Goal: Information Seeking & Learning: Find specific page/section

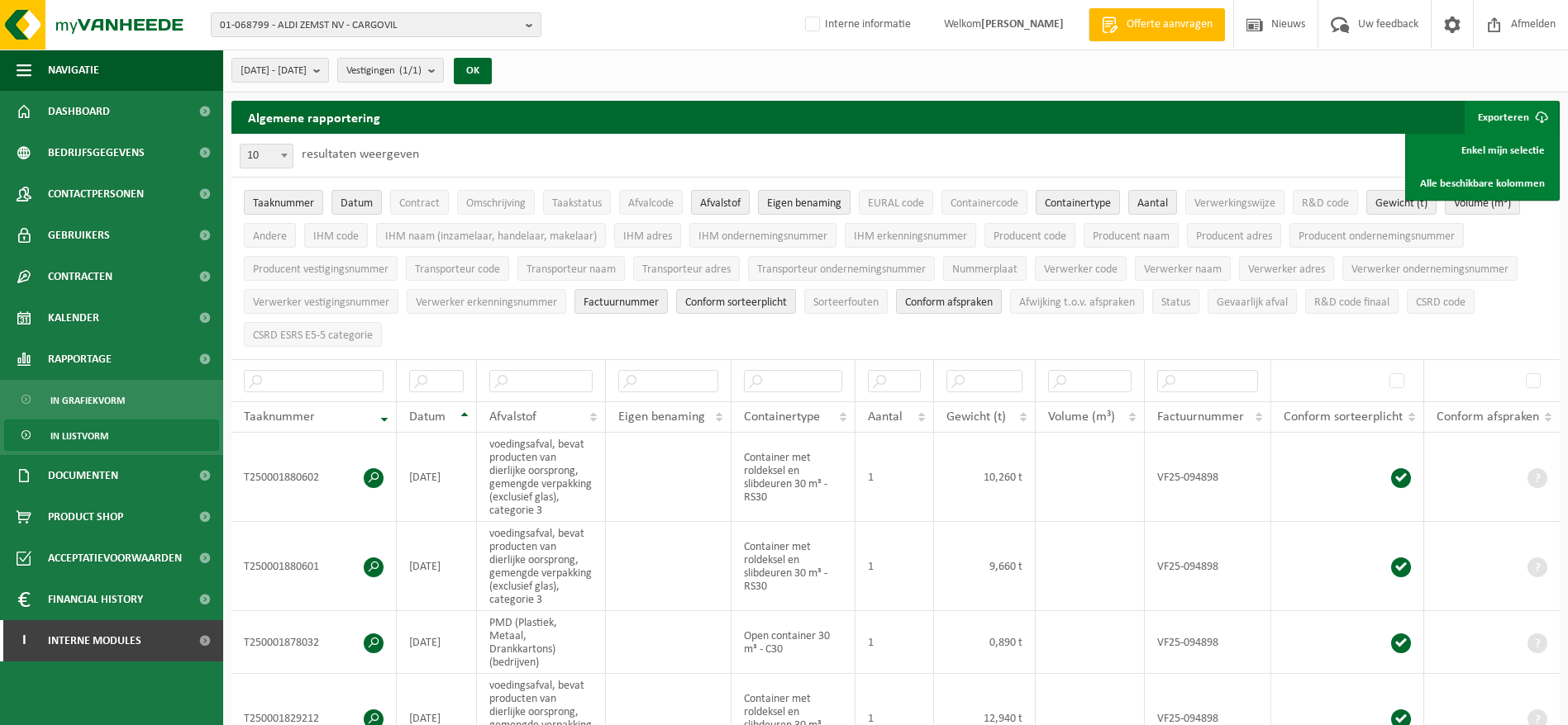
click at [445, 14] on span "01-068799 - ALDI ZEMST NV - CARGOVIL" at bounding box center [369, 25] width 300 height 25
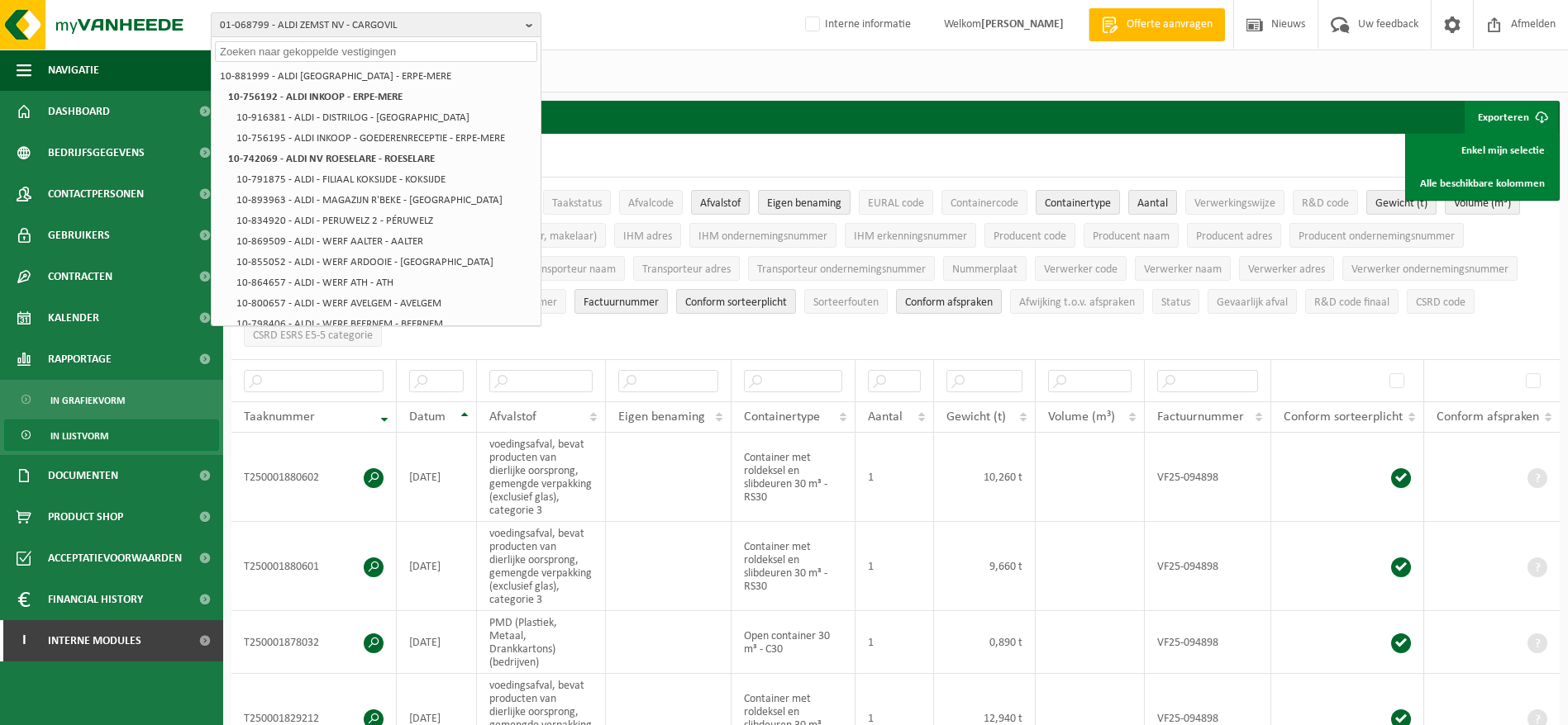
click at [386, 48] on input "text" at bounding box center [376, 52] width 322 height 20
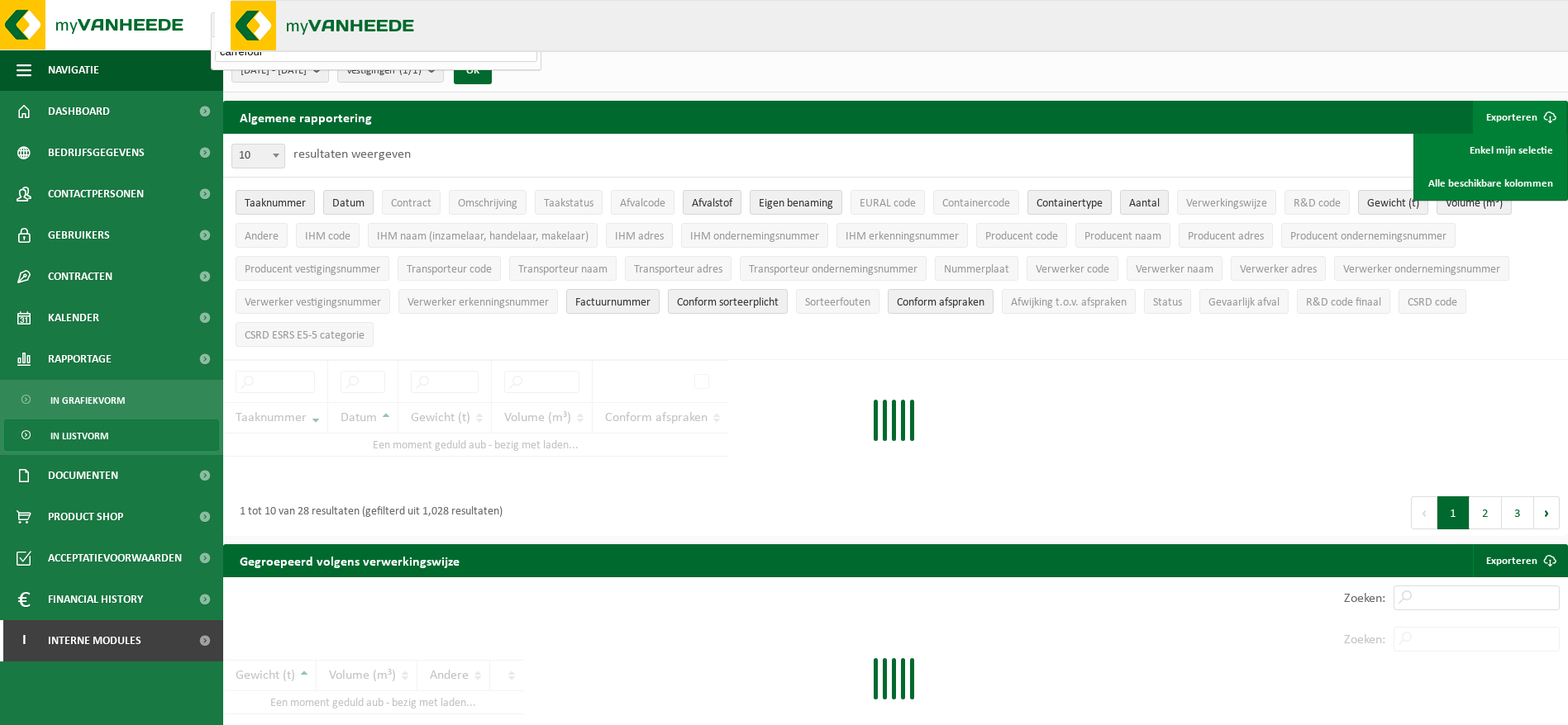
type input "carrefour"
click at [291, 71] on span "2025-05-01 - 2025-06-30" at bounding box center [274, 70] width 66 height 25
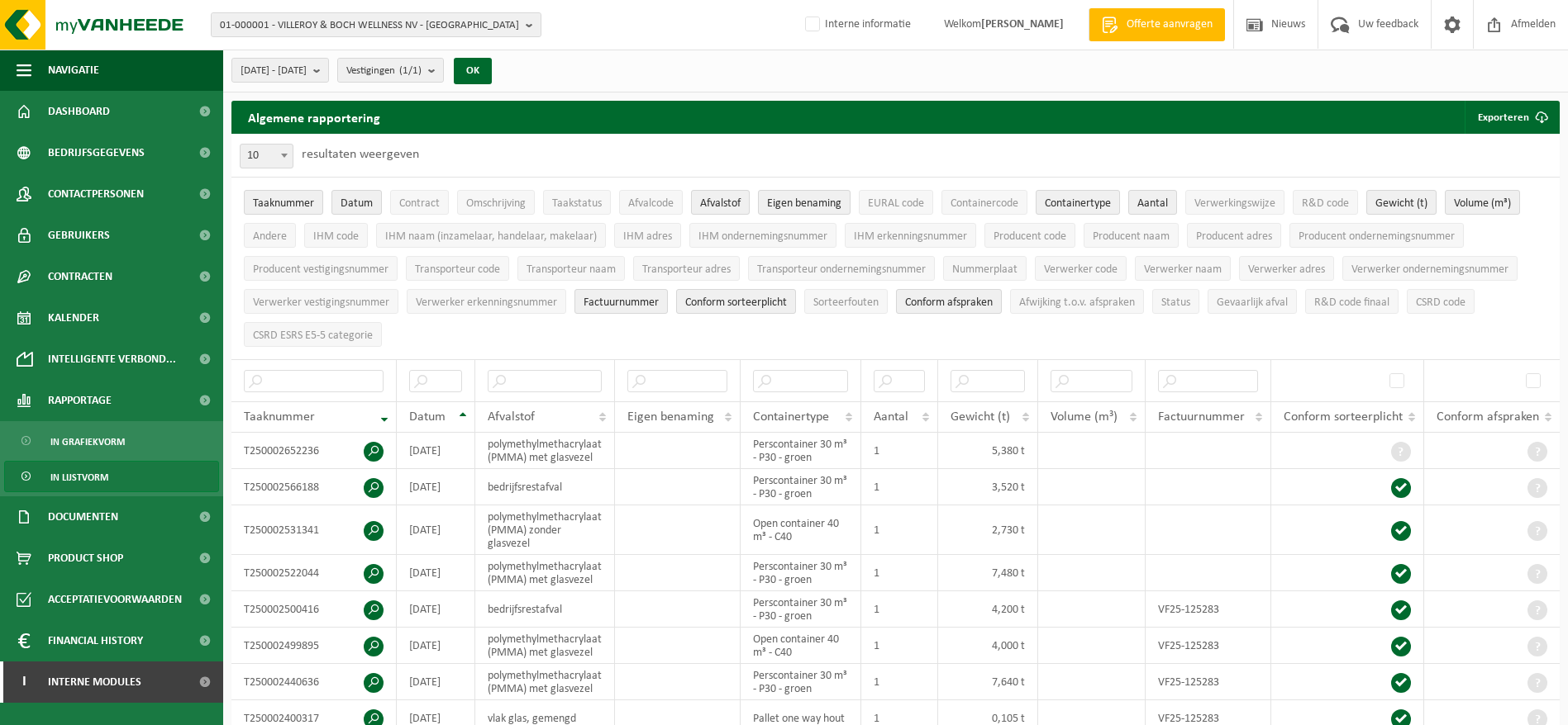
click at [368, 20] on span "01-000001 - VILLEROY & BOCH WELLNESS NV - ROESELARE" at bounding box center [369, 25] width 300 height 25
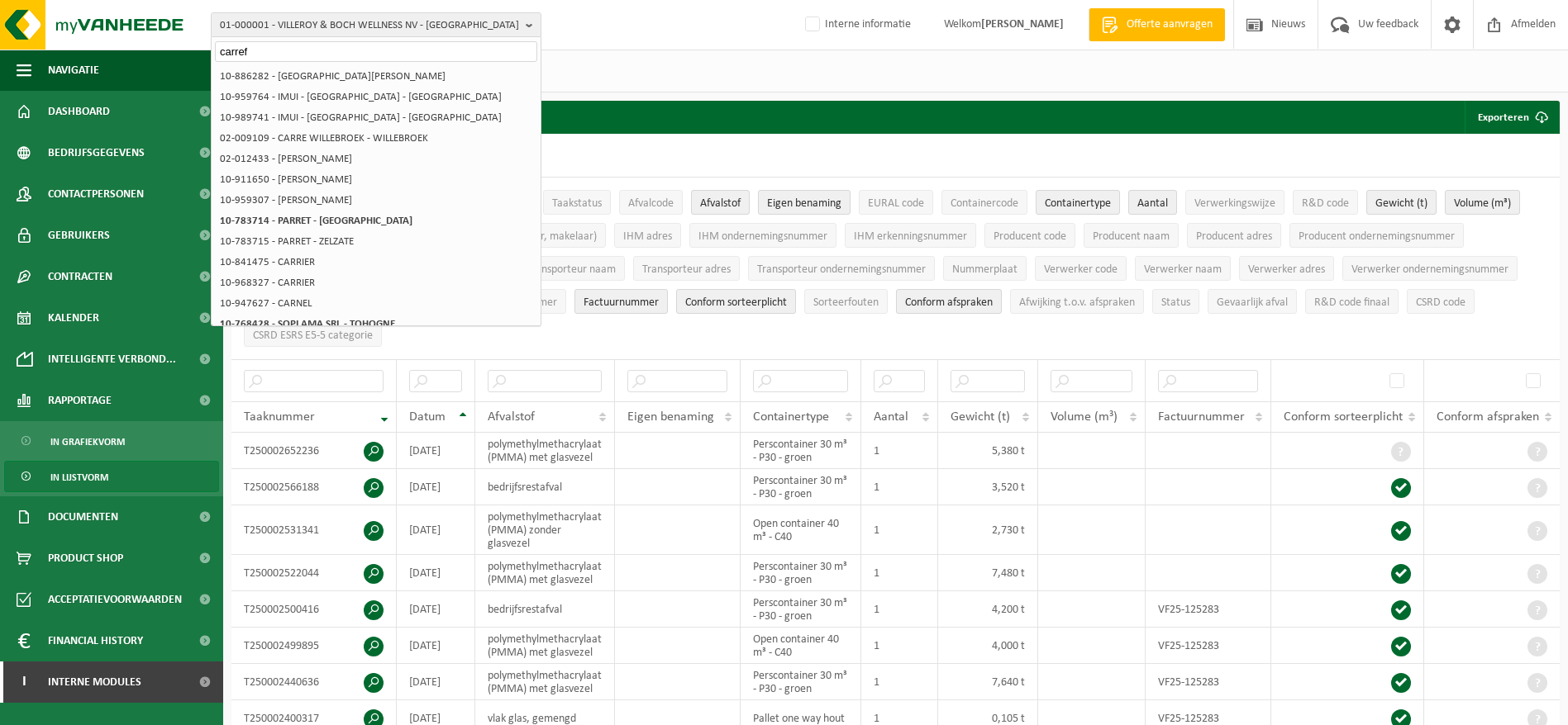
click at [322, 55] on input "carref" at bounding box center [376, 52] width 322 height 20
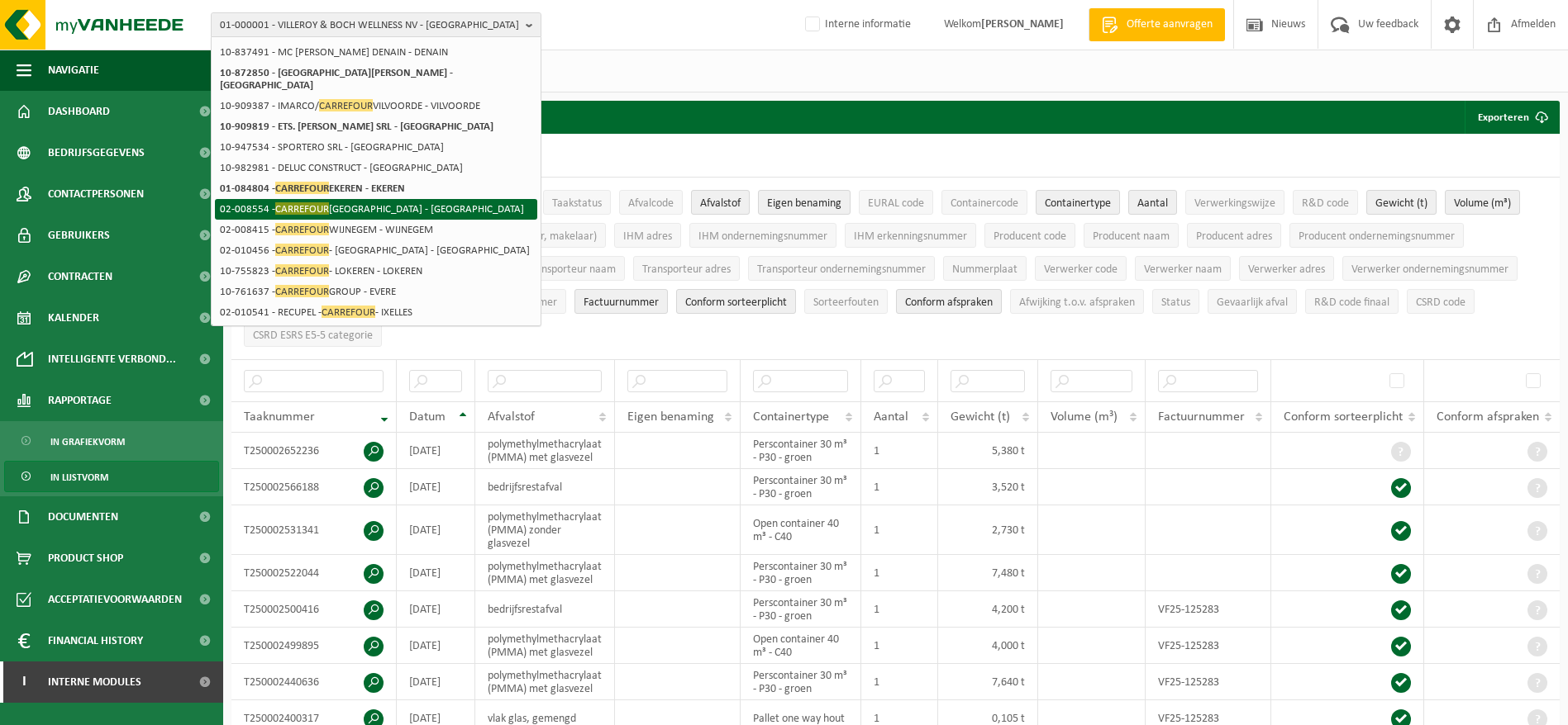
scroll to position [252, 0]
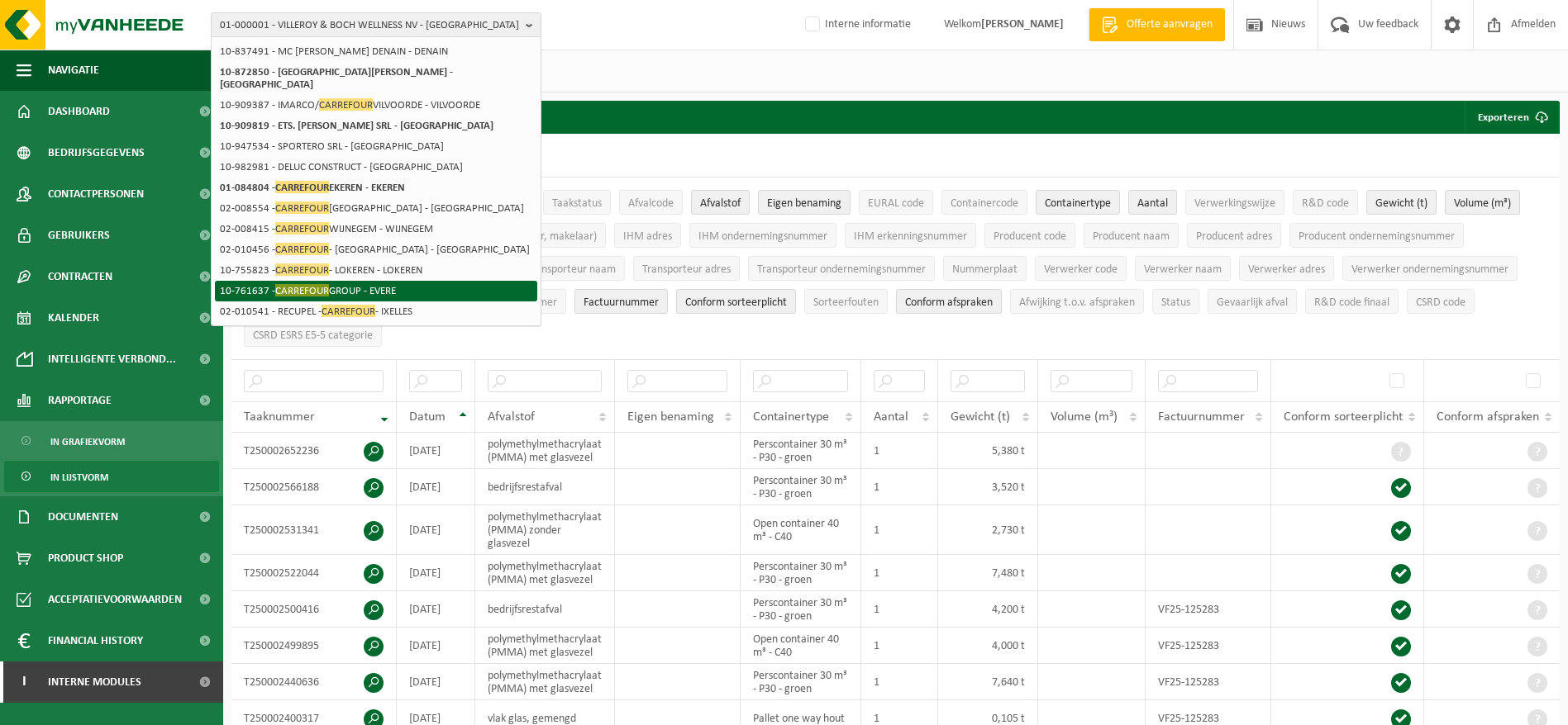
type input "carrefour"
click at [373, 289] on li "10-761637 - CARREFOUR GROUP - EVERE" at bounding box center [376, 291] width 322 height 20
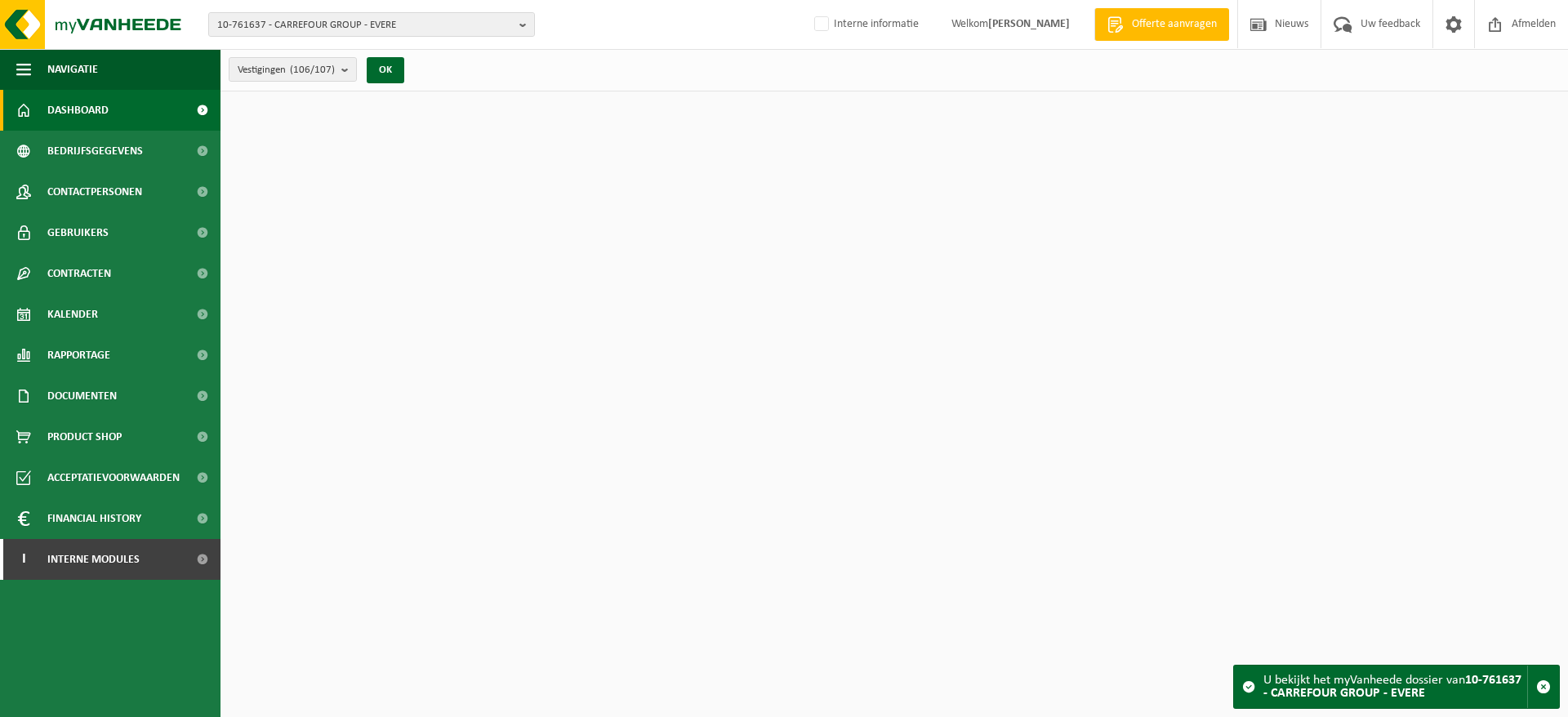
click at [392, 22] on span "10-761637 - CARREFOUR GROUP - EVERE" at bounding box center [365, 25] width 296 height 24
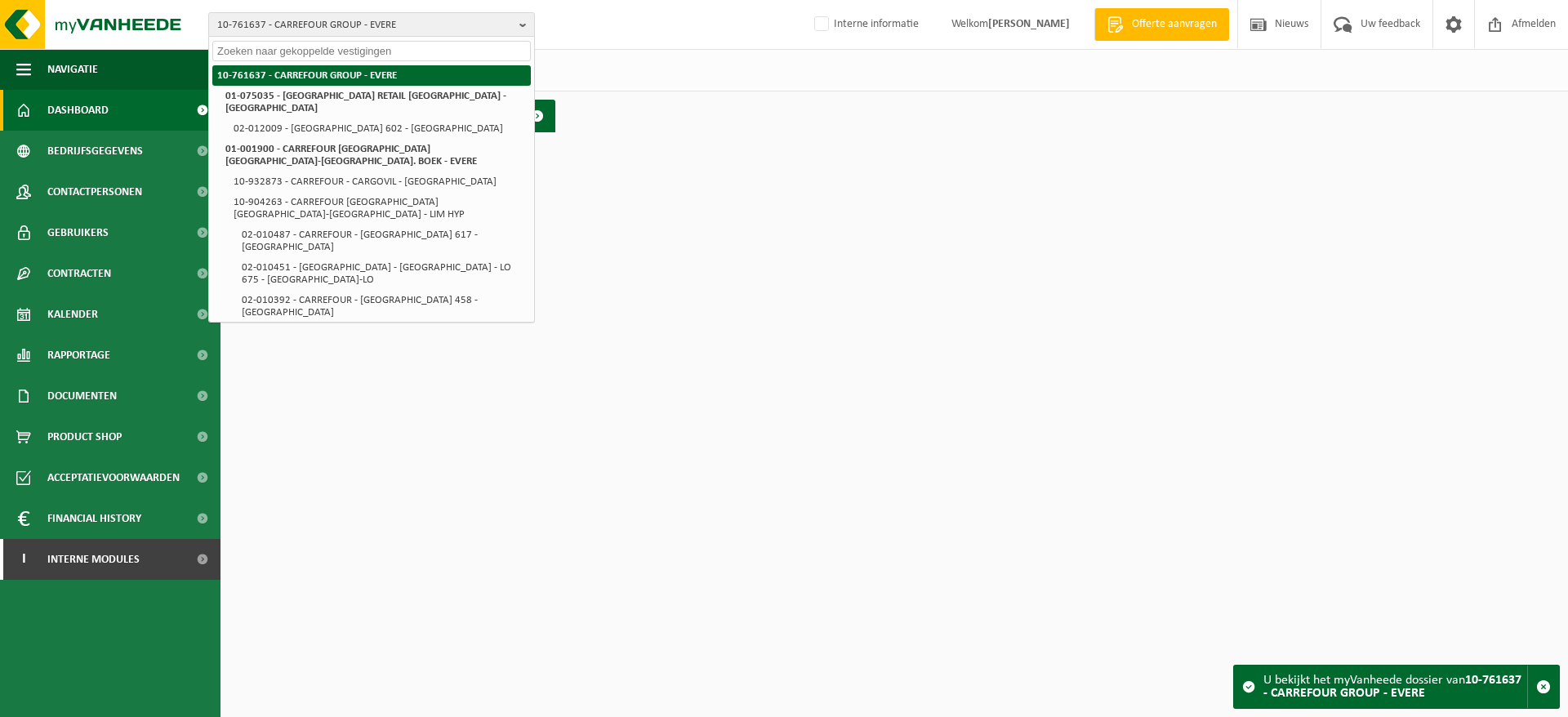
click at [386, 65] on li "10-761637 - CARREFOUR GROUP - EVERE" at bounding box center [371, 75] width 318 height 20
click at [386, 75] on li "10-761637 - CARREFOUR GROUP - EVERE" at bounding box center [371, 75] width 318 height 20
click at [603, 64] on div "Vestigingen (106/107) Alles selecteren Alles deselecteren Actieve selecteren CA…" at bounding box center [894, 70] width 1348 height 43
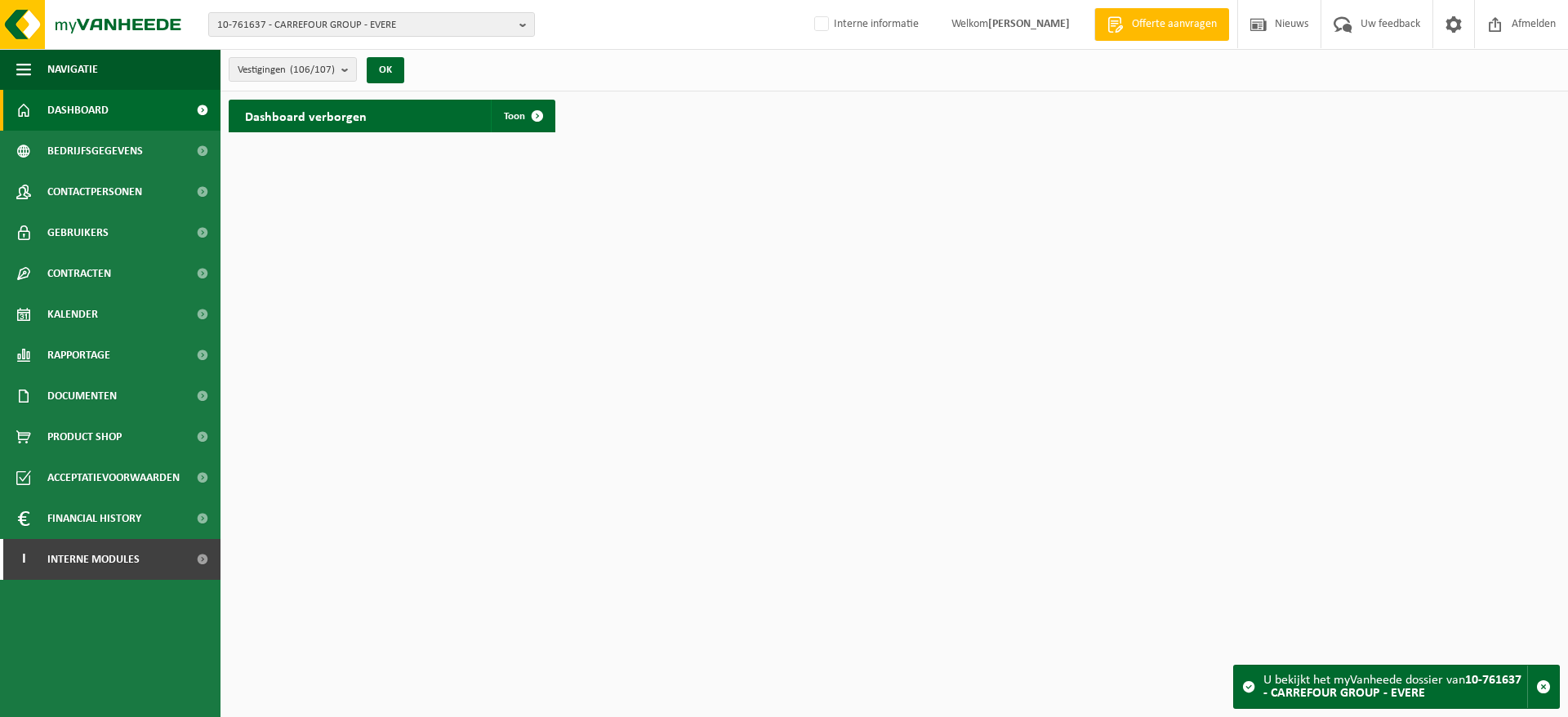
click at [94, 346] on span "Rapportage" at bounding box center [79, 355] width 63 height 41
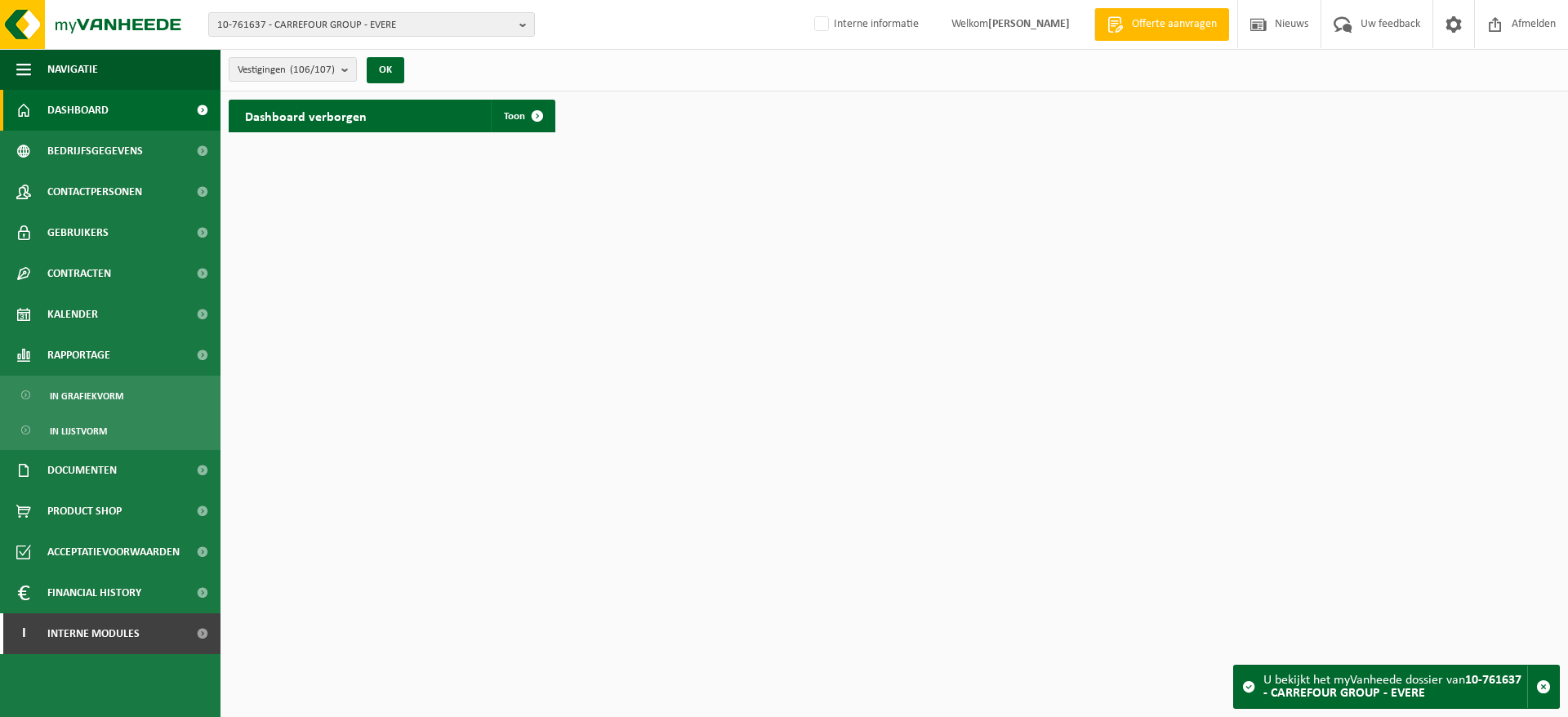
click at [92, 434] on span "In lijstvorm" at bounding box center [78, 431] width 57 height 31
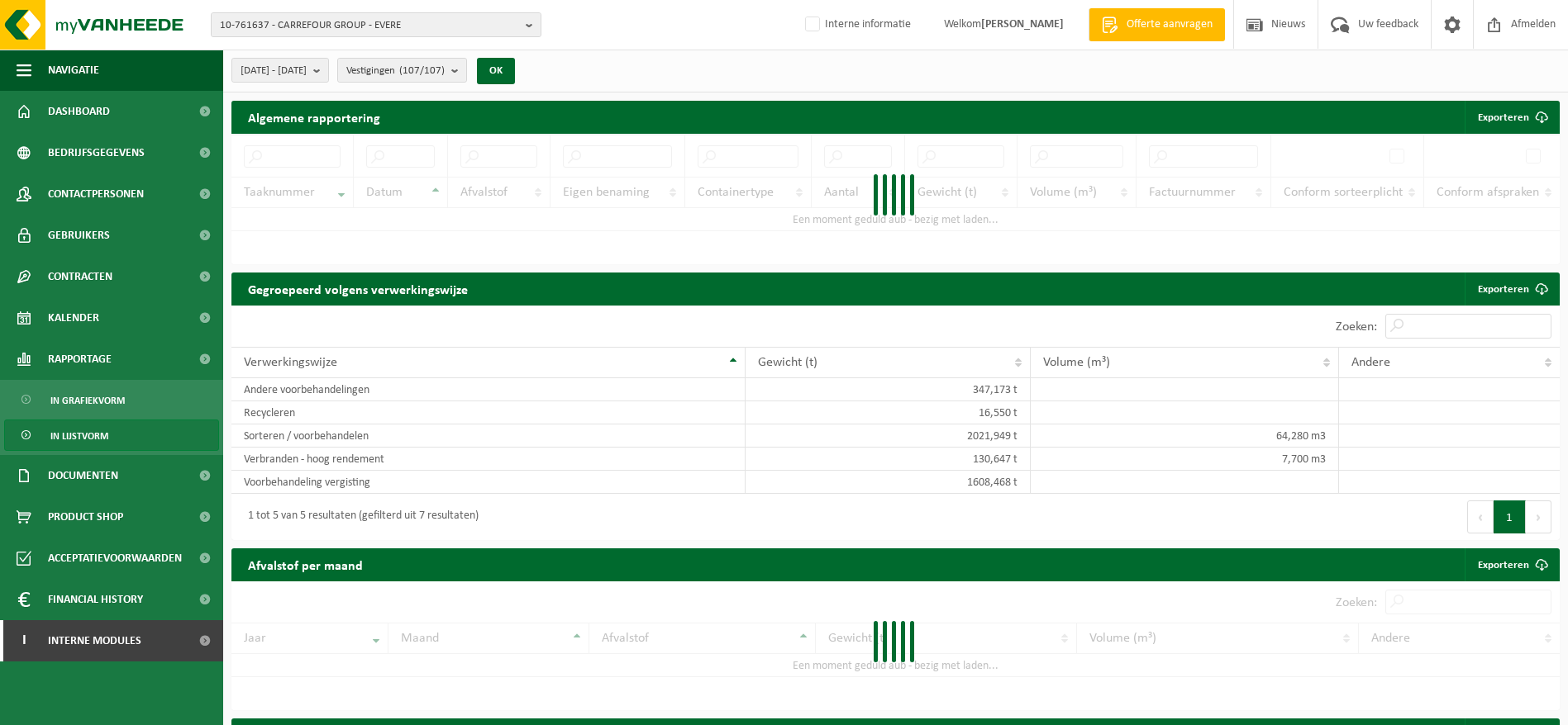
click at [306, 76] on span "[DATE] - [DATE]" at bounding box center [274, 70] width 66 height 25
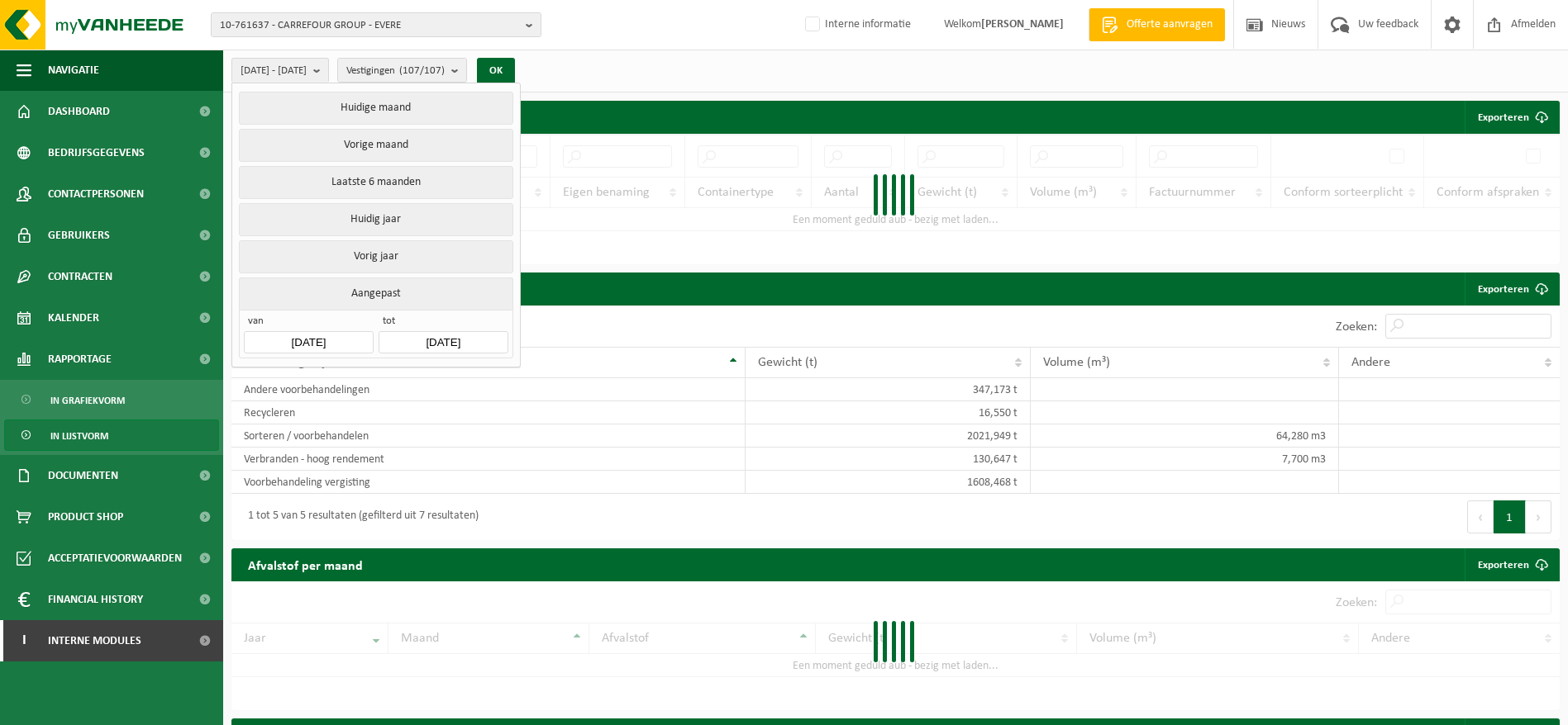
click at [326, 342] on input "[DATE]" at bounding box center [308, 343] width 129 height 22
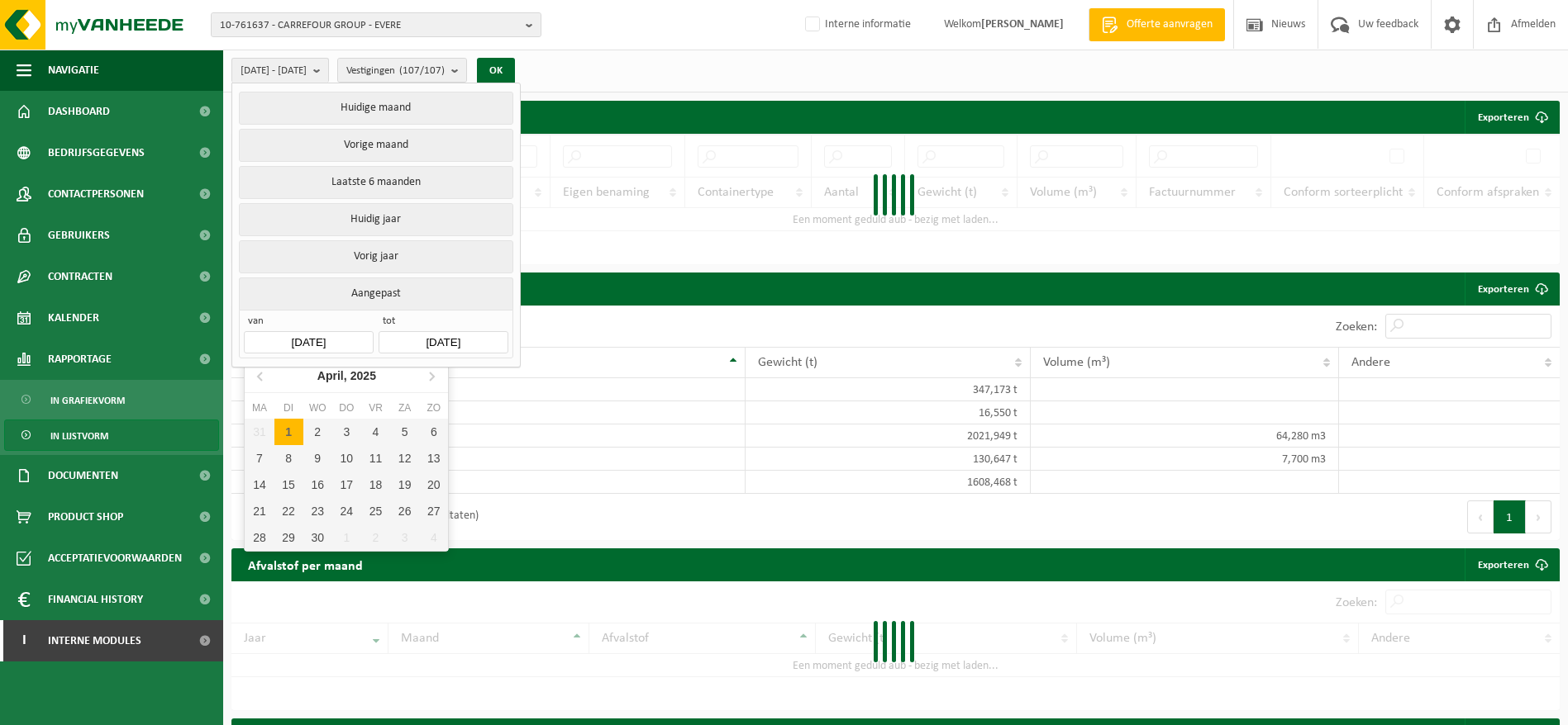
click at [333, 376] on div "[DATE]" at bounding box center [346, 376] width 72 height 26
click at [347, 377] on div "2025" at bounding box center [347, 376] width 39 height 26
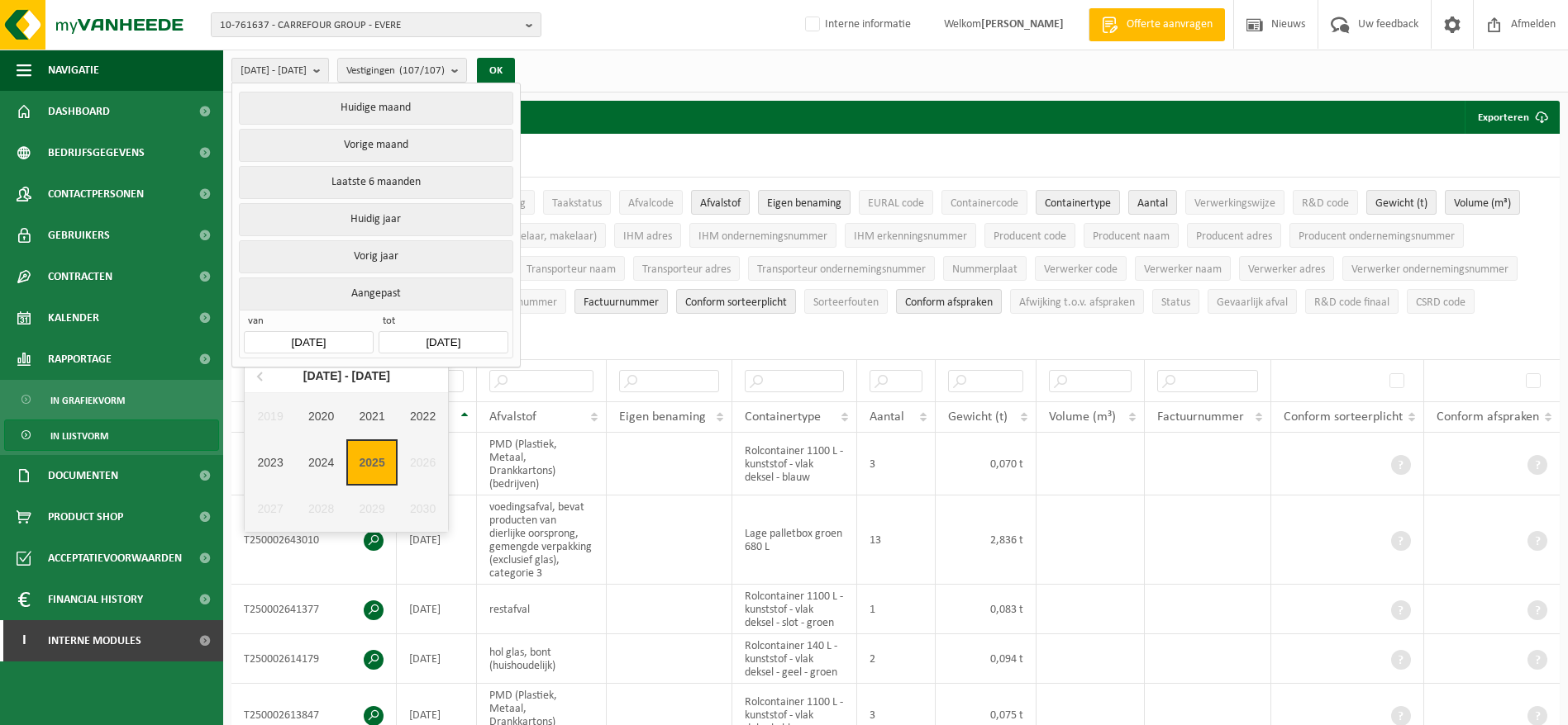
click at [344, 376] on div "2020 - 2029" at bounding box center [347, 376] width 100 height 26
click at [332, 376] on div "2020 - 2029" at bounding box center [347, 376] width 100 height 26
click at [281, 467] on div "2023" at bounding box center [270, 462] width 51 height 47
click at [294, 413] on div "Jan" at bounding box center [278, 410] width 68 height 35
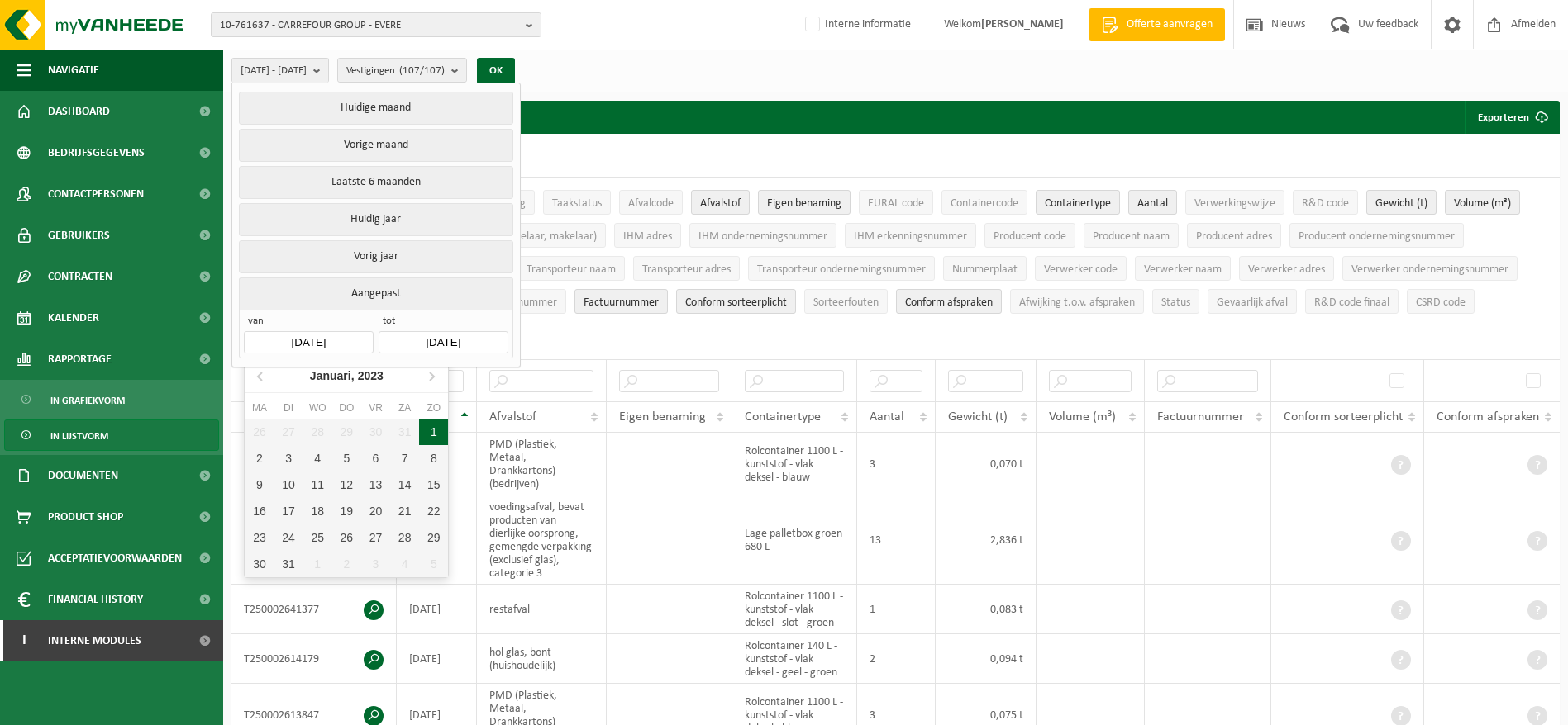
click at [428, 427] on div "1" at bounding box center [434, 432] width 29 height 26
type input "2023-01-01"
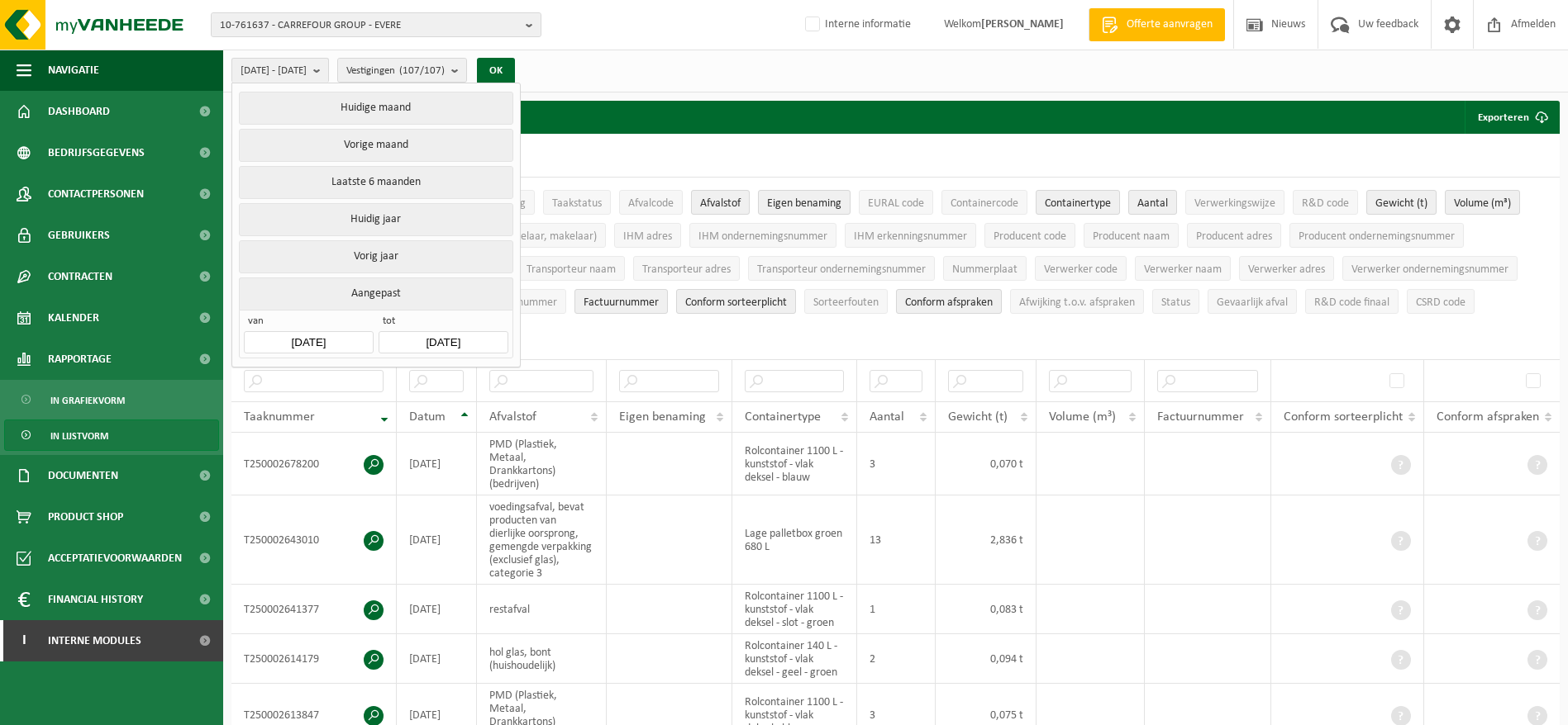
click at [440, 337] on input "2025-09-18" at bounding box center [443, 343] width 129 height 22
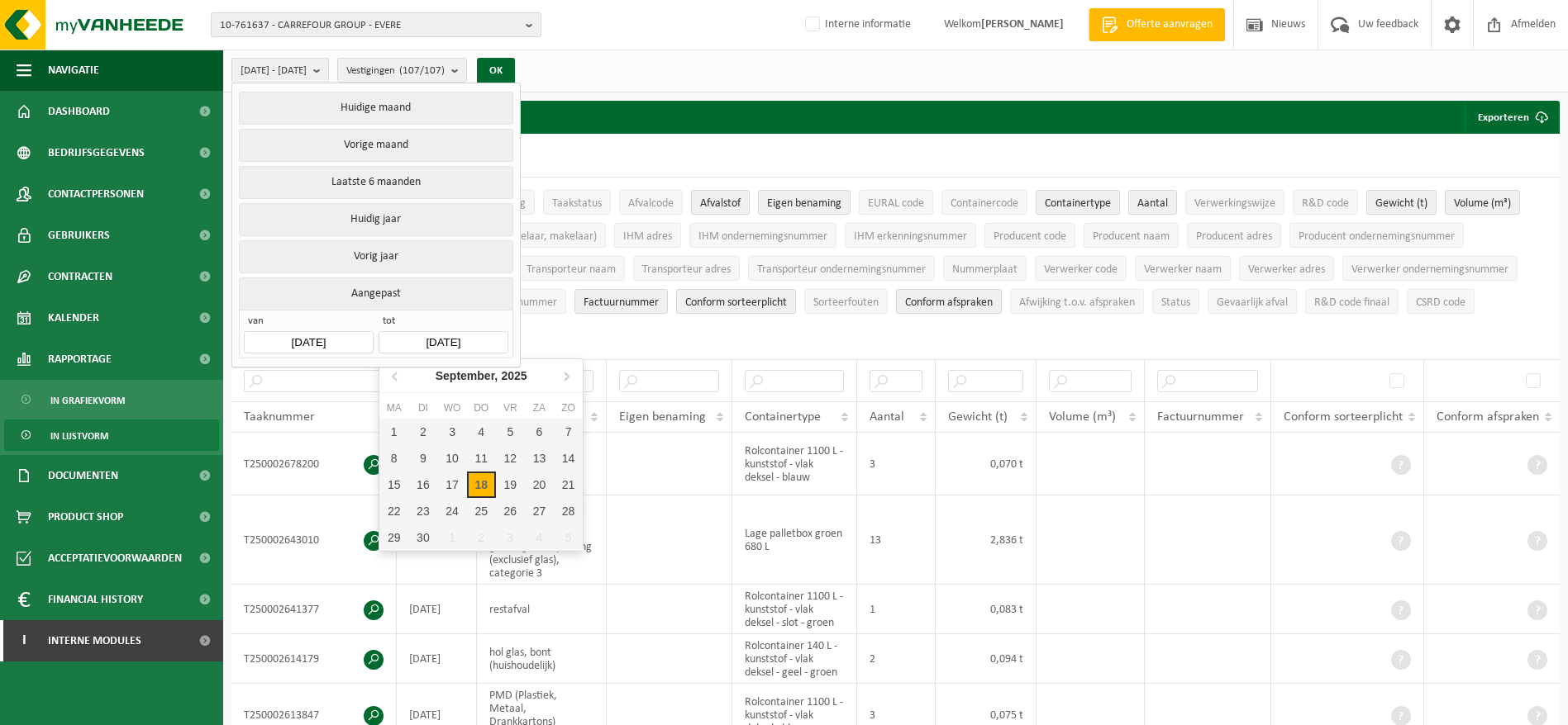
click at [403, 375] on icon at bounding box center [395, 376] width 26 height 26
click at [557, 528] on div "31" at bounding box center [568, 538] width 29 height 26
type input "2025-08-31"
type input "2023-01-01"
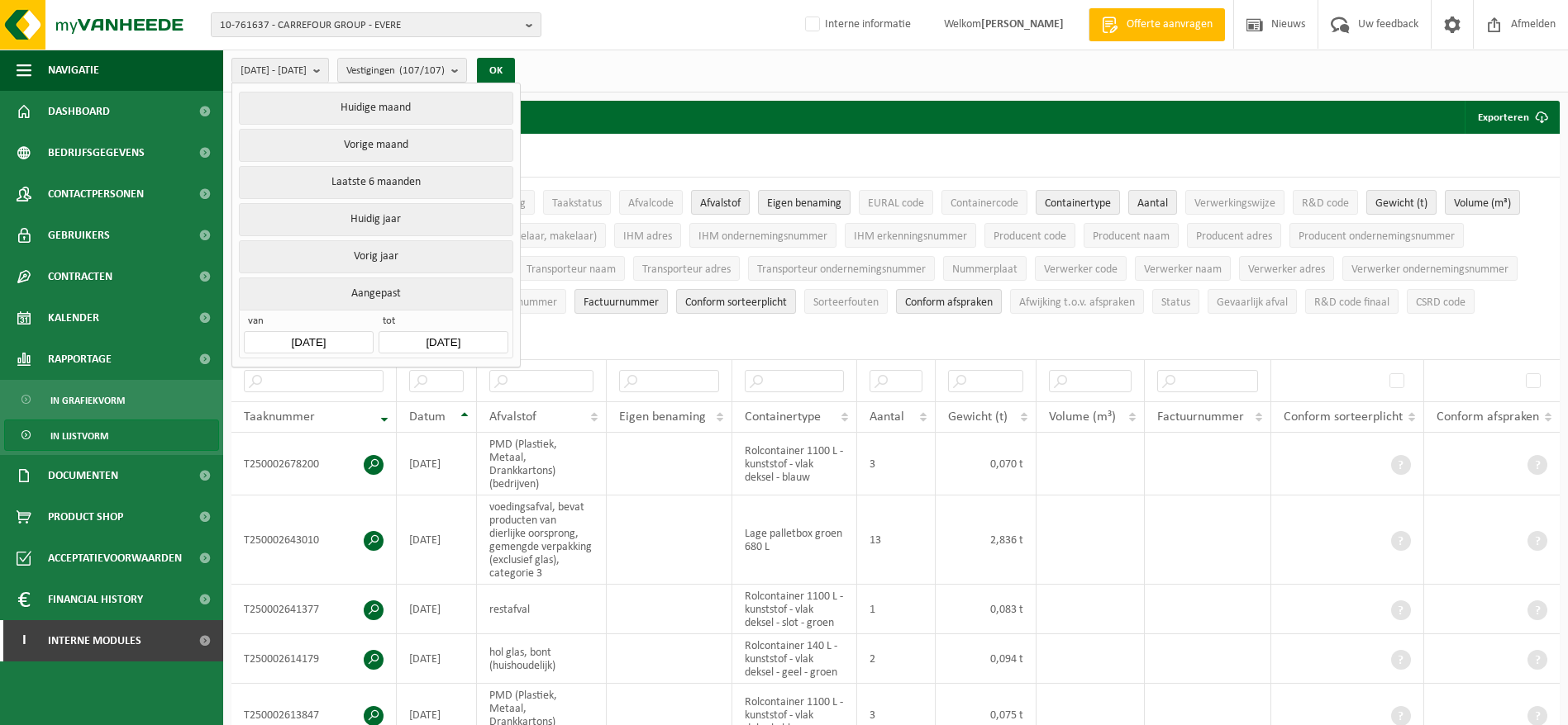
click at [515, 68] on button "OK" at bounding box center [496, 70] width 38 height 26
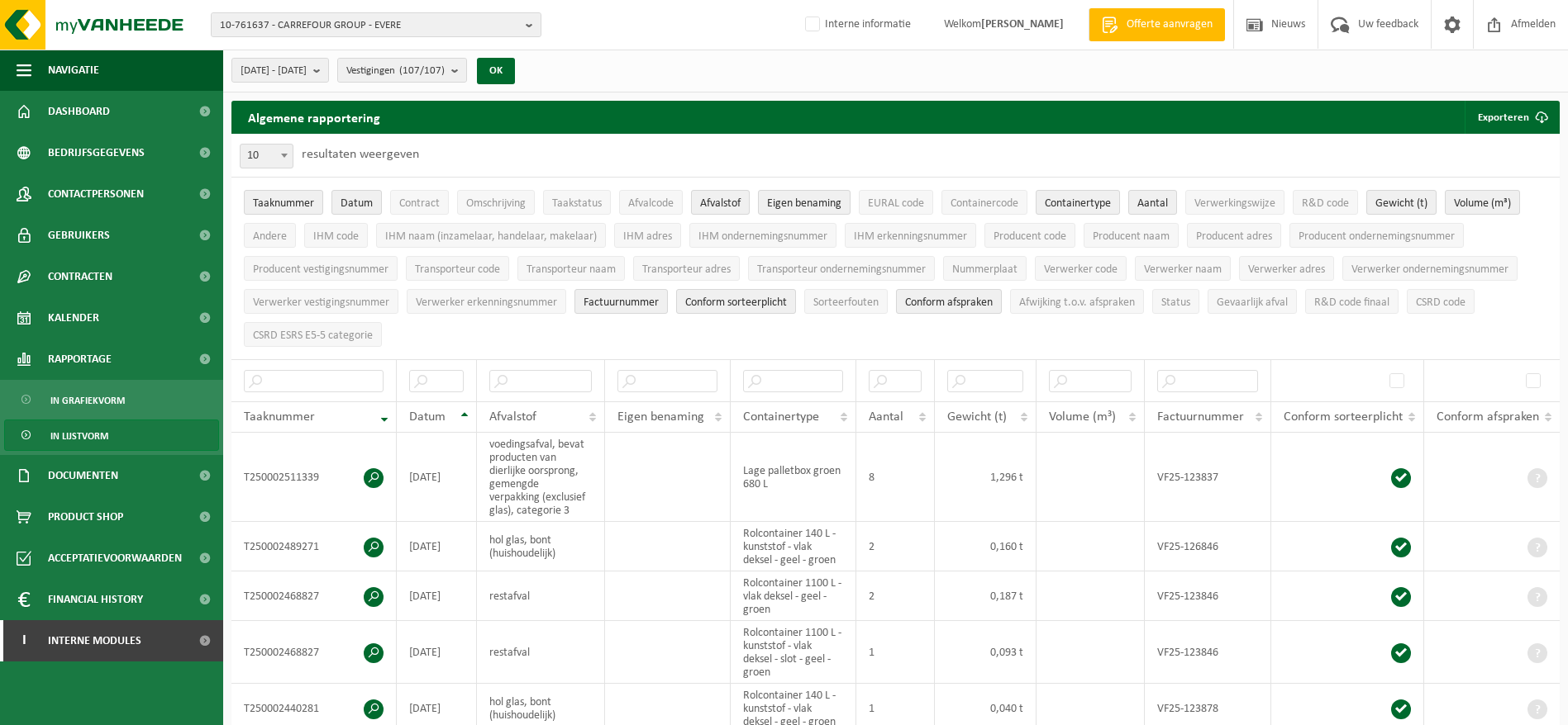
click at [515, 69] on button "OK" at bounding box center [496, 70] width 38 height 26
click at [1501, 107] on button "Exporteren" at bounding box center [1512, 117] width 93 height 33
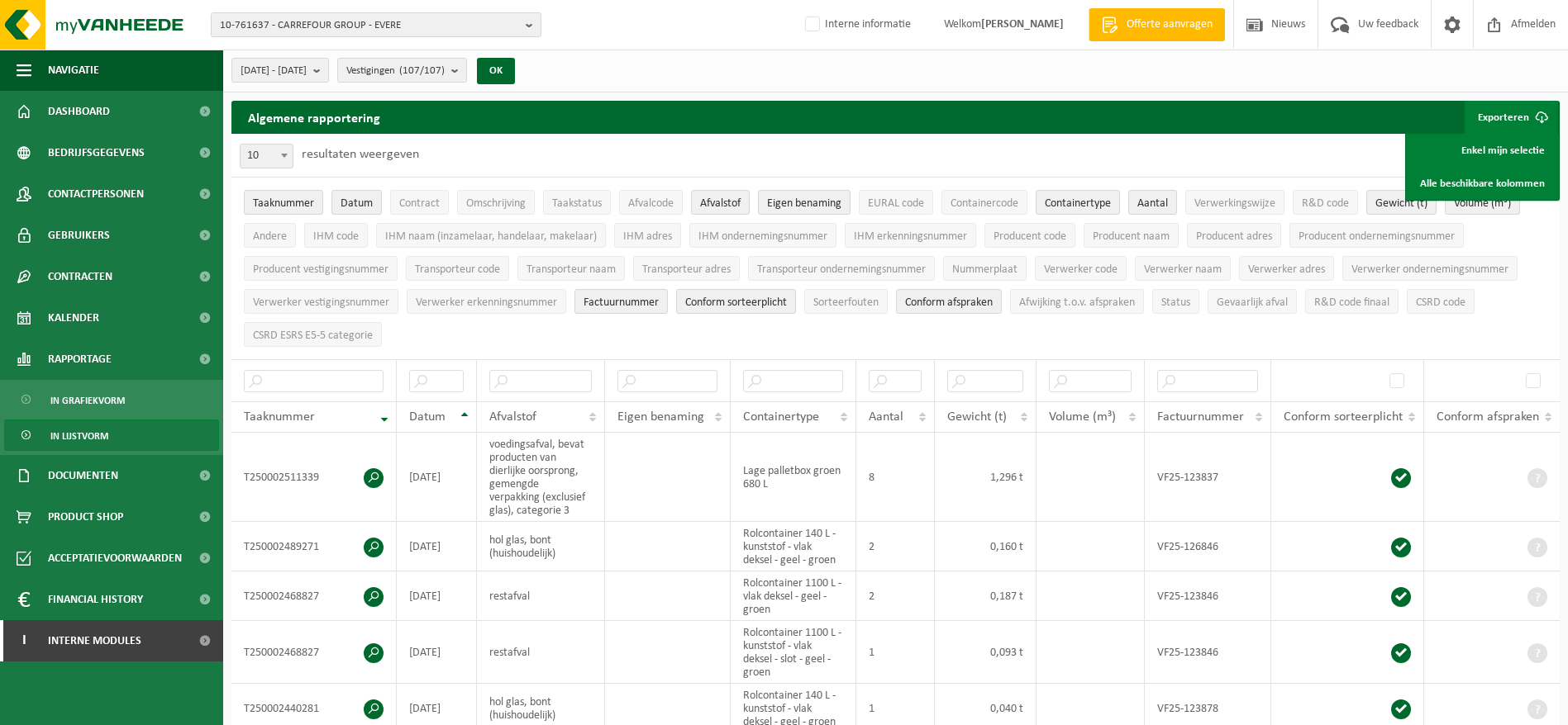
click at [1477, 177] on link "Alle beschikbare kolommen" at bounding box center [1482, 183] width 149 height 33
click at [1481, 176] on link "Alle beschikbare kolommen" at bounding box center [1482, 183] width 149 height 33
click at [1441, 177] on link "Alle beschikbare kolommen" at bounding box center [1482, 183] width 149 height 33
click at [1513, 187] on link "Alle beschikbare kolommen" at bounding box center [1482, 183] width 149 height 33
click at [306, 70] on span "2023-01-01 - 2025-08-31" at bounding box center [274, 70] width 66 height 25
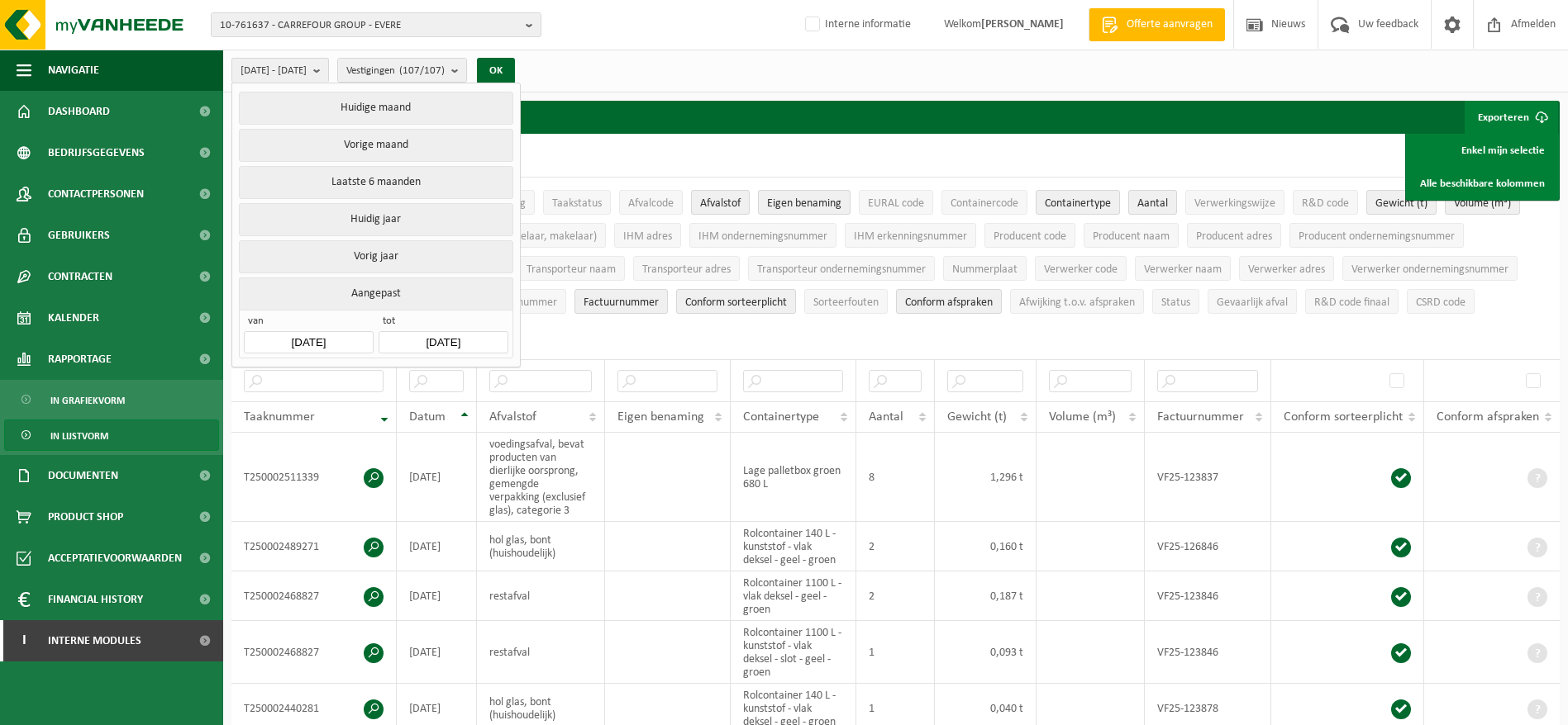
click at [344, 337] on input "2023-01-01" at bounding box center [308, 343] width 129 height 22
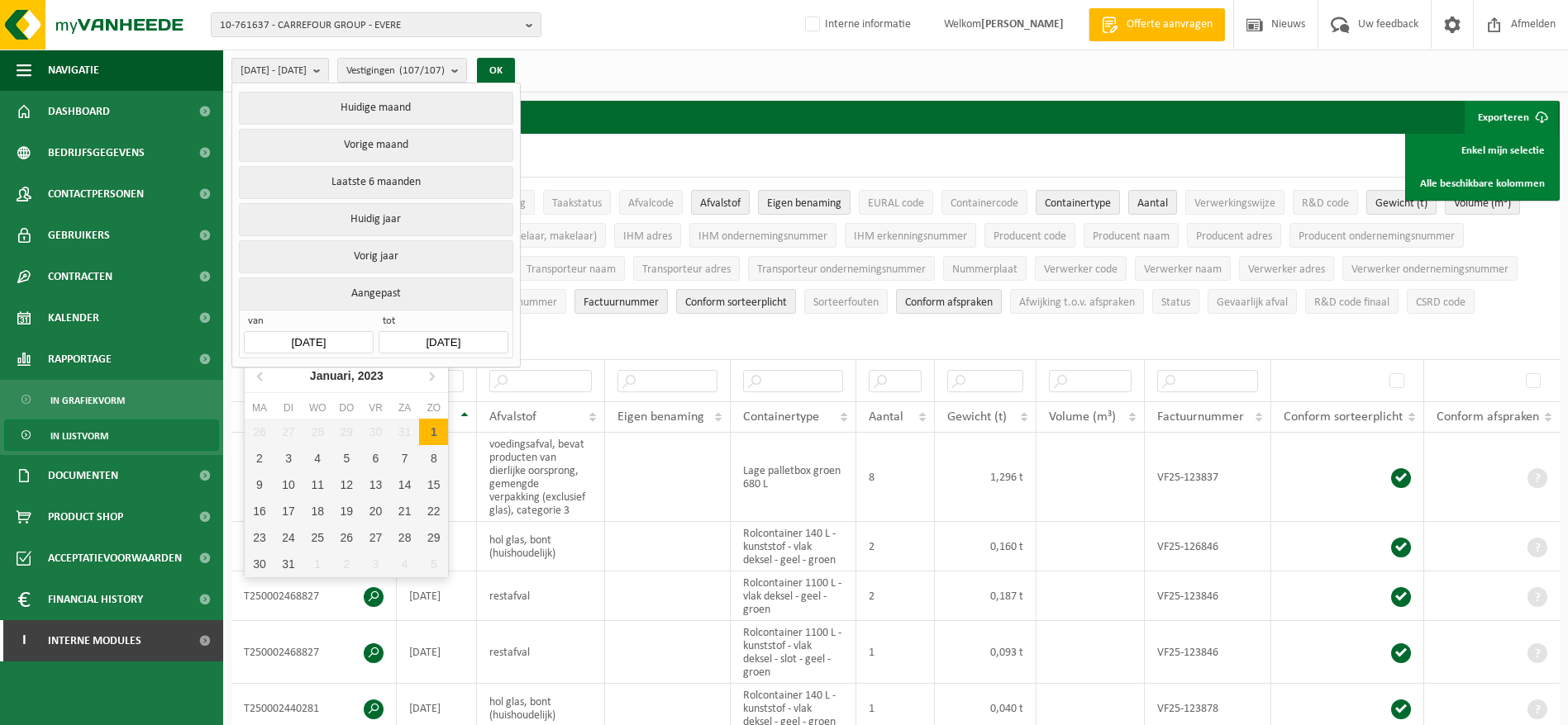
click at [429, 432] on div "1" at bounding box center [434, 432] width 29 height 26
type input "[DATE]"
click at [297, 71] on b "submit" at bounding box center [289, 70] width 15 height 24
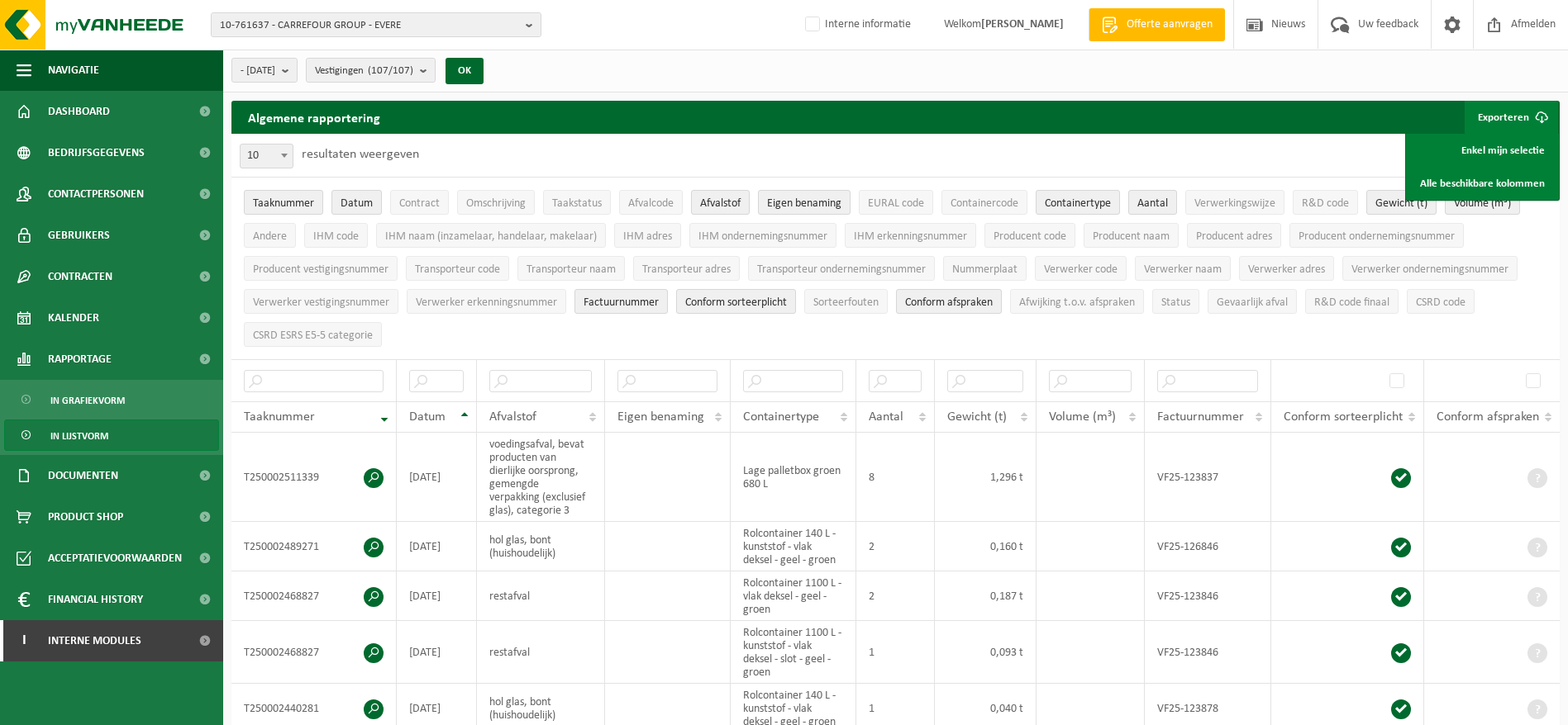
click at [275, 67] on span "- 2025-08-31" at bounding box center [258, 70] width 35 height 25
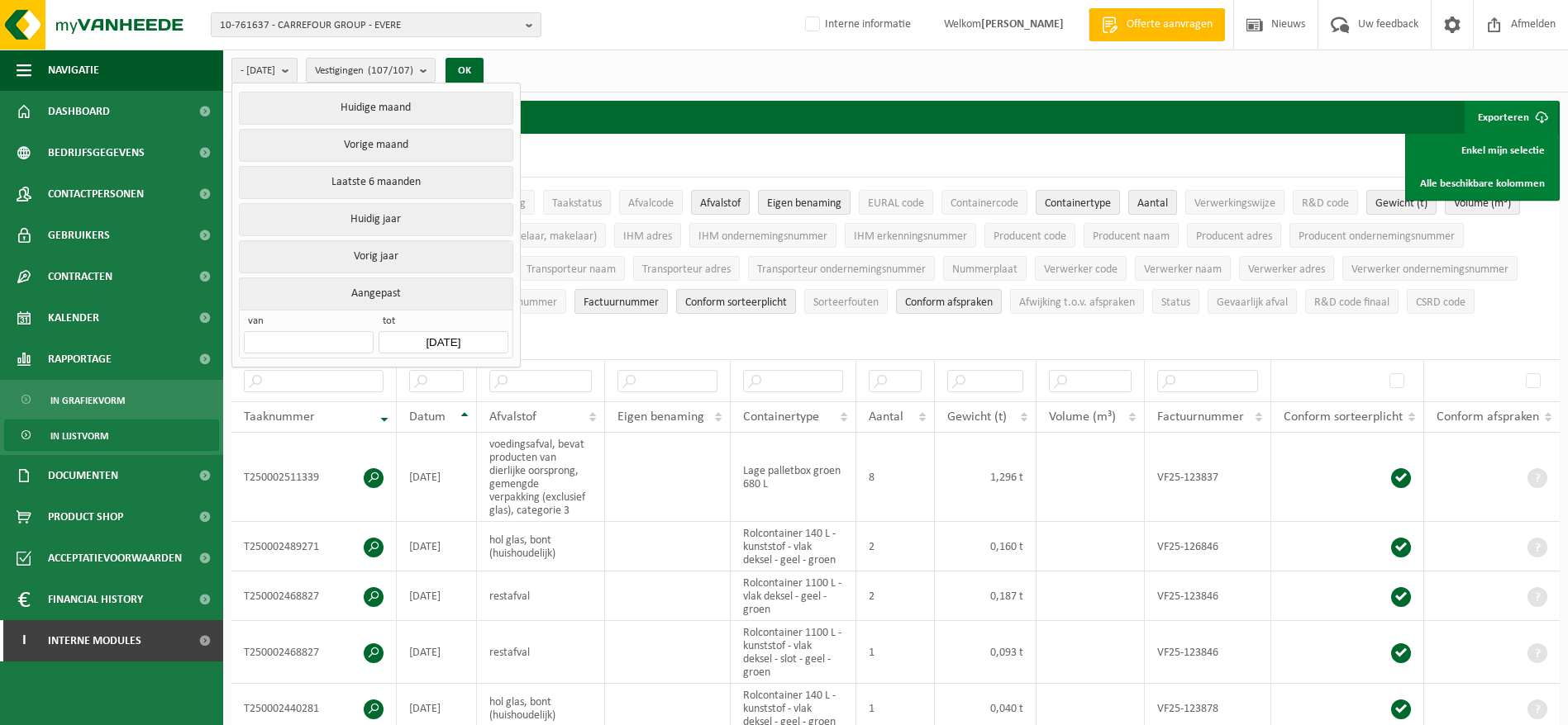
click at [319, 337] on input "text" at bounding box center [308, 343] width 129 height 22
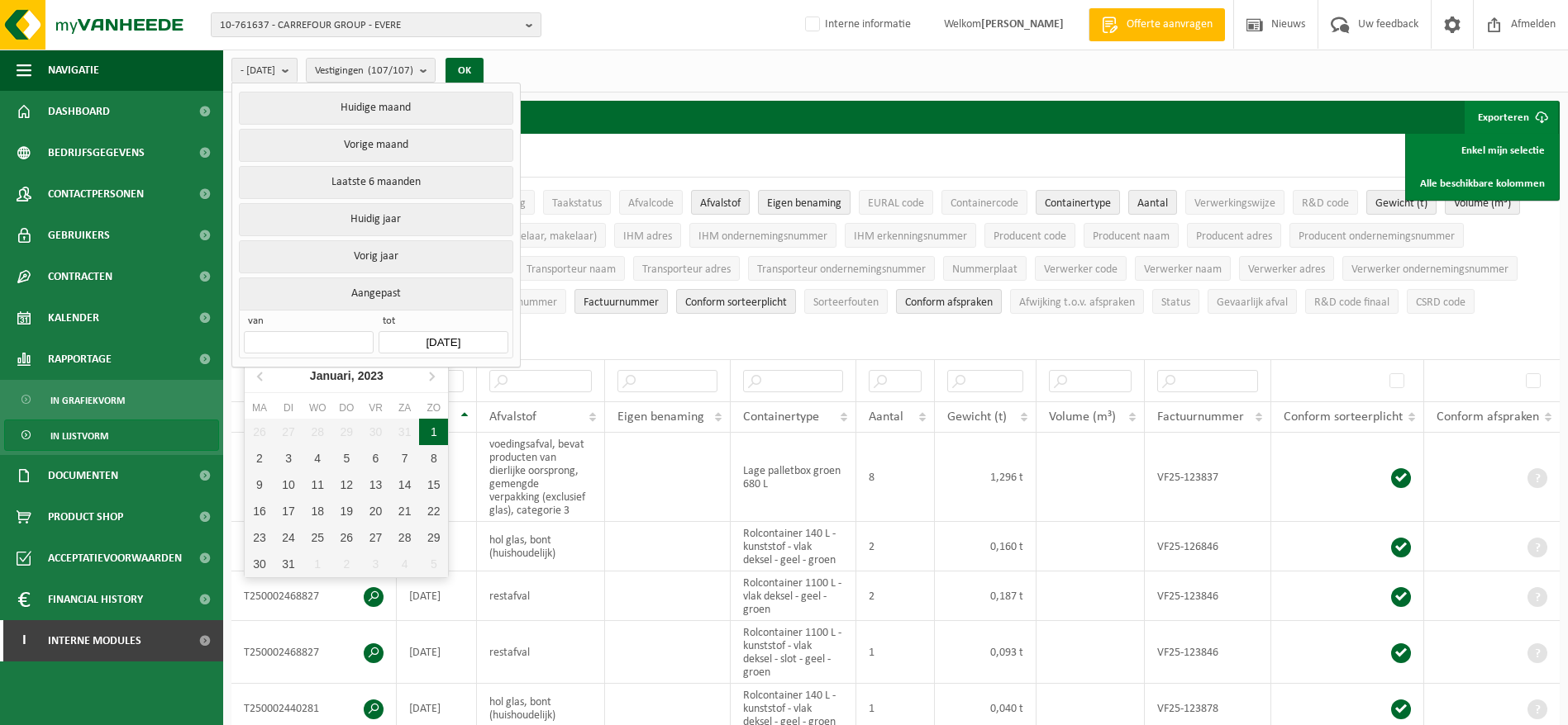
click at [420, 435] on div "1" at bounding box center [434, 432] width 29 height 26
type input "2023-01-01"
type input "[DATE]"
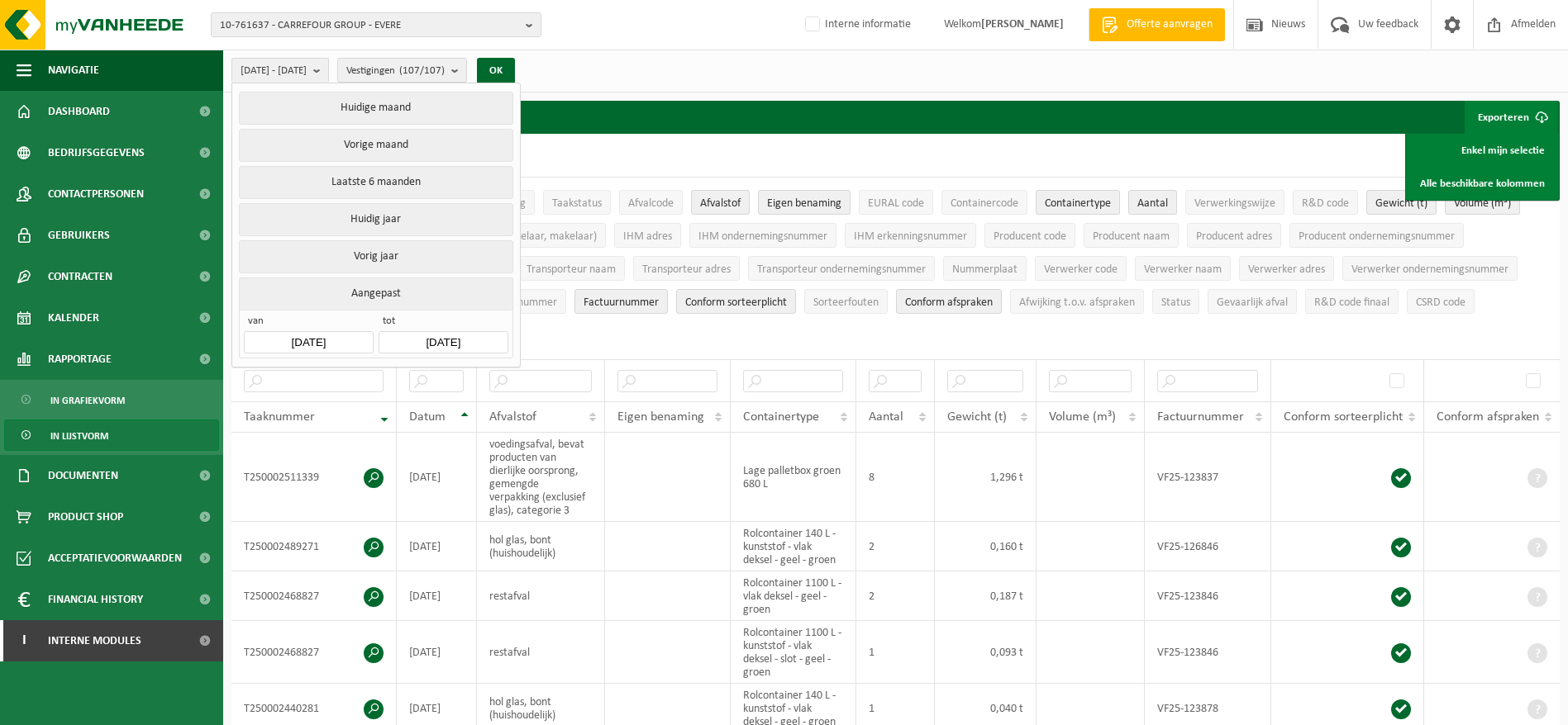
click at [515, 69] on button "OK" at bounding box center [496, 70] width 38 height 26
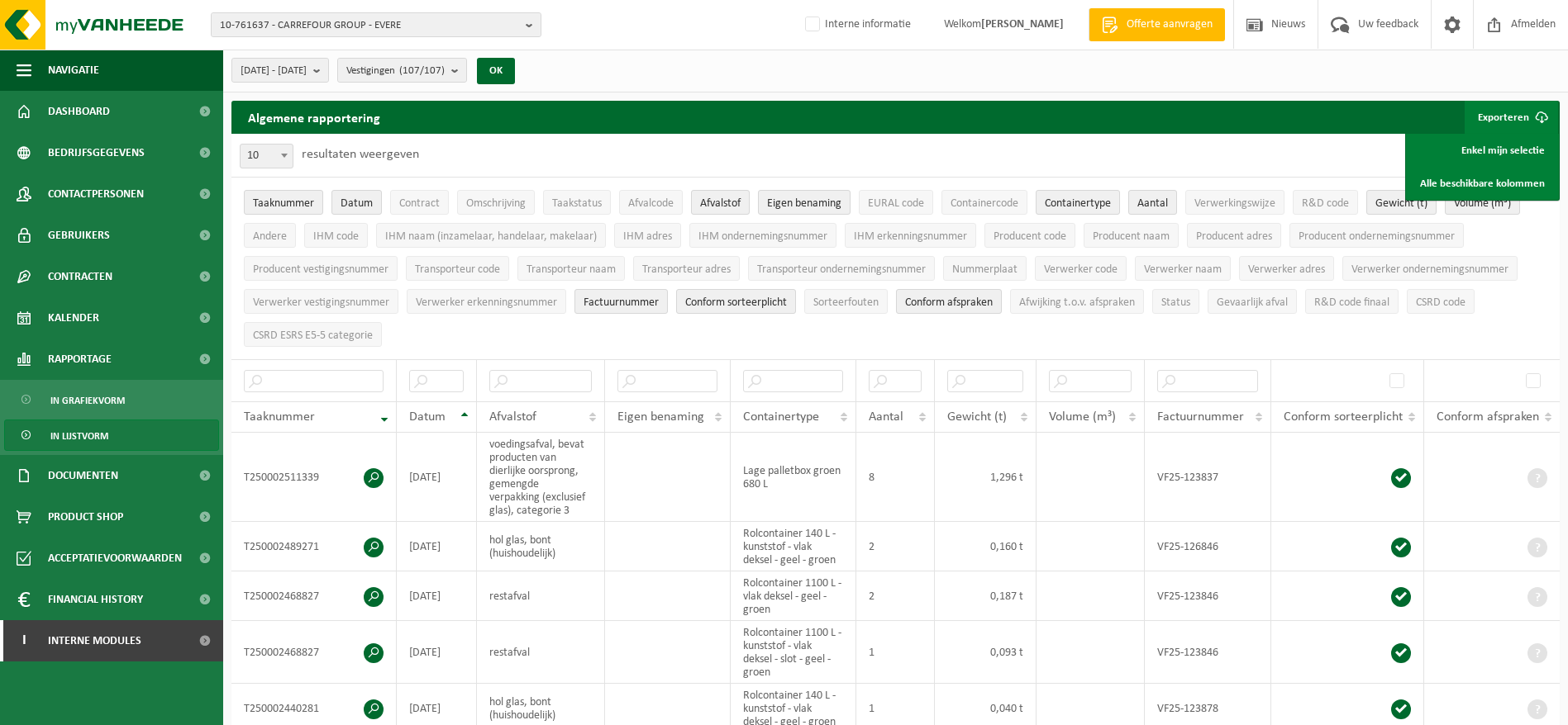
click at [1532, 180] on link "Alle beschikbare kolommen" at bounding box center [1482, 183] width 149 height 33
click at [1466, 169] on link "Alle beschikbare kolommen" at bounding box center [1482, 183] width 149 height 33
click at [1533, 22] on span "Afmelden" at bounding box center [1533, 24] width 53 height 48
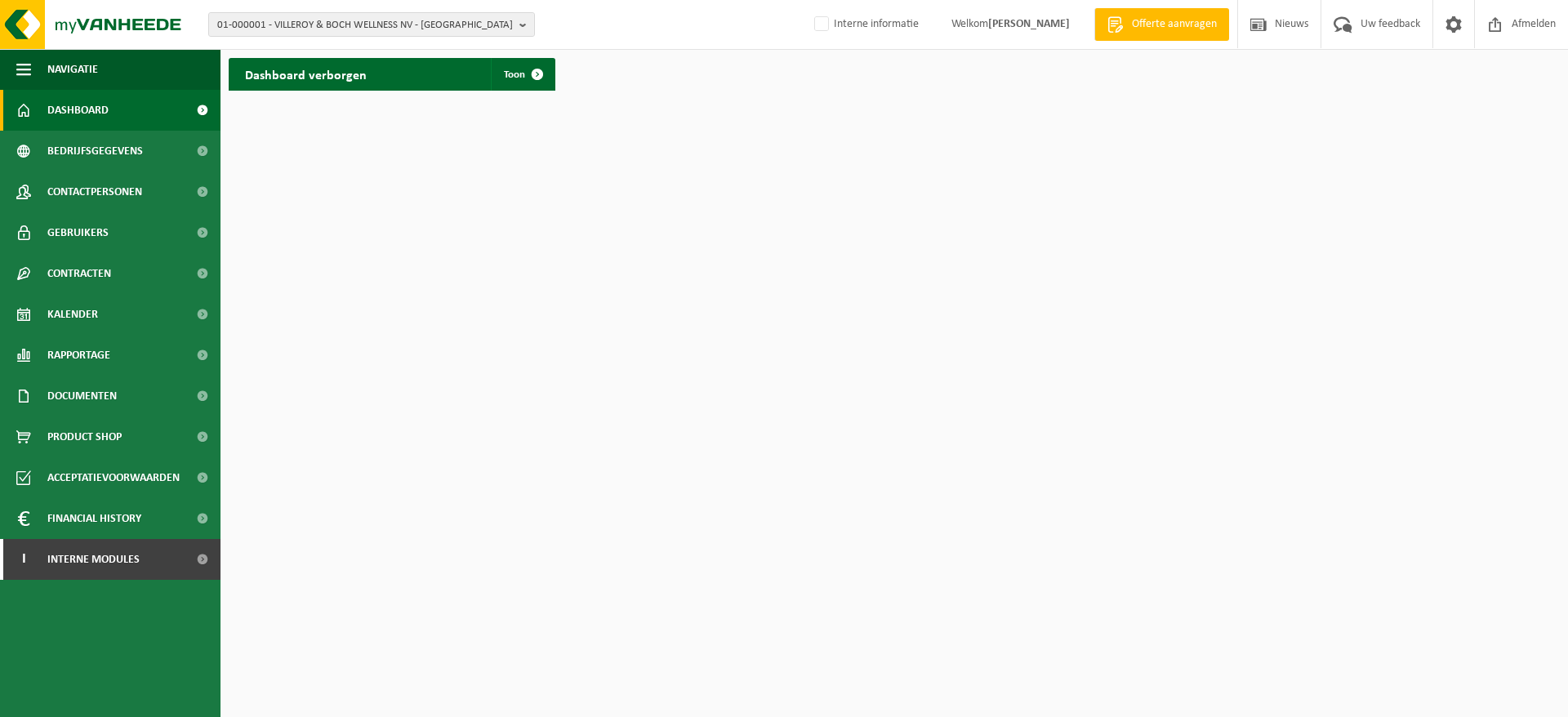
click at [445, 27] on span "01-000001 - VILLEROY & BOCH WELLNESS NV - ROESELARE" at bounding box center [365, 25] width 296 height 24
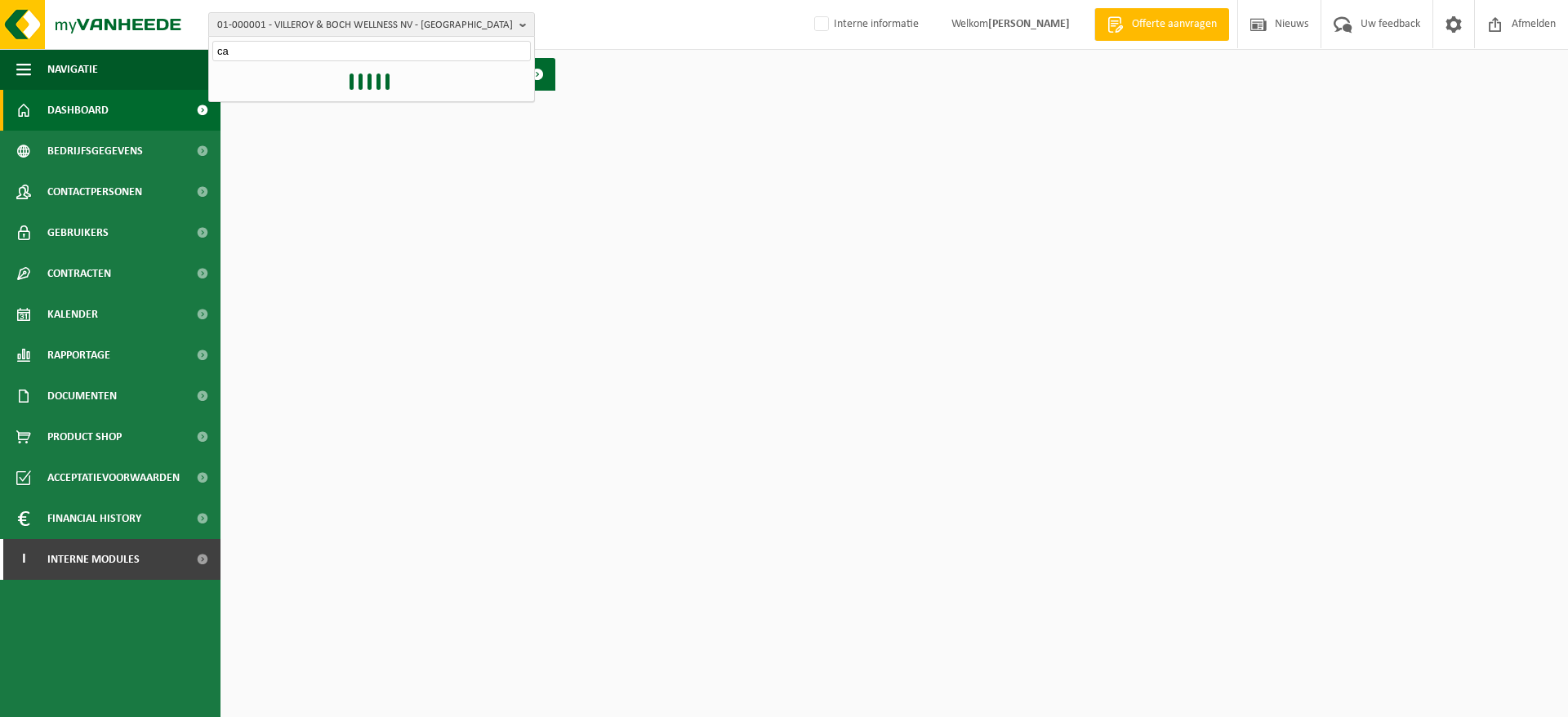
type input "c"
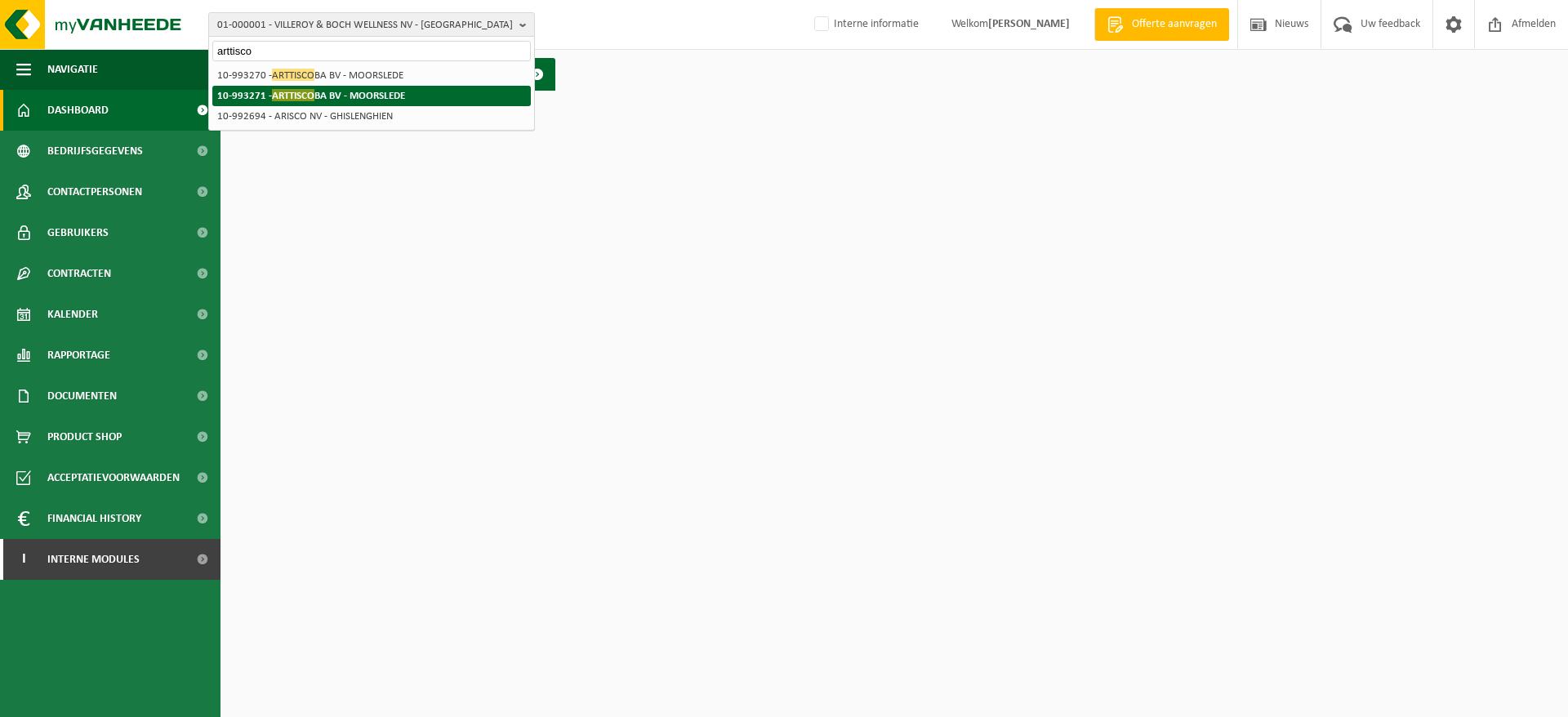
type input "arttisco"
click at [372, 88] on li "10-993271 - ARTTISCO BA BV - MOORSLEDE" at bounding box center [371, 96] width 318 height 20
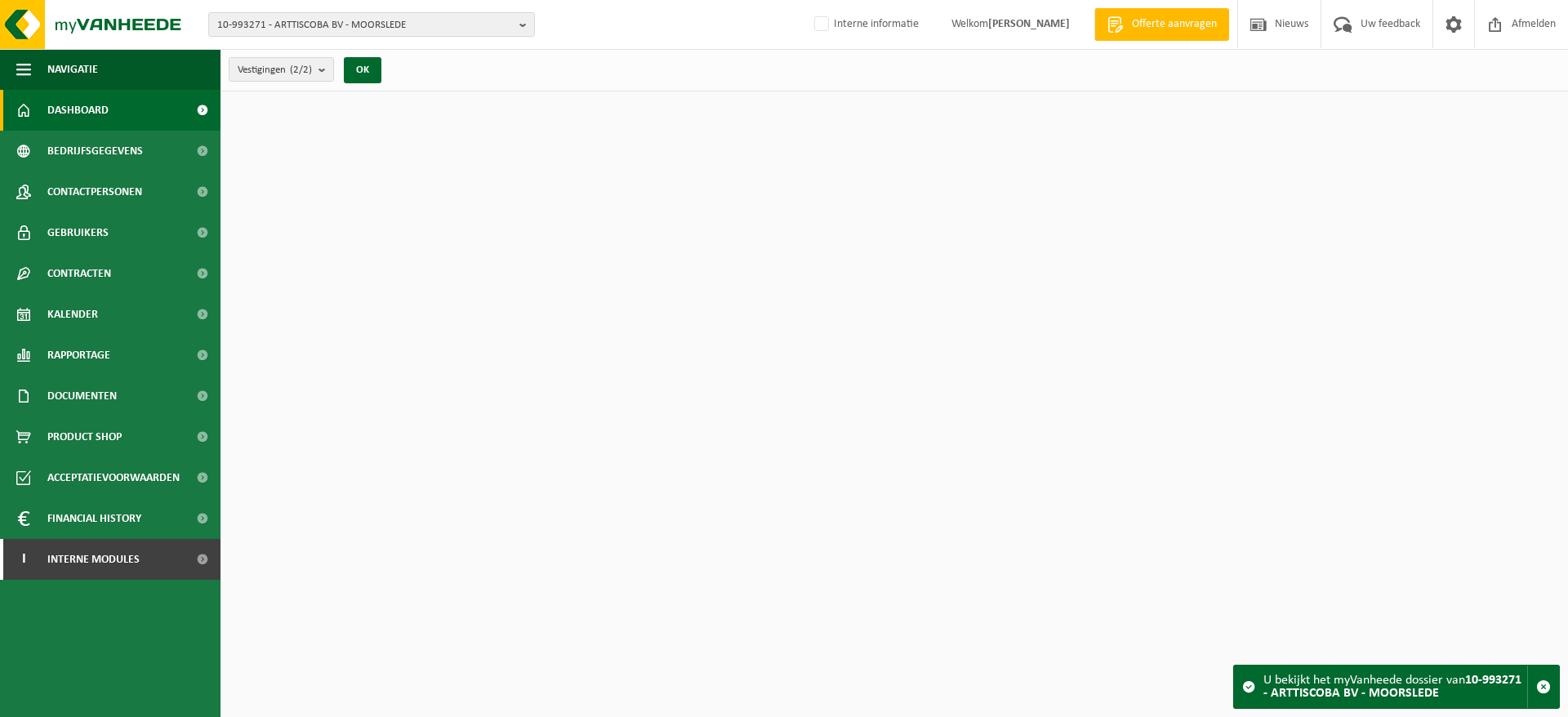
click at [365, 16] on span "10-993271 - ARTTISCOBA BV - MOORSLEDE" at bounding box center [365, 25] width 296 height 24
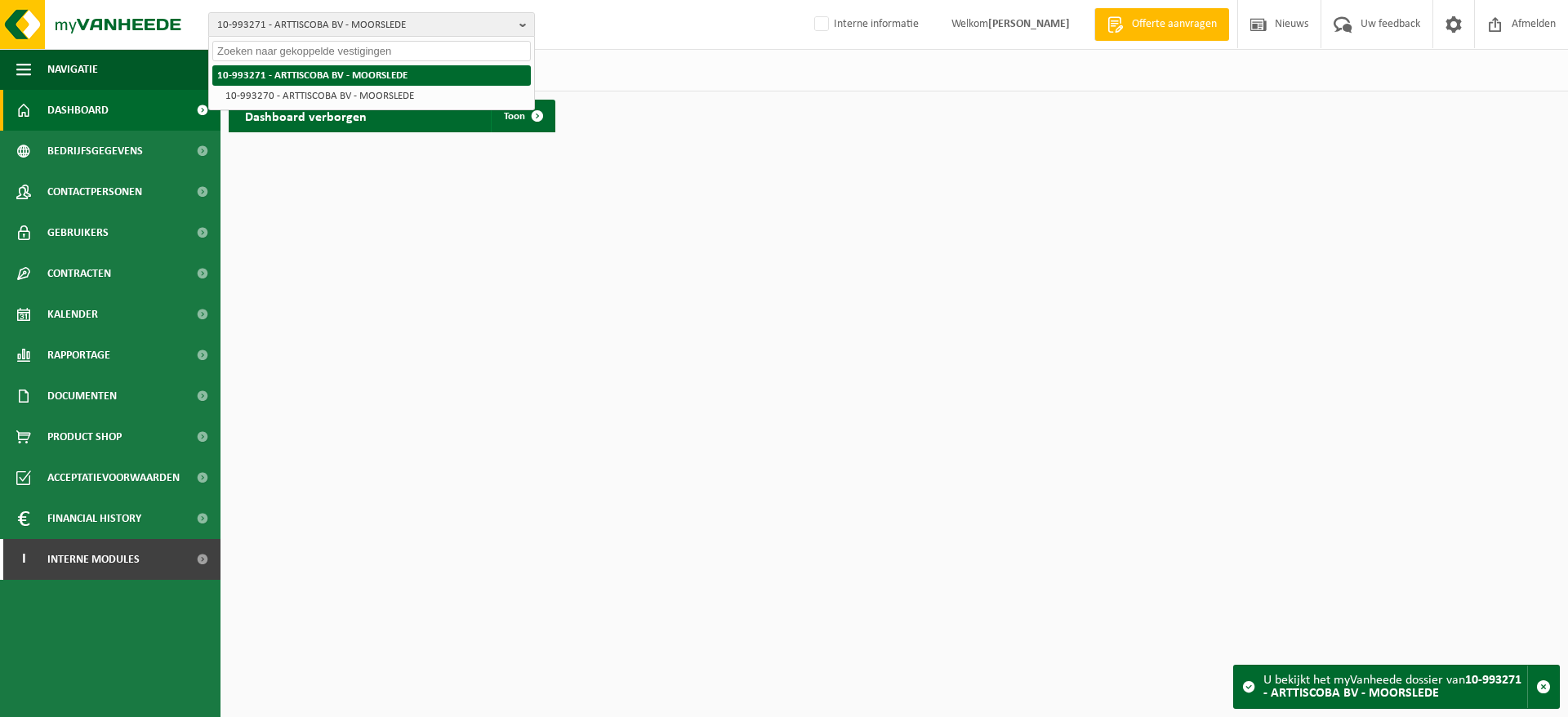
click at [251, 72] on strong "10-993271 - ARTTISCOBA BV - MOORSLEDE" at bounding box center [312, 75] width 190 height 11
click at [87, 301] on span "Kalender" at bounding box center [73, 314] width 50 height 41
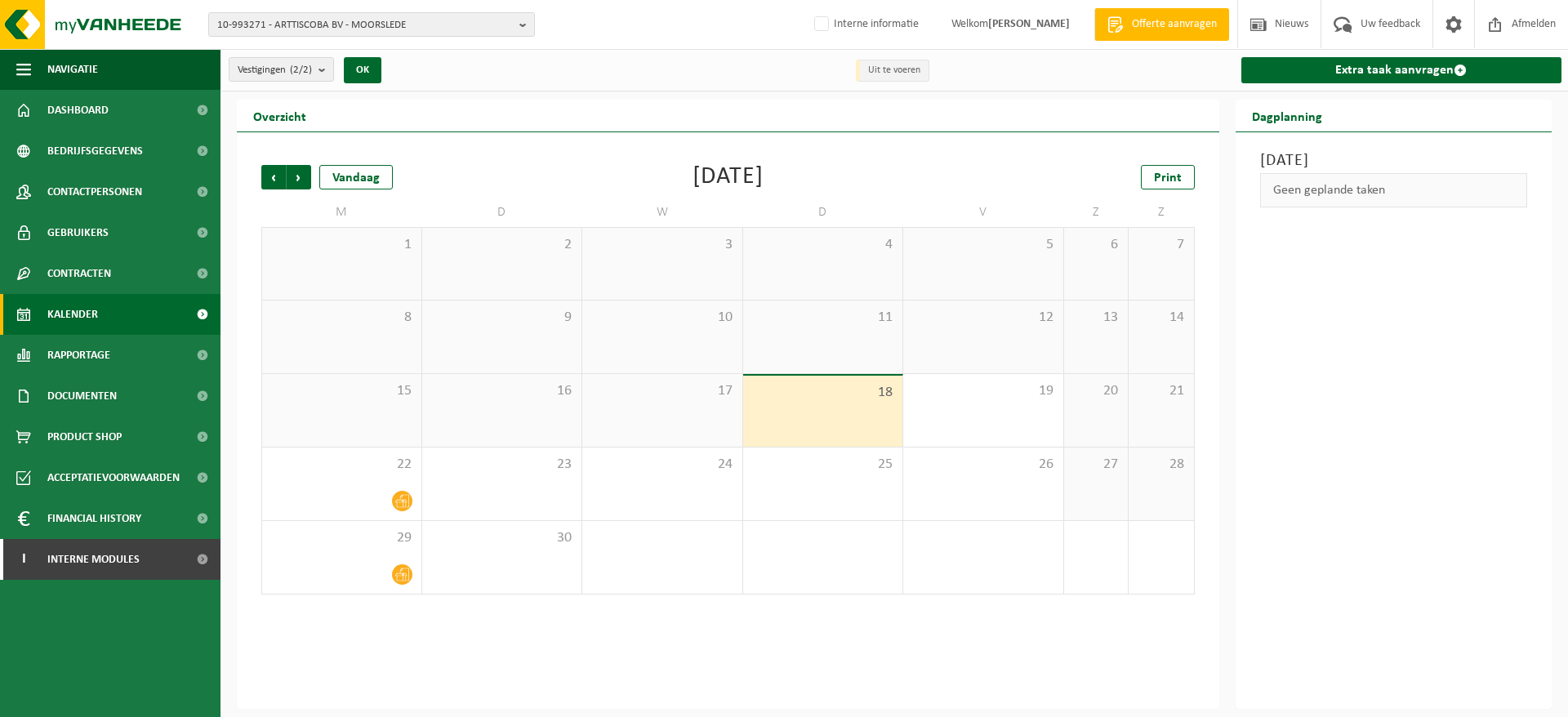
click at [376, 491] on div at bounding box center [342, 501] width 143 height 22
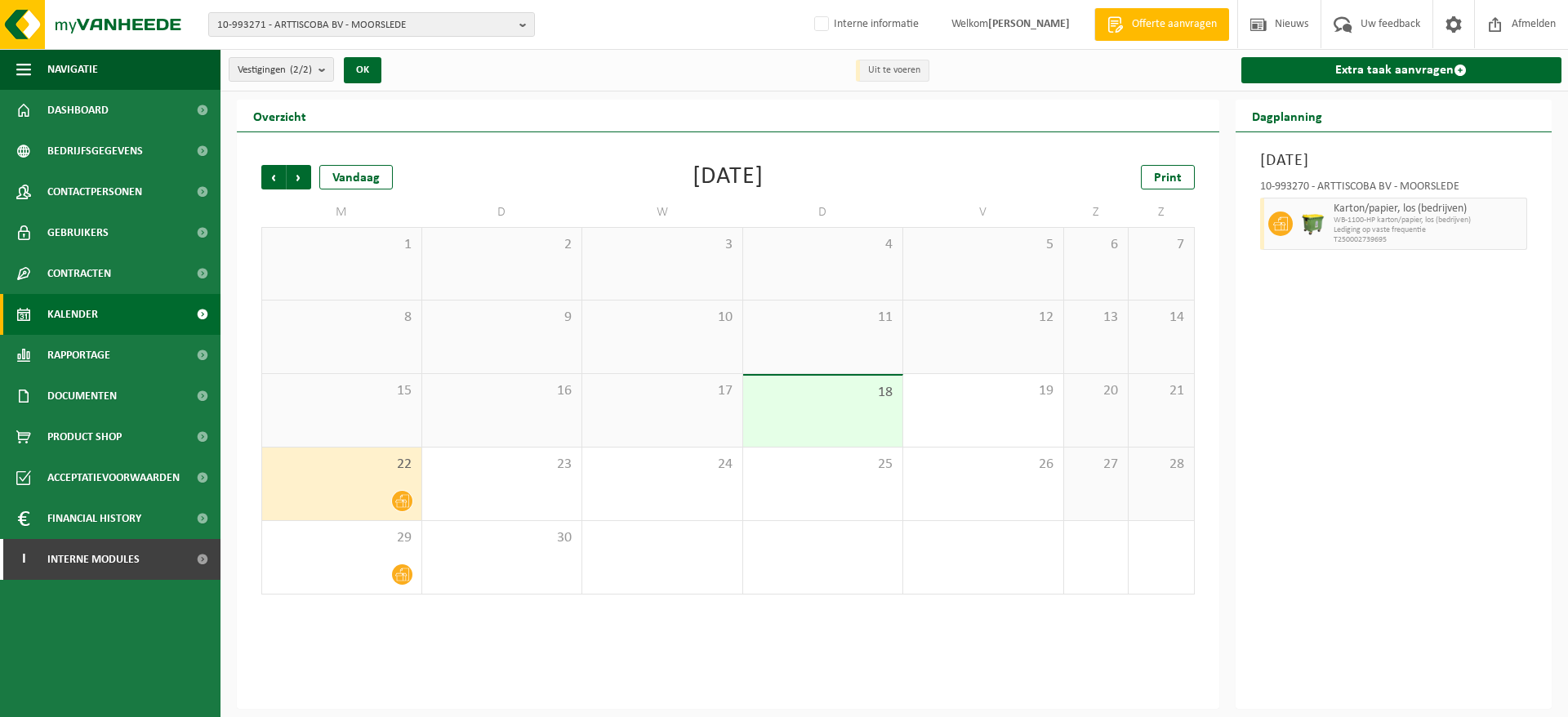
click at [303, 178] on span "Volgende" at bounding box center [298, 177] width 24 height 24
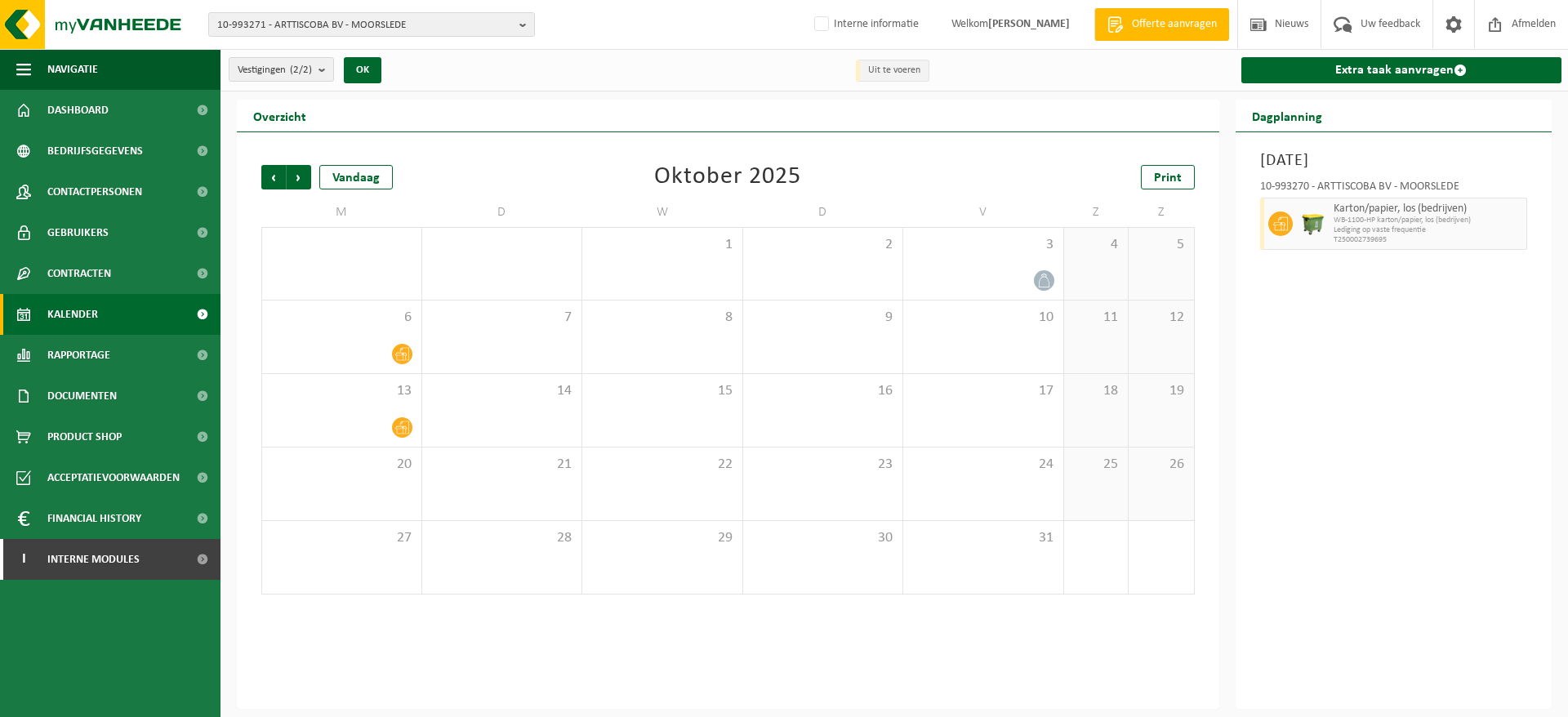
click at [272, 167] on span "Vorige" at bounding box center [273, 177] width 24 height 24
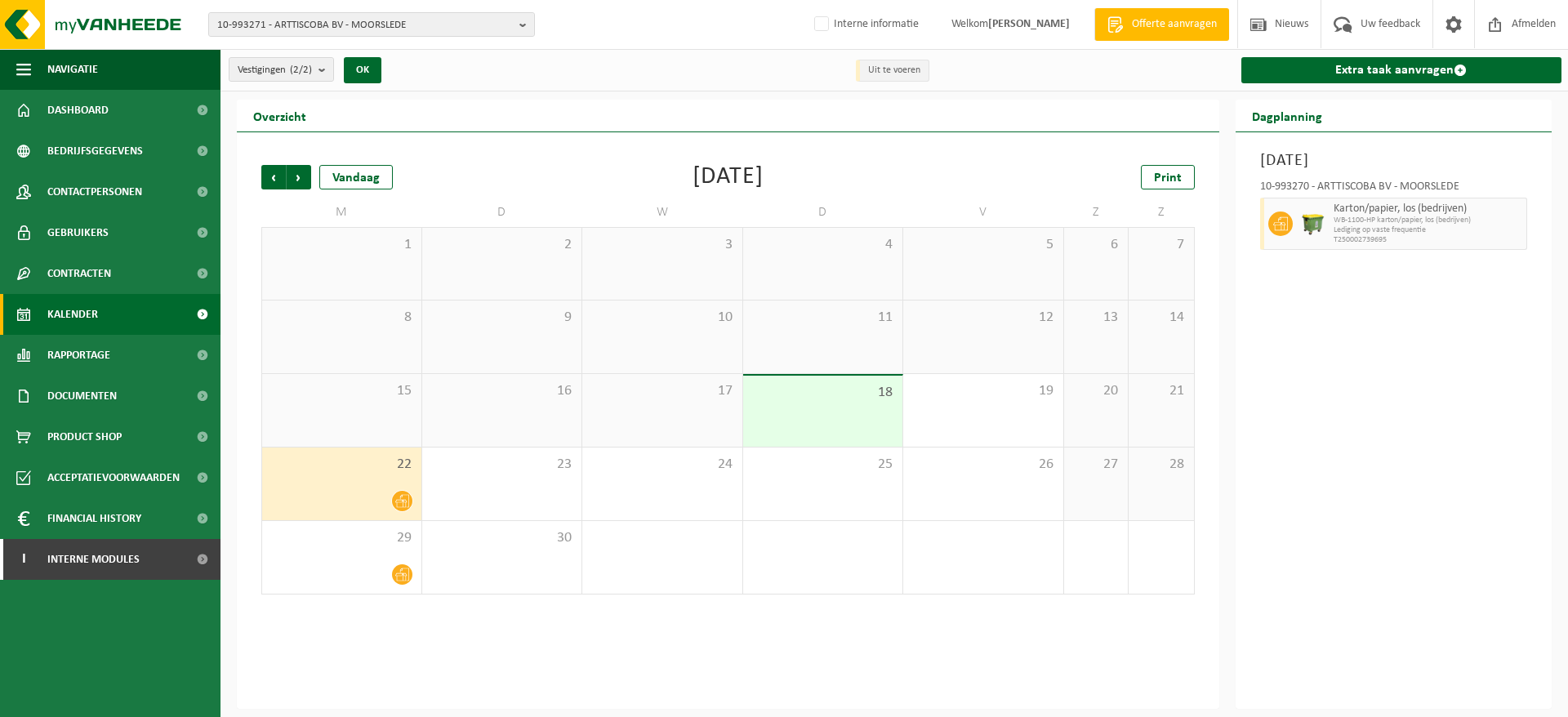
click at [308, 171] on span "Volgende" at bounding box center [298, 177] width 24 height 24
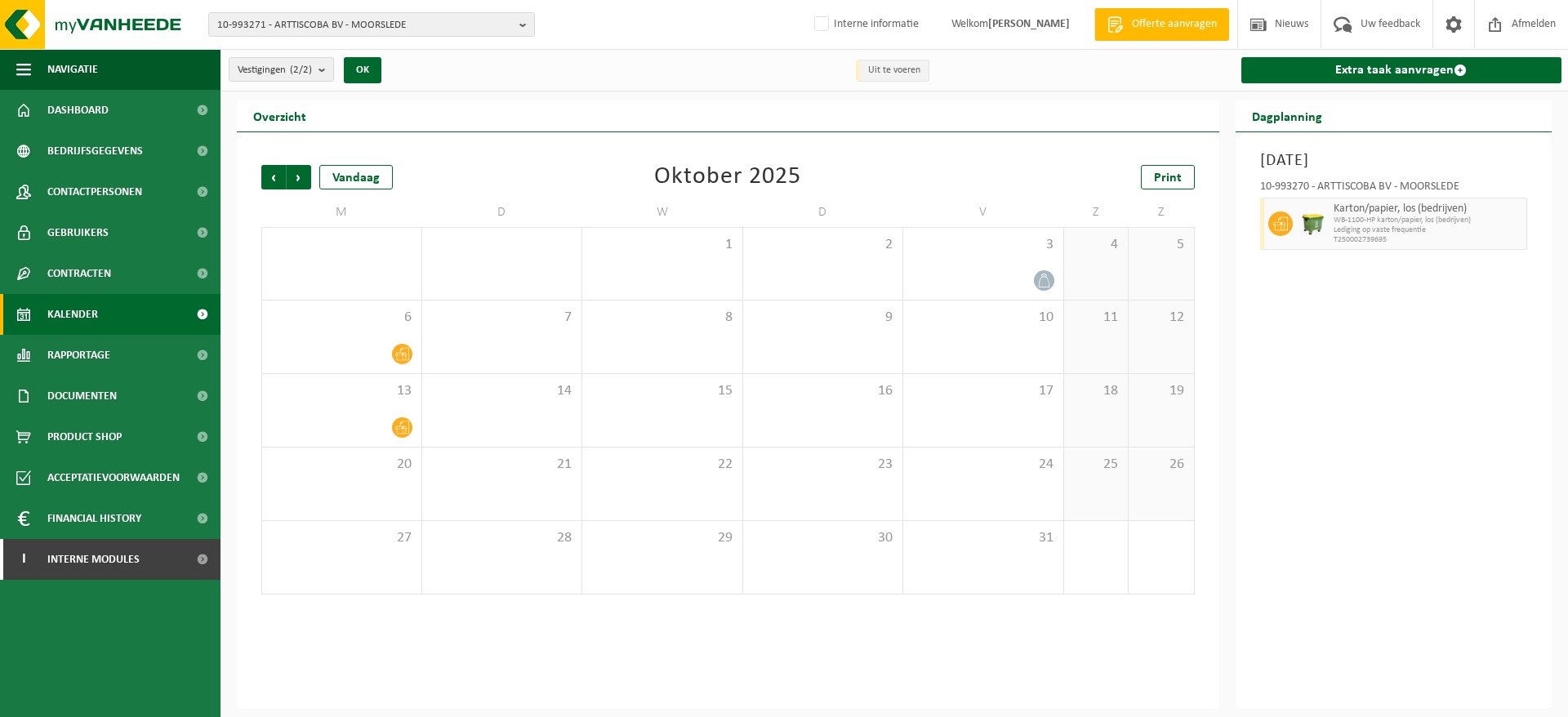
click at [981, 270] on div at bounding box center [982, 281] width 143 height 22
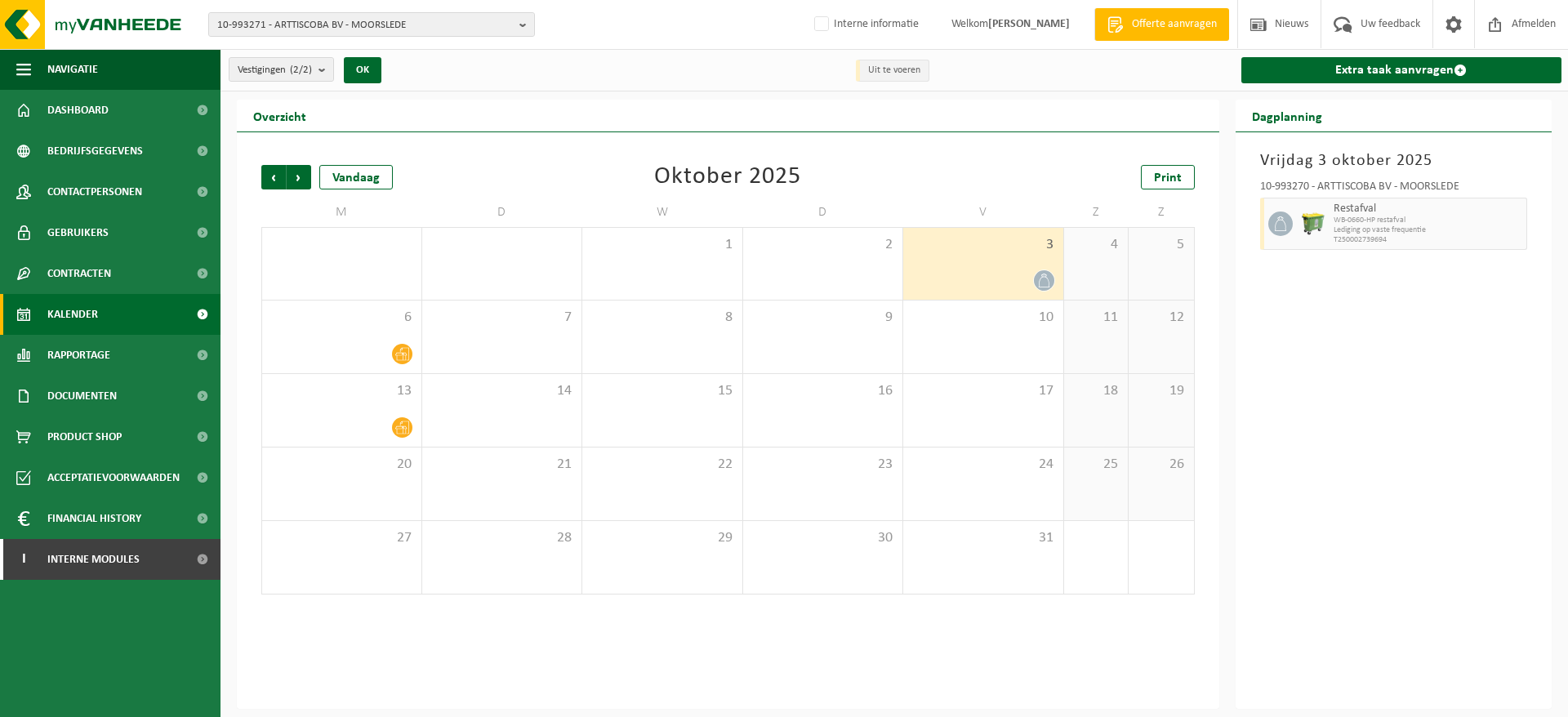
click at [271, 179] on span "Vorige" at bounding box center [273, 177] width 24 height 24
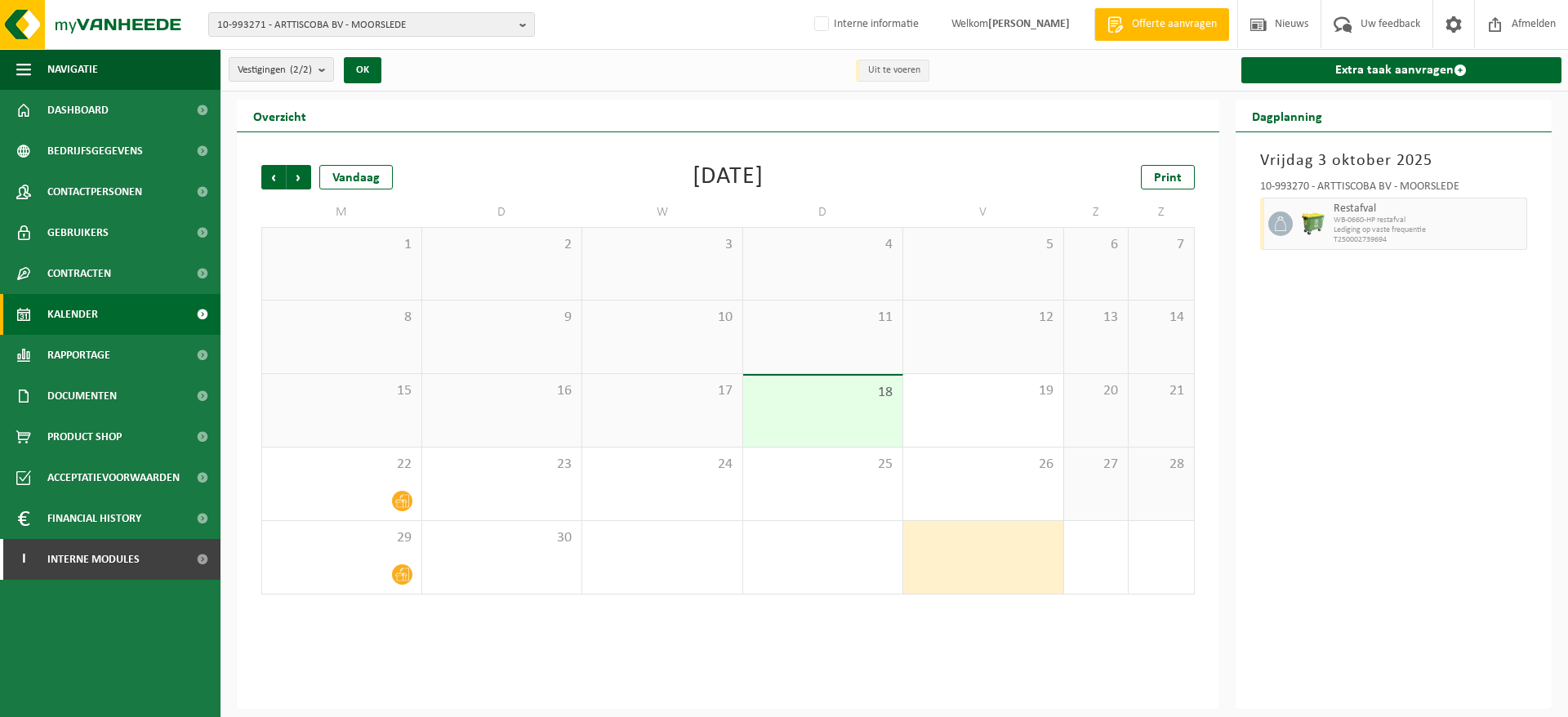
click at [472, 29] on span "10-993271 - ARTTISCOBA BV - MOORSLEDE" at bounding box center [365, 25] width 296 height 24
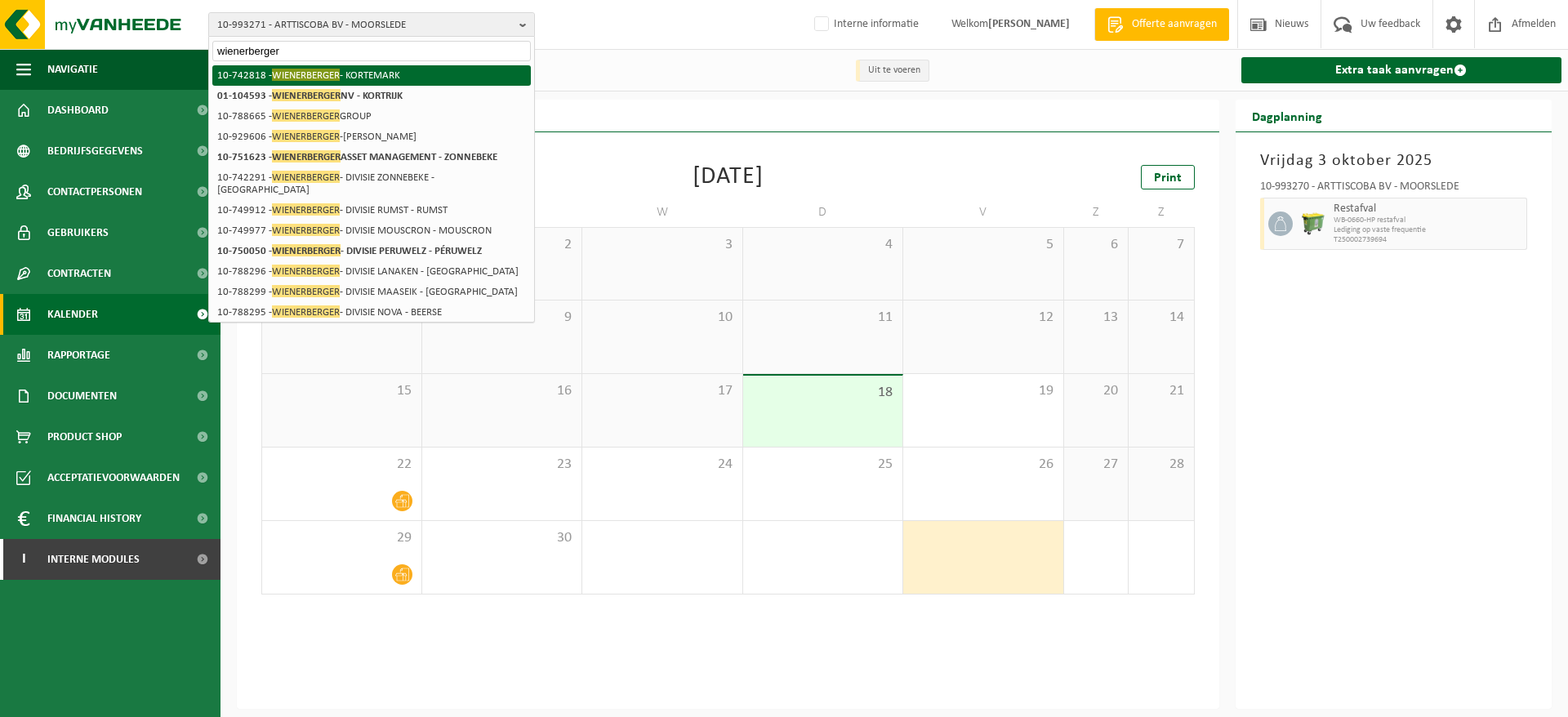
type input "wienerberger"
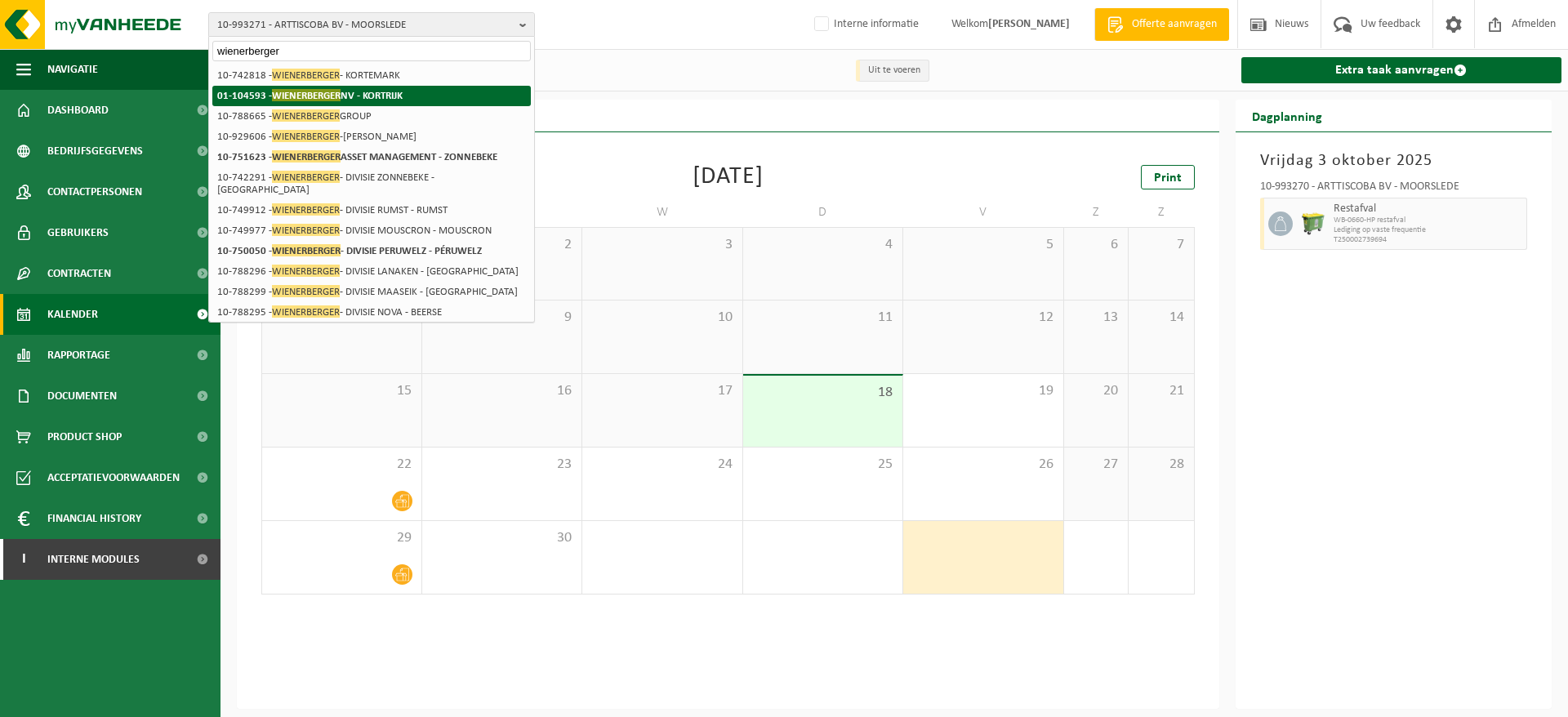
click at [412, 90] on li "01-104593 - WIENERBERGER NV - KORTRIJK" at bounding box center [371, 96] width 318 height 20
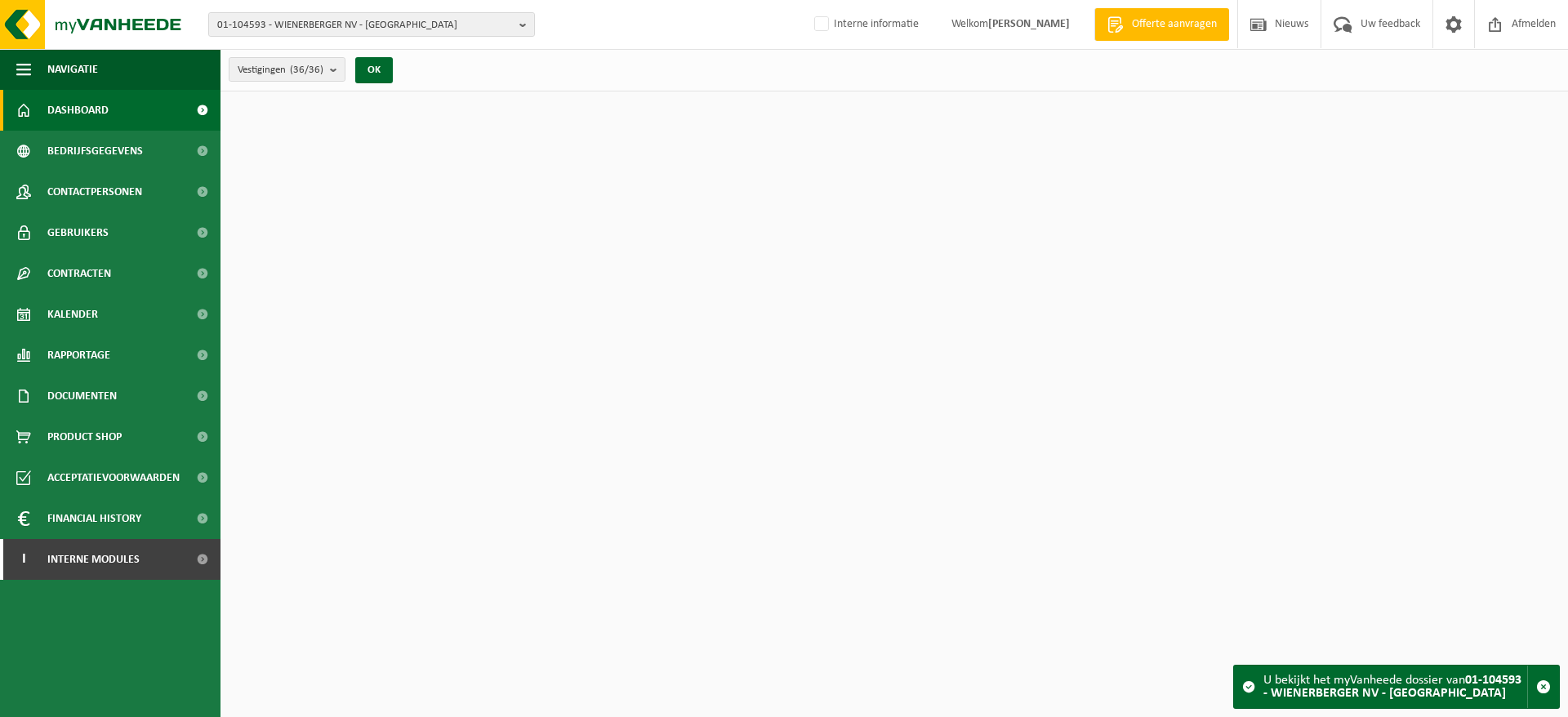
click at [412, 37] on div "01-104593 - WIENERBERGER NV - KORTRIJK 10-788665 - WIENERBERGER GROUP 10-788769…" at bounding box center [784, 24] width 1568 height 49
click at [418, 31] on span "01-104593 - WIENERBERGER NV - KORTRIJK" at bounding box center [365, 25] width 296 height 24
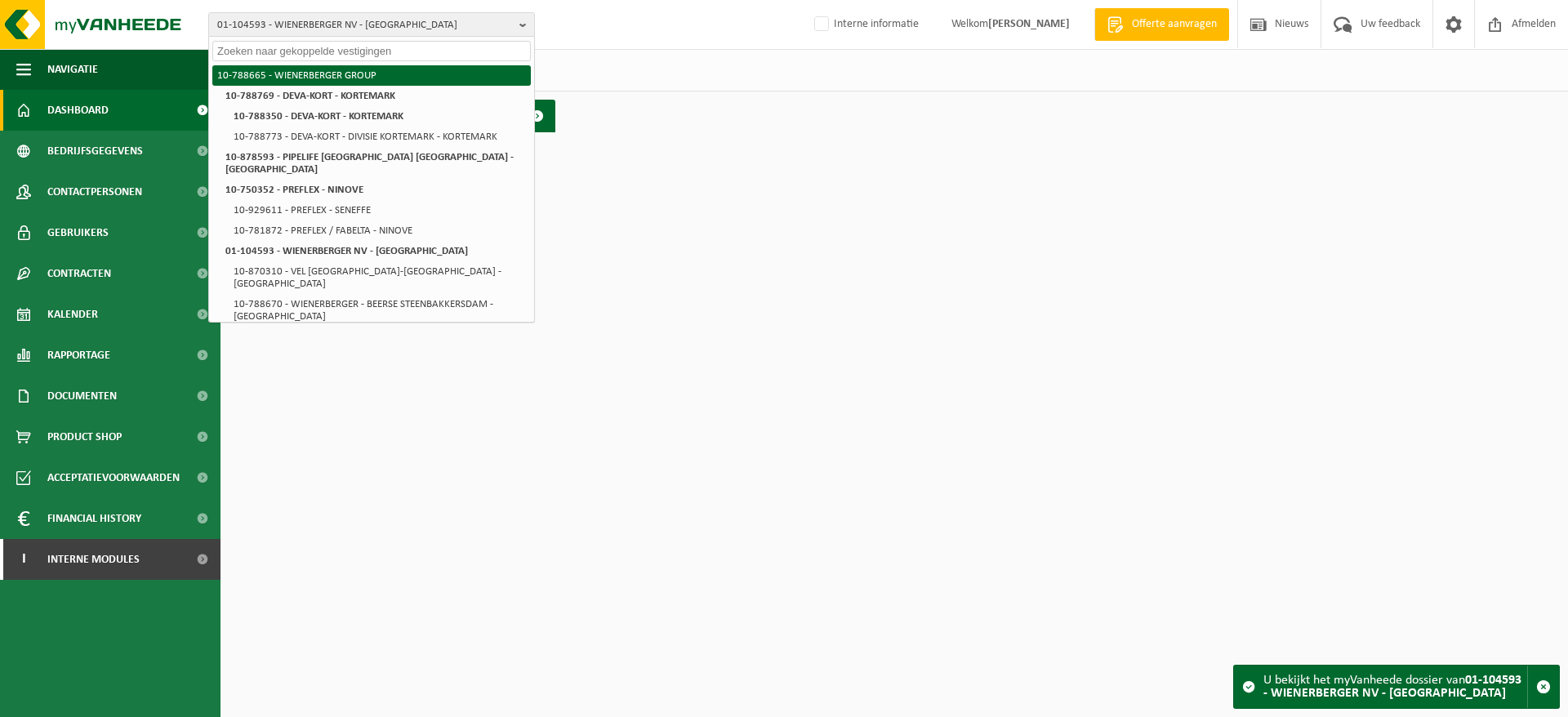
click at [397, 75] on li "10-788665 - WIENERBERGER GROUP" at bounding box center [371, 75] width 318 height 20
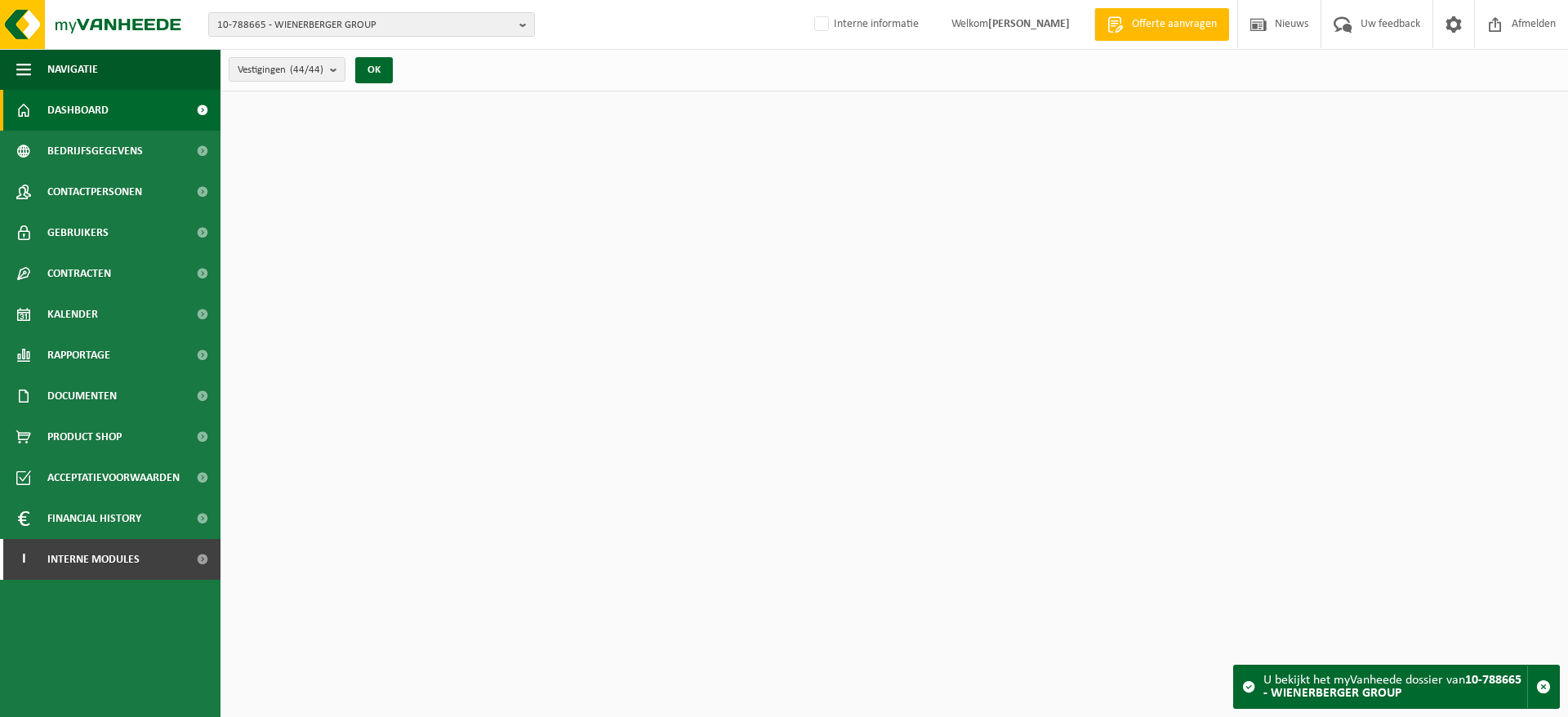
click at [77, 348] on span "Rapportage" at bounding box center [79, 355] width 63 height 41
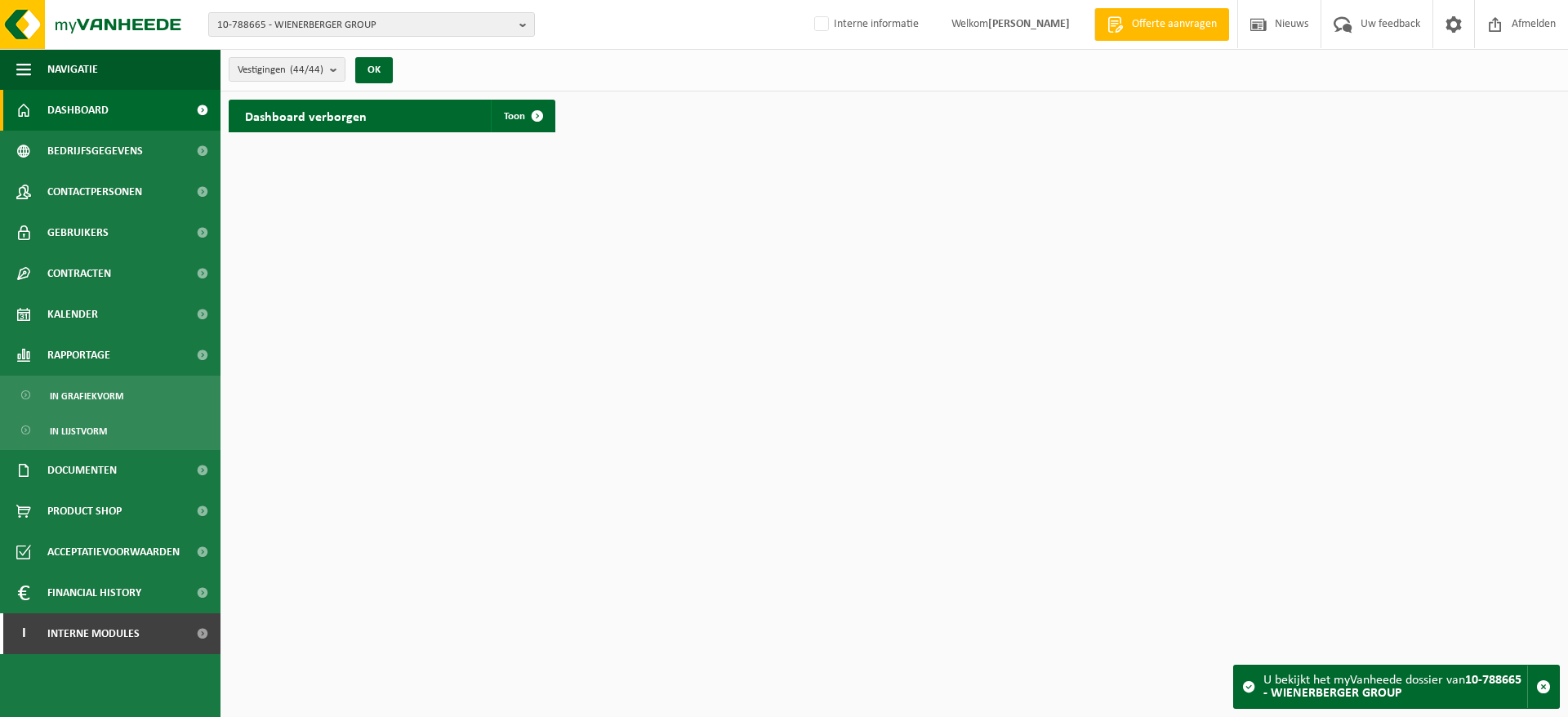
click at [77, 419] on span "In lijstvorm" at bounding box center [78, 431] width 57 height 31
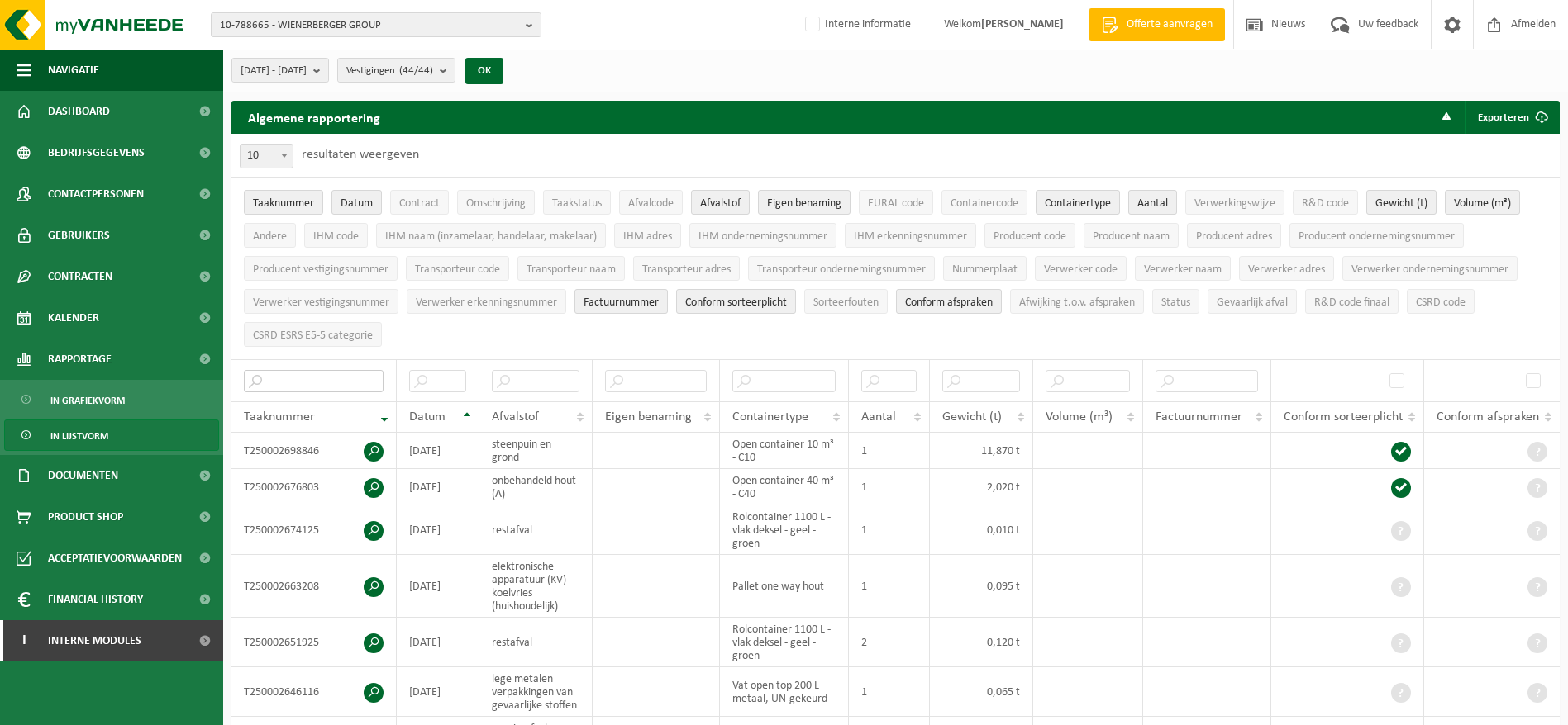
click at [312, 371] on input "text" at bounding box center [313, 382] width 140 height 22
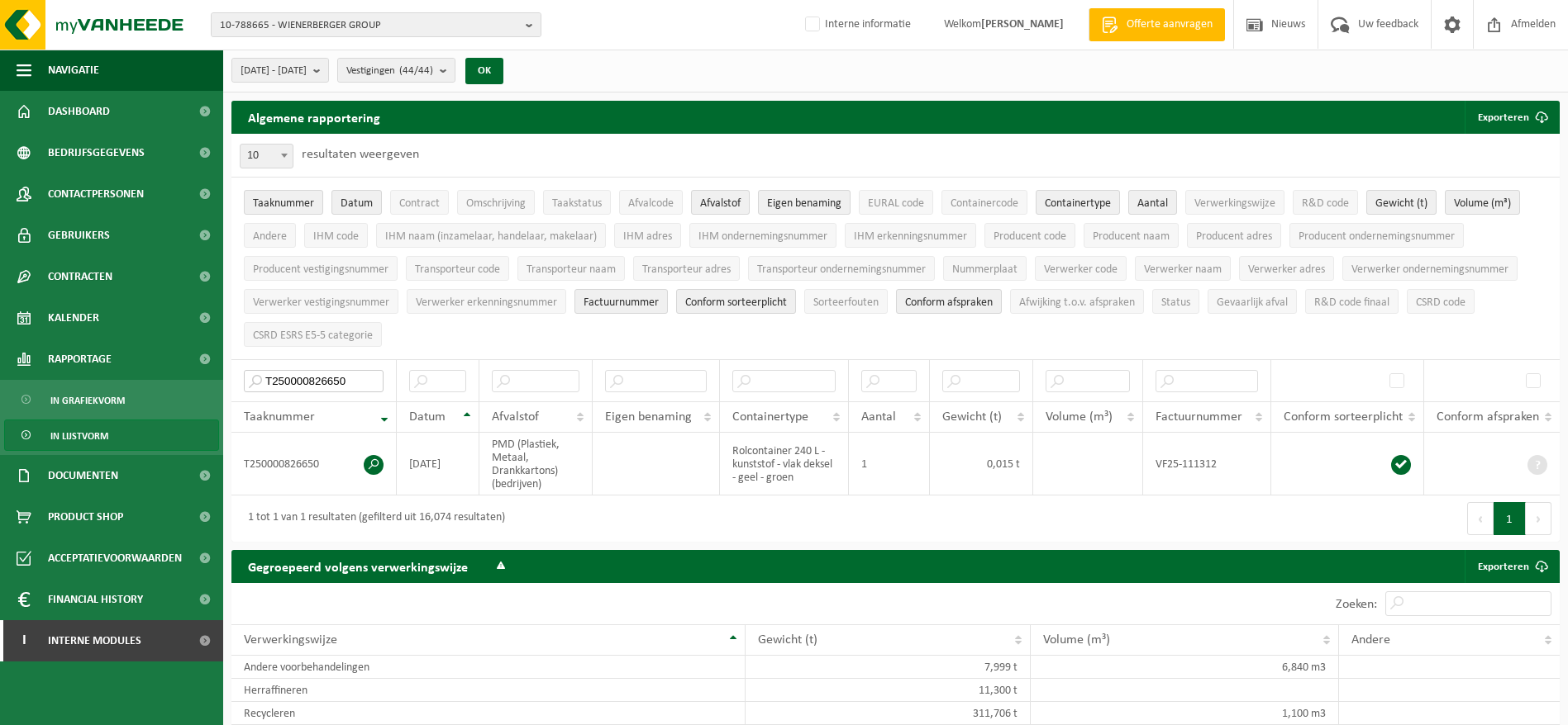
click at [350, 371] on input "T250000826650" at bounding box center [313, 382] width 140 height 22
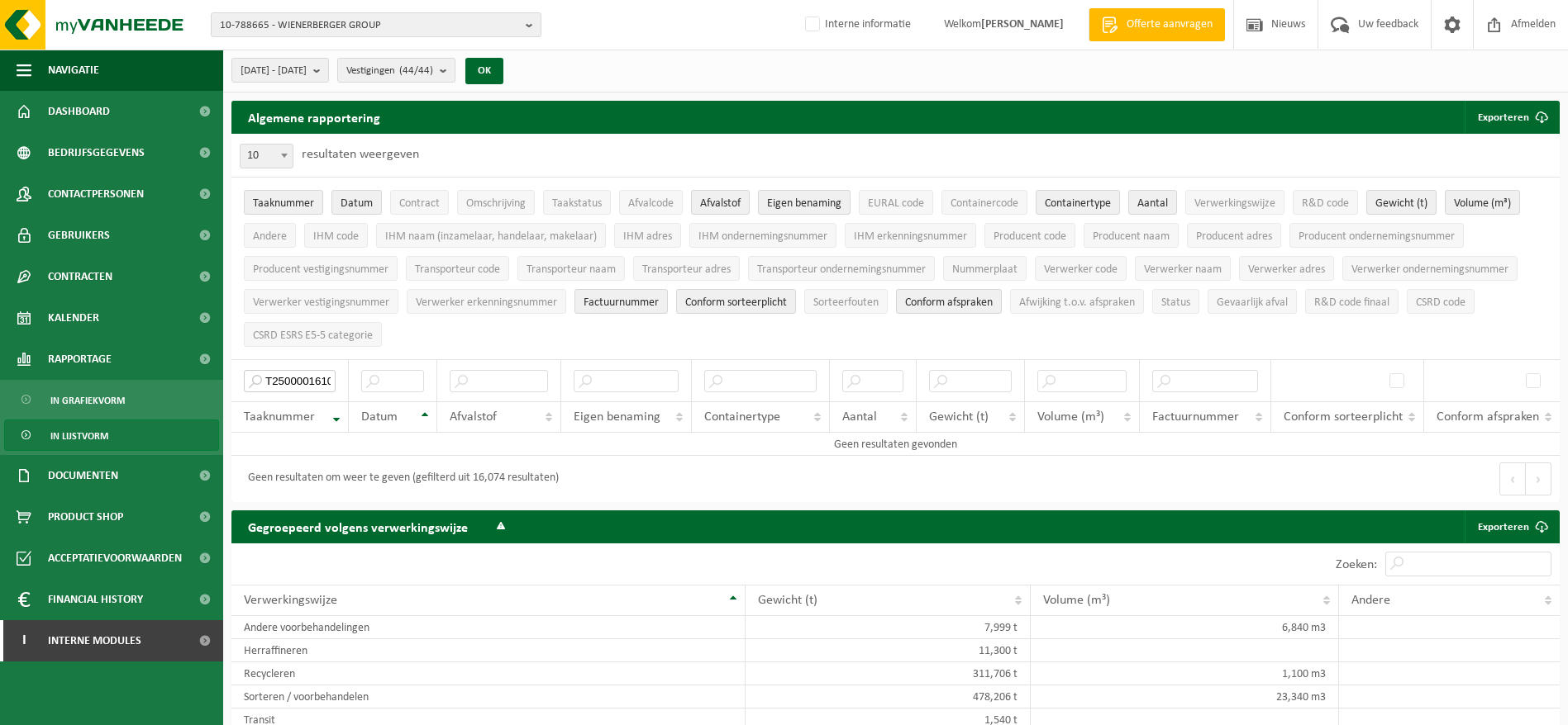
click at [311, 376] on input "T25000016109" at bounding box center [289, 382] width 92 height 22
type input "T2500016109"
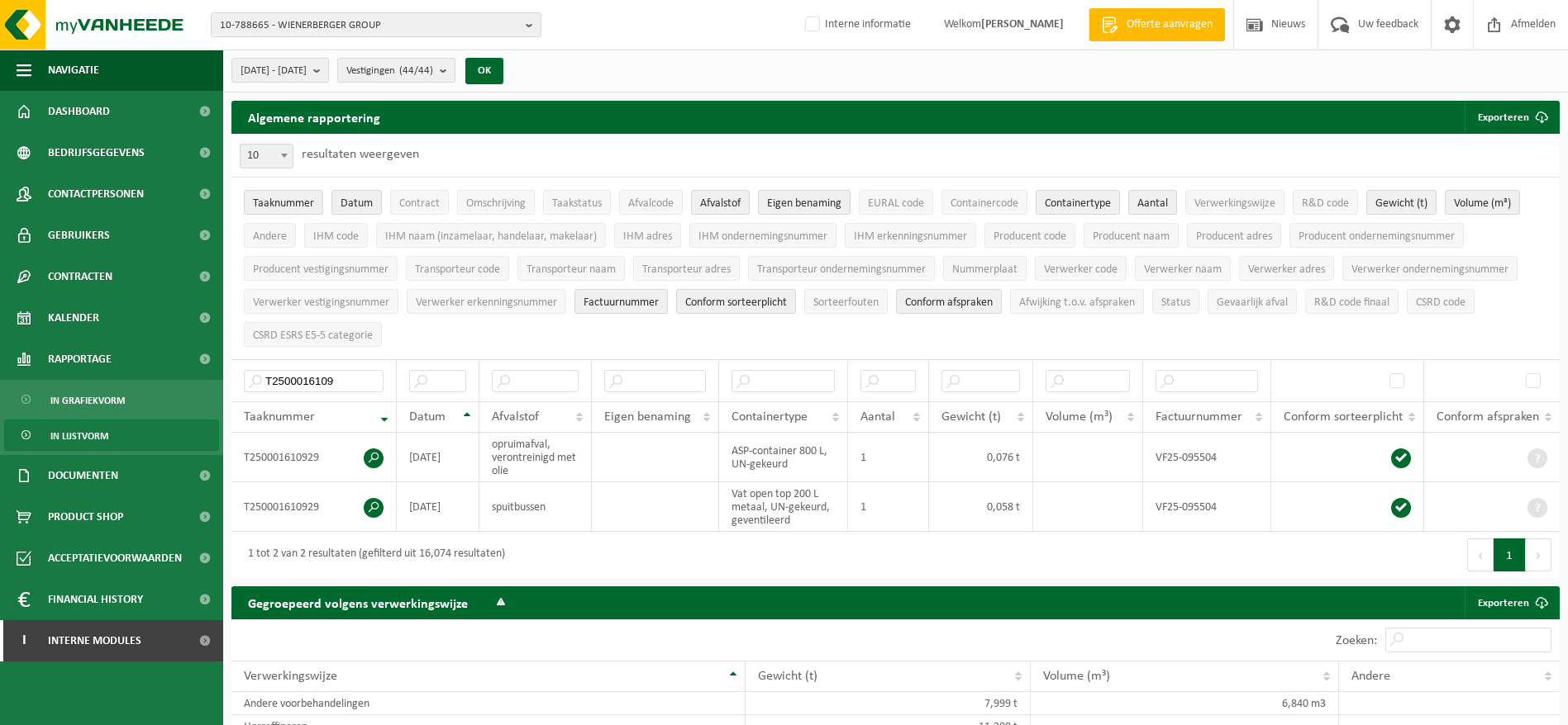
click at [91, 464] on span "Documenten" at bounding box center [83, 476] width 70 height 42
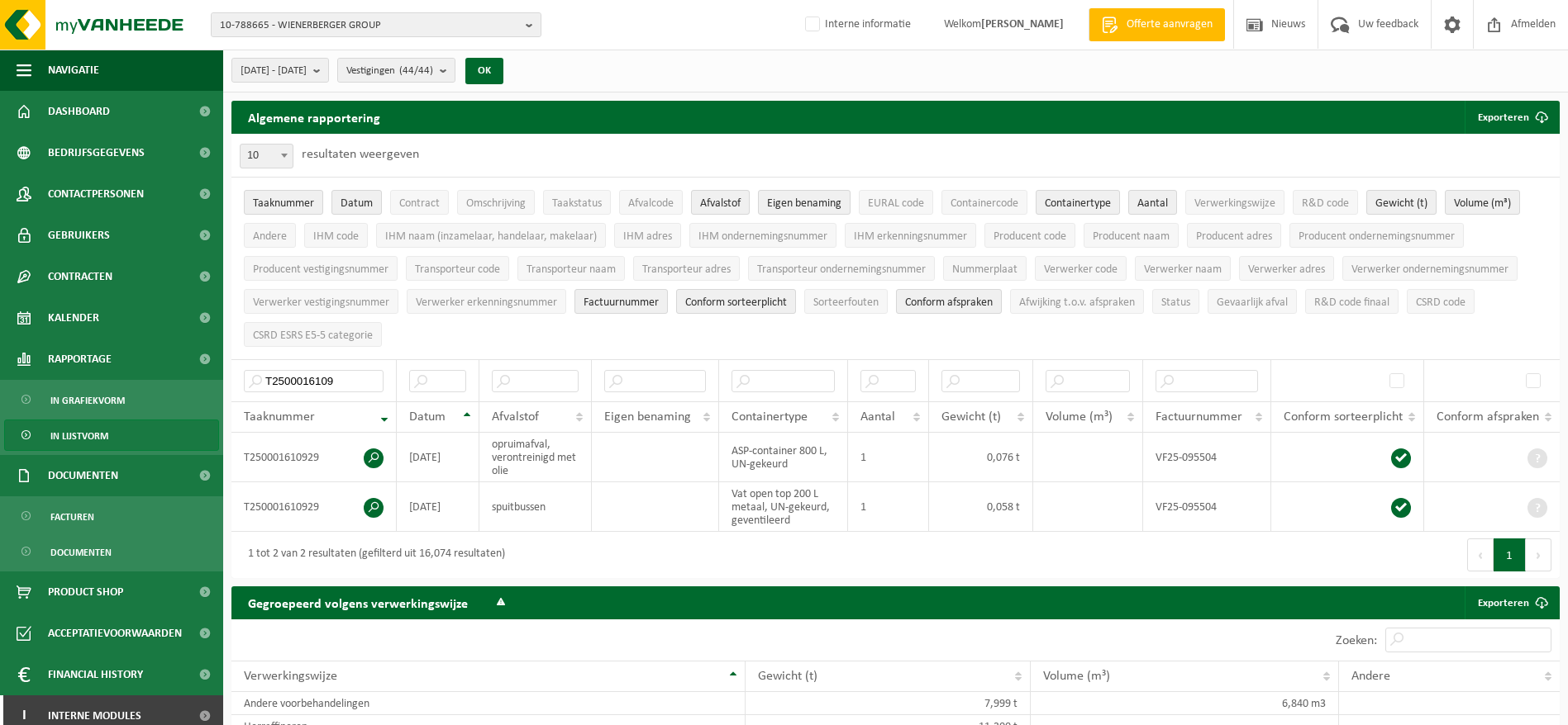
click at [109, 504] on link "Facturen" at bounding box center [111, 516] width 215 height 31
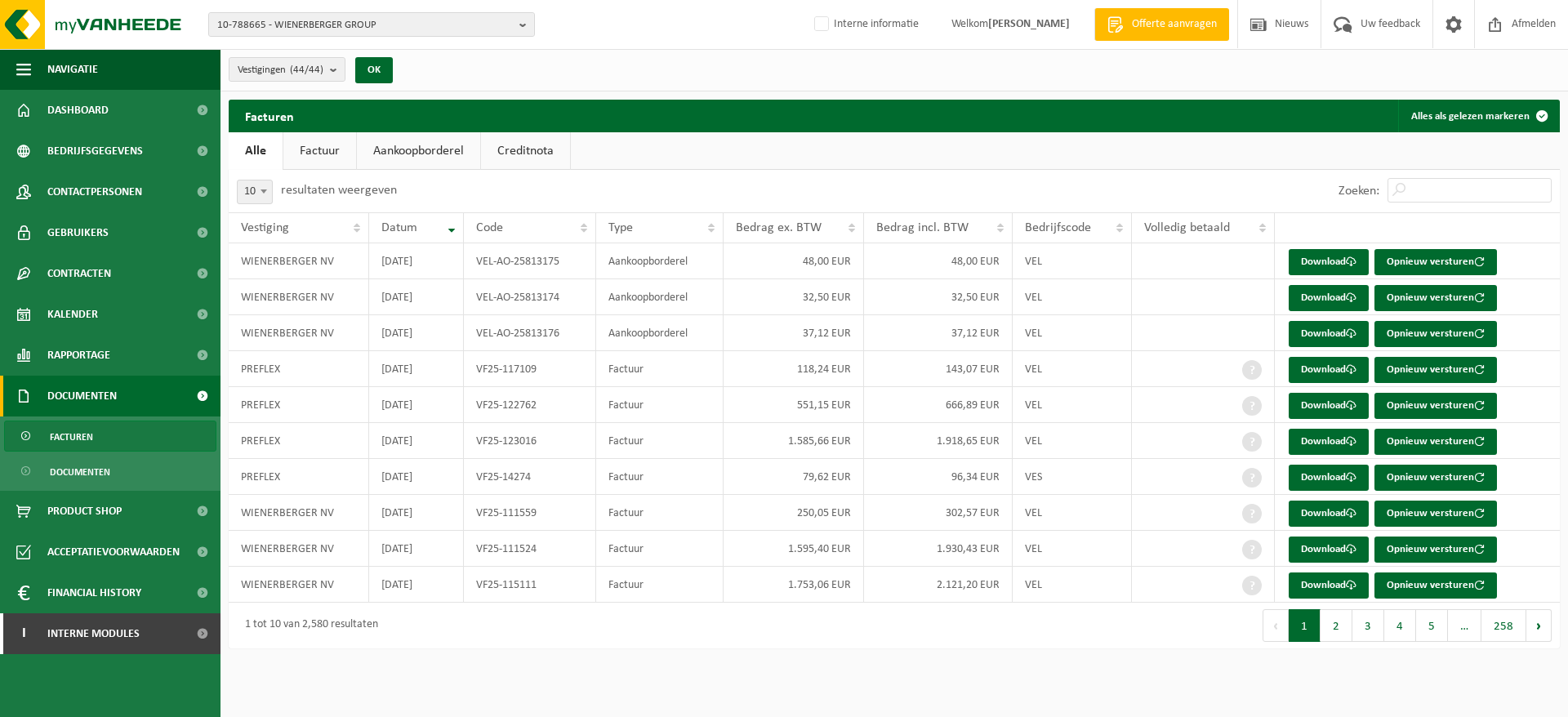
click at [98, 345] on span "Rapportage" at bounding box center [79, 355] width 63 height 41
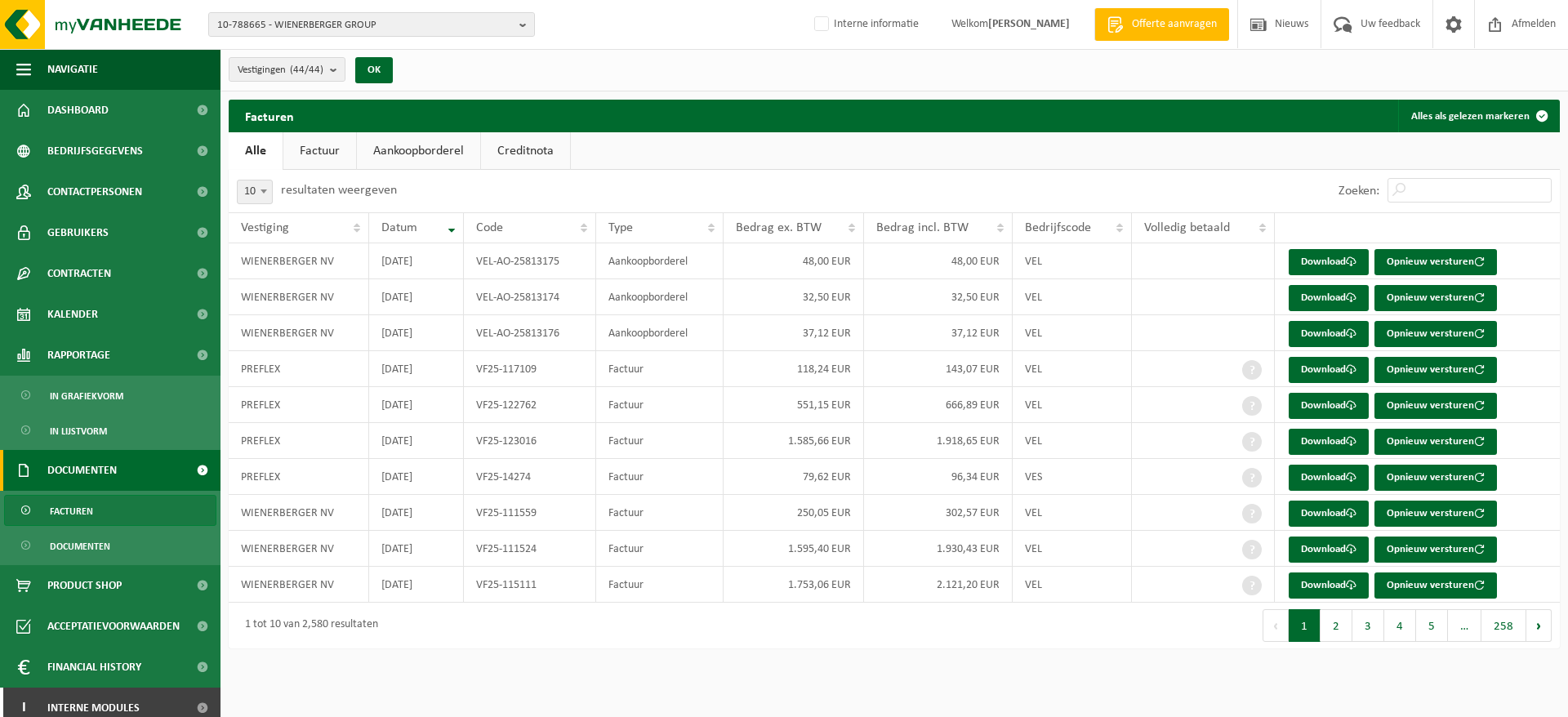
click at [96, 423] on span "In lijstvorm" at bounding box center [78, 431] width 57 height 31
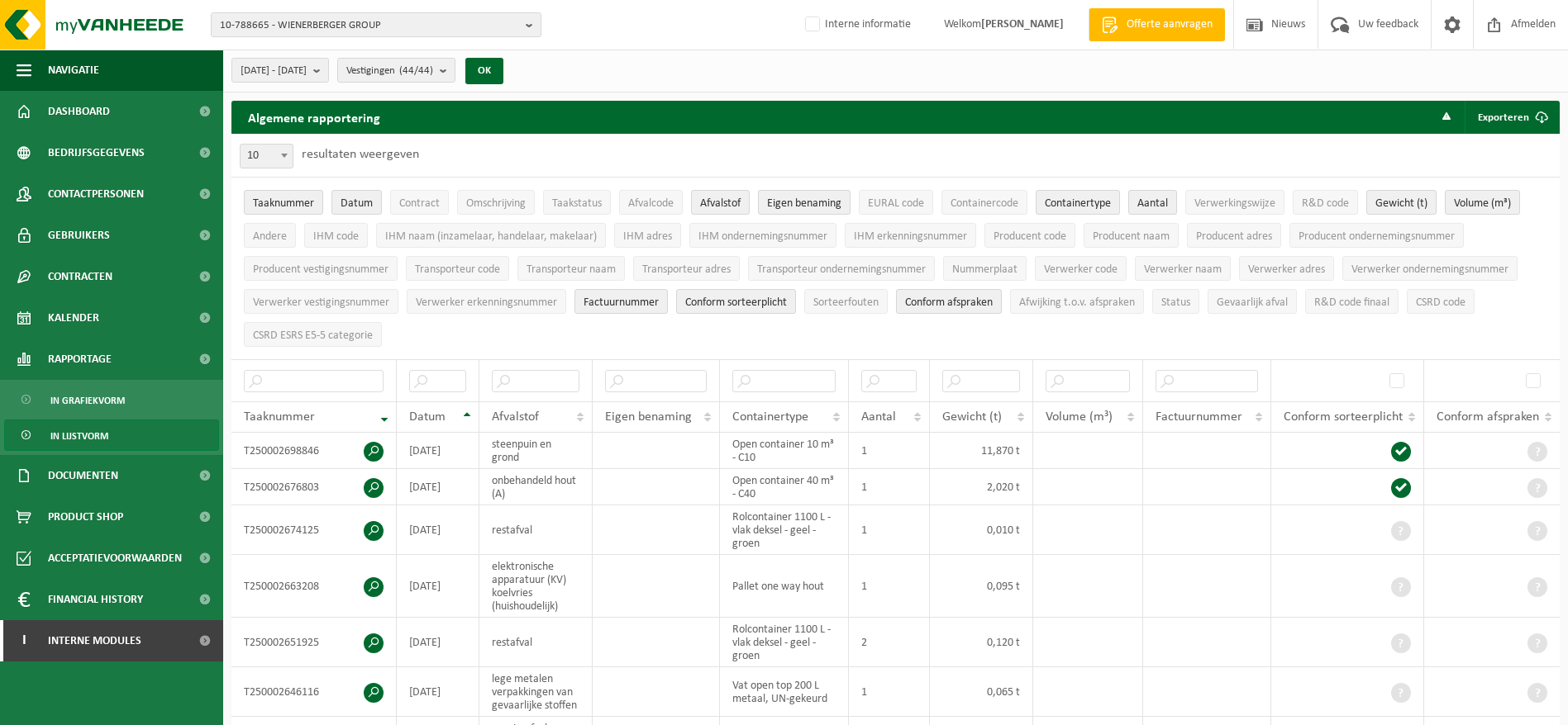
click at [417, 204] on span "Contract" at bounding box center [420, 204] width 41 height 13
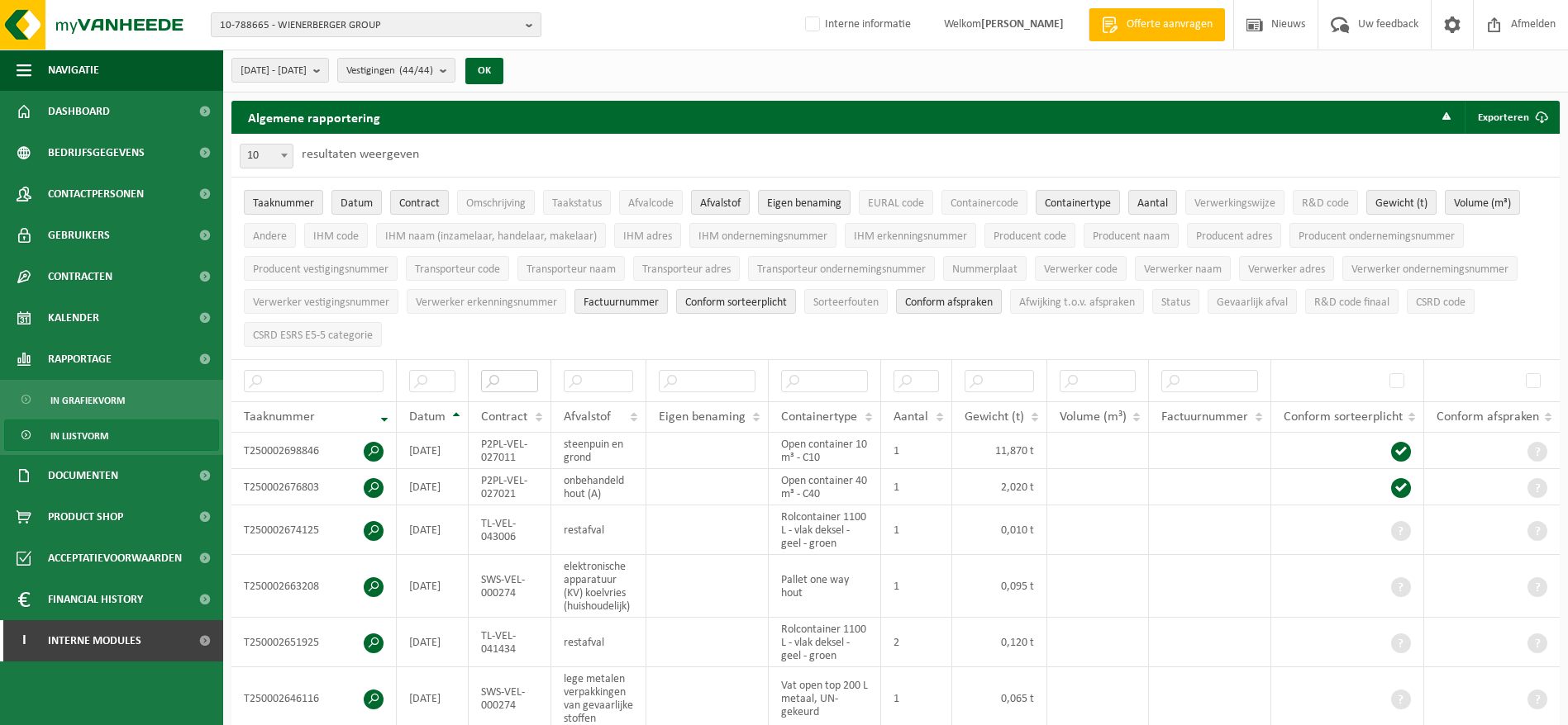
click at [505, 381] on input "text" at bounding box center [509, 382] width 56 height 22
paste input "SWS-VEL-000283"
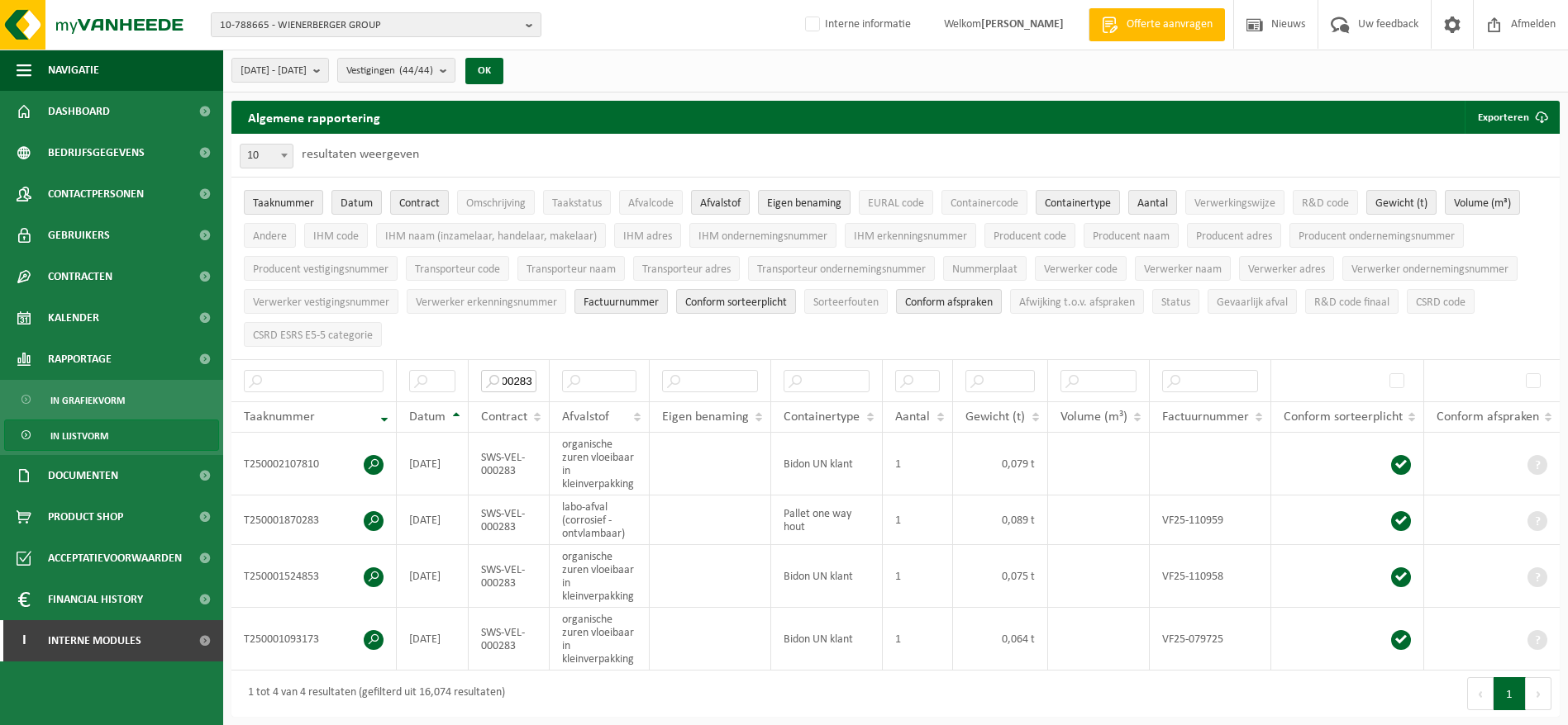
type input "SWS-VEL-000283"
click at [369, 458] on span at bounding box center [373, 465] width 20 height 20
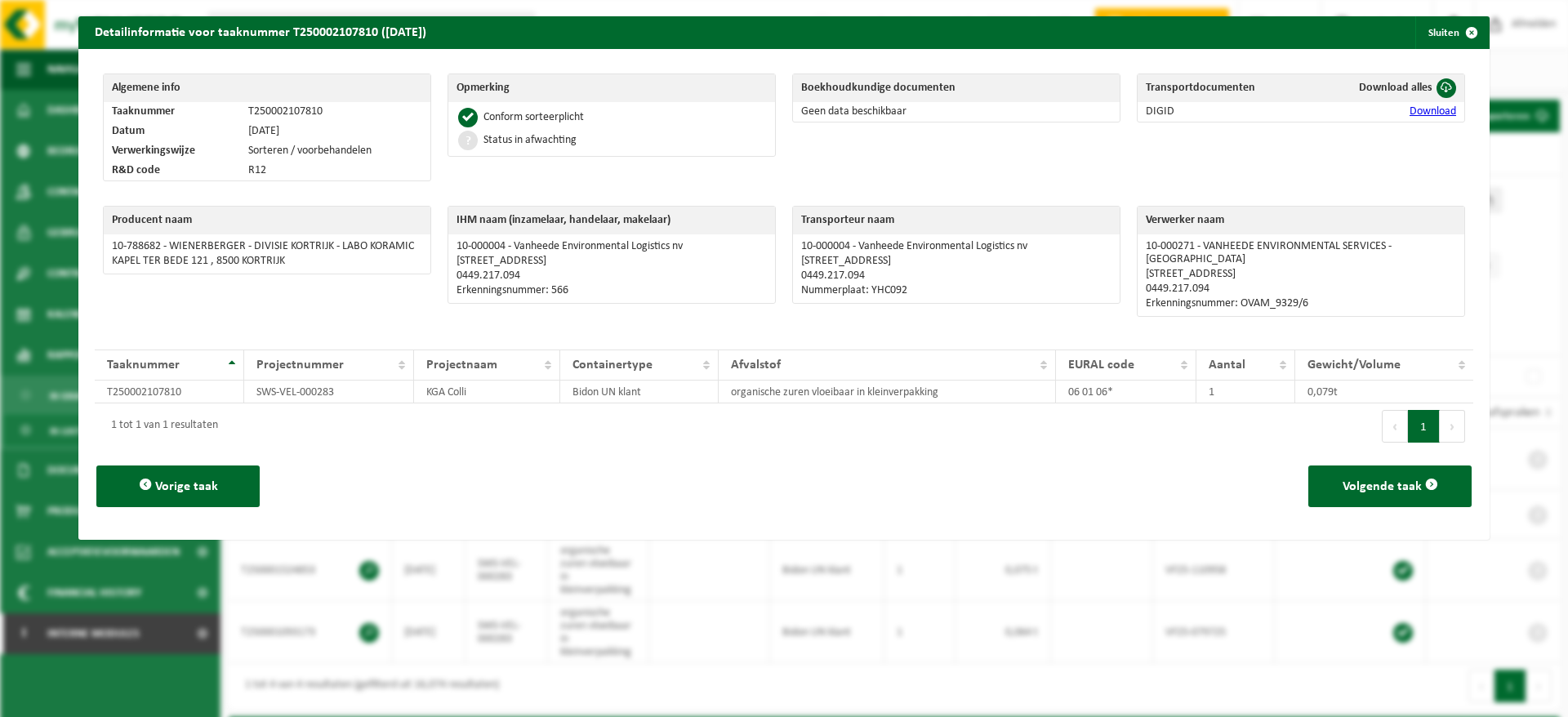
click at [1455, 28] on span "button" at bounding box center [1471, 32] width 33 height 33
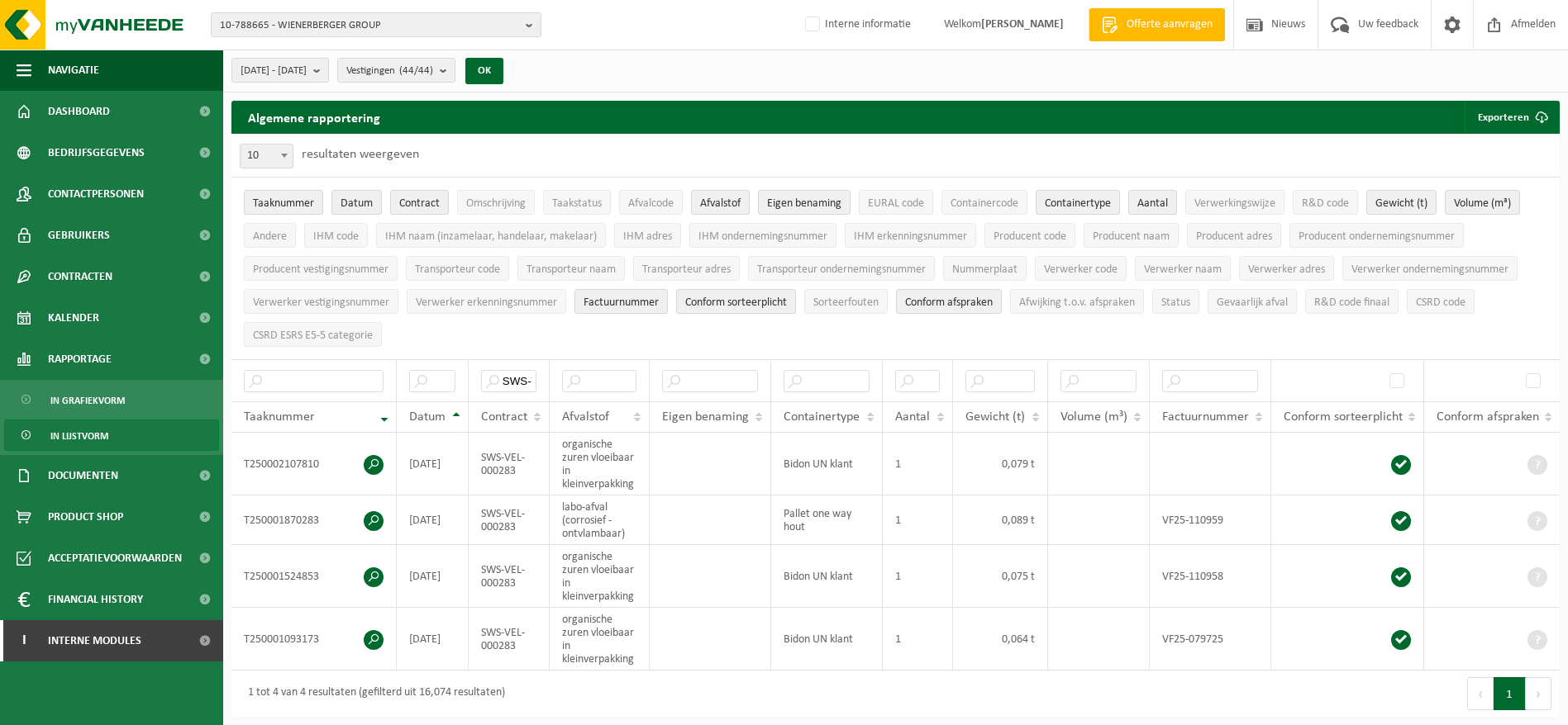
click at [378, 577] on span at bounding box center [373, 577] width 20 height 20
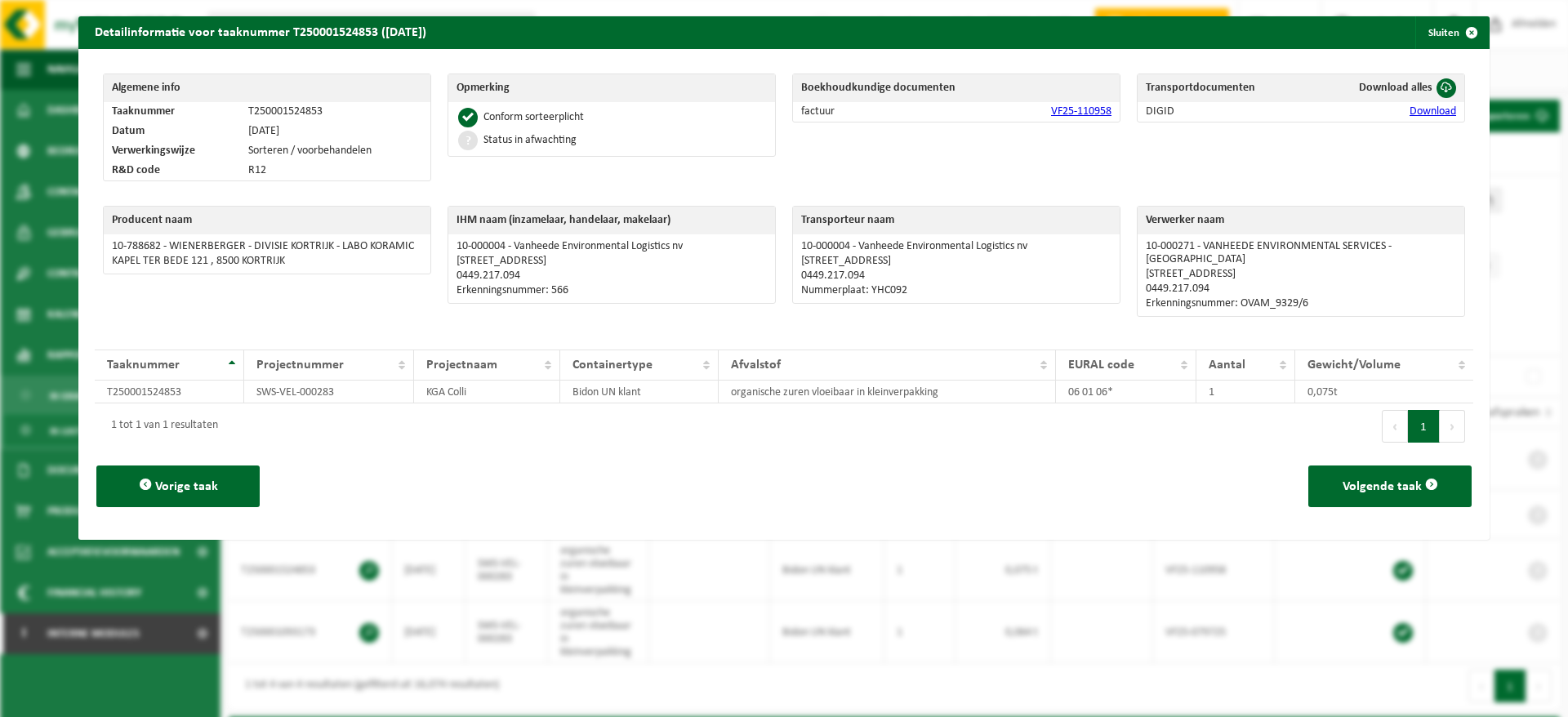
click at [1069, 113] on link "VF25-110958" at bounding box center [1081, 112] width 60 height 13
click at [1424, 42] on button "Sluiten" at bounding box center [1452, 32] width 73 height 33
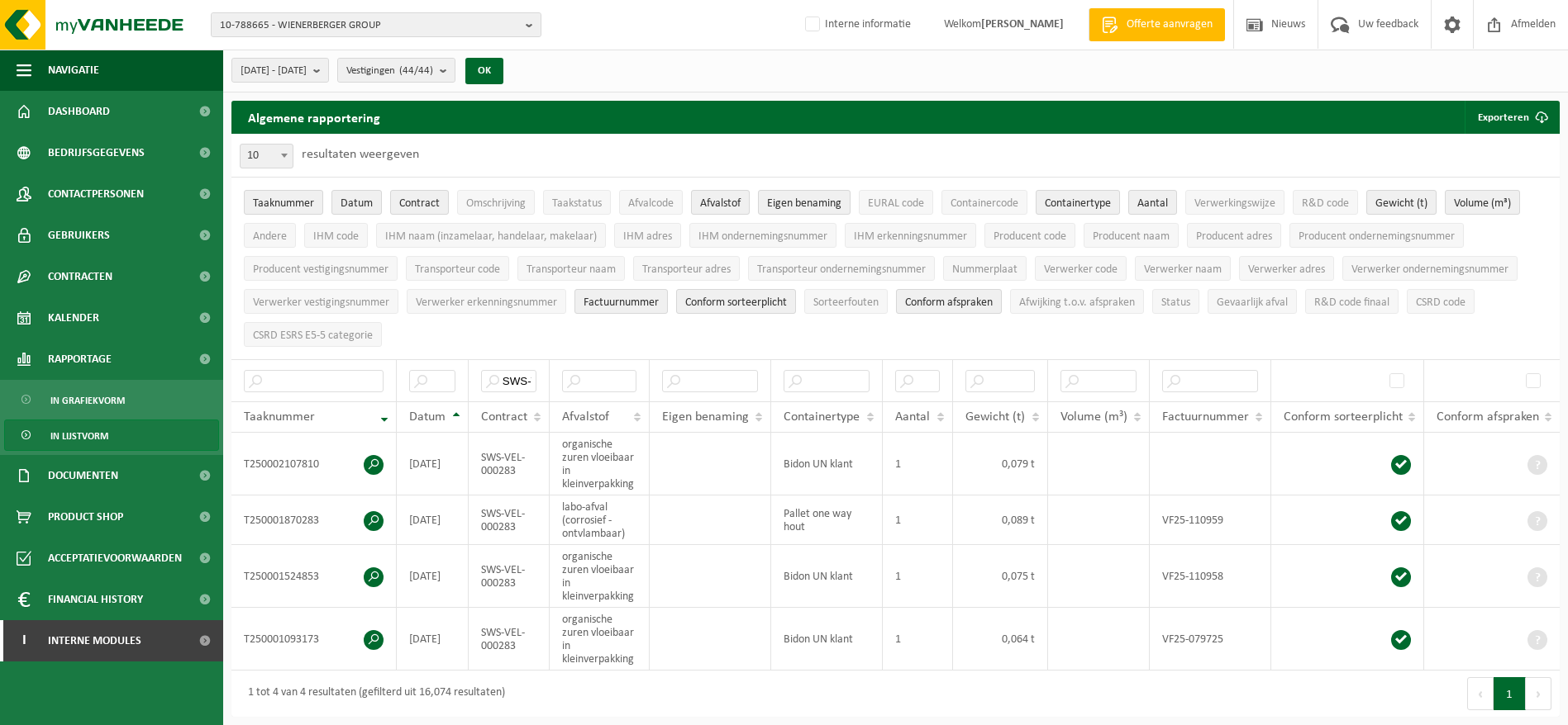
click at [139, 469] on link "Documenten" at bounding box center [111, 476] width 223 height 42
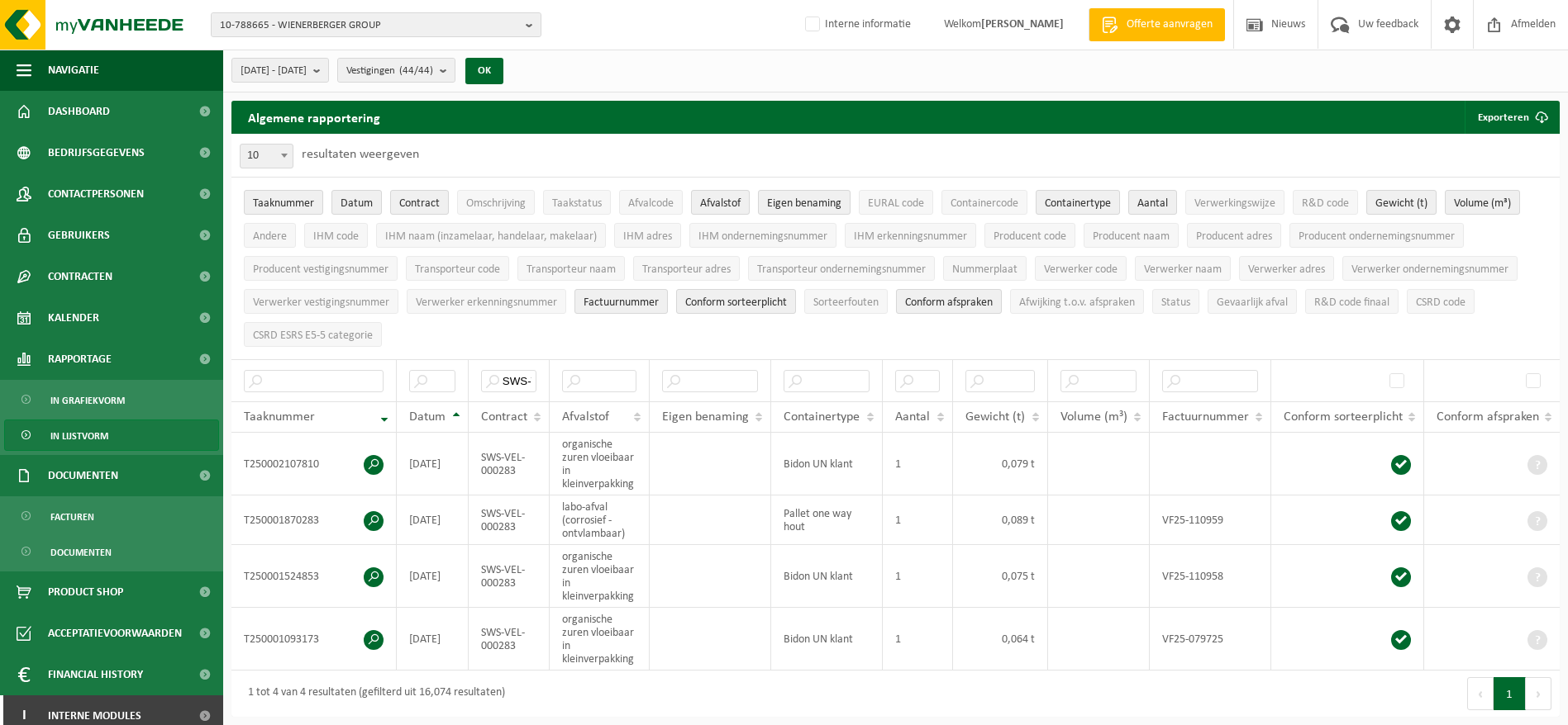
click at [122, 509] on link "Facturen" at bounding box center [111, 516] width 215 height 31
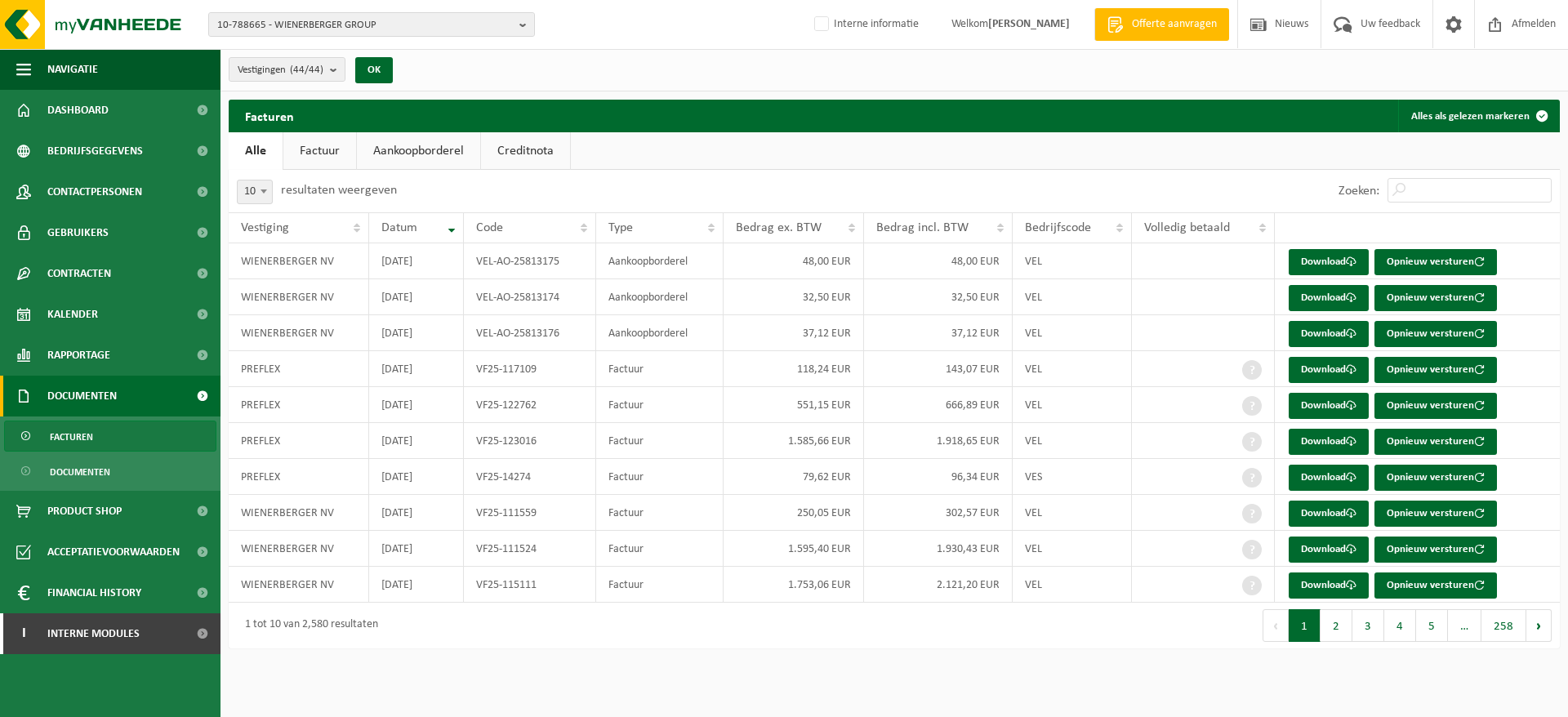
click at [339, 155] on link "Factuur" at bounding box center [319, 151] width 73 height 38
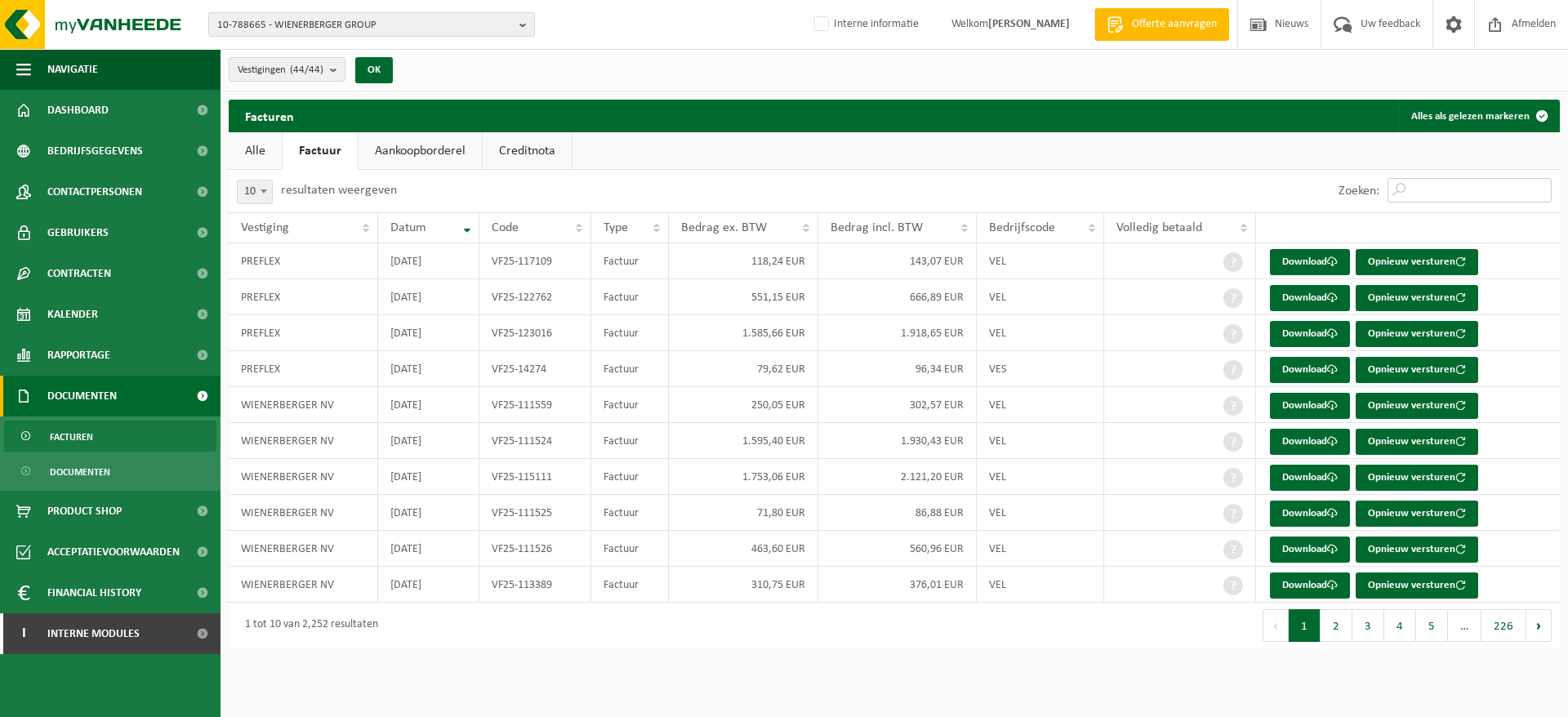
click at [1426, 184] on input "Zoeken:" at bounding box center [1469, 190] width 164 height 24
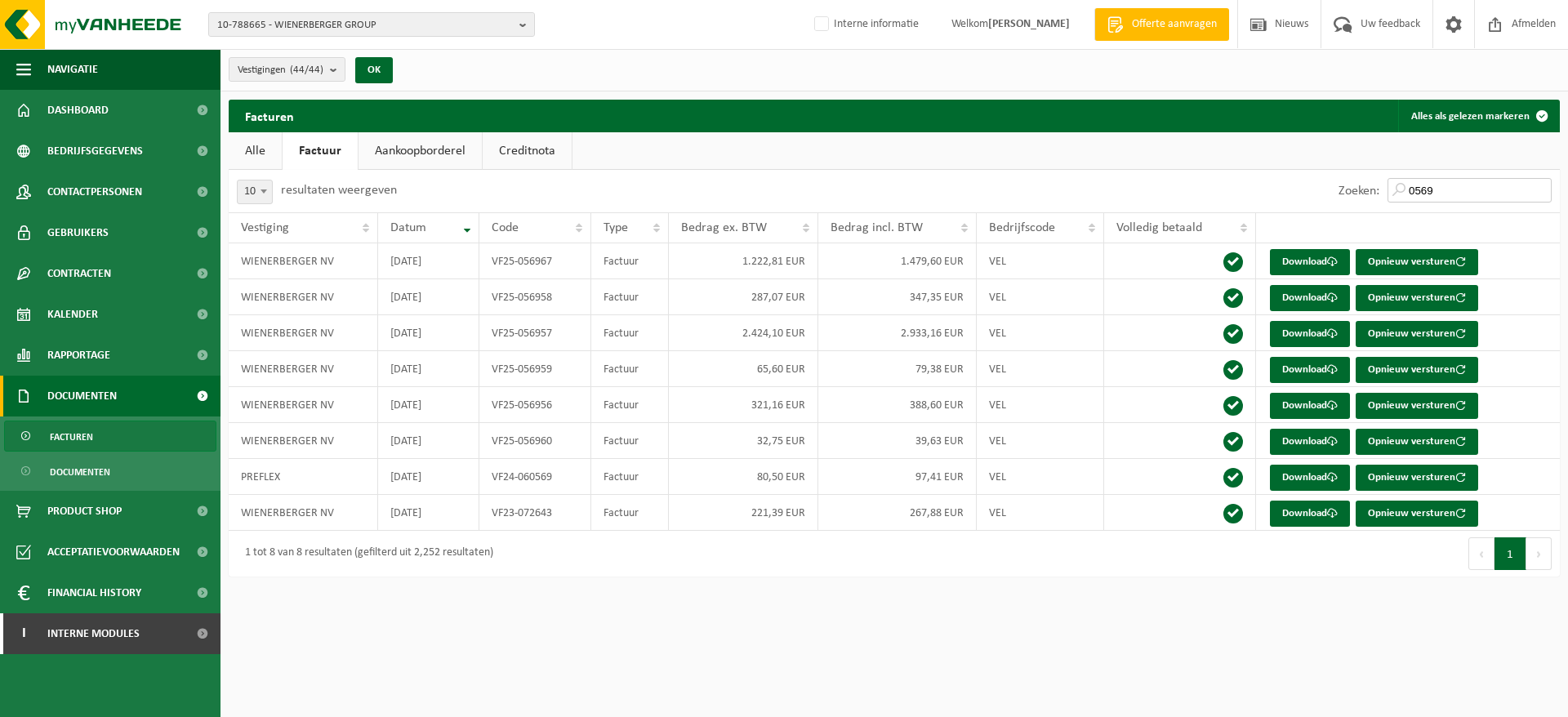
type input "0569"
click at [1307, 259] on link "Download" at bounding box center [1309, 262] width 80 height 26
click at [1302, 328] on link "Download" at bounding box center [1309, 334] width 80 height 26
click at [75, 353] on span "Rapportage" at bounding box center [79, 355] width 63 height 41
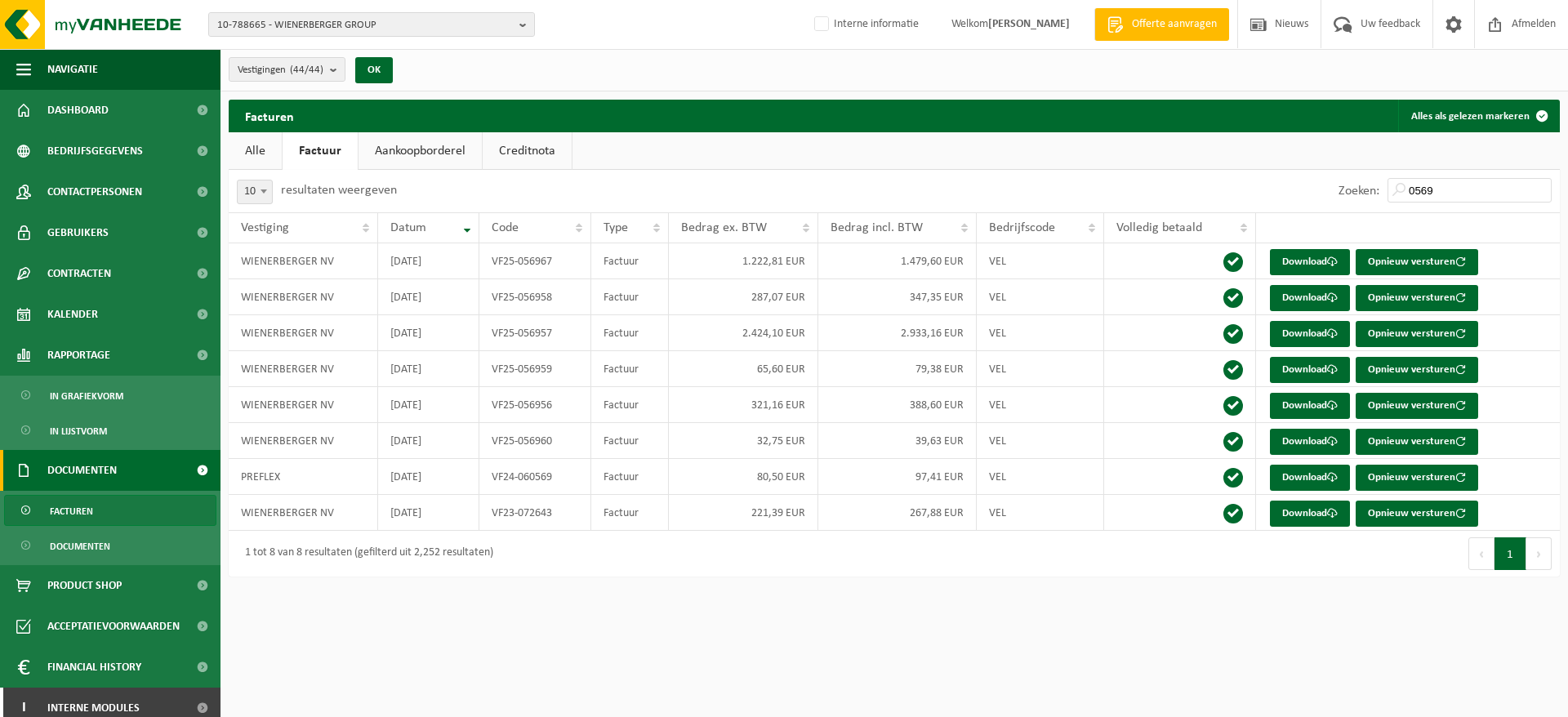
click at [85, 421] on span "In lijstvorm" at bounding box center [78, 431] width 57 height 31
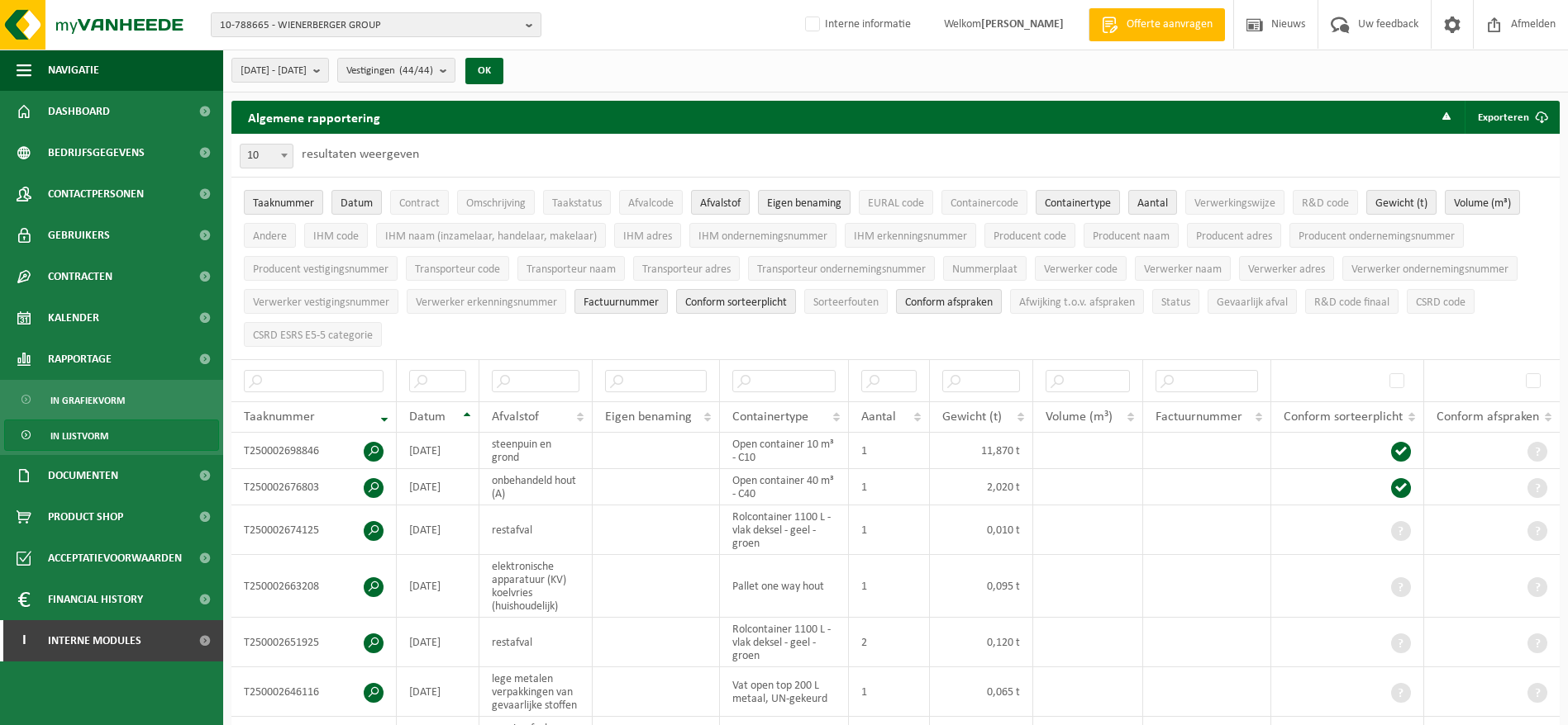
click at [415, 194] on button "Contract" at bounding box center [419, 202] width 59 height 25
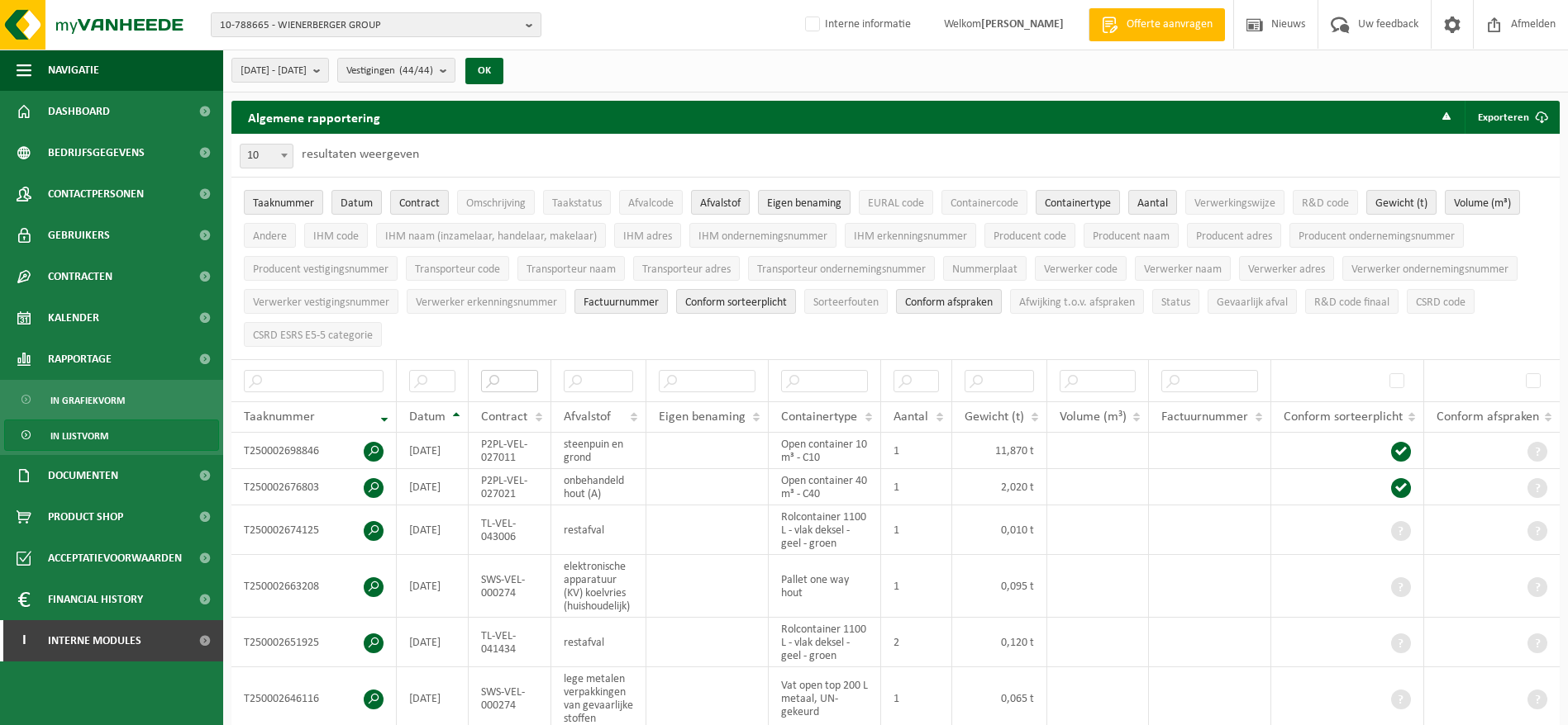
click at [526, 372] on input "text" at bounding box center [509, 382] width 56 height 22
paste input "SWS-VEL-000287"
type input "SWS-VEL-000287"
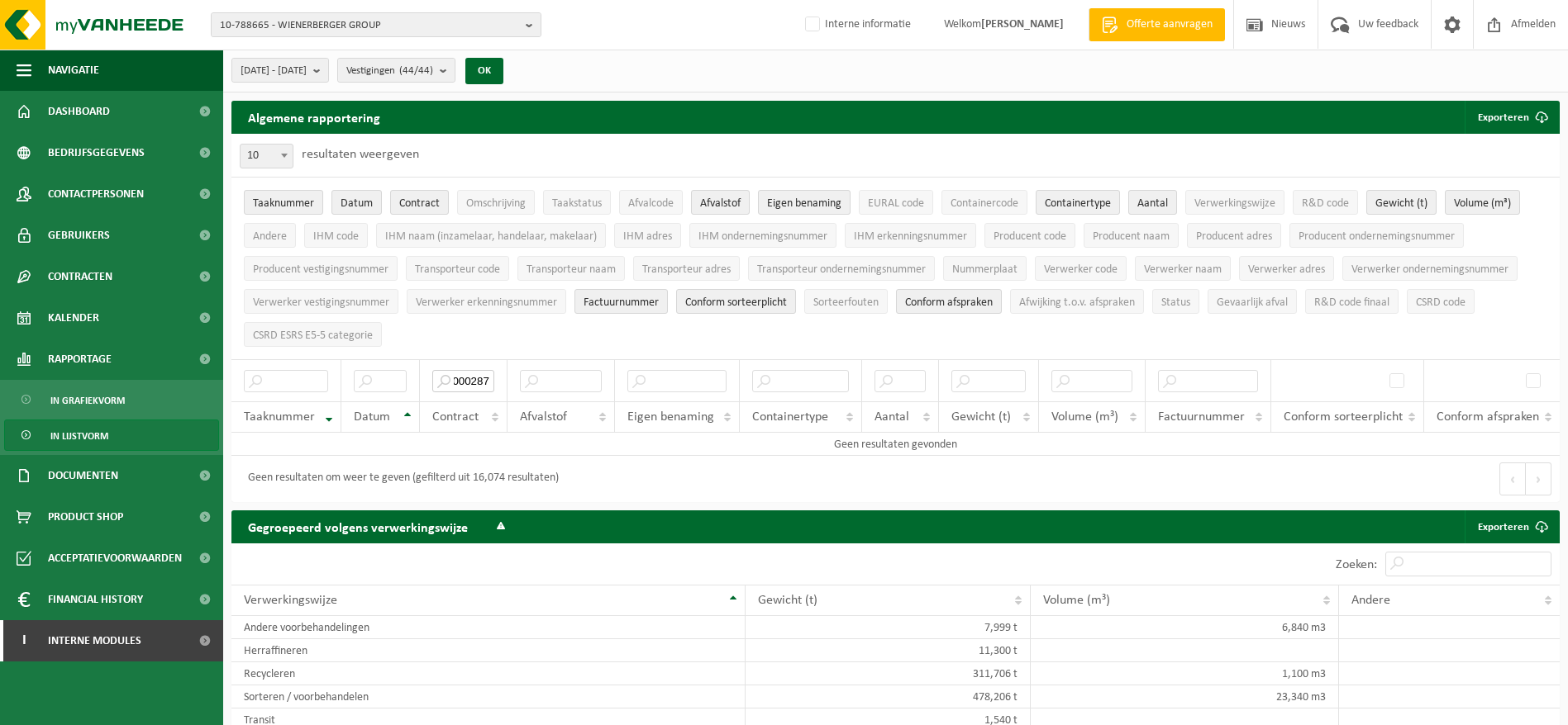
scroll to position [0, 0]
drag, startPoint x: 488, startPoint y: 376, endPoint x: 394, endPoint y: 371, distance: 94.1
click at [394, 371] on tr "SWS-VEL-000287" at bounding box center [896, 381] width 1329 height 42
click at [306, 69] on span "2025-04-01 - 2025-09-18" at bounding box center [274, 70] width 66 height 25
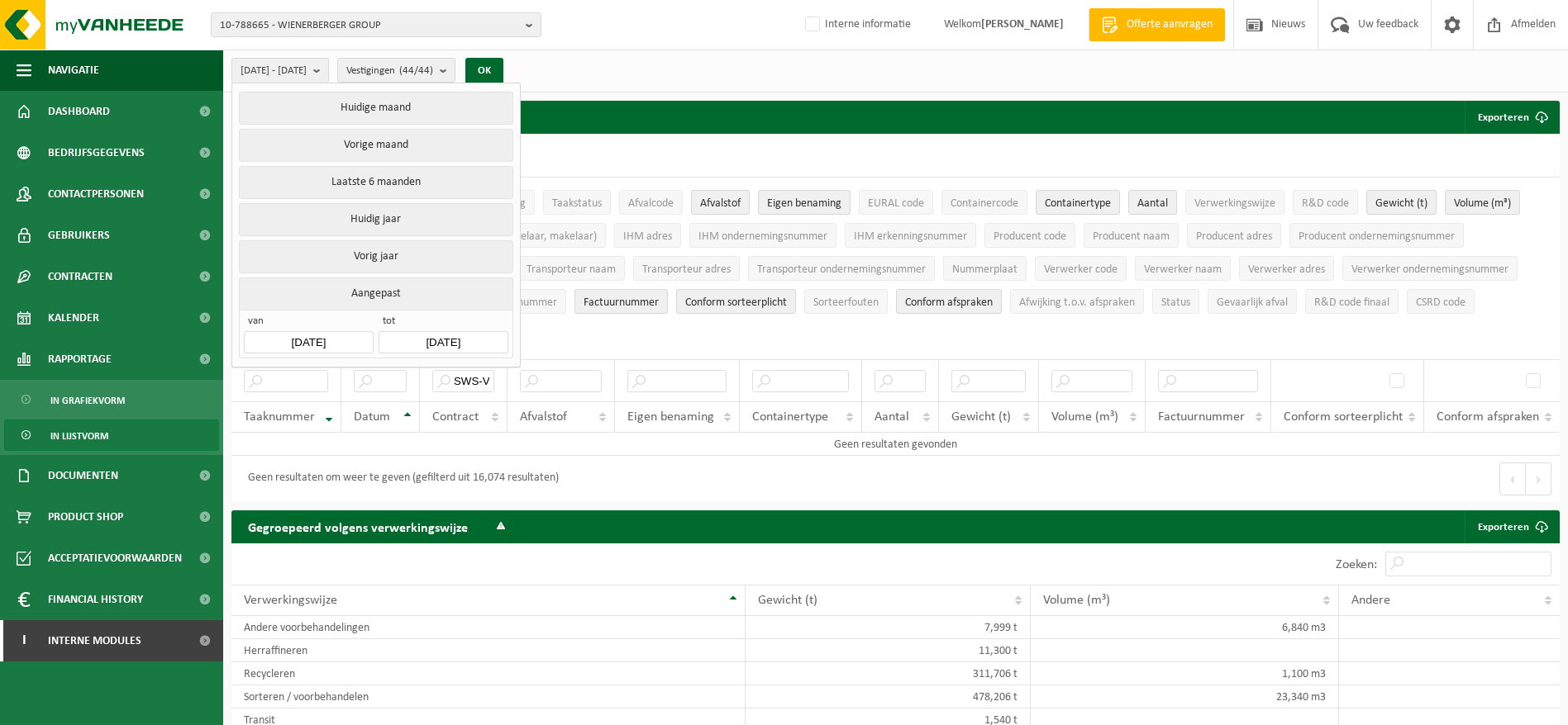
click at [355, 204] on button "Huidig jaar" at bounding box center [376, 220] width 274 height 33
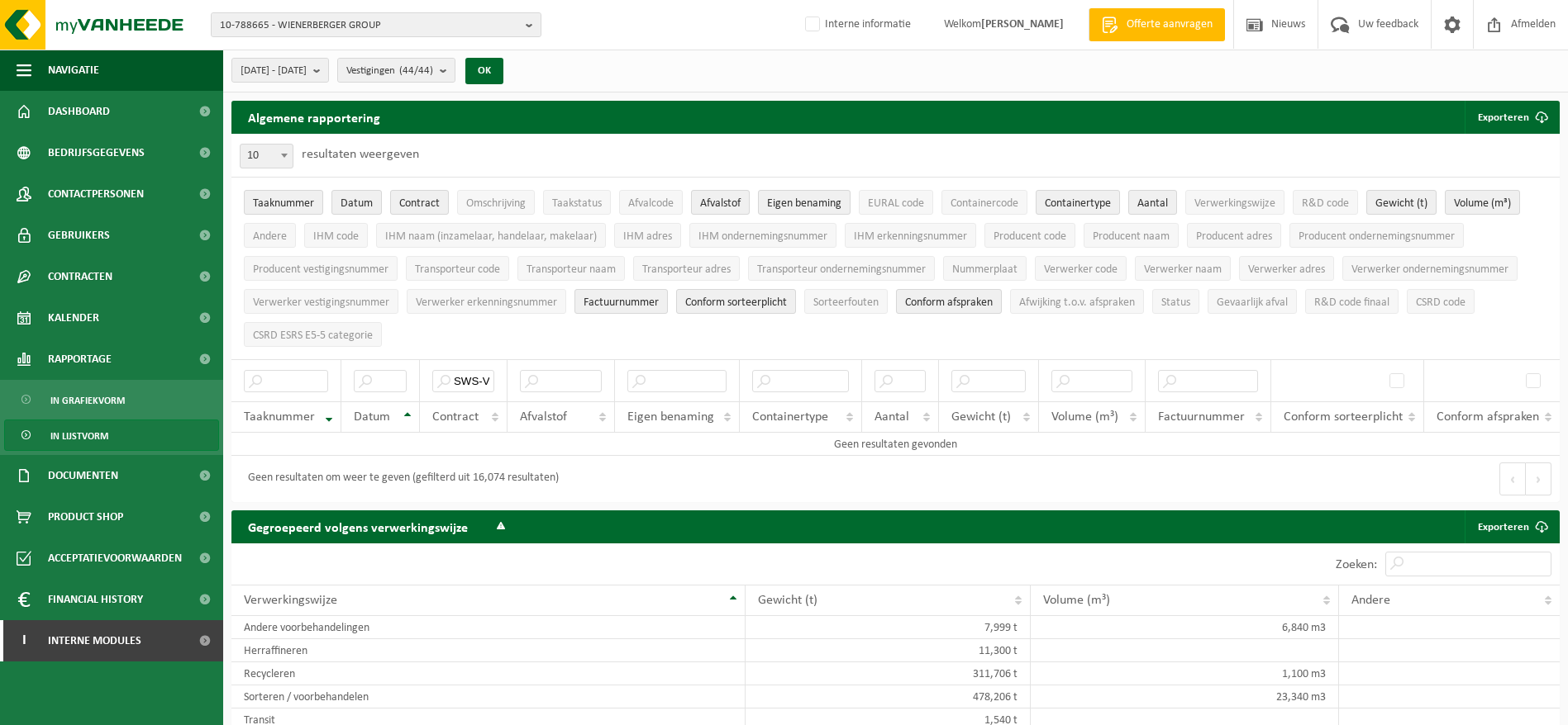
click at [505, 70] on div "OK" at bounding box center [484, 70] width 42 height 26
click at [503, 70] on button "OK" at bounding box center [484, 70] width 38 height 26
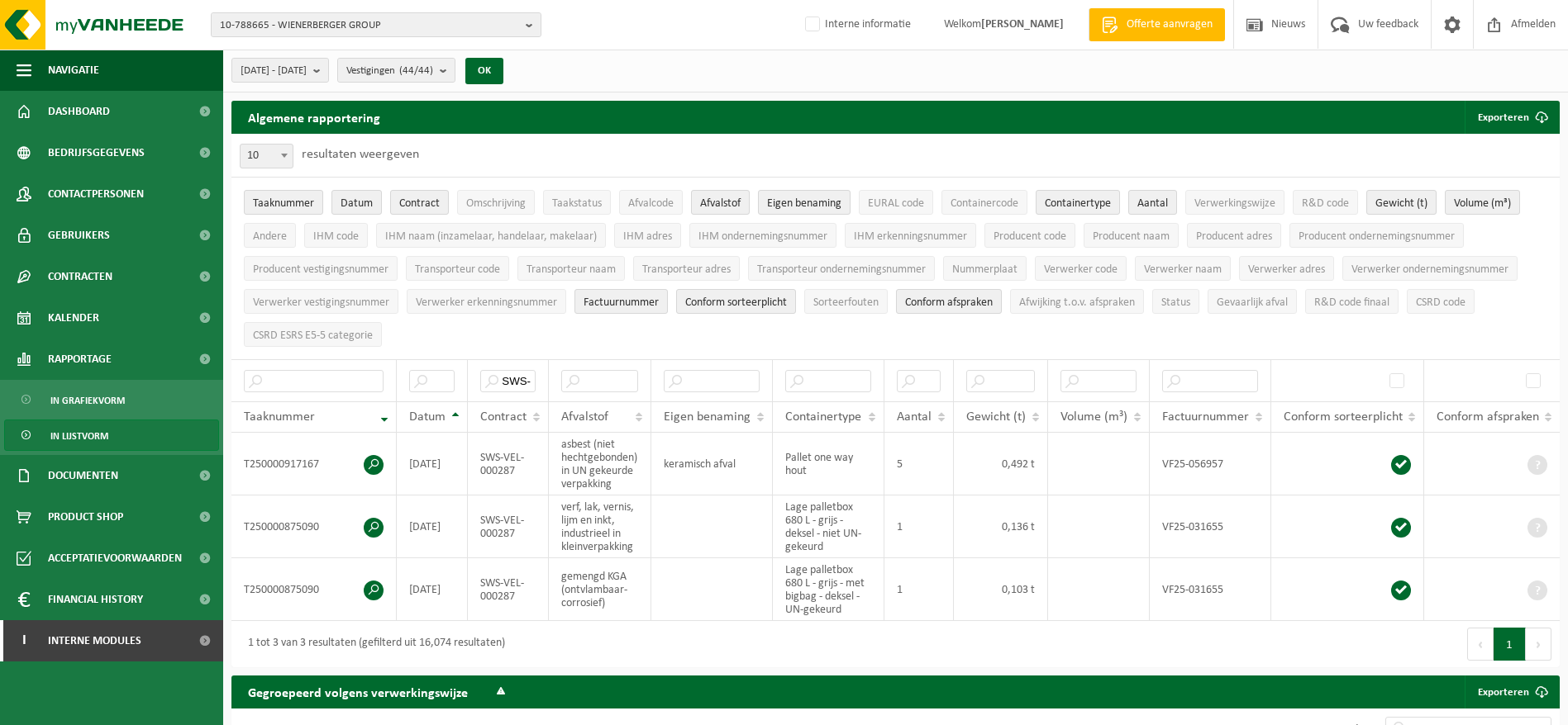
click at [379, 592] on span at bounding box center [373, 590] width 20 height 20
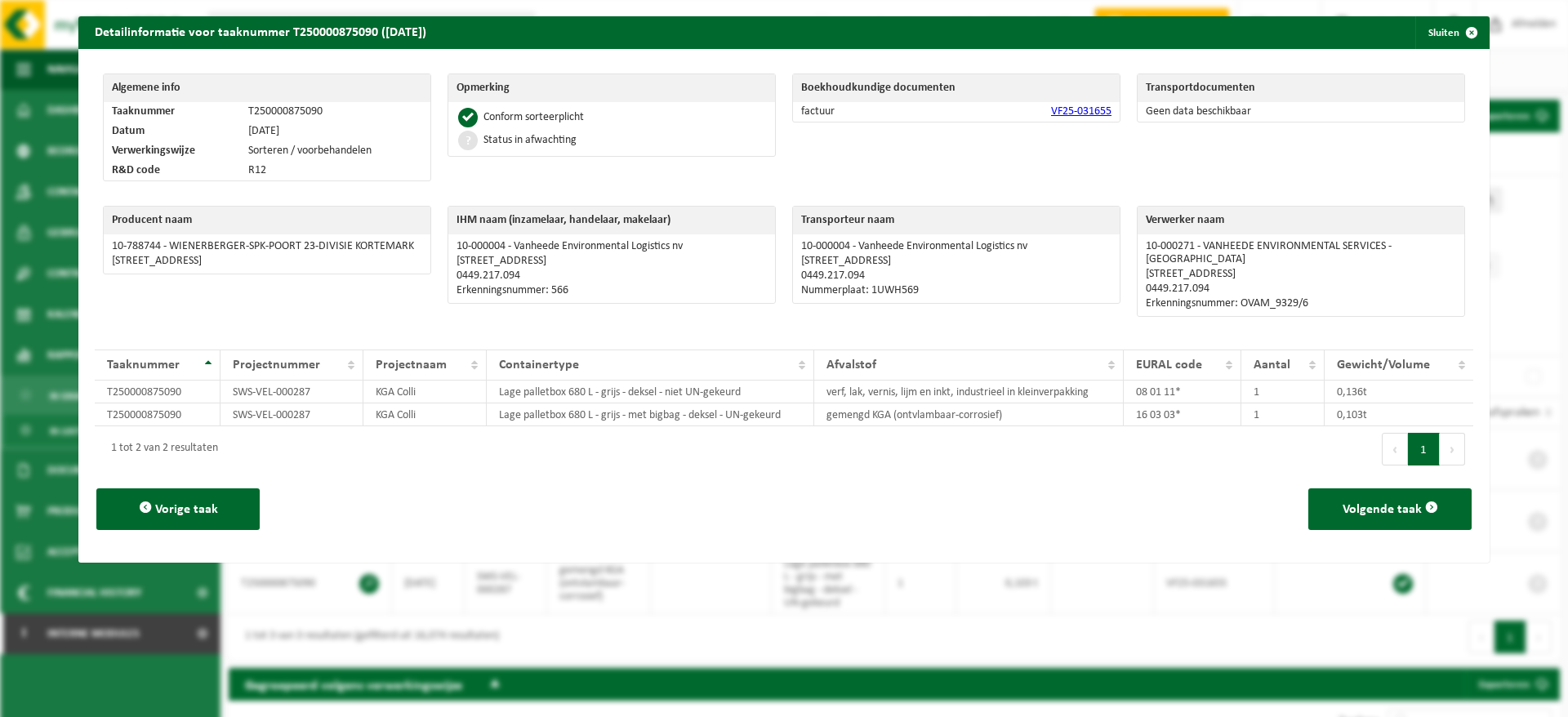
click at [1084, 109] on link "VF25-031655" at bounding box center [1081, 112] width 60 height 13
click at [1424, 37] on button "Sluiten" at bounding box center [1452, 32] width 73 height 33
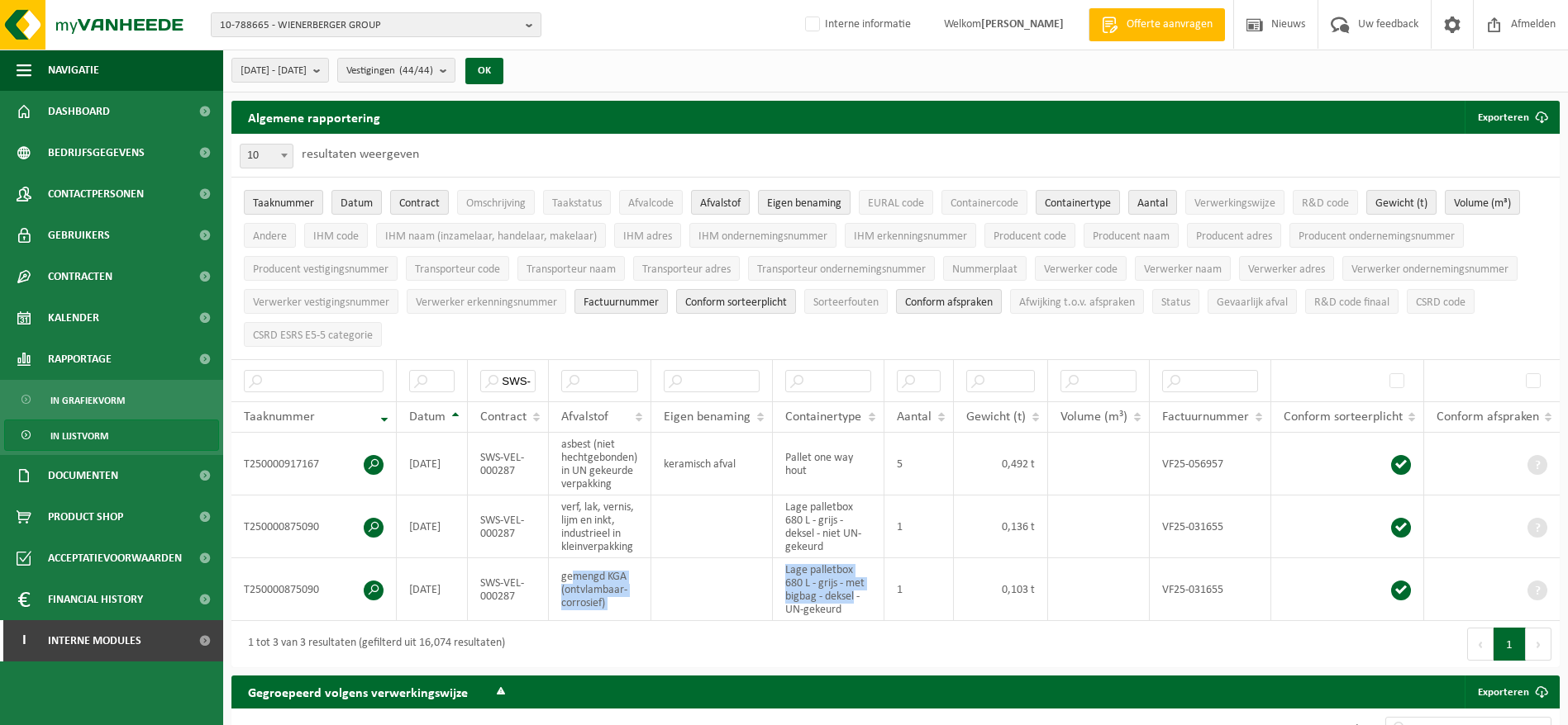
drag, startPoint x: 855, startPoint y: 588, endPoint x: 574, endPoint y: 579, distance: 281.1
click at [574, 579] on tr "T250000875090 2025-03-25 SWS-VEL-000287 gemengd KGA (ontvlambaar-corrosief) Lag…" at bounding box center [896, 590] width 1329 height 63
click at [307, 25] on span "10-788665 - WIENERBERGER GROUP" at bounding box center [369, 25] width 300 height 25
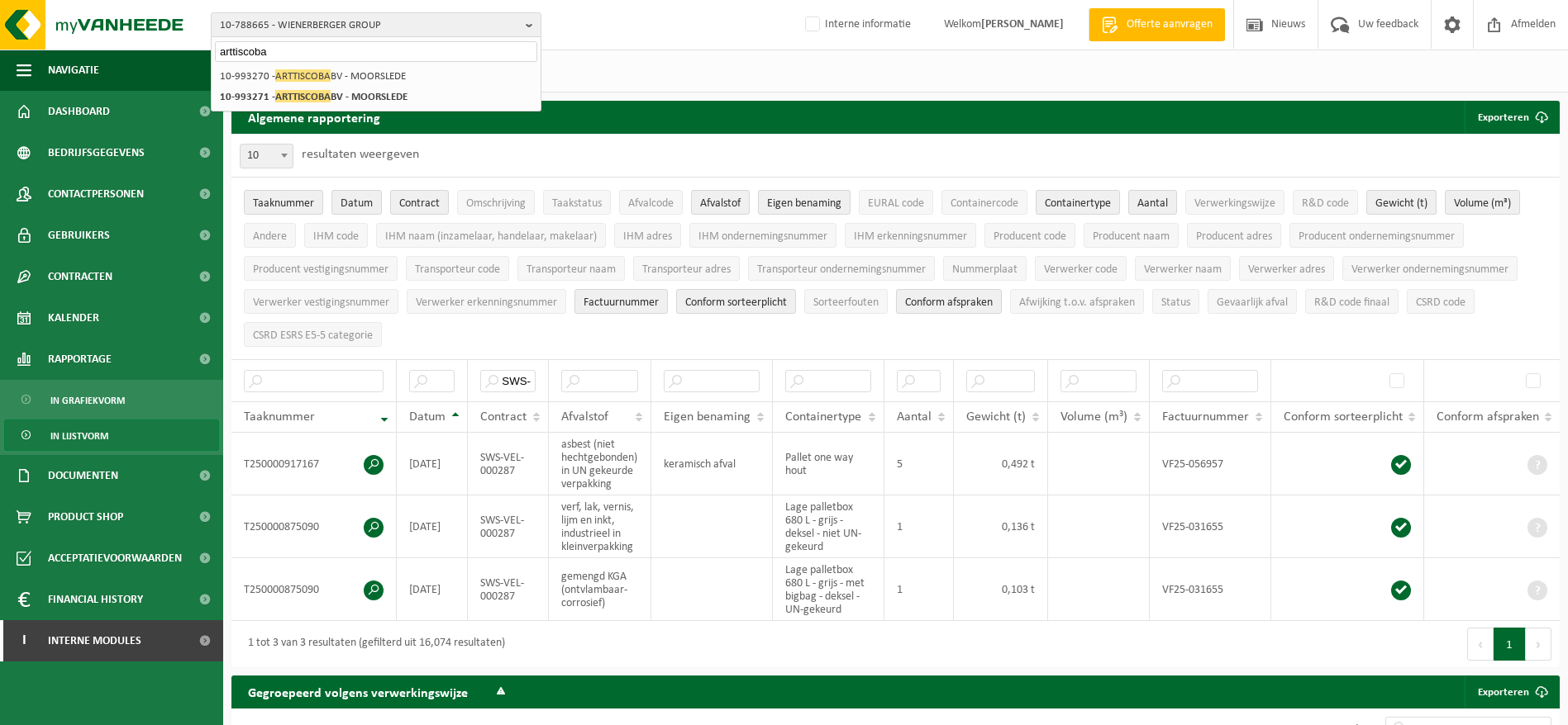
type input "arttiscoba"
click at [364, 104] on li "10-993271 - ARTTISCOBA BV - MOORSLEDE" at bounding box center [376, 97] width 322 height 20
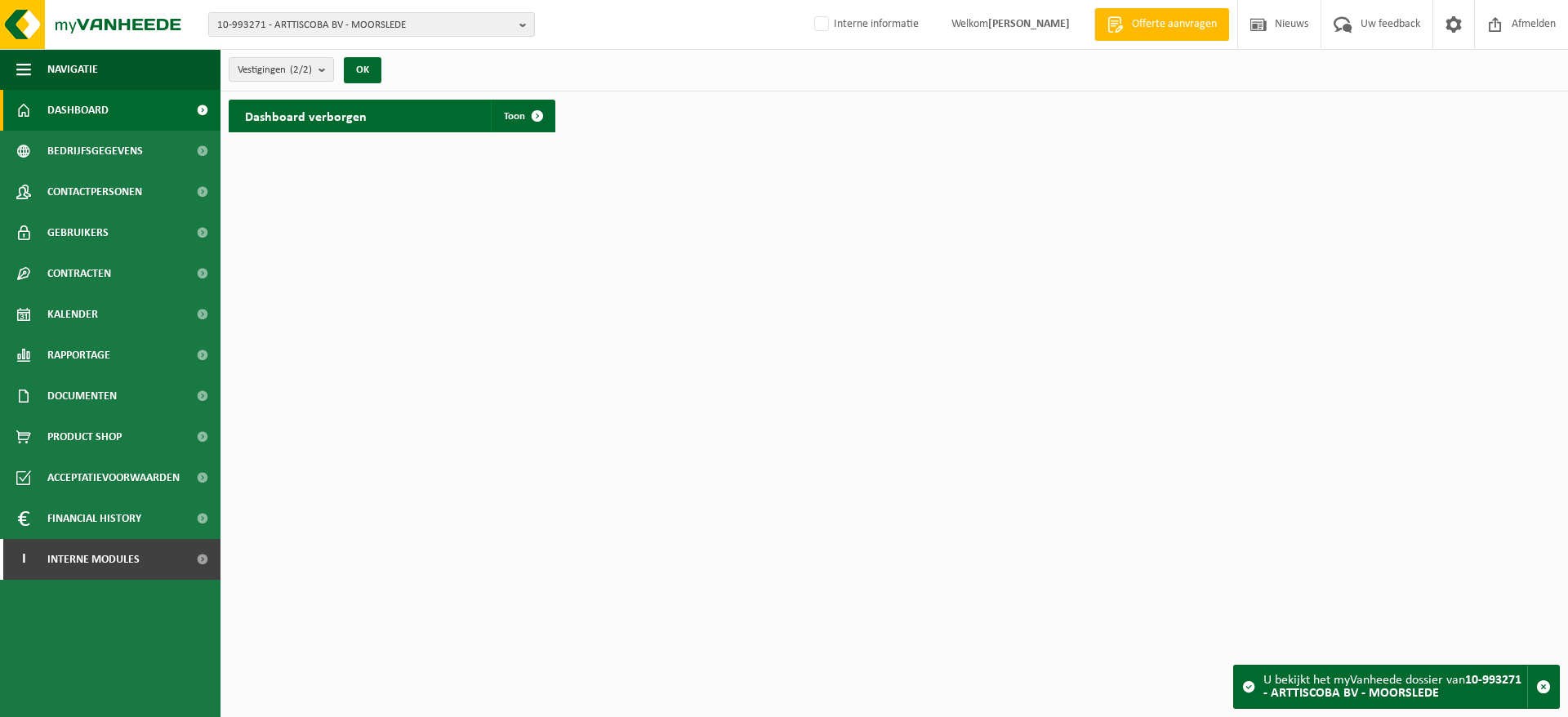
click at [109, 304] on link "Kalender" at bounding box center [110, 314] width 220 height 41
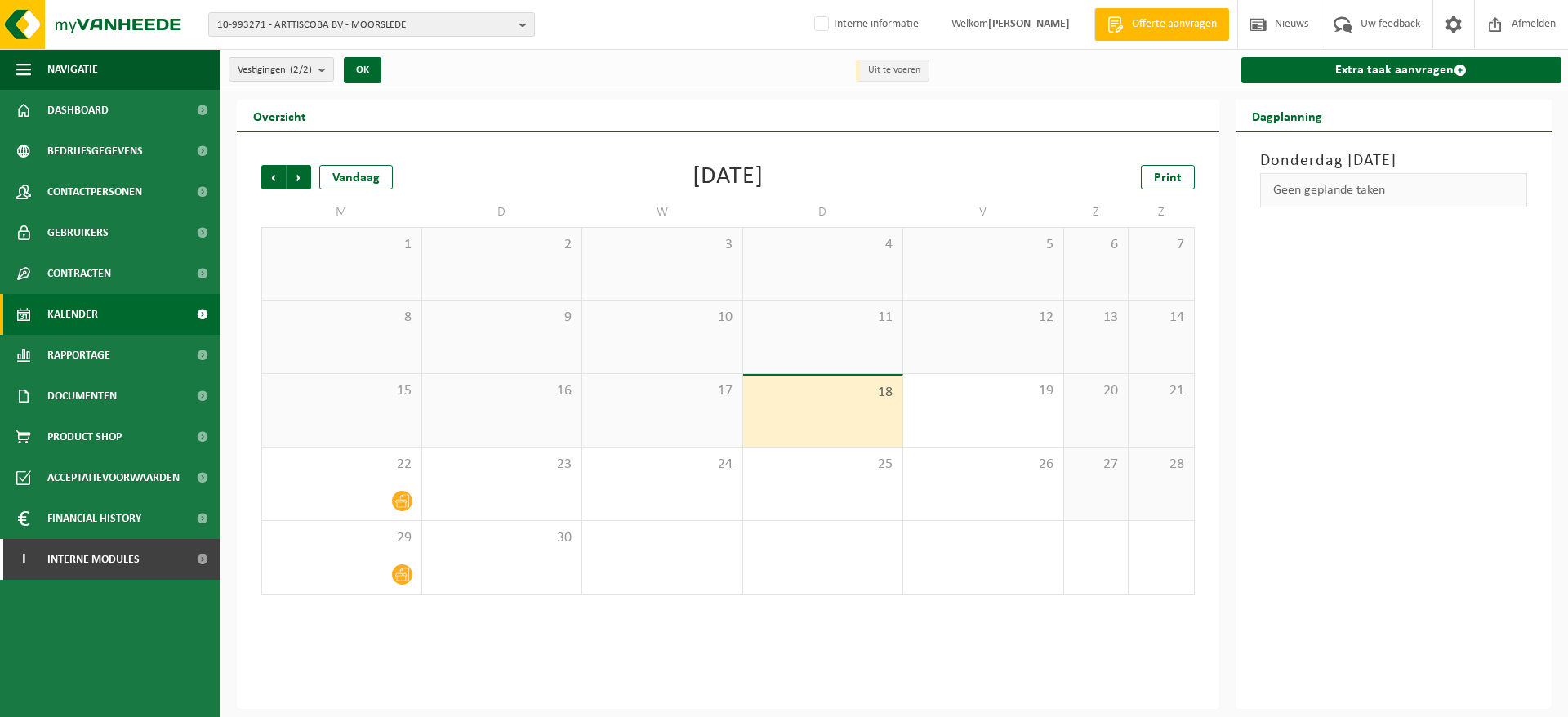
click at [302, 166] on span "Volgende" at bounding box center [298, 177] width 24 height 24
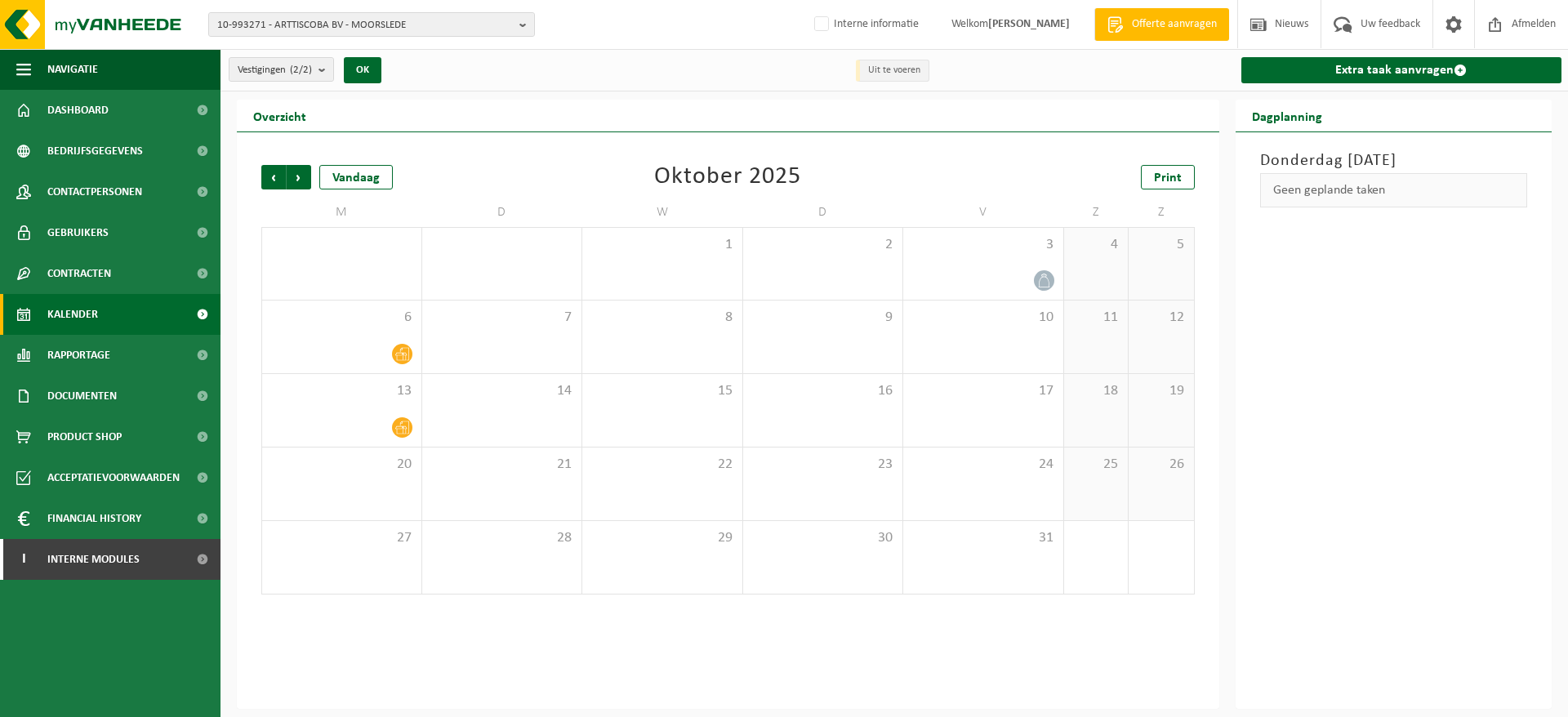
click at [276, 177] on span "Vorige" at bounding box center [273, 177] width 24 height 24
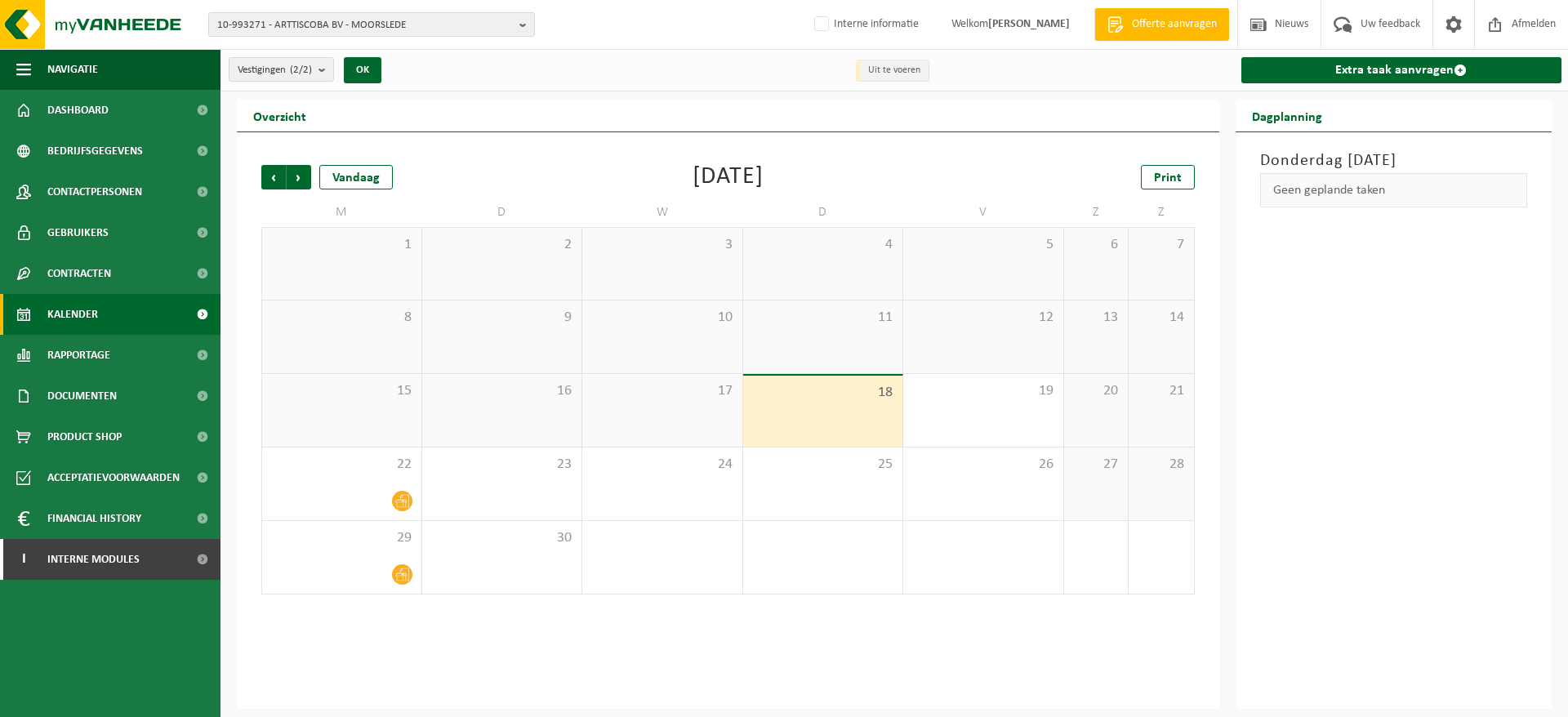
click at [397, 27] on span "10-993271 - ARTTISCOBA BV - MOORSLEDE" at bounding box center [365, 25] width 296 height 24
click at [284, 48] on input "text" at bounding box center [371, 51] width 318 height 20
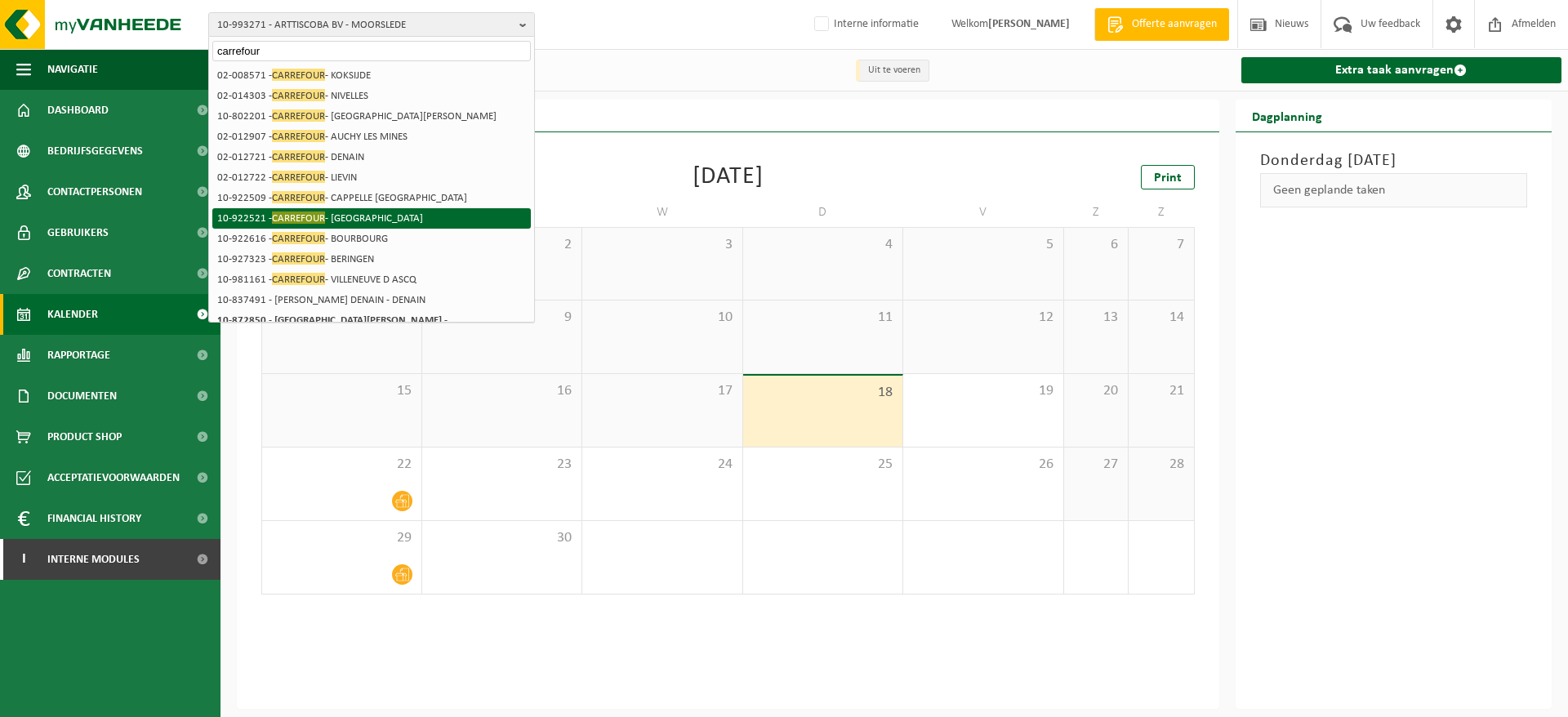
scroll to position [249, 0]
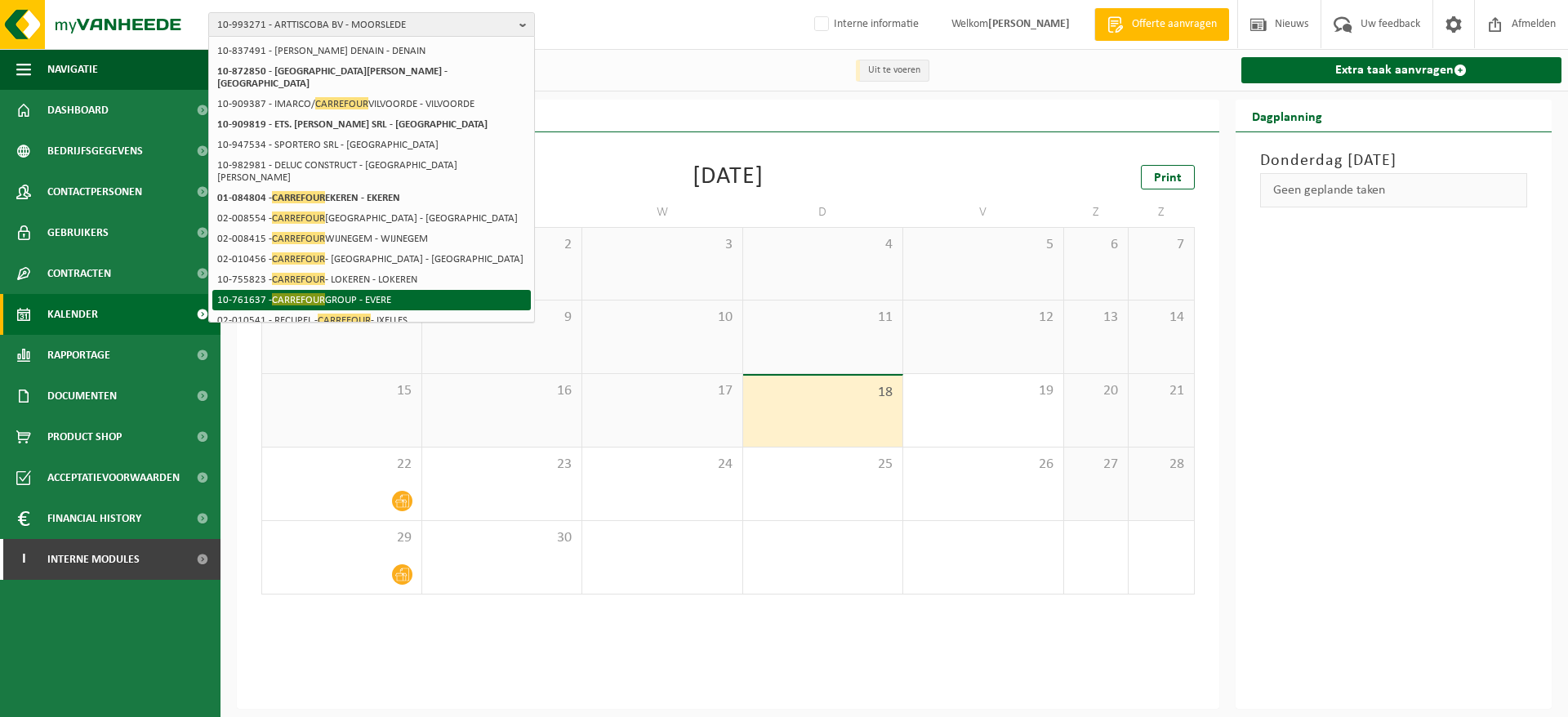
type input "carrefour"
click at [373, 290] on li "10-761637 - CARREFOUR GROUP - EVERE" at bounding box center [371, 300] width 318 height 20
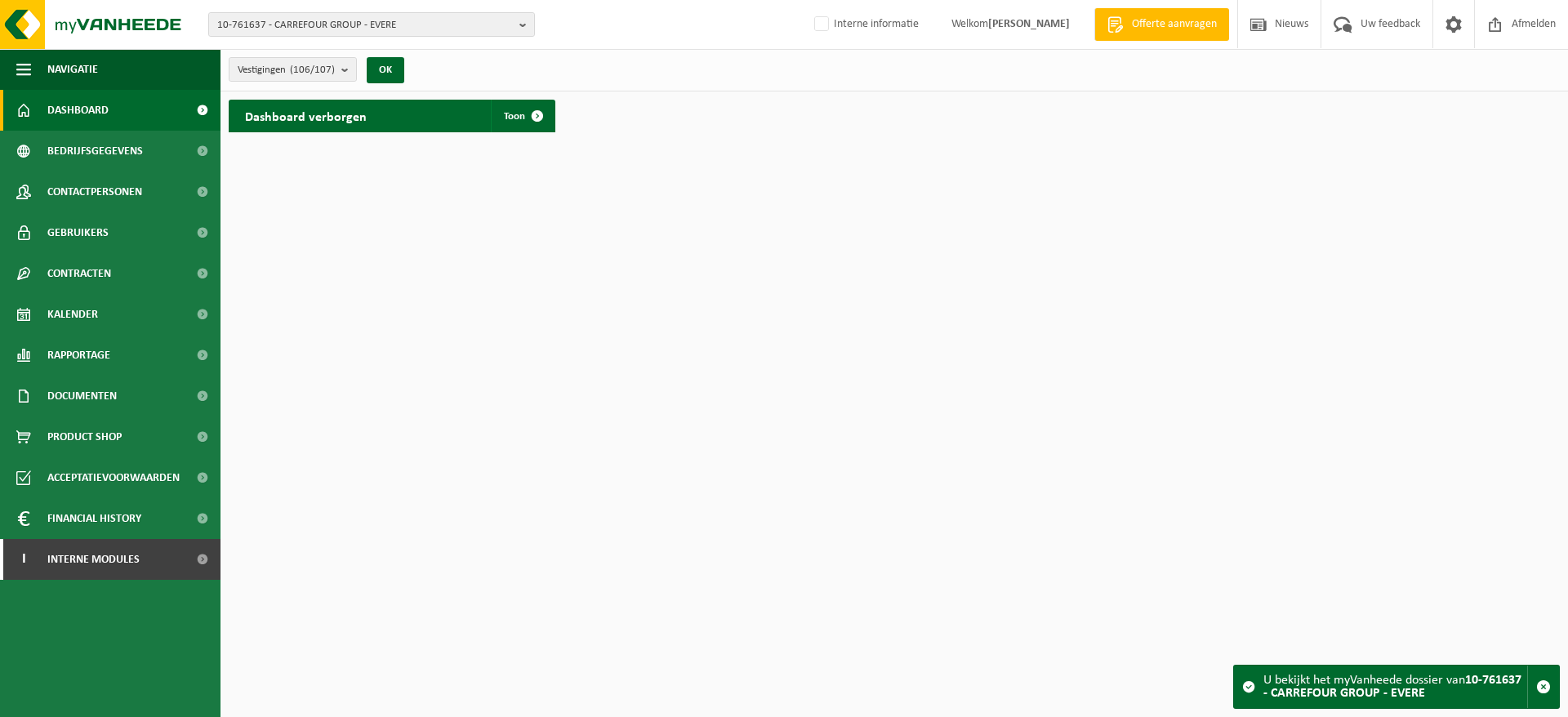
click at [132, 184] on span "Contactpersonen" at bounding box center [95, 192] width 95 height 41
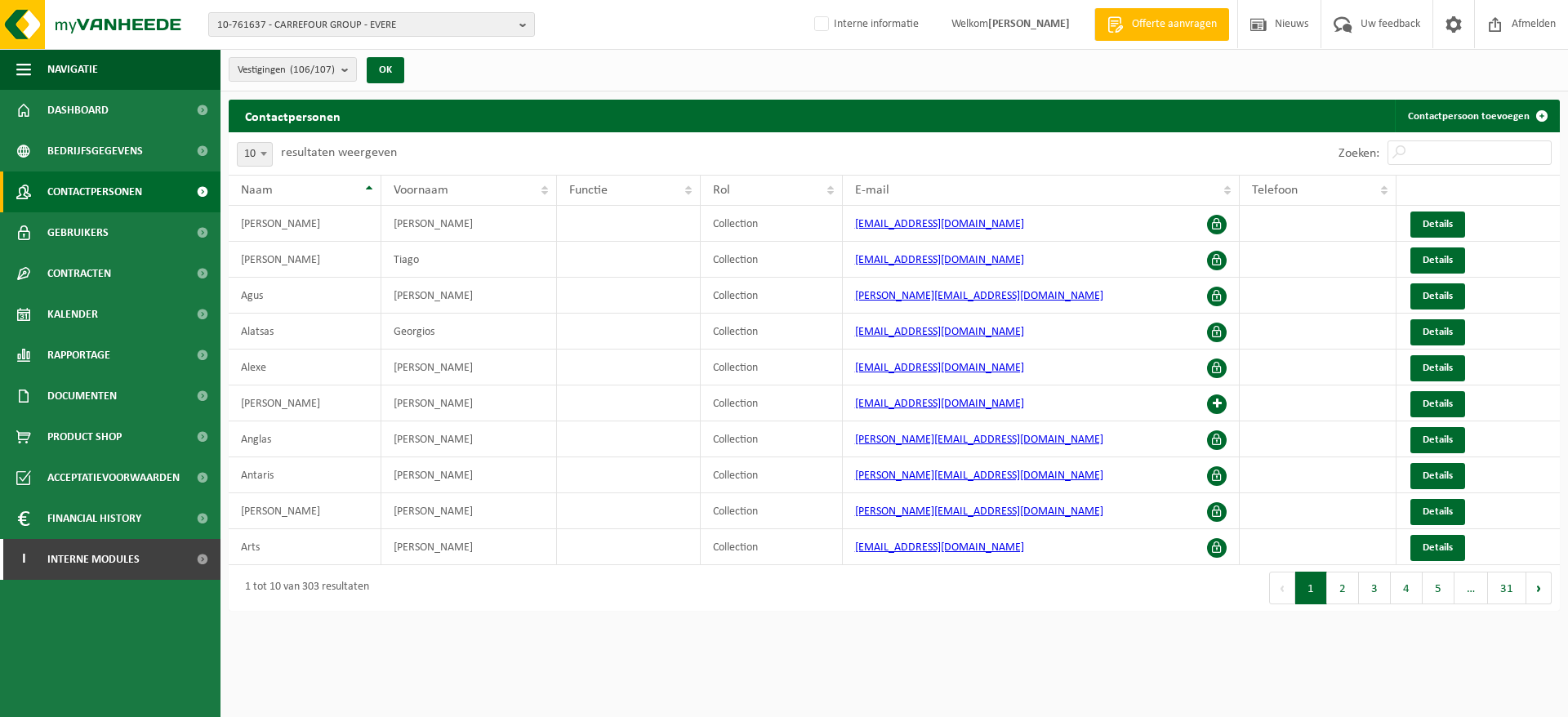
click at [1357, 594] on button "2" at bounding box center [1343, 588] width 32 height 33
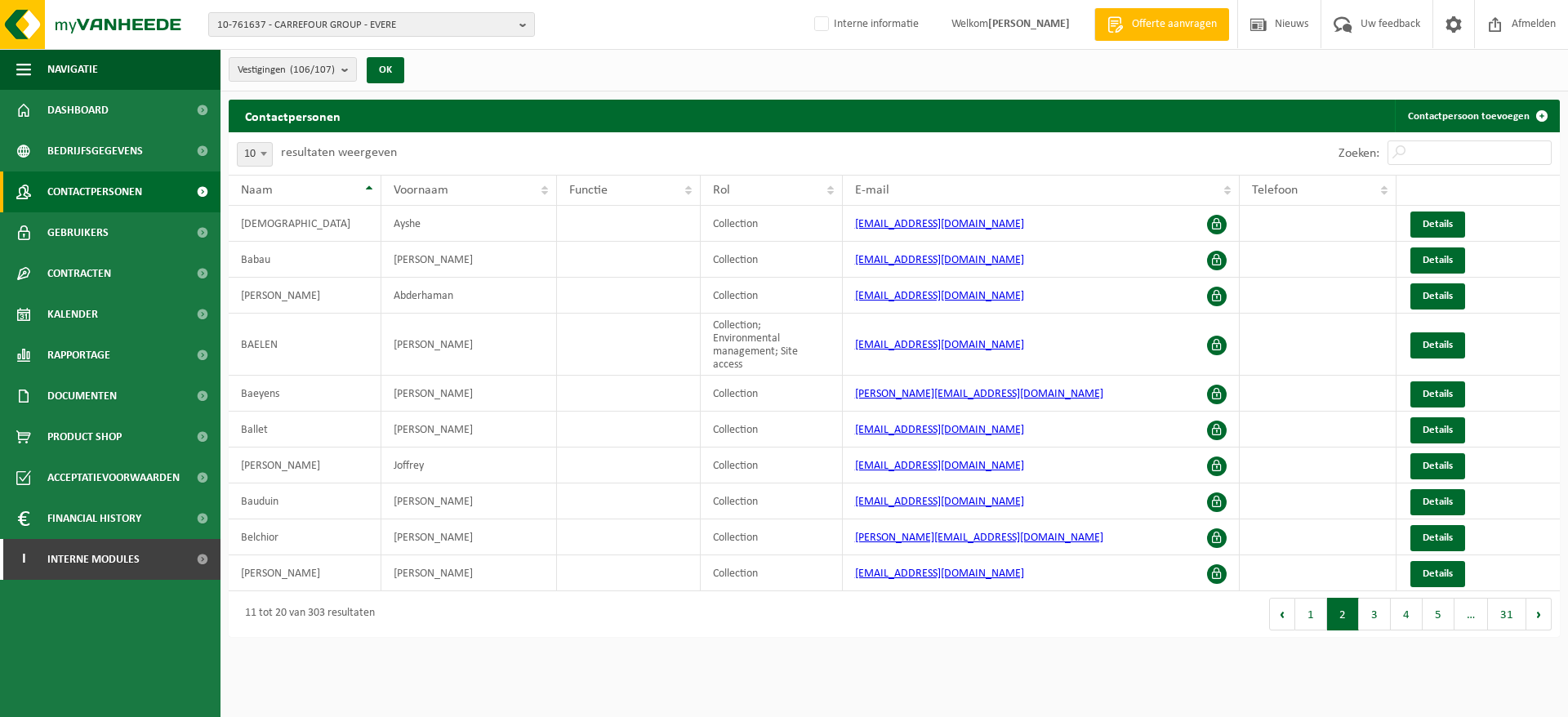
click at [1427, 605] on button "5" at bounding box center [1438, 614] width 32 height 33
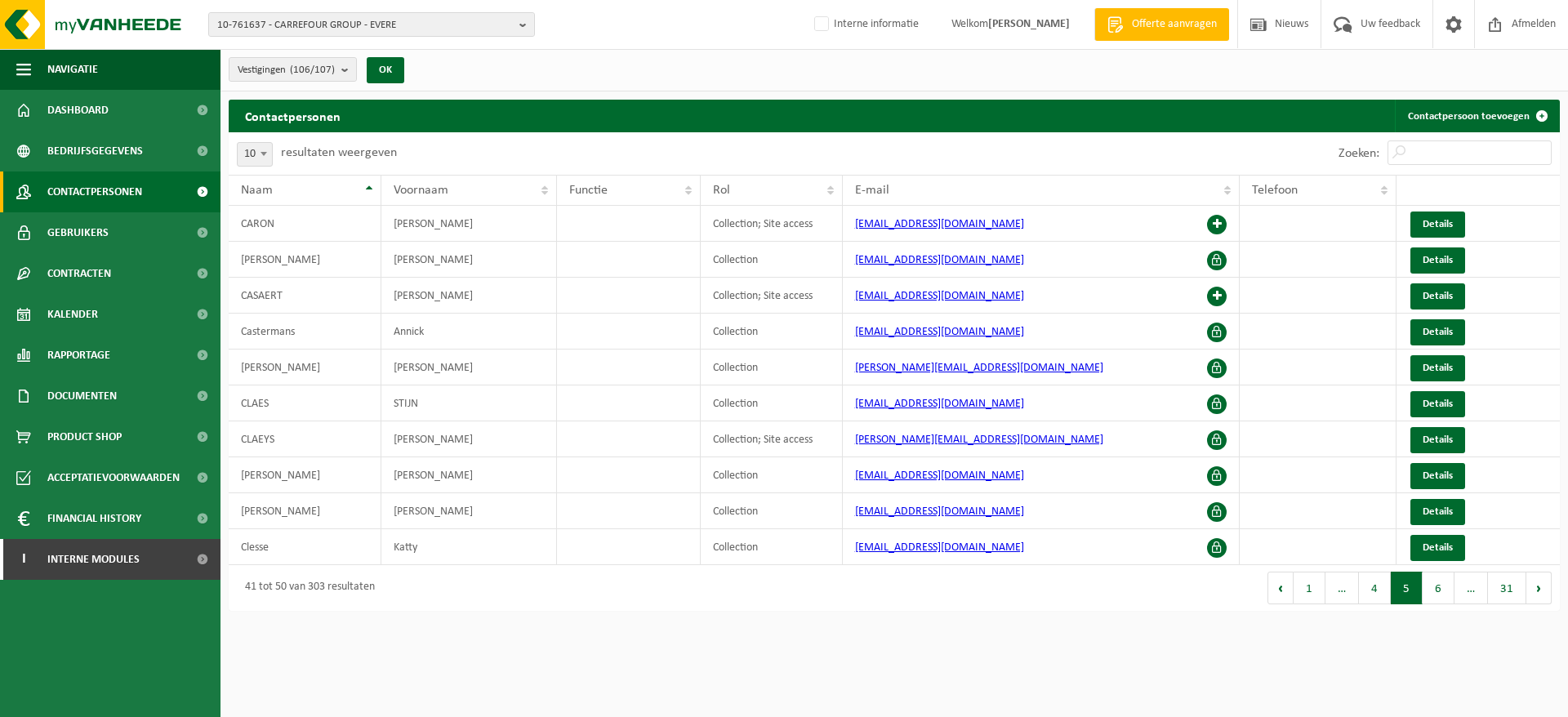
click at [1457, 605] on div "Eerste Vorige 1 … 4 5 6 … 31 Volgende Laatste" at bounding box center [1227, 588] width 665 height 46
click at [108, 161] on span "Bedrijfsgegevens" at bounding box center [96, 151] width 96 height 41
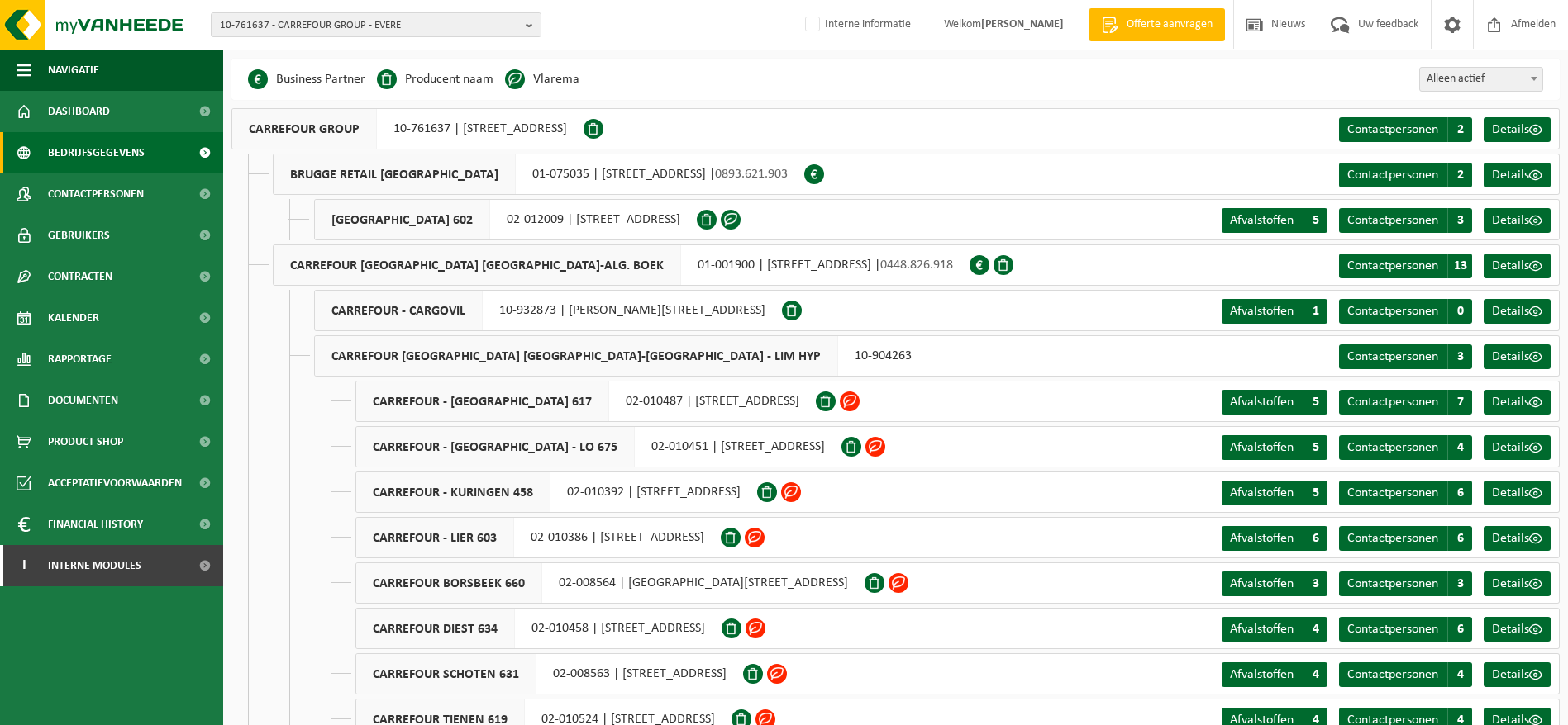
click at [899, 581] on span at bounding box center [898, 583] width 20 height 20
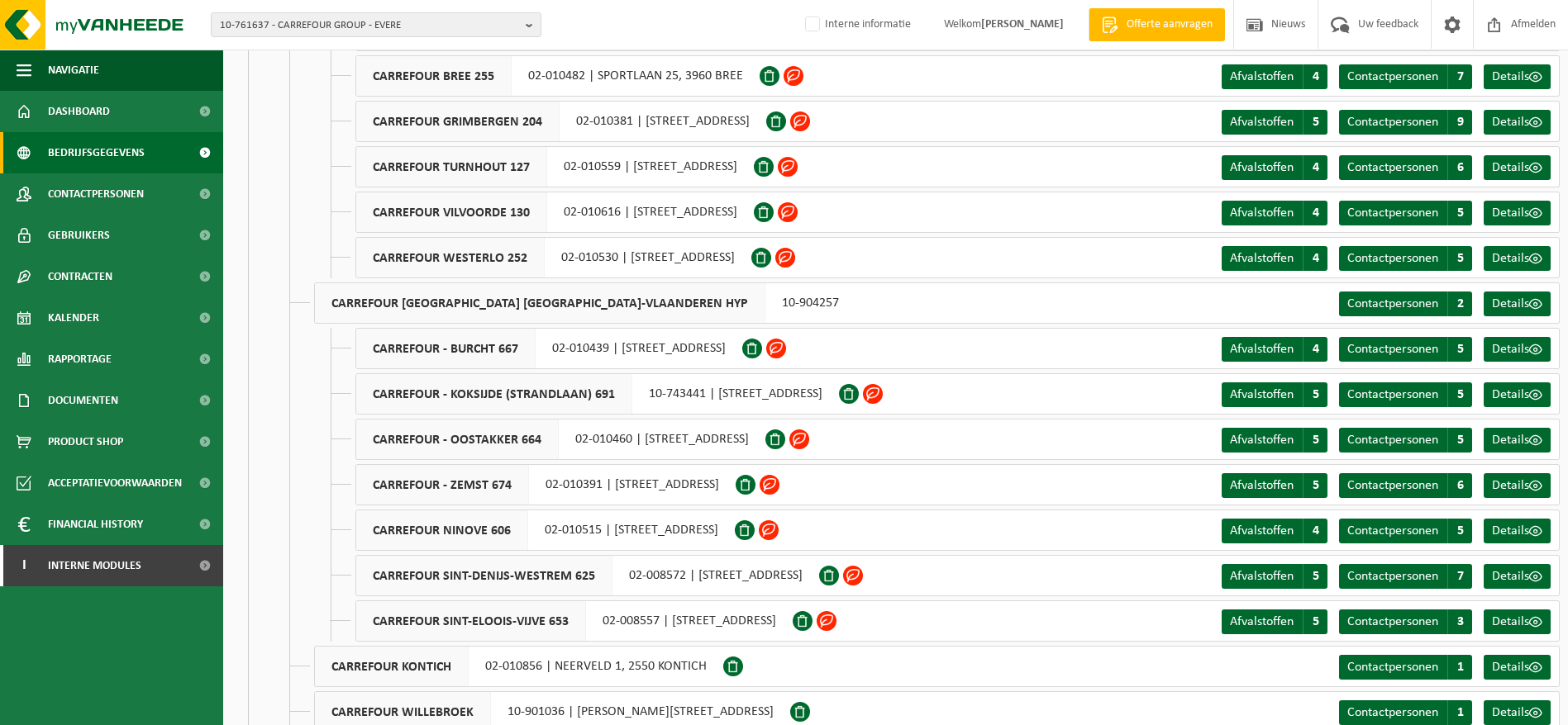
scroll to position [4174, 0]
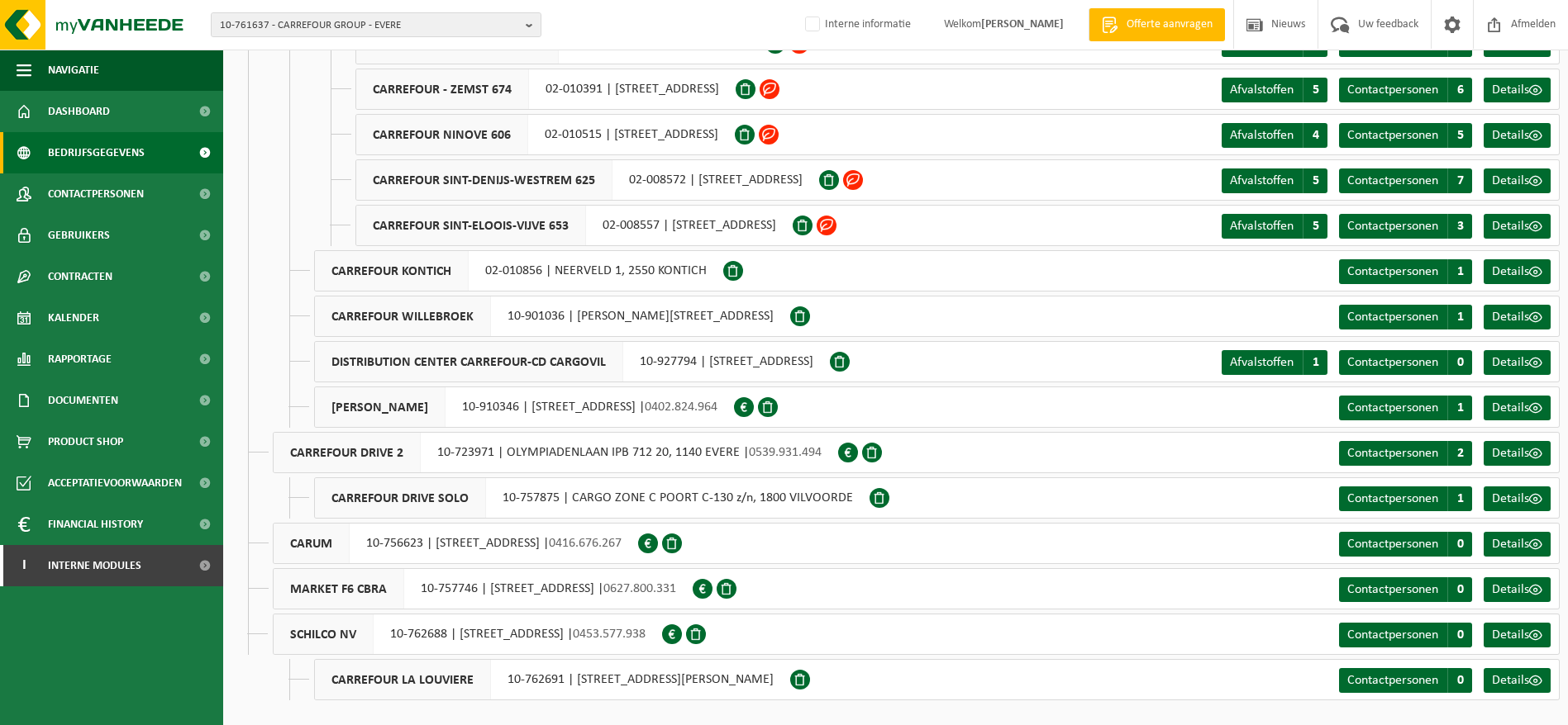
click at [867, 177] on div at bounding box center [843, 180] width 48 height 42
click at [867, 187] on div at bounding box center [843, 180] width 48 height 42
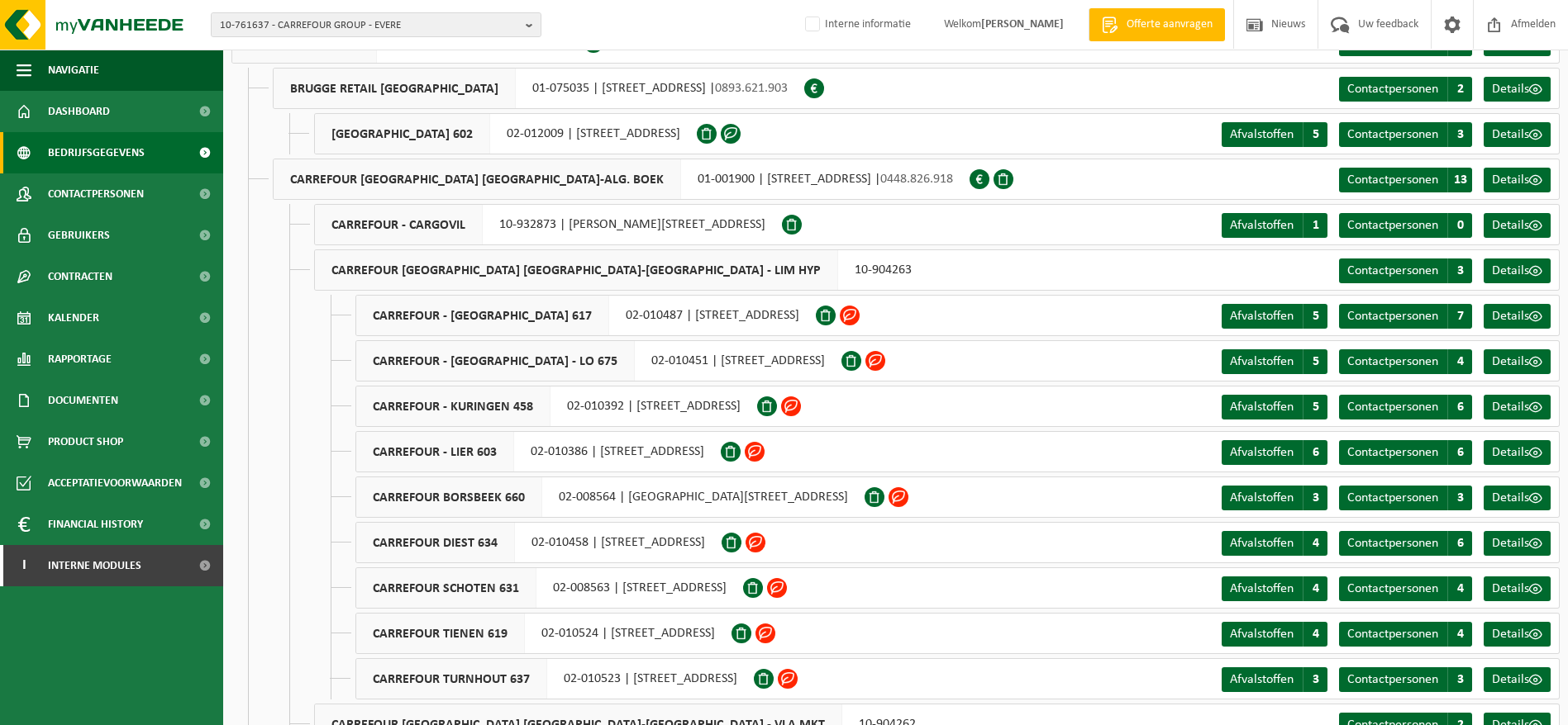
scroll to position [0, 0]
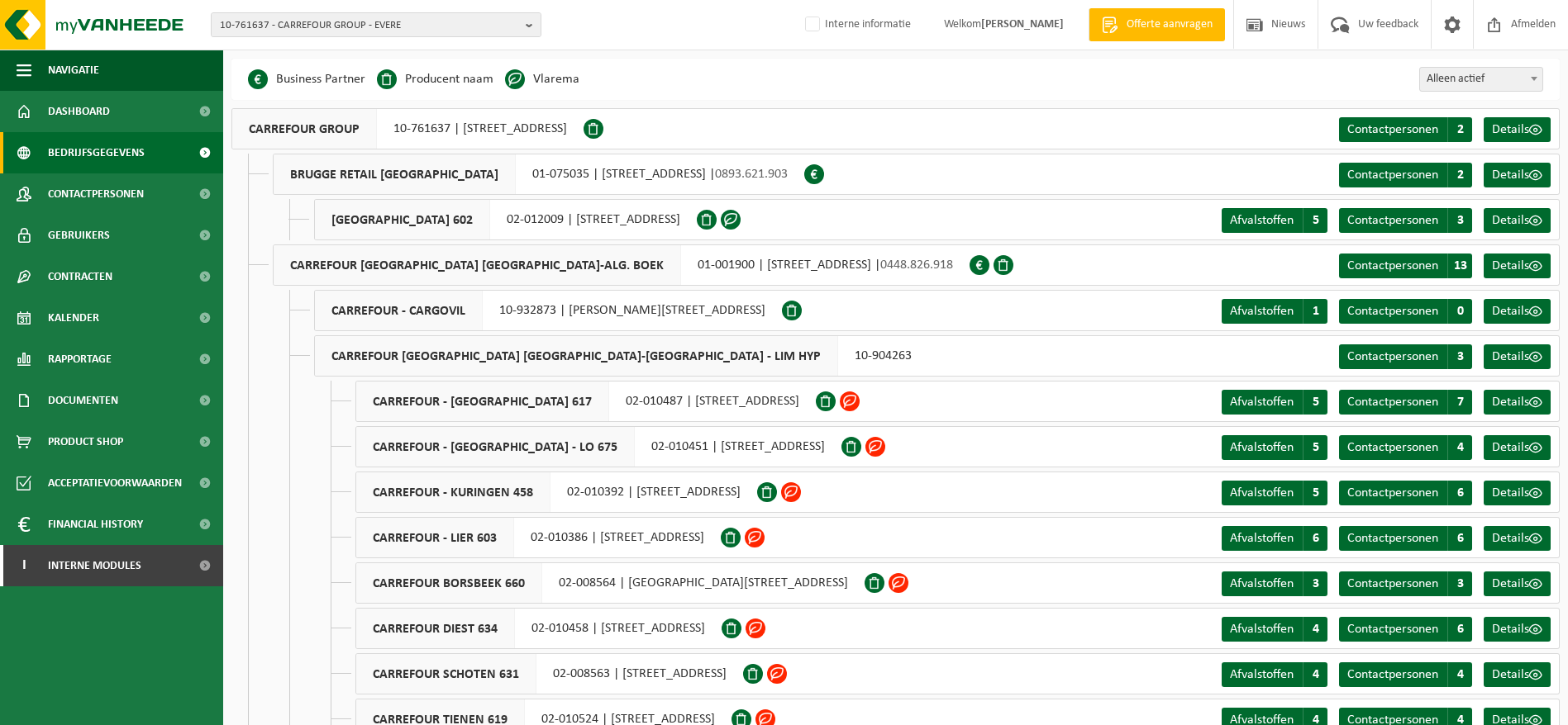
click at [356, 24] on span "10-761637 - CARREFOUR GROUP - EVERE" at bounding box center [369, 25] width 300 height 25
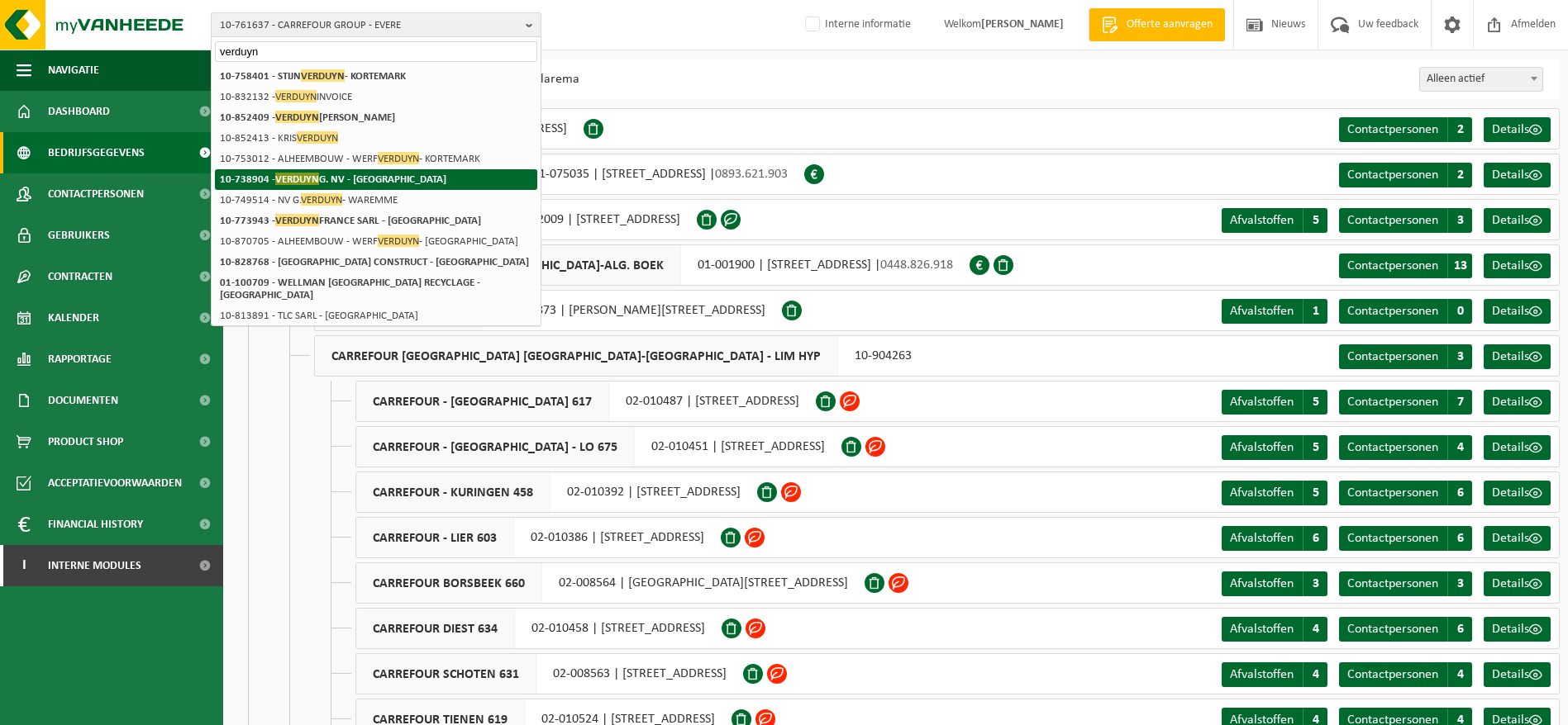
type input "verduyn"
click at [368, 180] on strong "10-738904 - VERDUYN G. NV - KORTEMARK" at bounding box center [333, 179] width 227 height 13
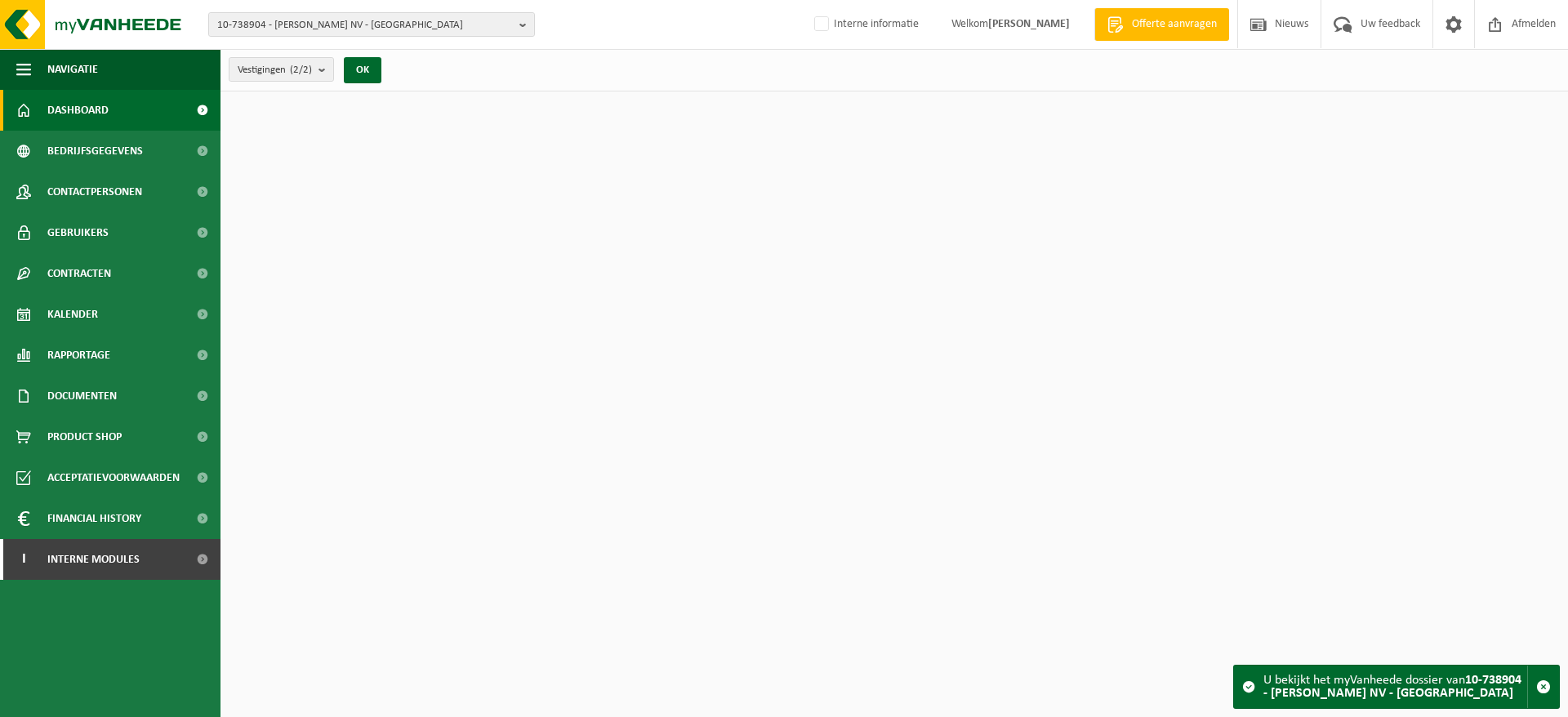
click at [370, 31] on span "10-738904 - [PERSON_NAME] NV - [GEOGRAPHIC_DATA]" at bounding box center [365, 25] width 296 height 24
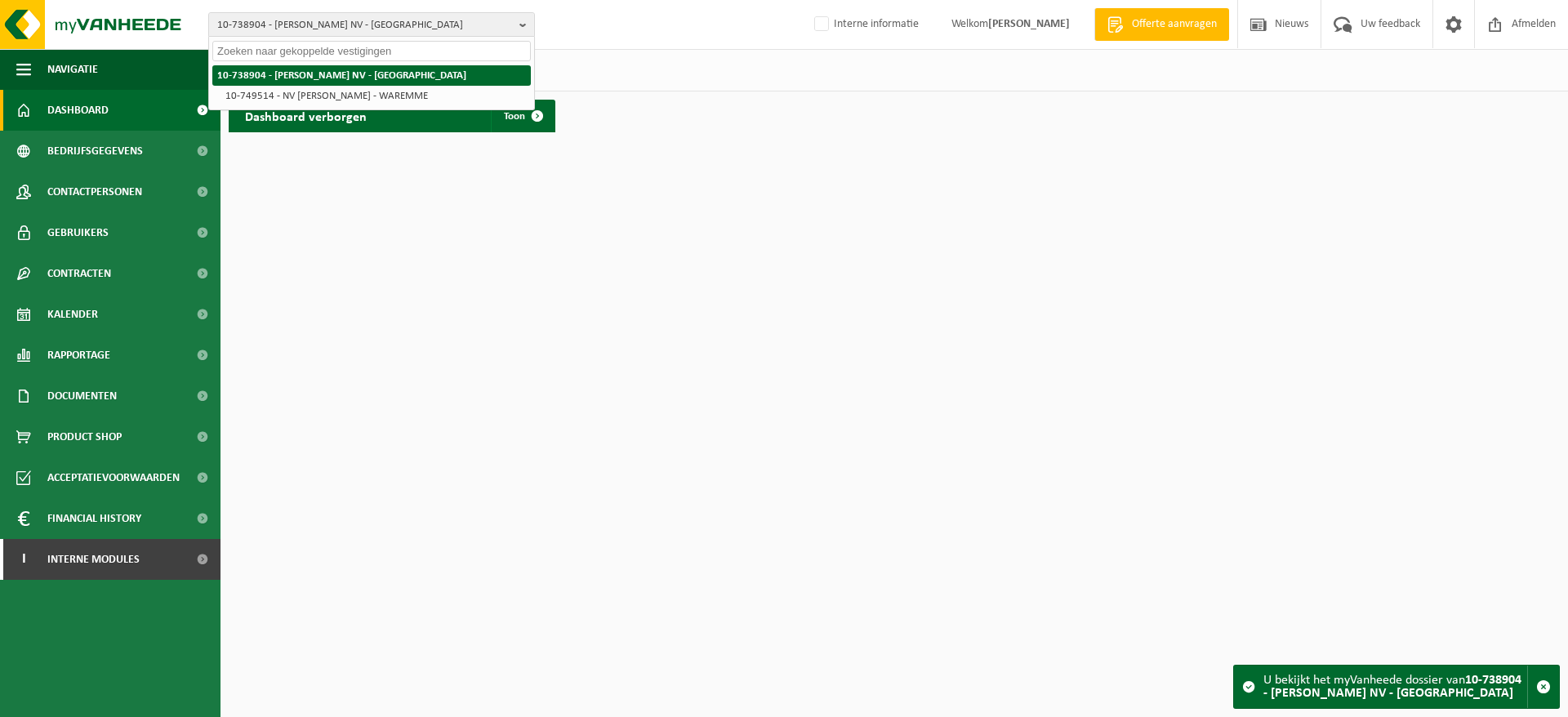
click at [347, 72] on strong "10-738904 - [PERSON_NAME] NV - [GEOGRAPHIC_DATA]" at bounding box center [341, 75] width 249 height 11
click at [115, 187] on span "Contactpersonen" at bounding box center [95, 192] width 95 height 41
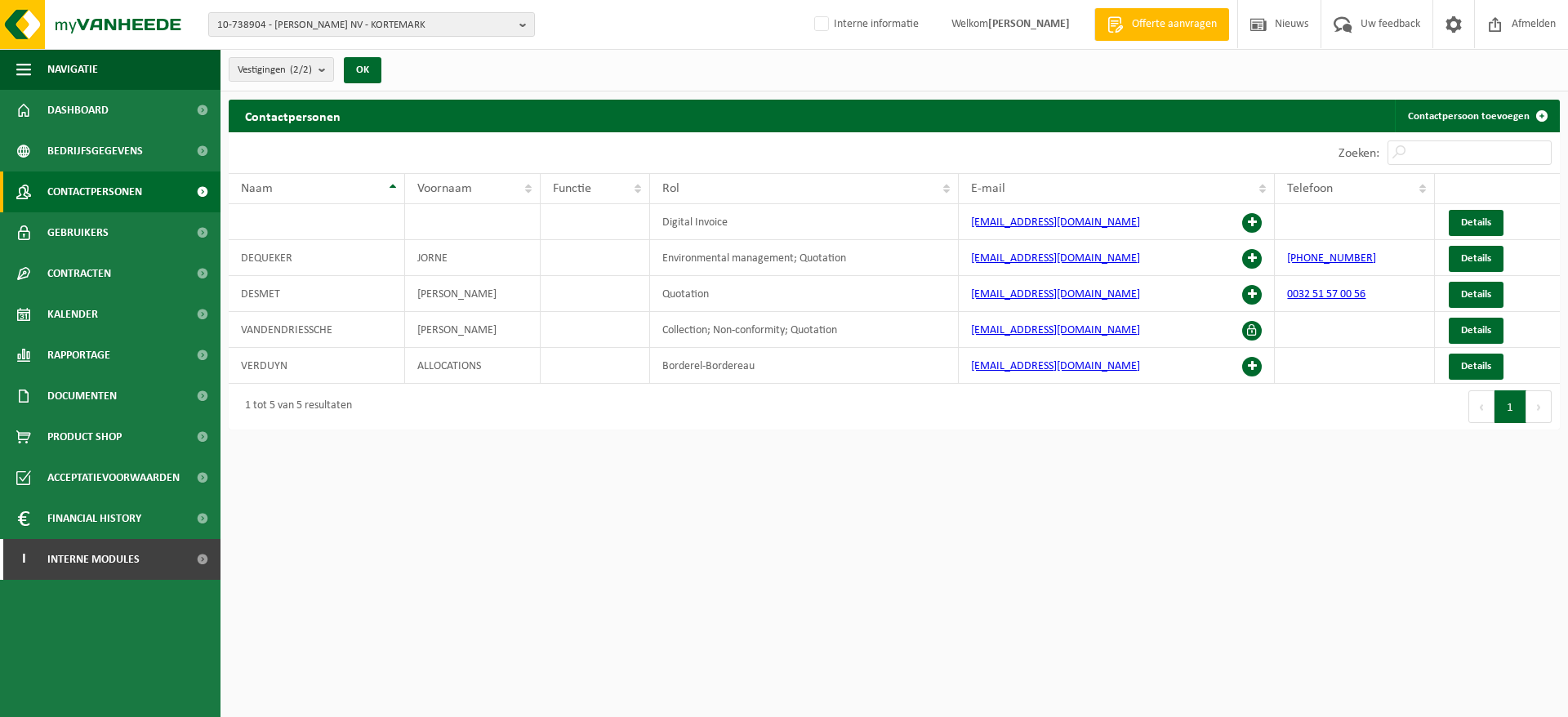
click at [1460, 357] on link "Details" at bounding box center [1476, 366] width 54 height 26
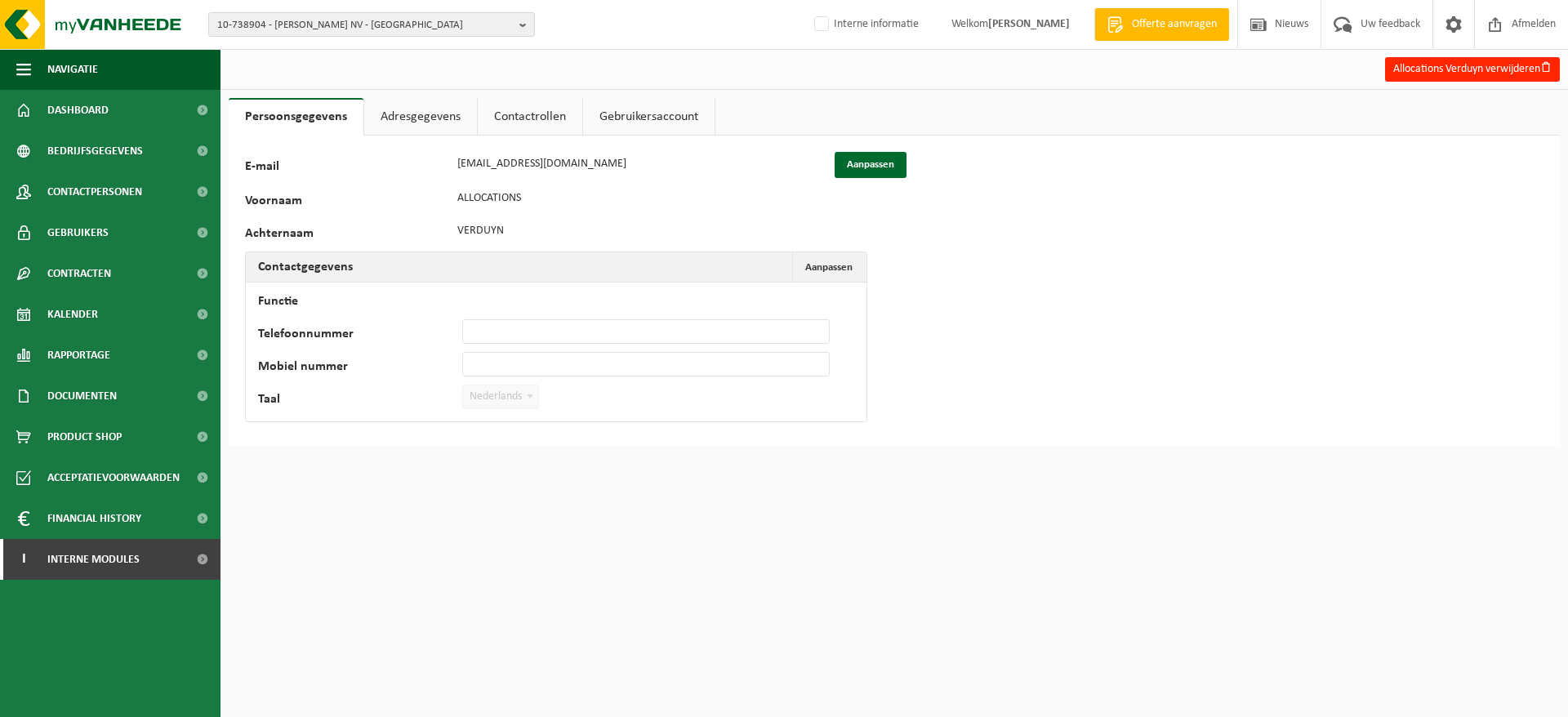
click at [392, 114] on link "Adresgegevens" at bounding box center [421, 117] width 112 height 38
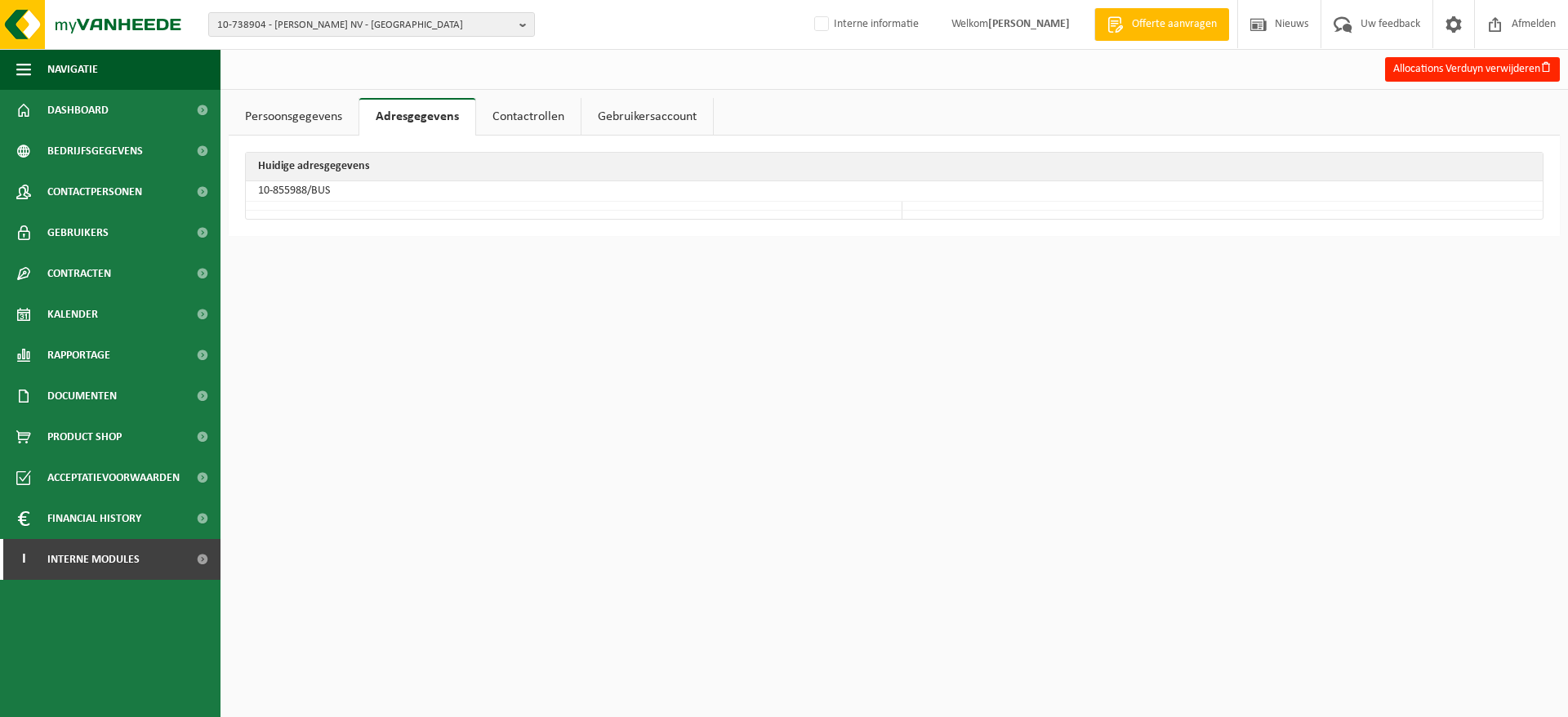
click at [516, 119] on link "Contactrollen" at bounding box center [528, 117] width 105 height 38
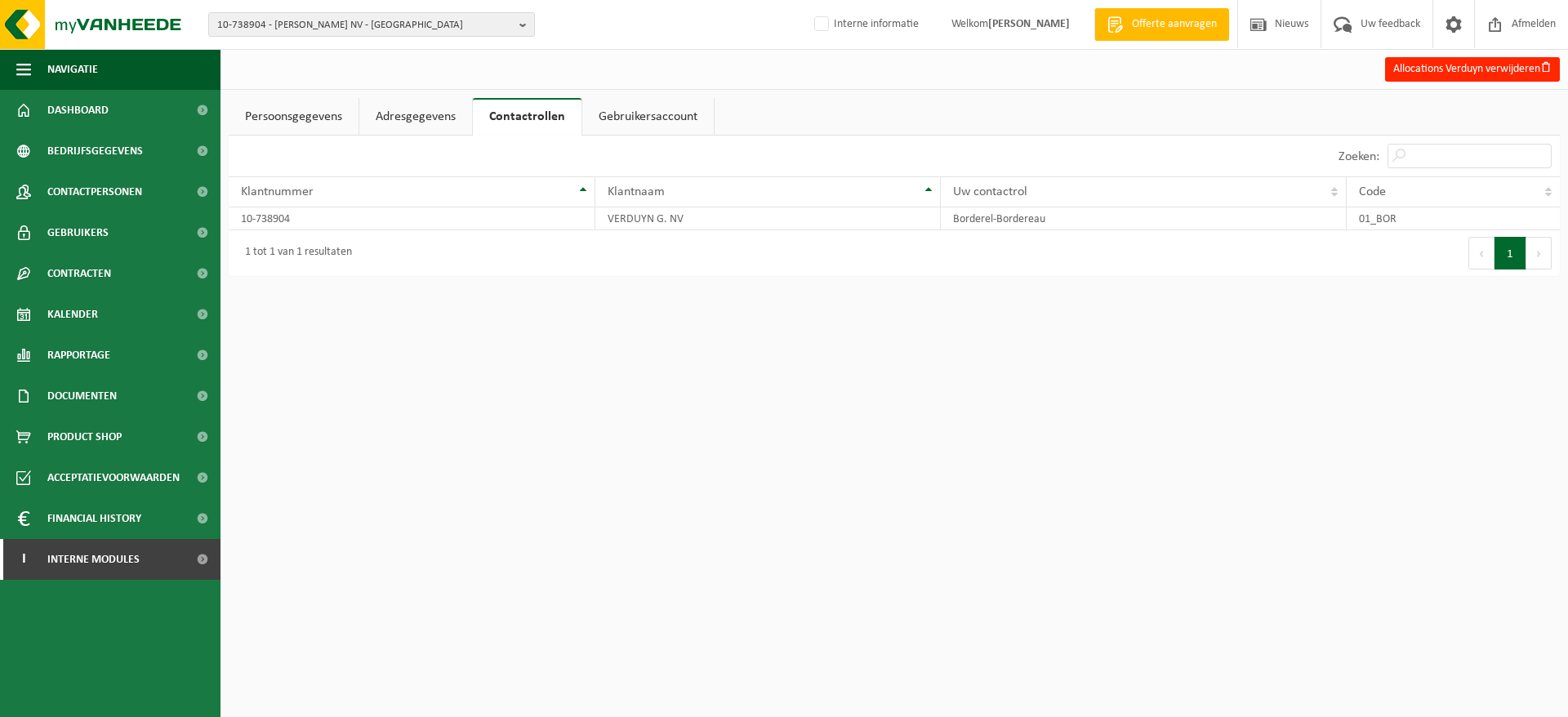
click at [693, 108] on link "Gebruikersaccount" at bounding box center [648, 117] width 132 height 38
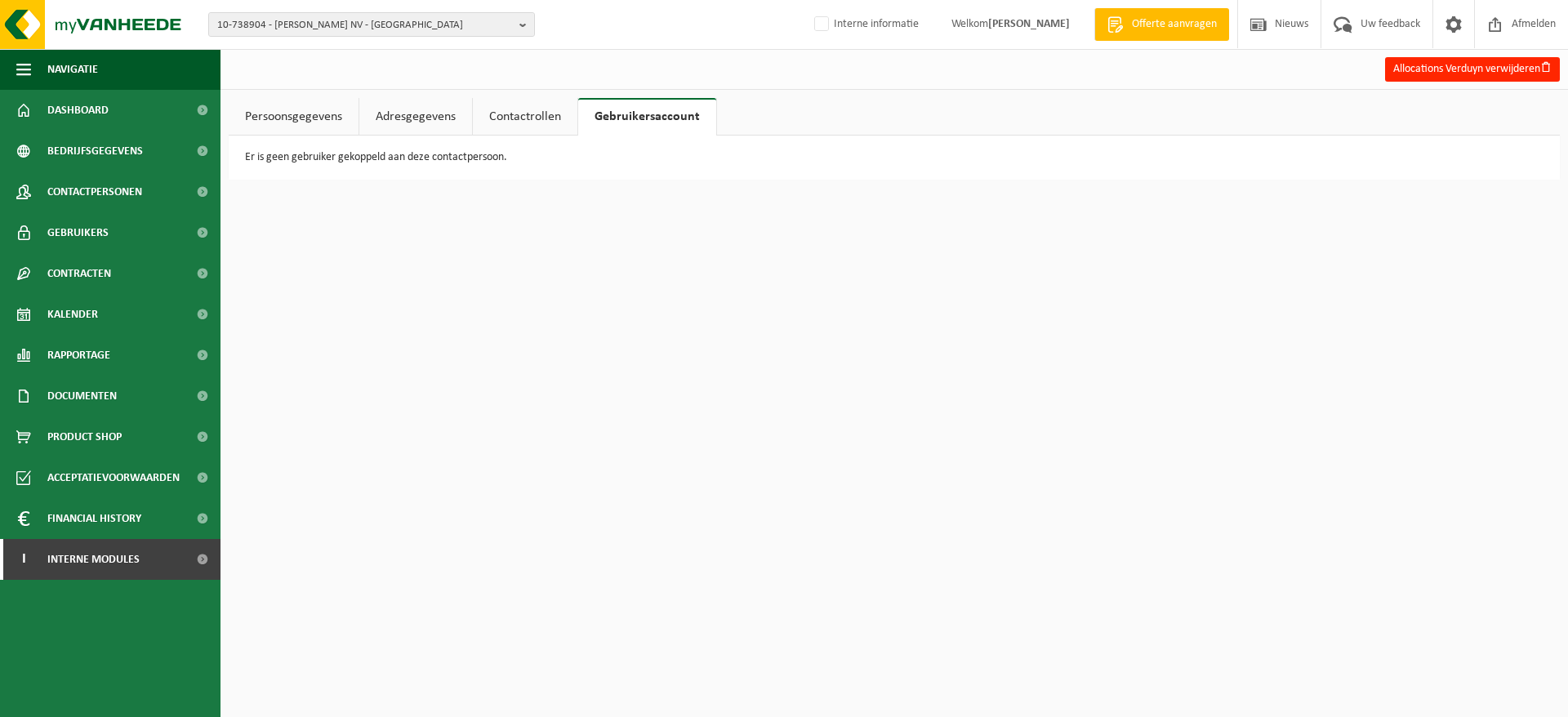
click at [298, 108] on link "Persoonsgegevens" at bounding box center [293, 117] width 130 height 38
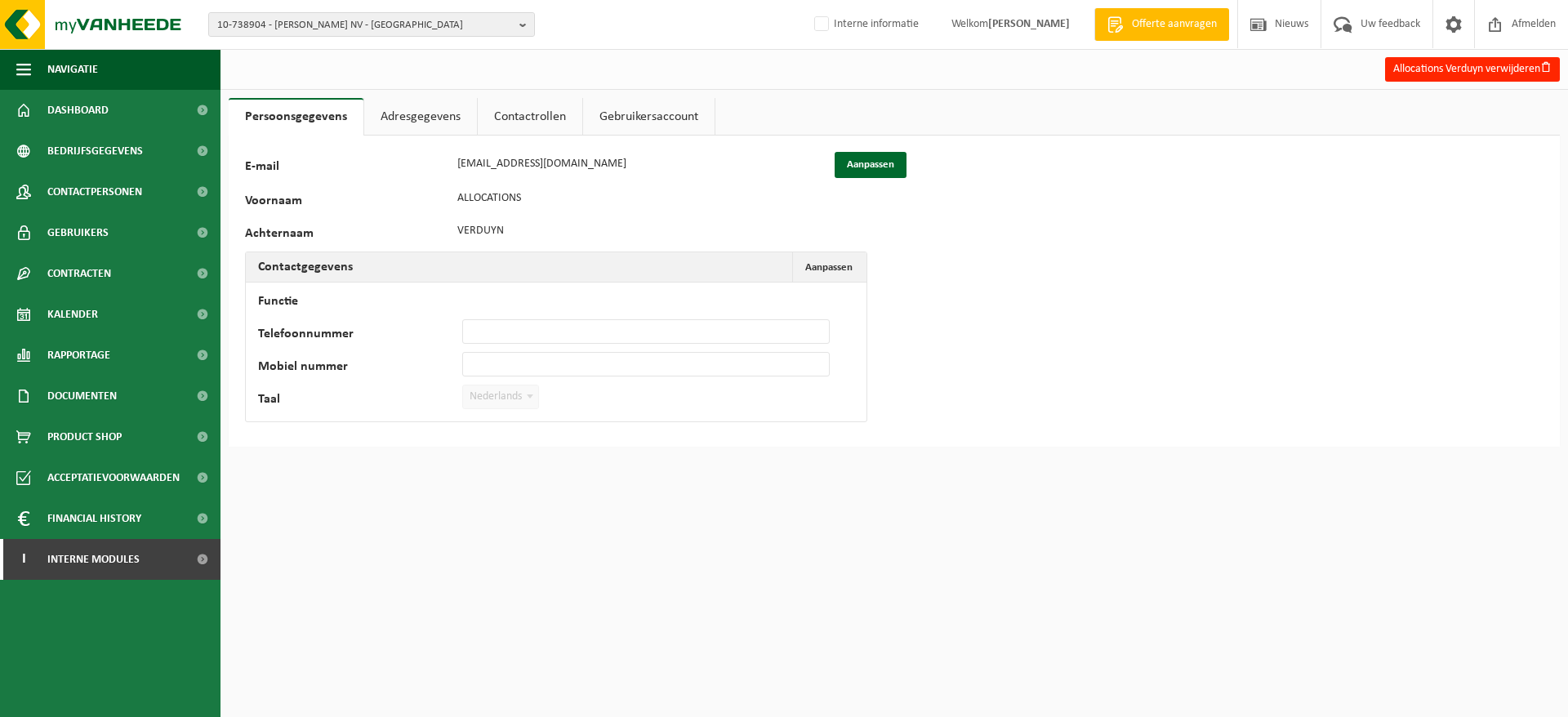
click at [113, 238] on link "Gebruikers" at bounding box center [110, 232] width 220 height 41
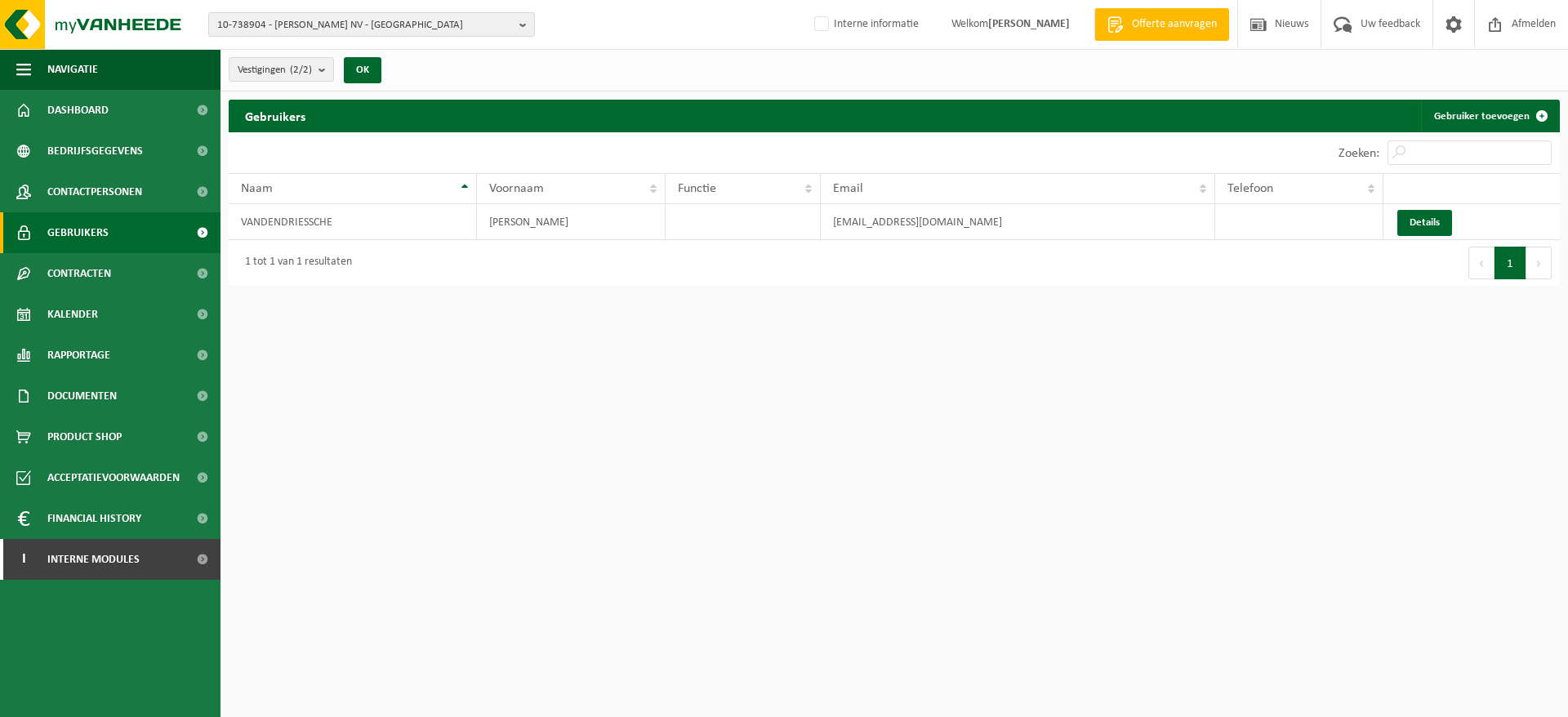
click at [122, 160] on span "Bedrijfsgegevens" at bounding box center [96, 151] width 96 height 41
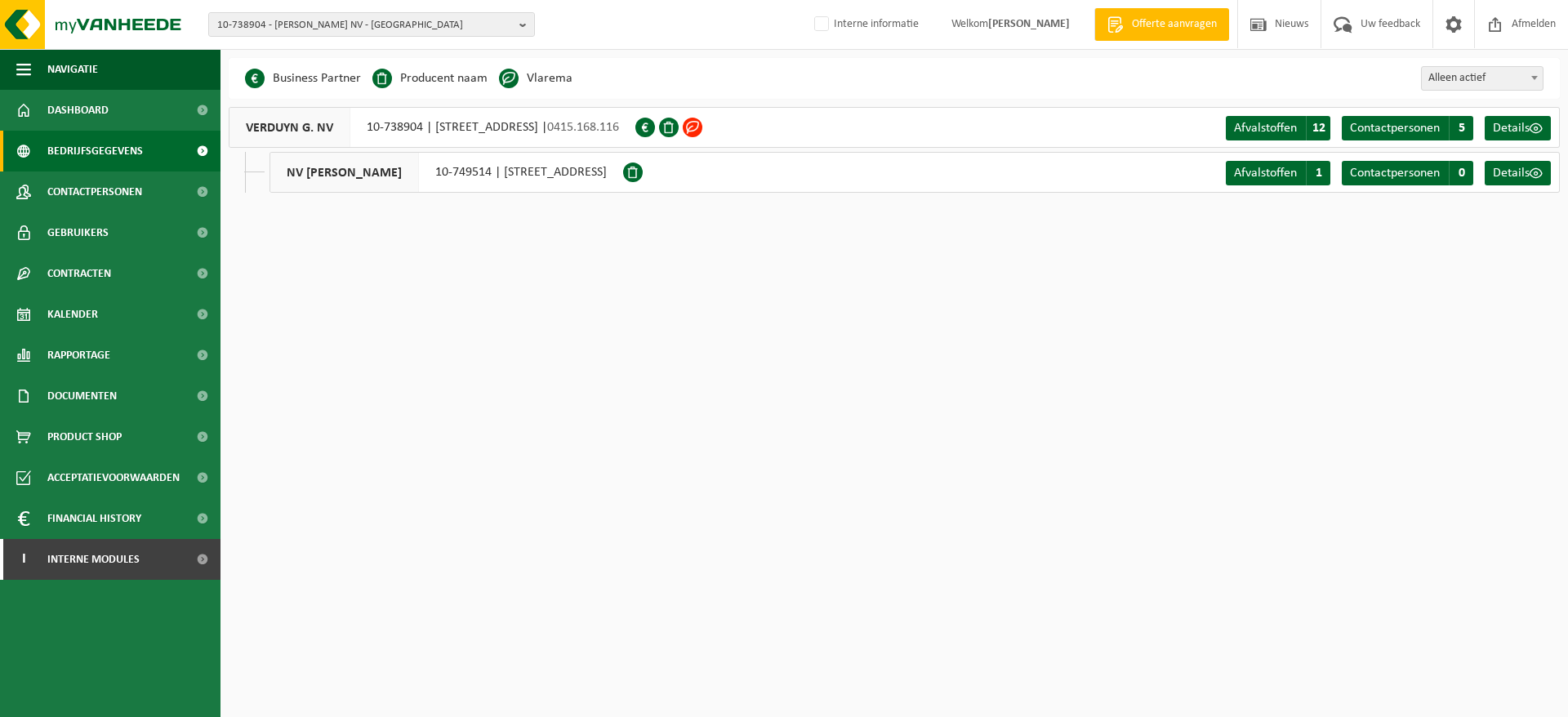
click at [655, 127] on span at bounding box center [644, 127] width 19 height 19
click at [456, 118] on div "VERDUYN G. NV 10-738904 | [STREET_ADDRESS] | 0415.168.116" at bounding box center [432, 127] width 406 height 41
click at [505, 123] on div "VERDUYN G. NV 10-738904 | [STREET_ADDRESS] | 0415.168.116" at bounding box center [432, 127] width 406 height 41
drag, startPoint x: 609, startPoint y: 125, endPoint x: 835, endPoint y: 130, distance: 226.1
click at [635, 130] on div "VERDUYN G. NV 10-738904 | [STREET_ADDRESS] | 0415.168.116" at bounding box center [432, 127] width 406 height 41
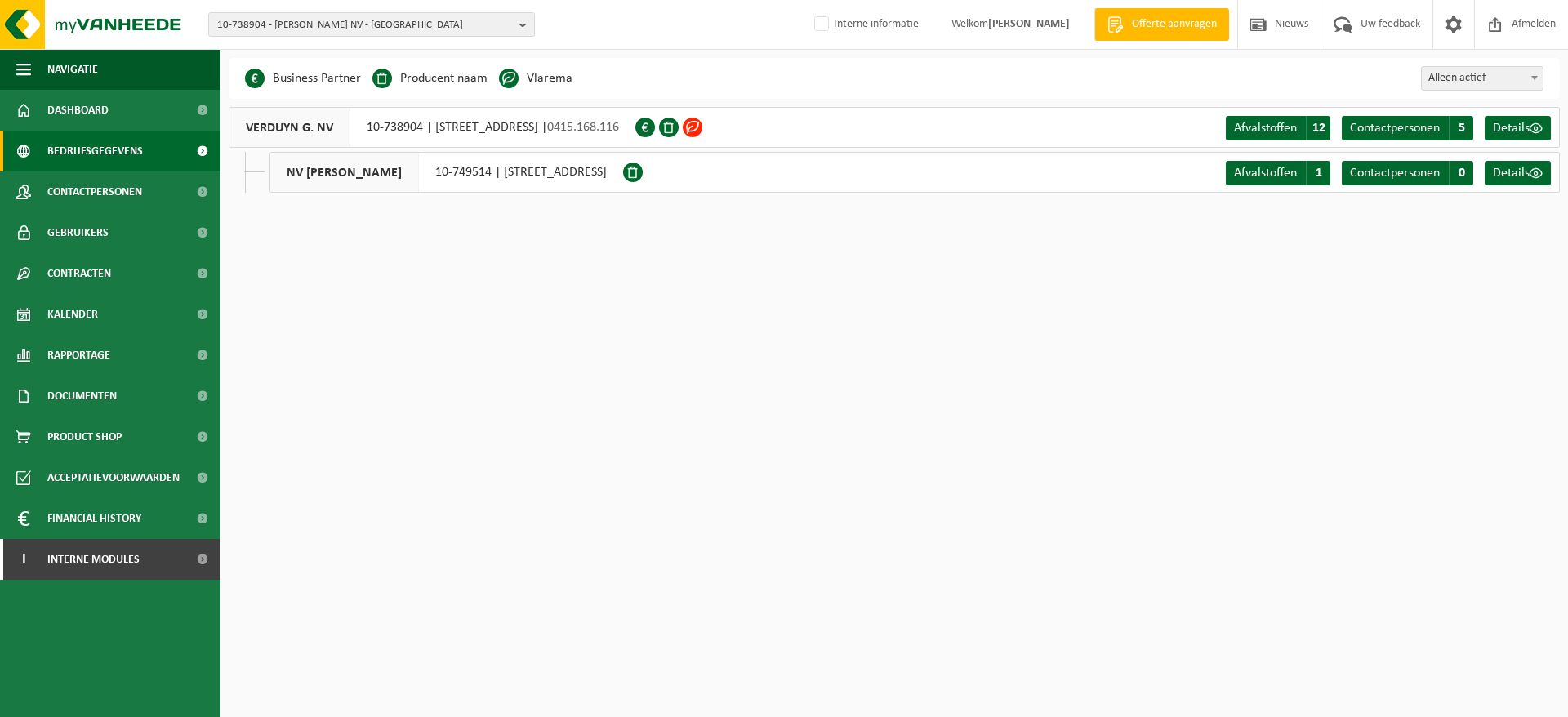
click at [1421, 133] on span "Contactpersonen" at bounding box center [1395, 128] width 90 height 13
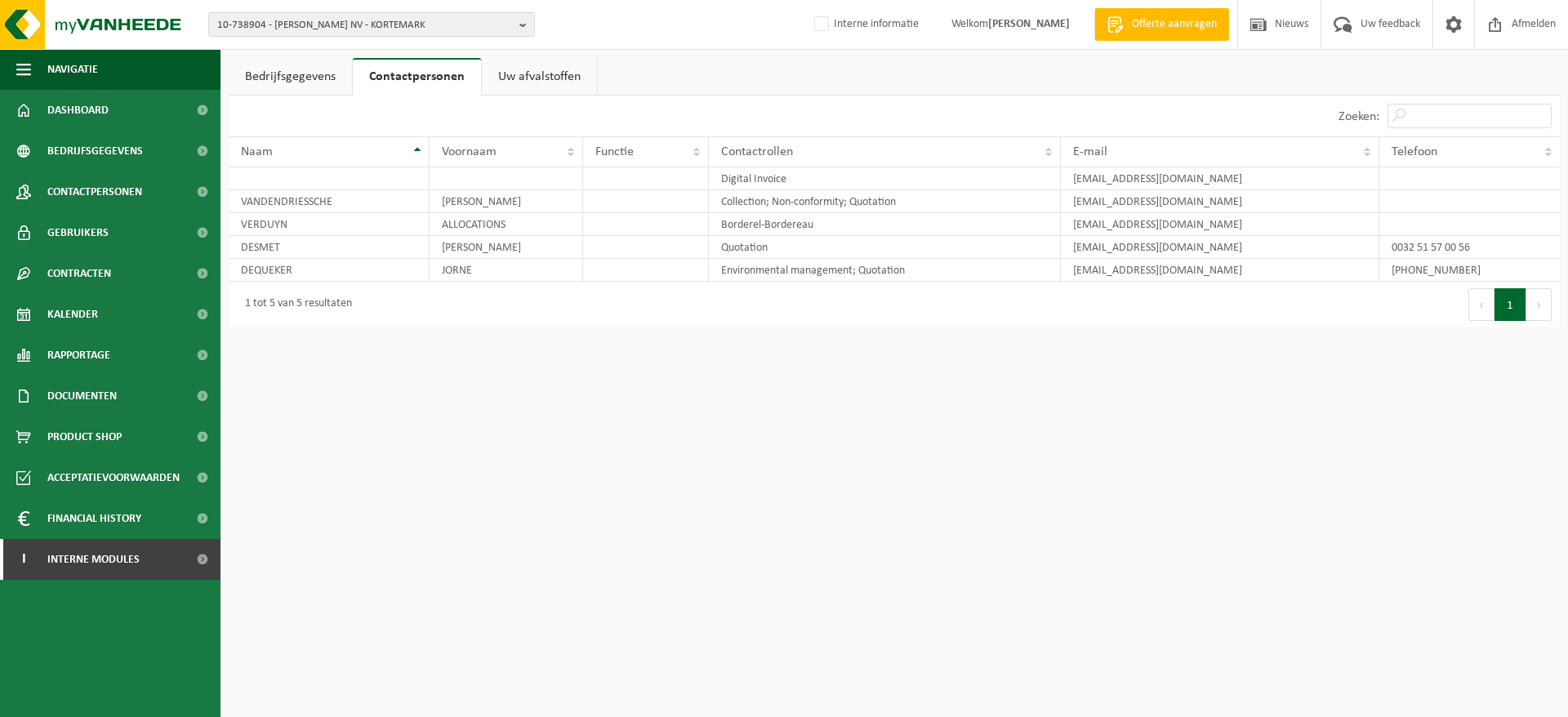
click at [318, 70] on link "Bedrijfsgegevens" at bounding box center [290, 76] width 123 height 38
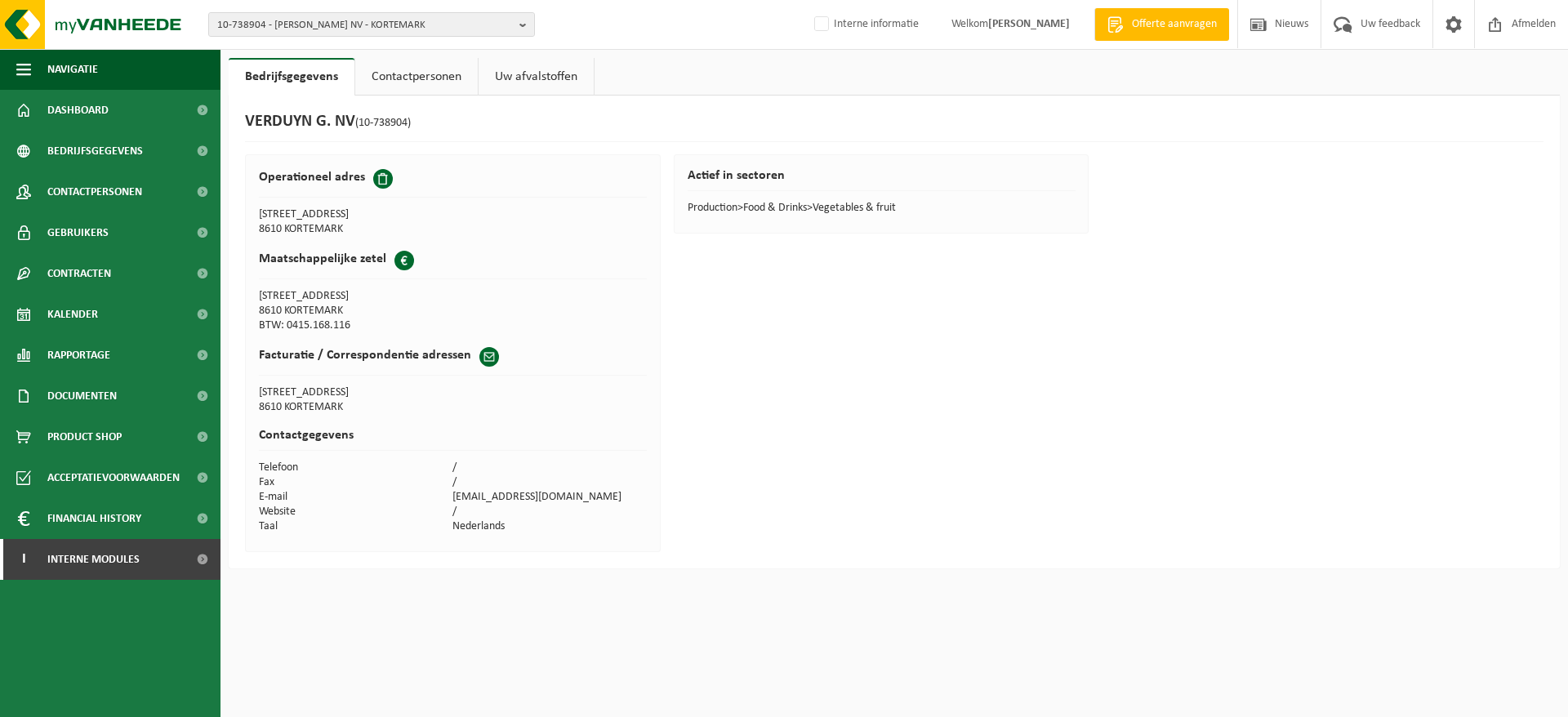
click at [545, 81] on link "Uw afvalstoffen" at bounding box center [536, 76] width 115 height 38
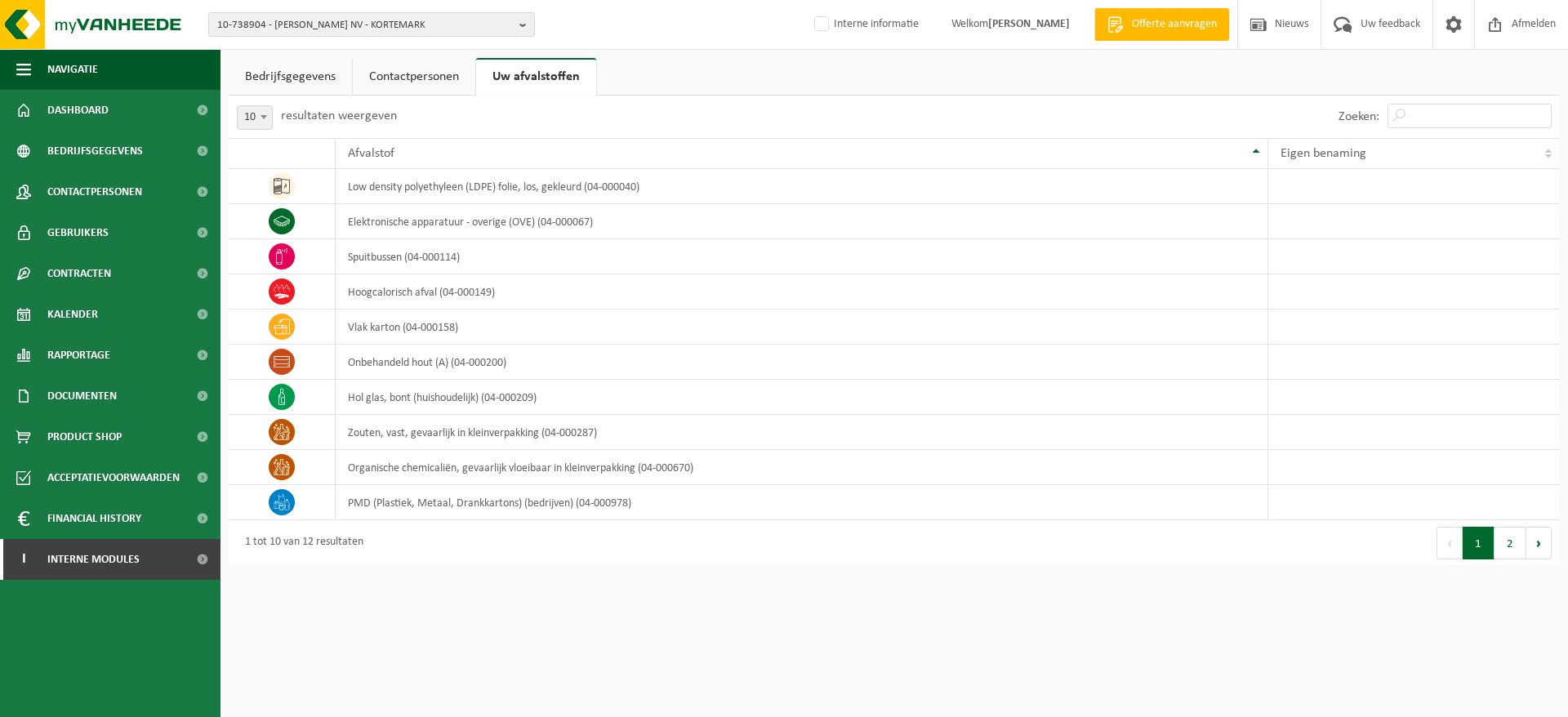
click at [111, 113] on link "Dashboard" at bounding box center [110, 110] width 220 height 41
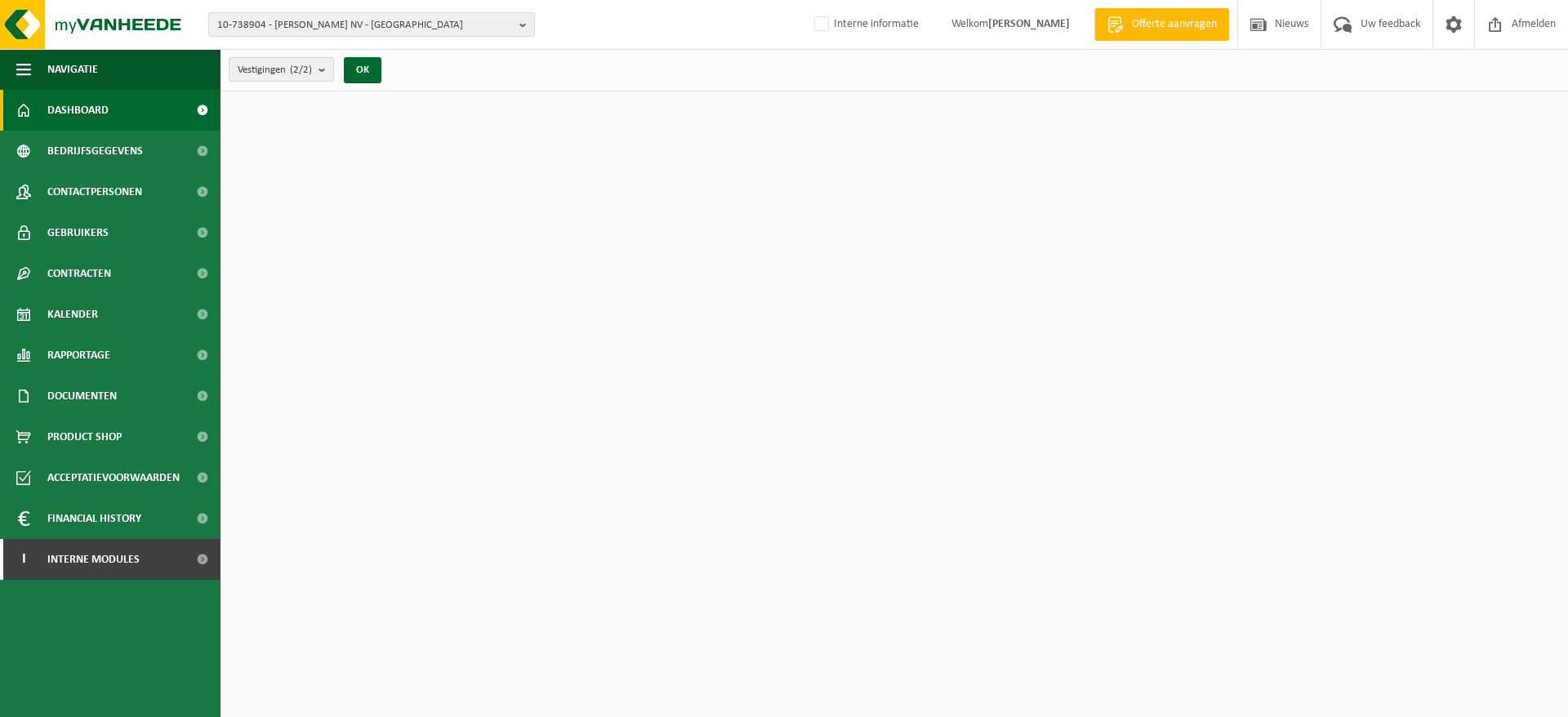
click at [141, 155] on span "Bedrijfsgegevens" at bounding box center [96, 151] width 96 height 41
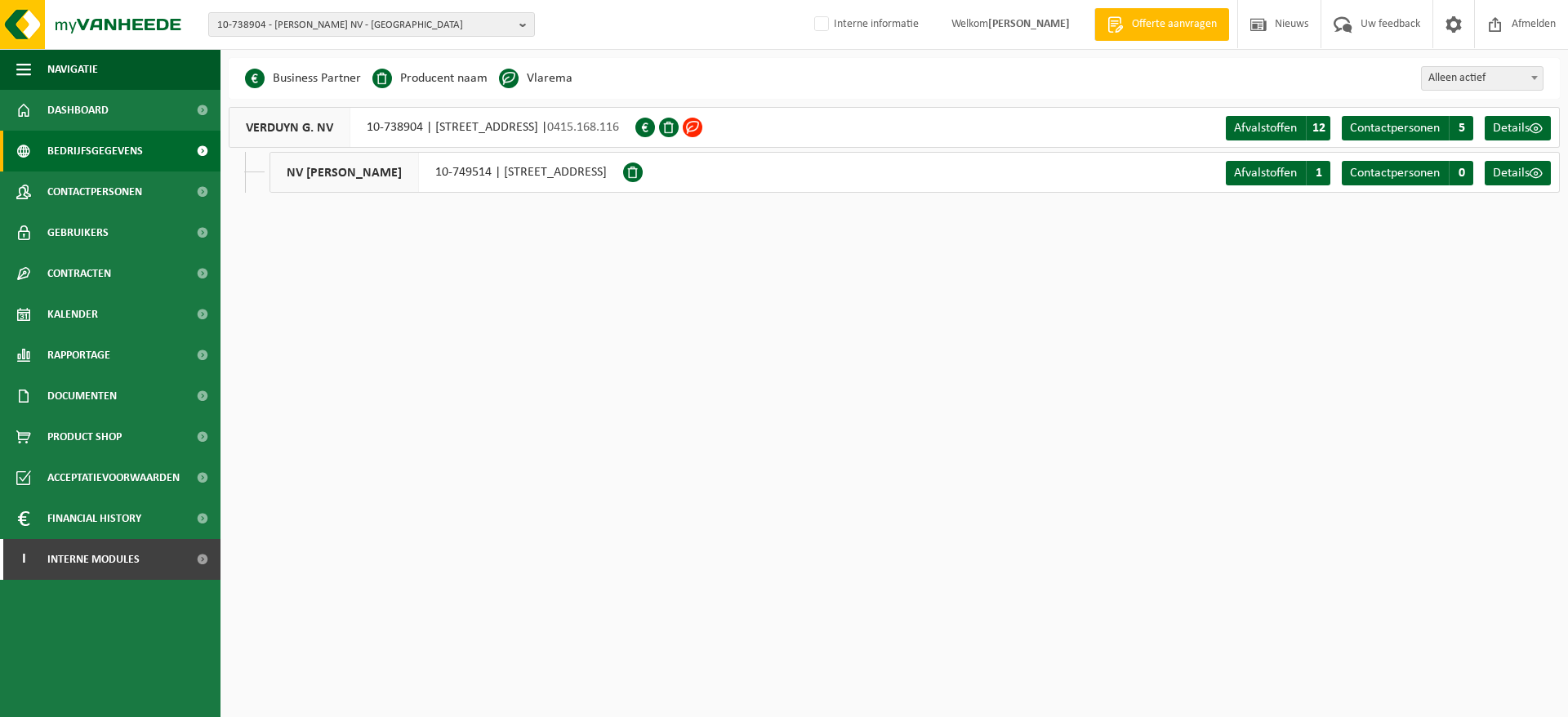
click at [432, 29] on span "10-738904 - VERDUYN G. NV - KORTEMARK" at bounding box center [365, 25] width 296 height 24
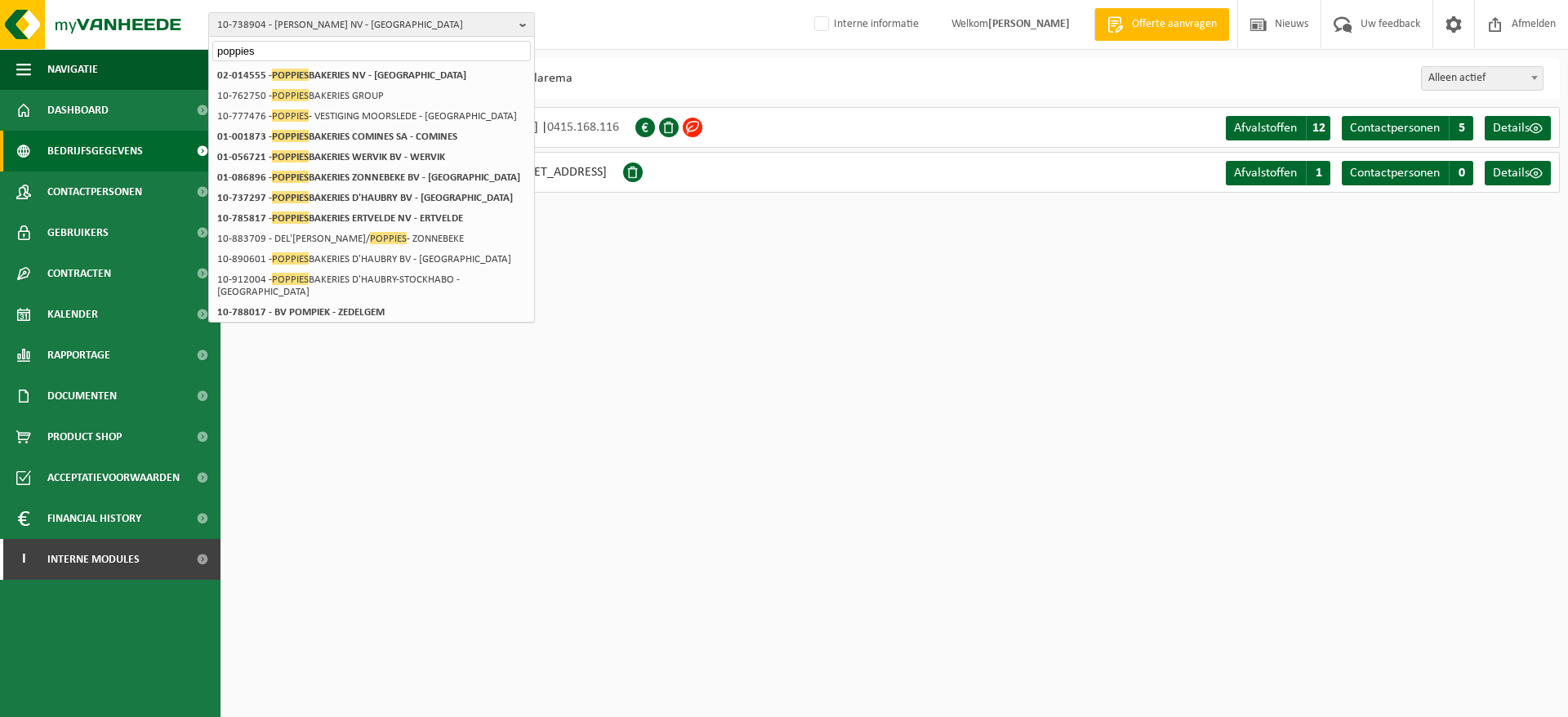
type input "poppies"
click at [426, 61] on div "poppies" at bounding box center [371, 49] width 325 height 25
click at [423, 65] on li "02-014555 - POPPIES BAKERIES NV - ZONNEBEKE" at bounding box center [371, 75] width 318 height 20
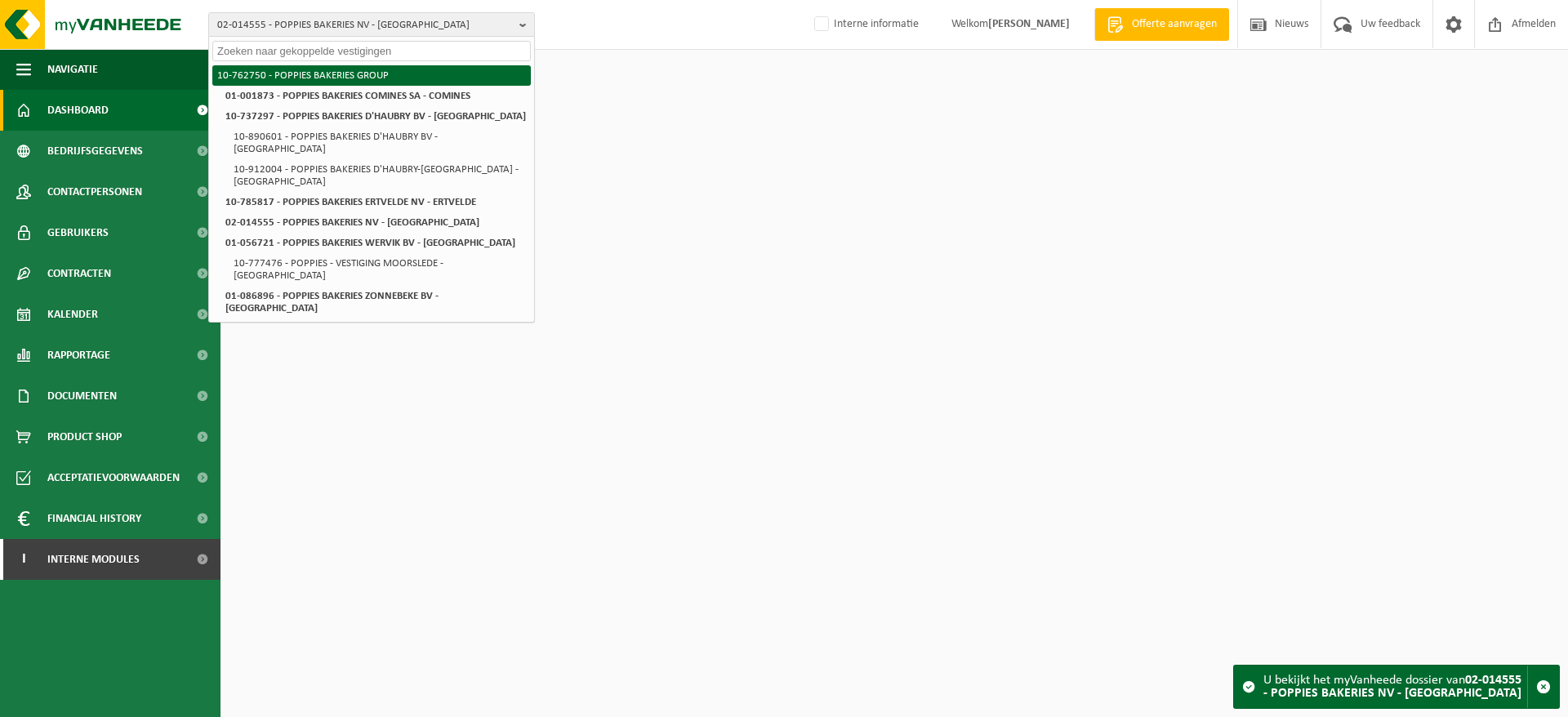
click at [398, 70] on li "10-762750 - POPPIES BAKERIES GROUP" at bounding box center [371, 75] width 318 height 20
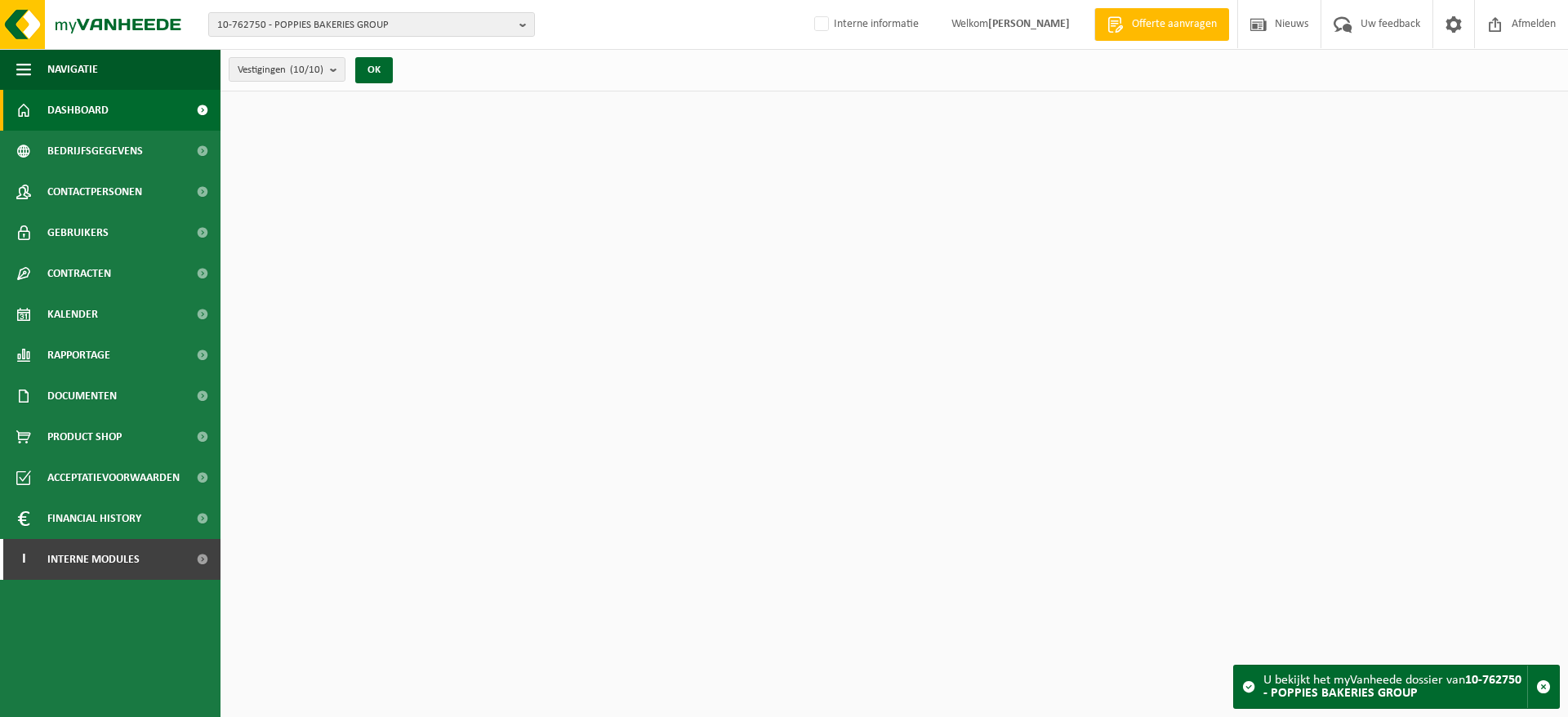
click at [122, 154] on span "Bedrijfsgegevens" at bounding box center [96, 151] width 96 height 41
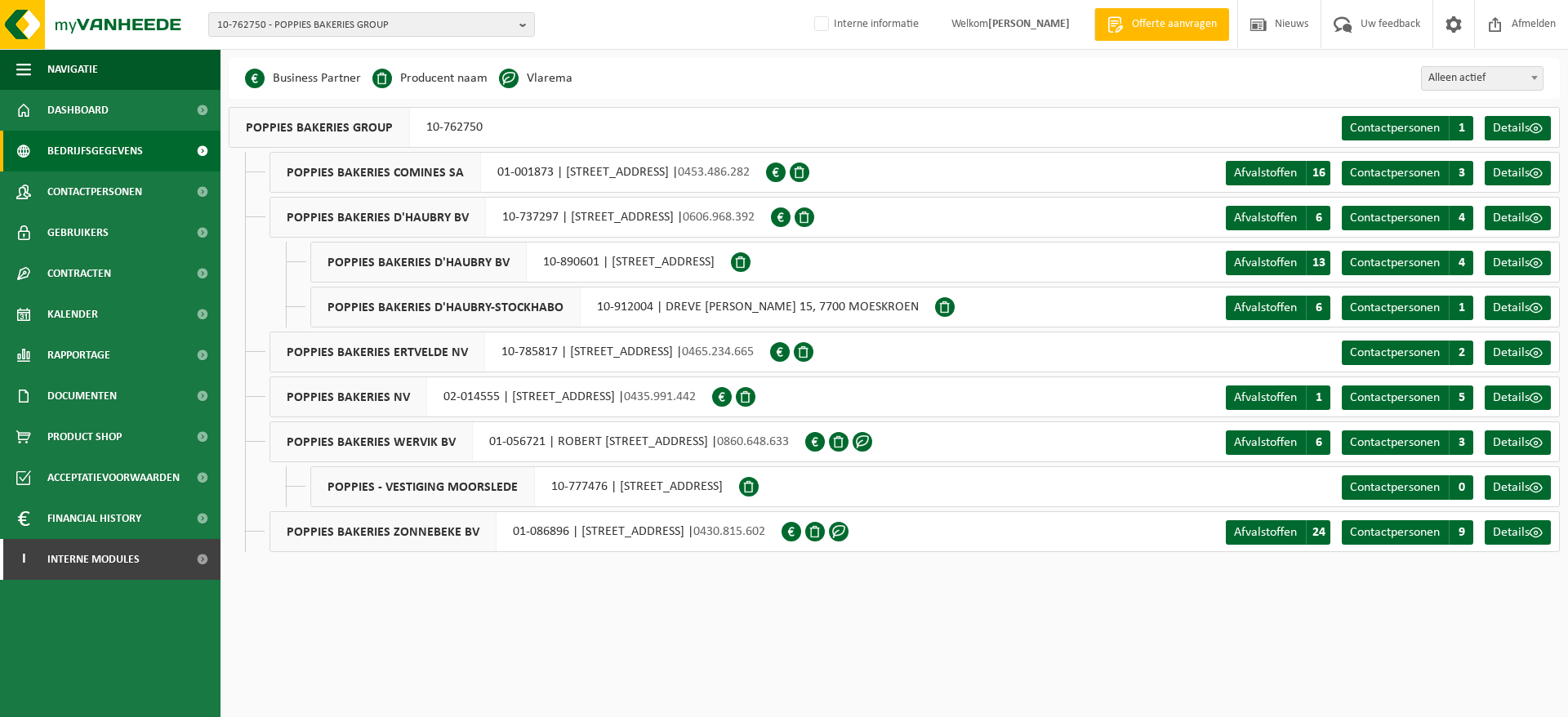
click at [94, 182] on span "Contactpersonen" at bounding box center [95, 192] width 95 height 41
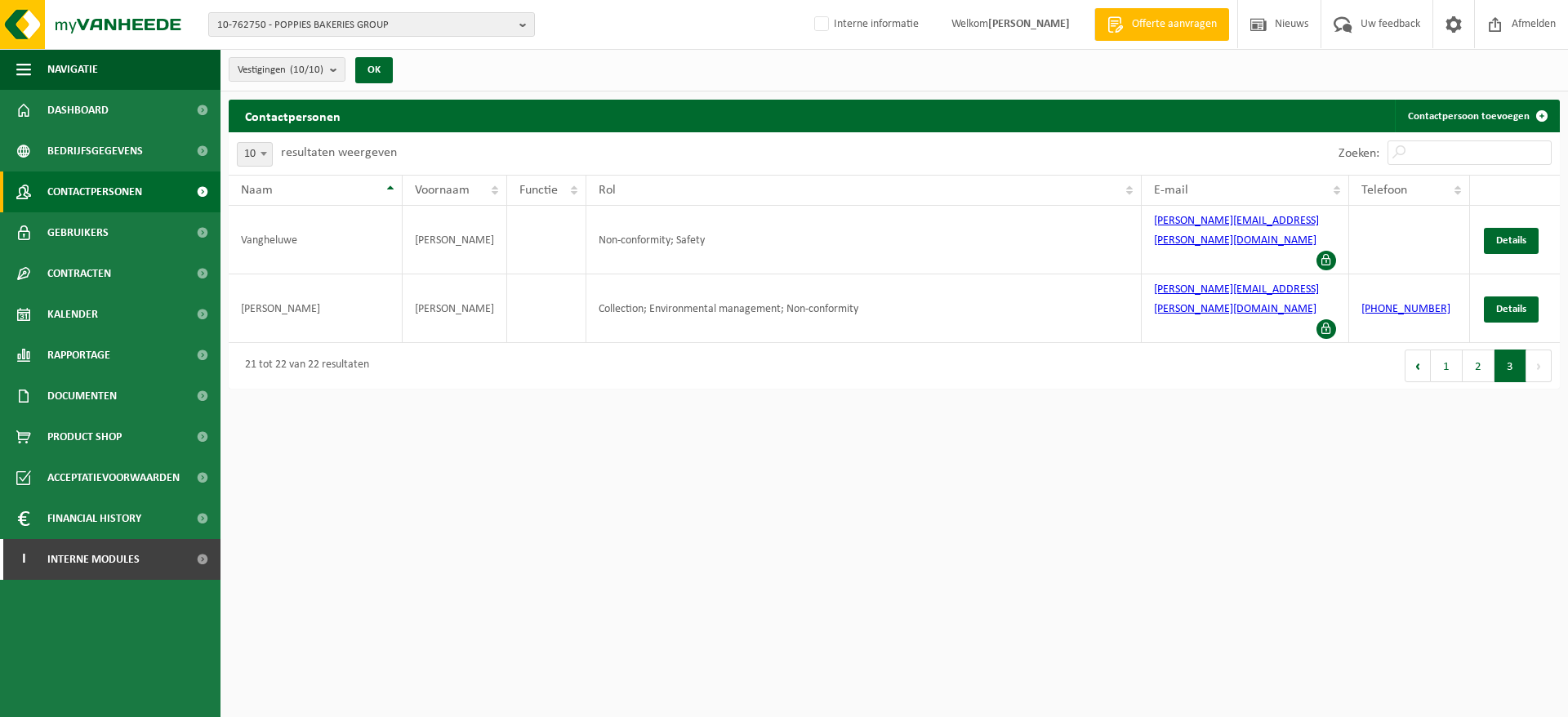
click at [1469, 350] on button "2" at bounding box center [1478, 366] width 32 height 33
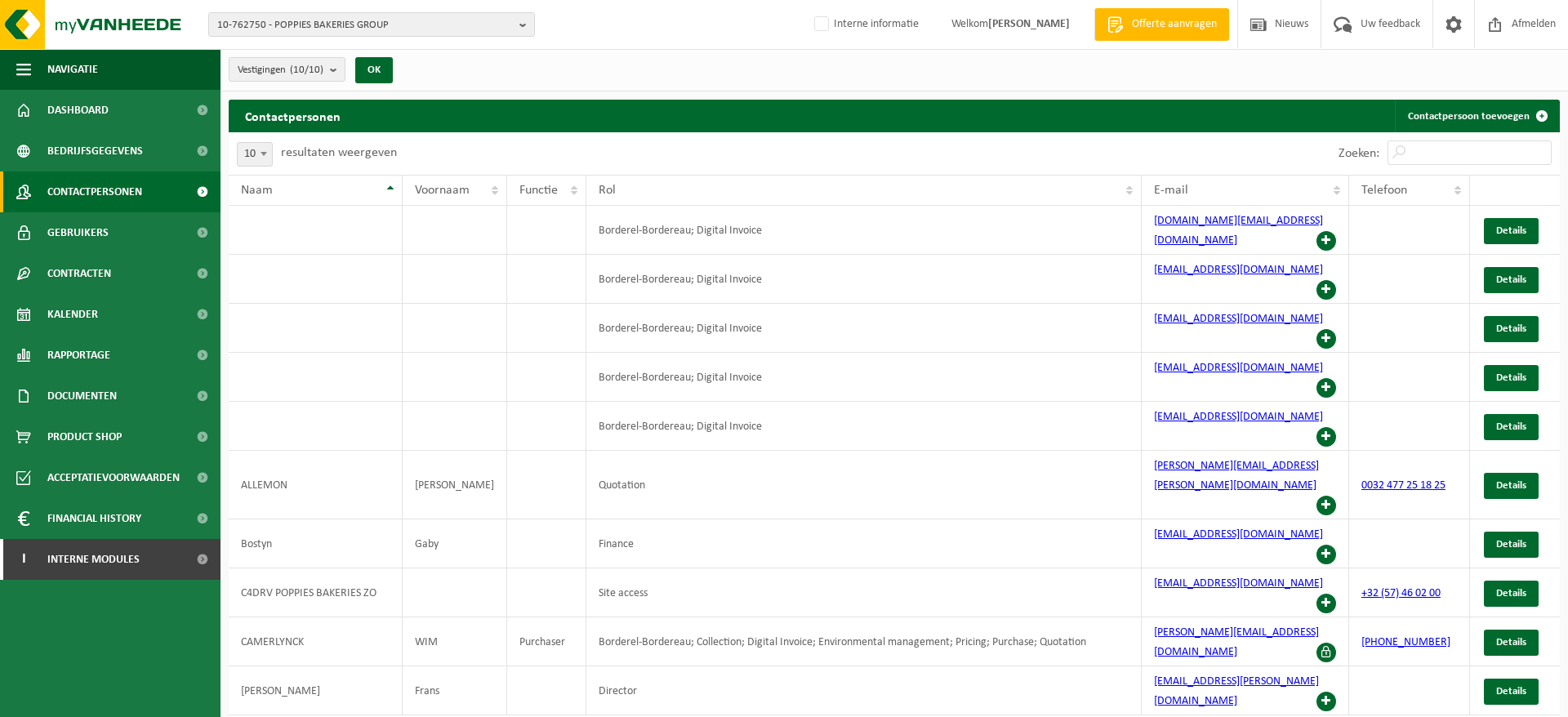
click at [484, 22] on span "10-762750 - POPPIES BAKERIES GROUP" at bounding box center [365, 25] width 296 height 24
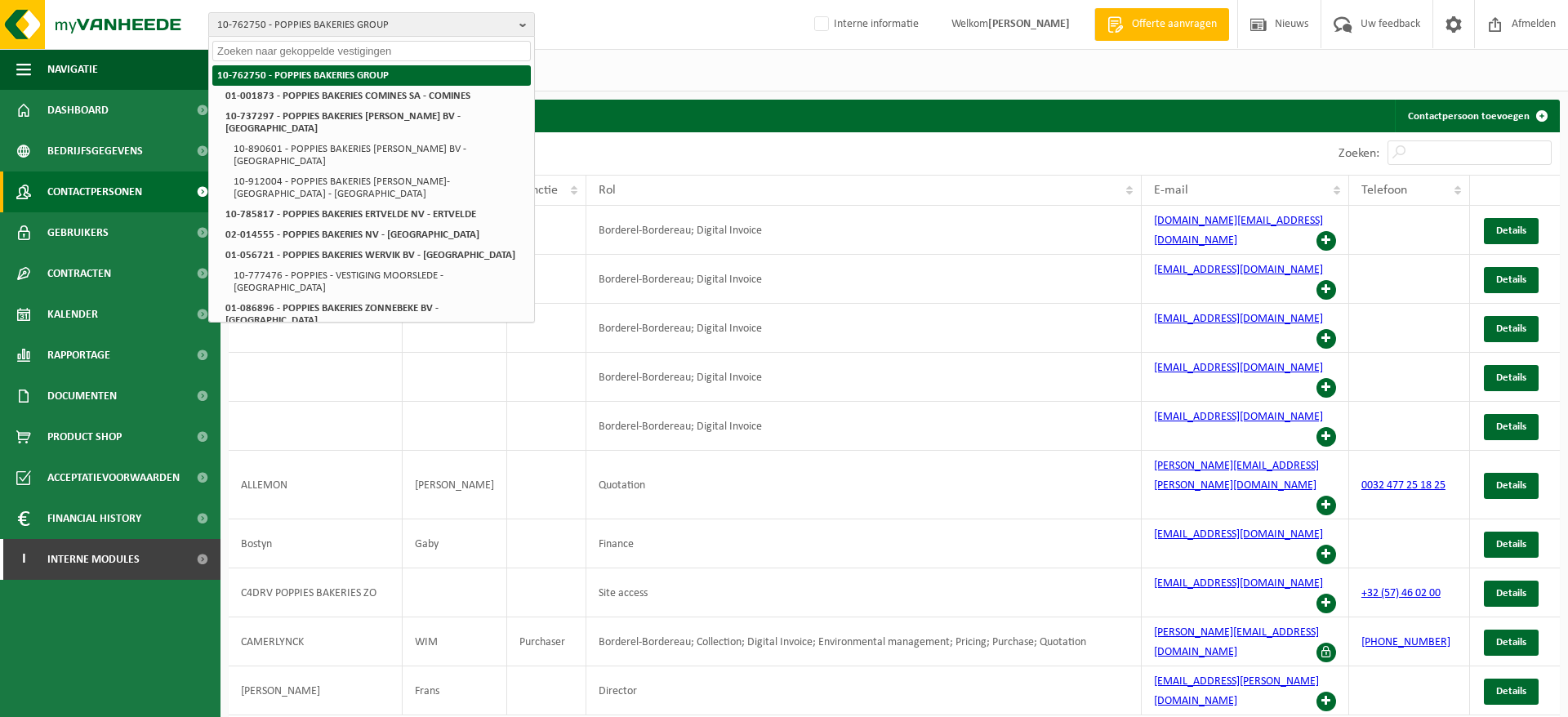
click at [458, 67] on li "10-762750 - POPPIES BAKERIES GROUP" at bounding box center [371, 75] width 318 height 20
click at [654, 64] on div "Vestigingen (10/10) Alles selecteren Alles deselecteren Actieve selecteren POPP…" at bounding box center [894, 70] width 1348 height 43
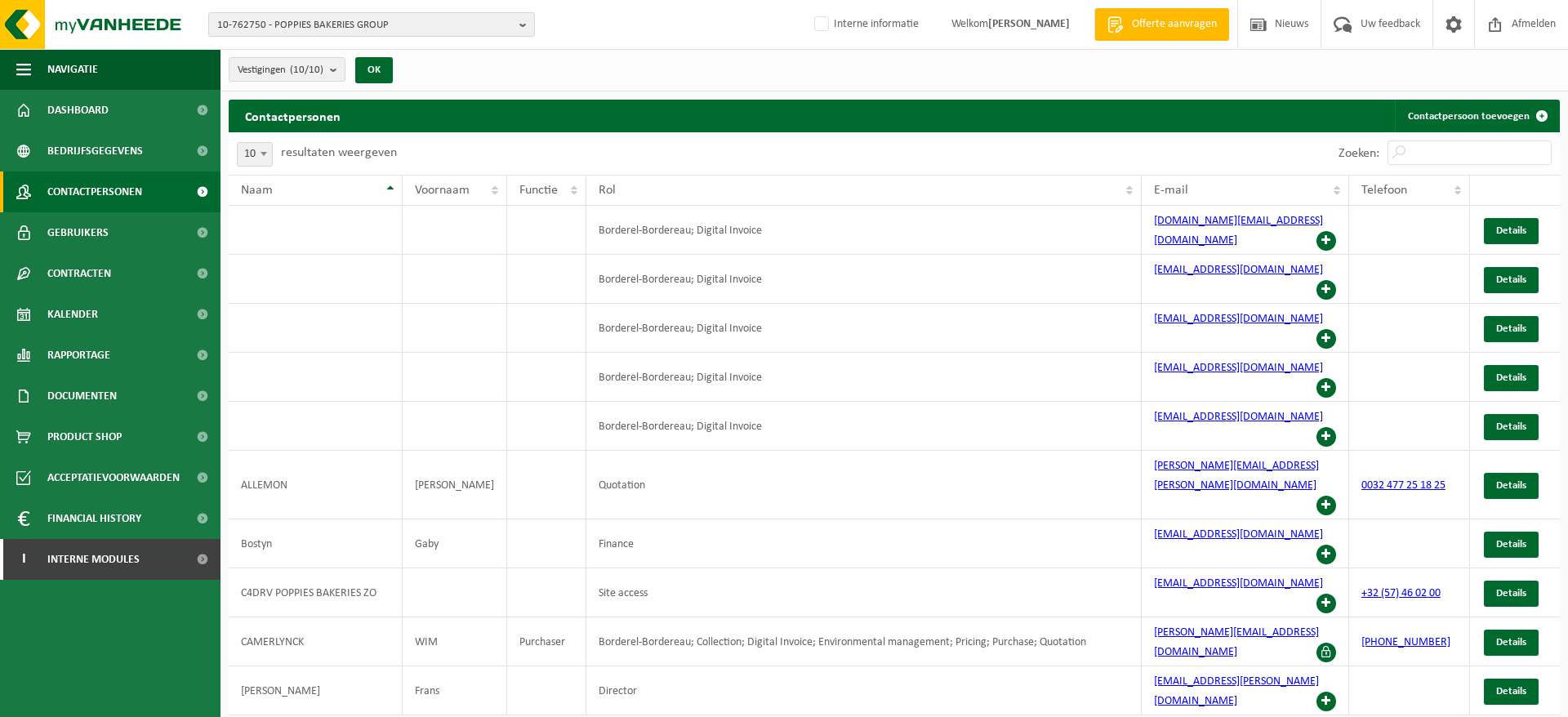
click at [165, 148] on link "Bedrijfsgegevens" at bounding box center [110, 151] width 220 height 41
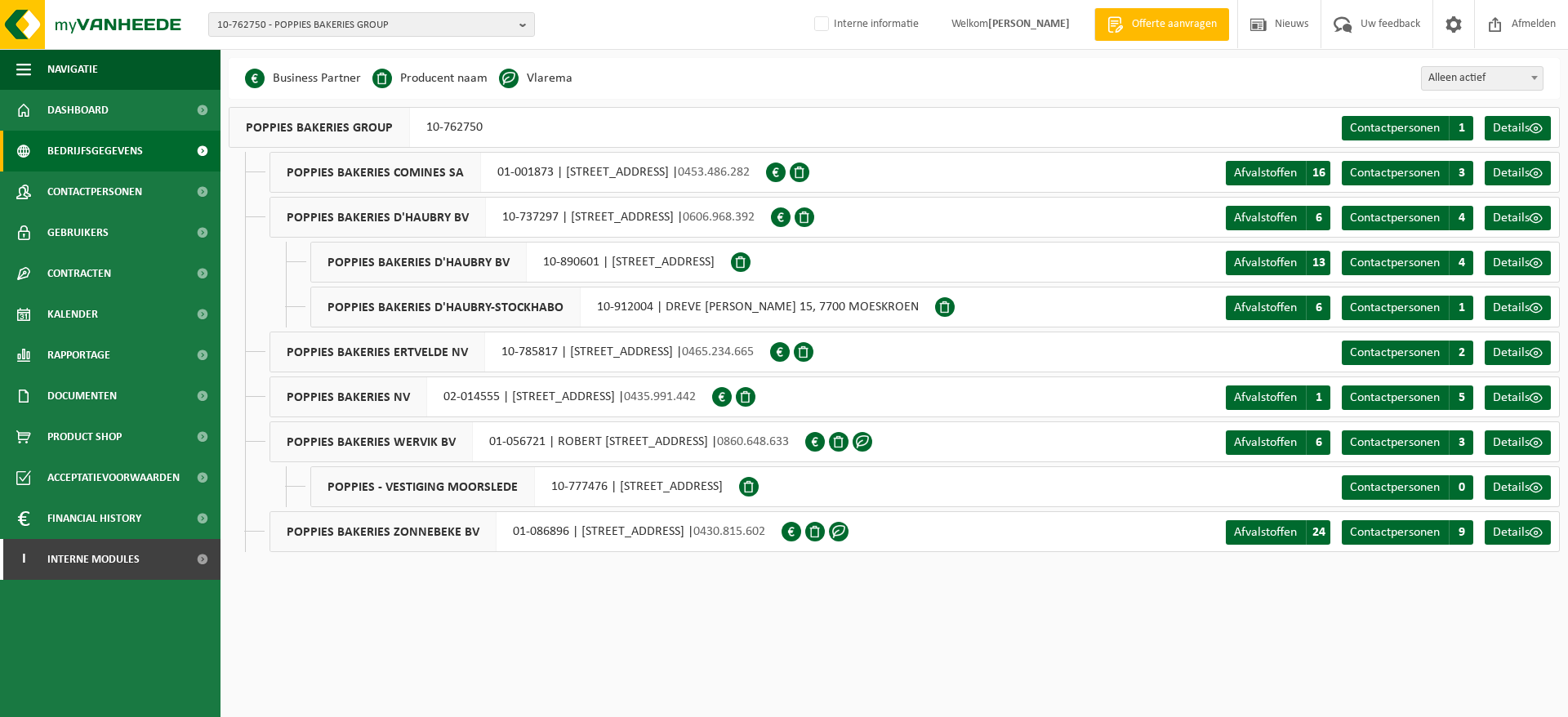
click at [482, 34] on span "10-762750 - POPPIES BAKERIES GROUP" at bounding box center [365, 25] width 296 height 24
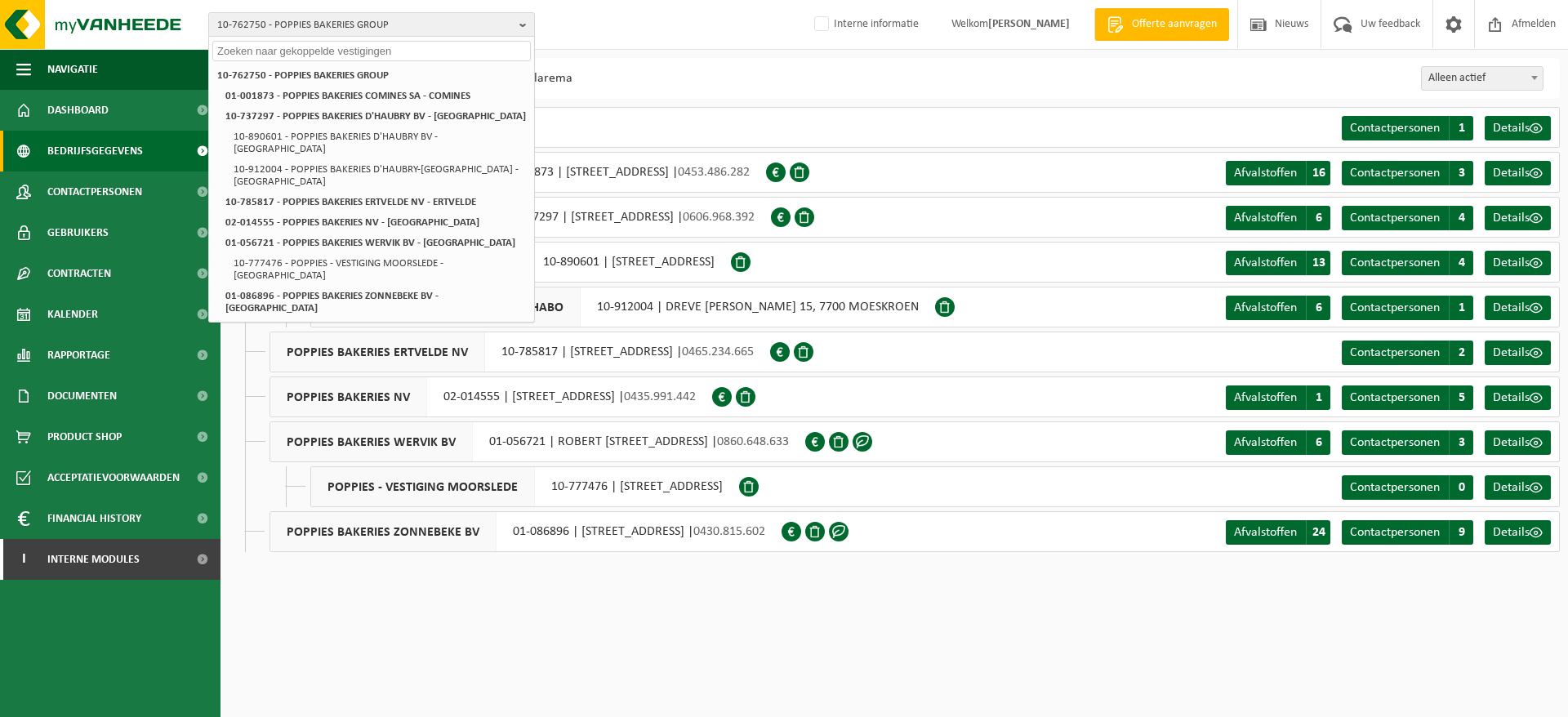
click at [468, 56] on input "text" at bounding box center [371, 51] width 318 height 20
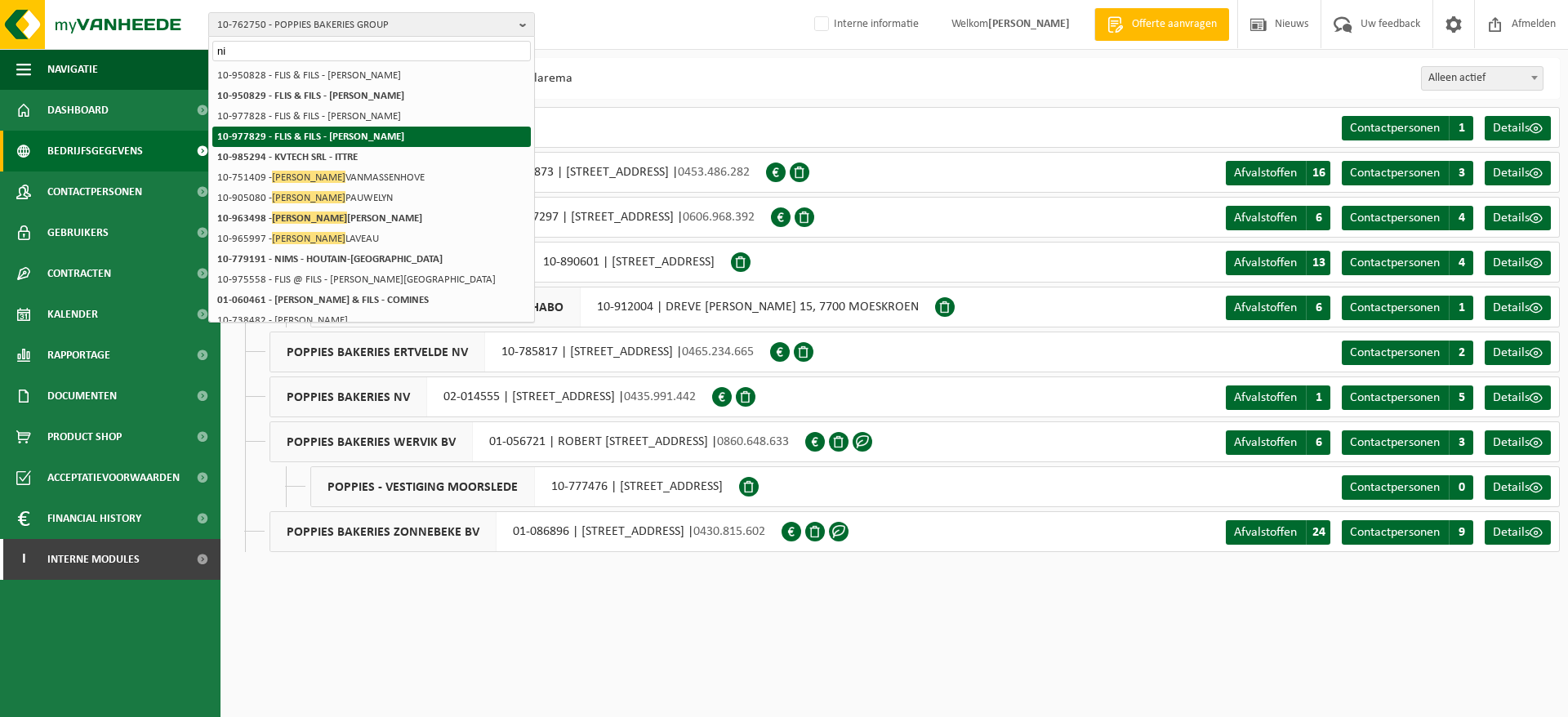
type input "n"
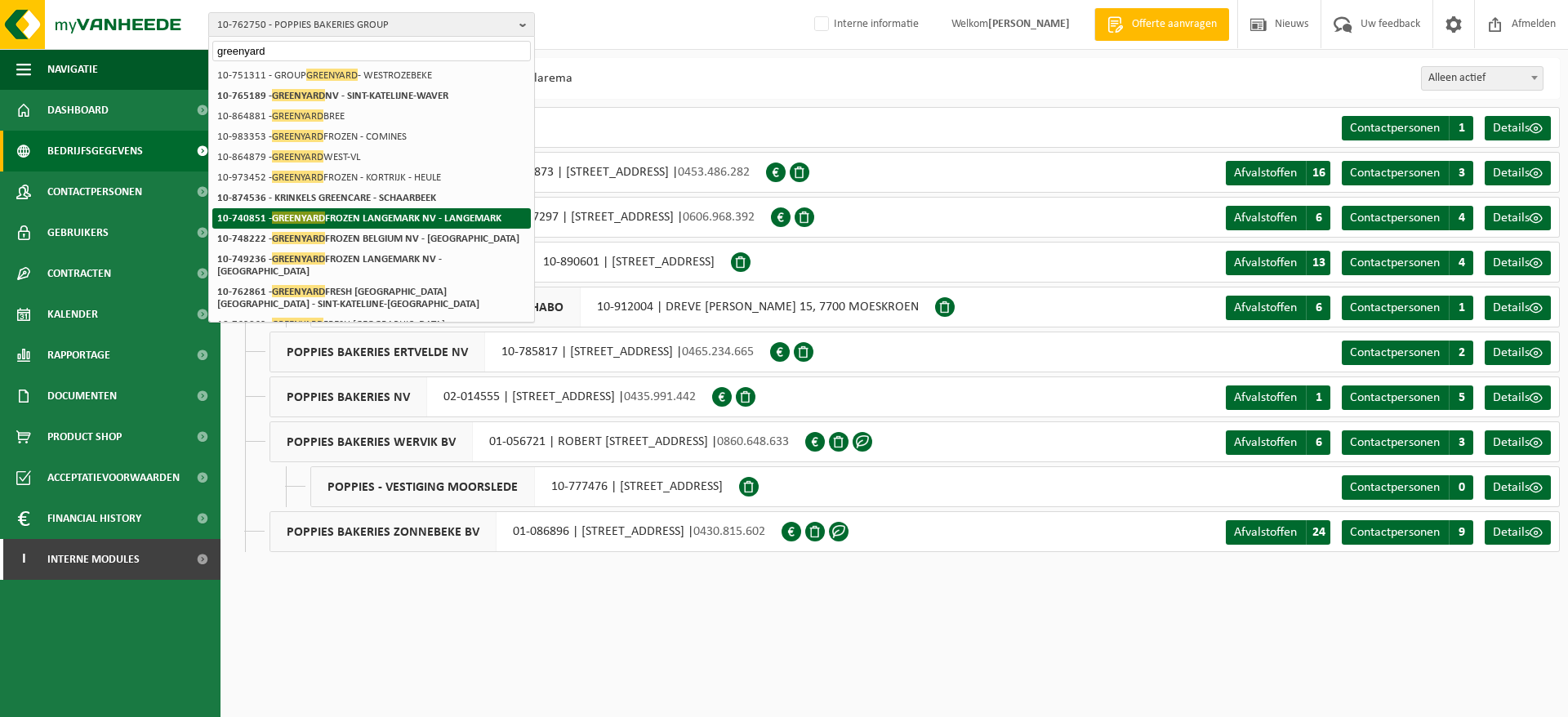
type input "greenyard"
click at [294, 221] on span "GREENYARD" at bounding box center [298, 217] width 53 height 13
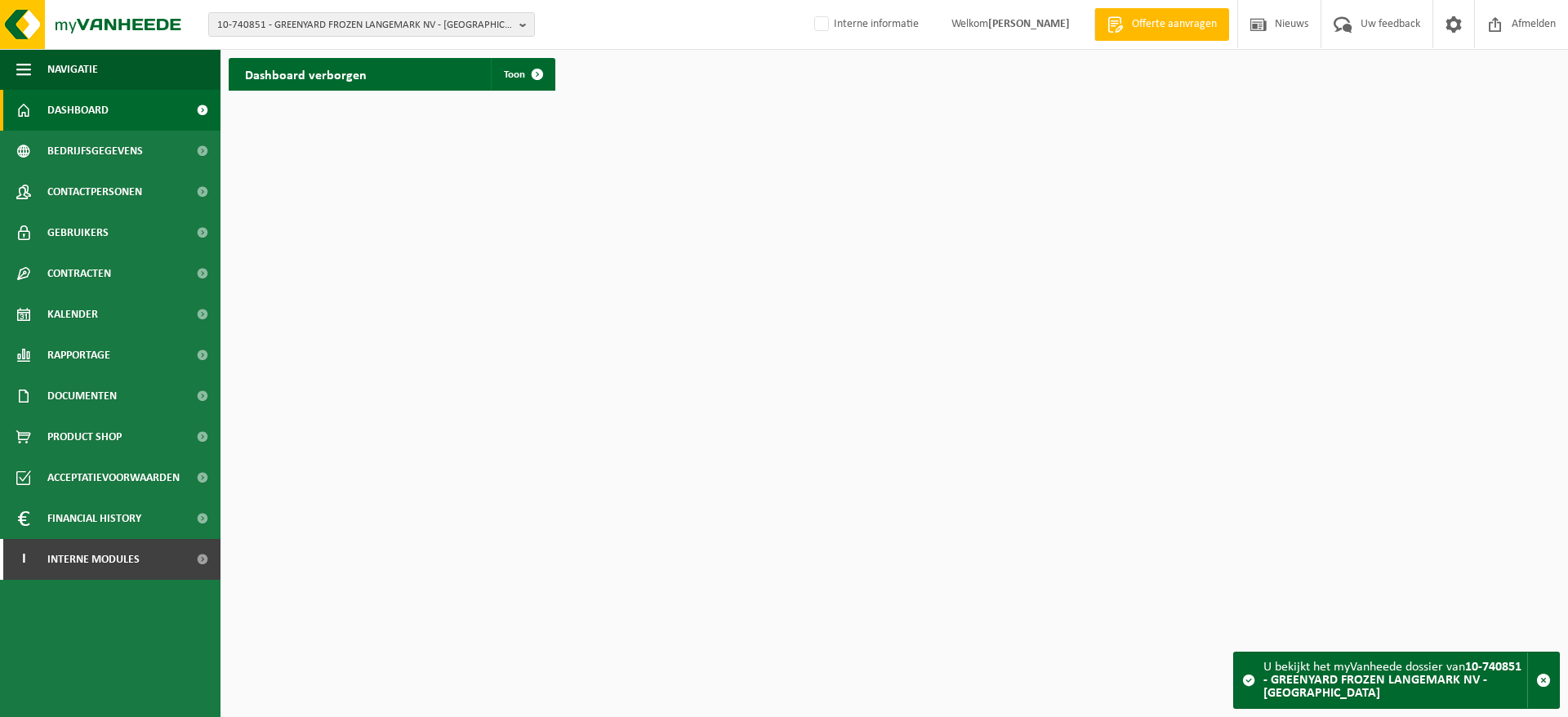
click at [125, 153] on span "Bedrijfsgegevens" at bounding box center [96, 151] width 96 height 41
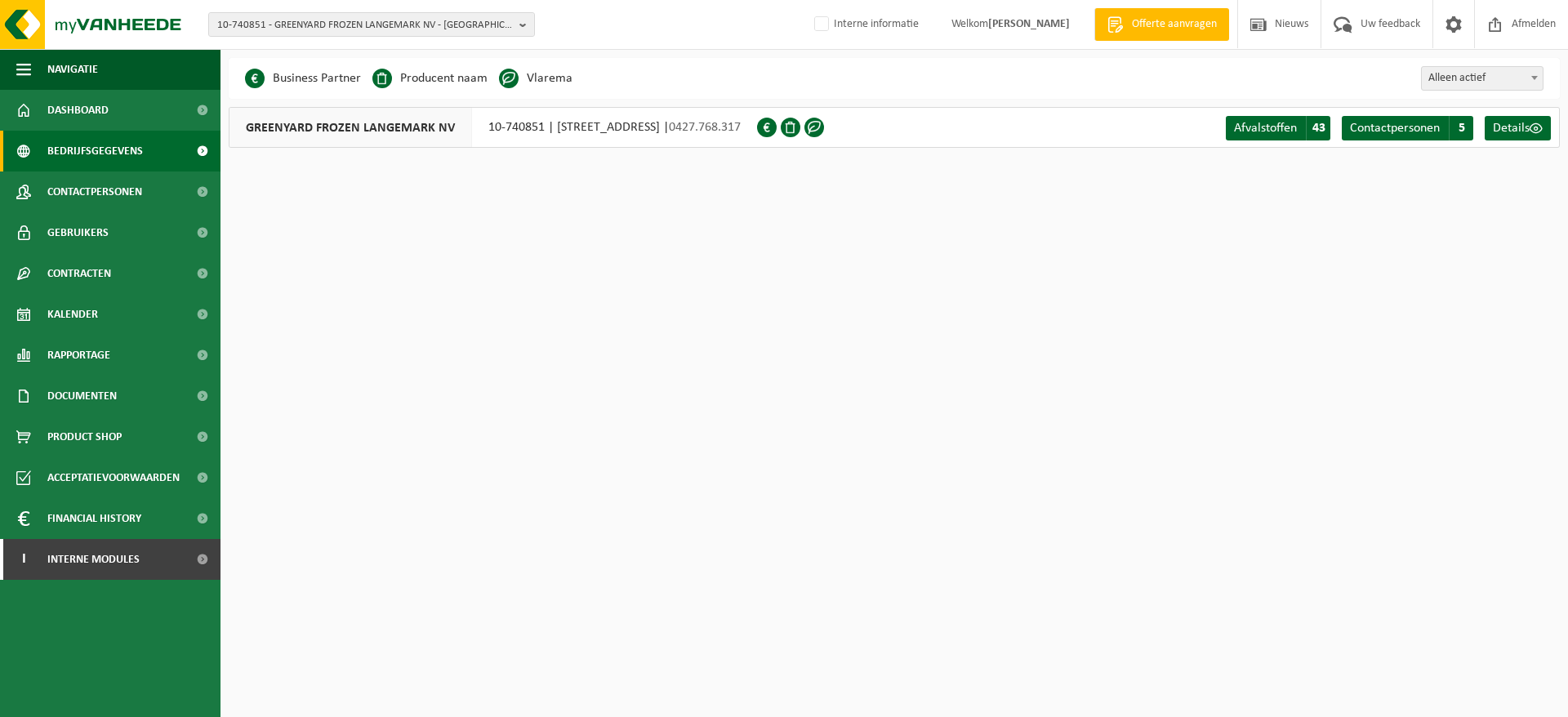
click at [555, 127] on div "GREENYARD FROZEN LANGEMARK NV 10-740851 | POELKAPELLESTRAAT 71, 8920 LANGEMARK …" at bounding box center [493, 127] width 528 height 41
click at [389, 21] on span "10-740851 - GREENYARD FROZEN LANGEMARK NV - [GEOGRAPHIC_DATA]" at bounding box center [365, 25] width 296 height 24
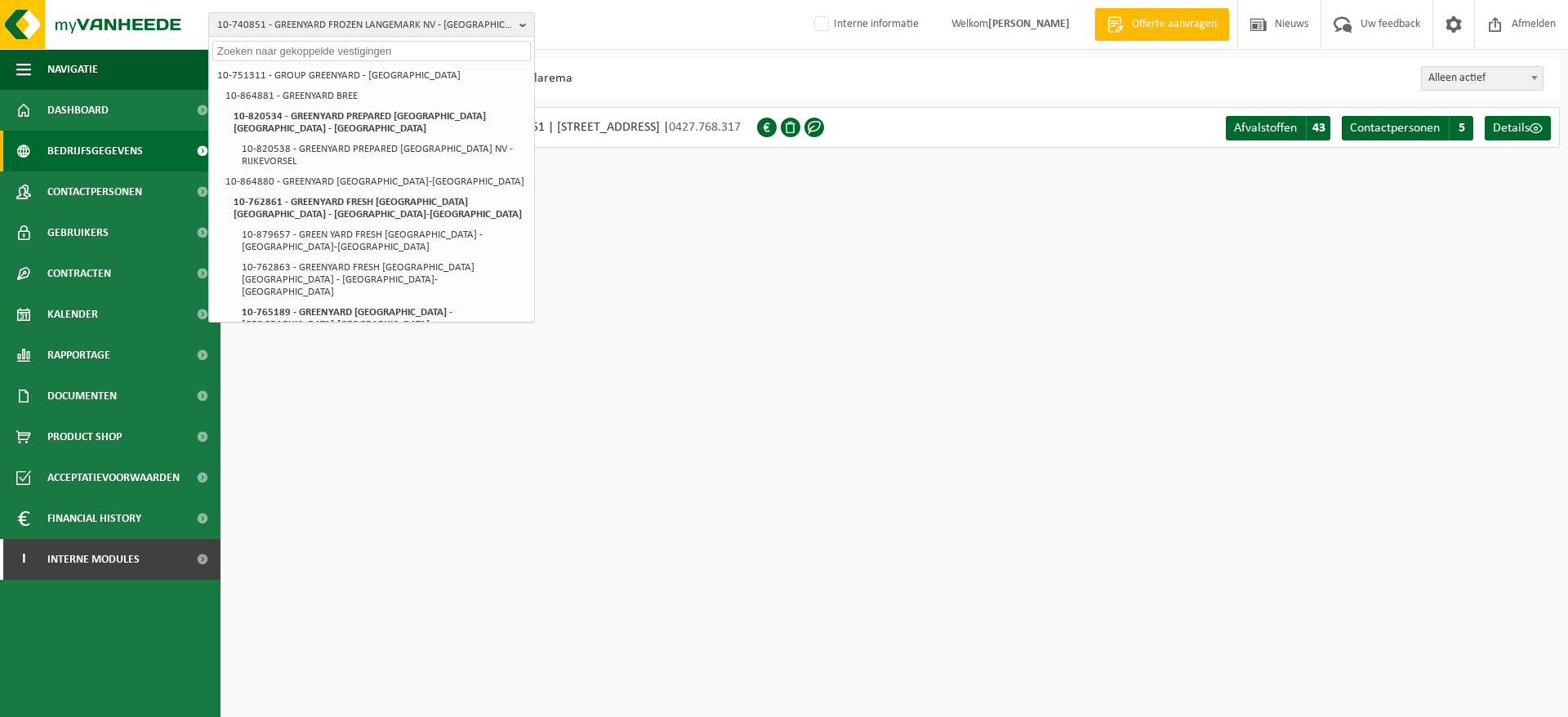
click at [820, 193] on html "10-740851 - GREENYARD FROZEN LANGEMARK NV - LANGEMARK 10-751311 - GROUP GREENYA…" at bounding box center [784, 358] width 1568 height 717
click at [458, 78] on li "10-751311 - GROUP GREENYARD - [GEOGRAPHIC_DATA]" at bounding box center [371, 75] width 318 height 20
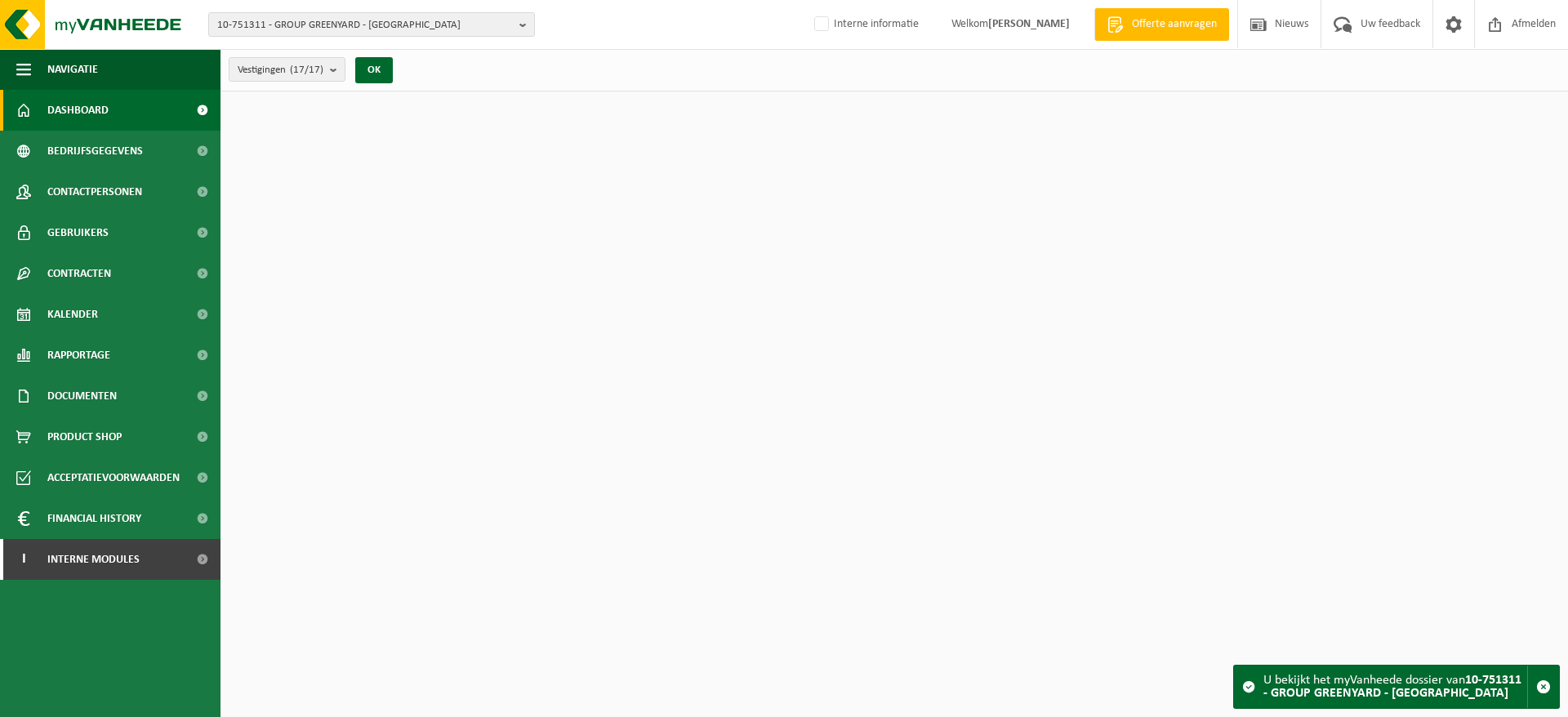
click at [125, 159] on span "Bedrijfsgegevens" at bounding box center [96, 151] width 96 height 41
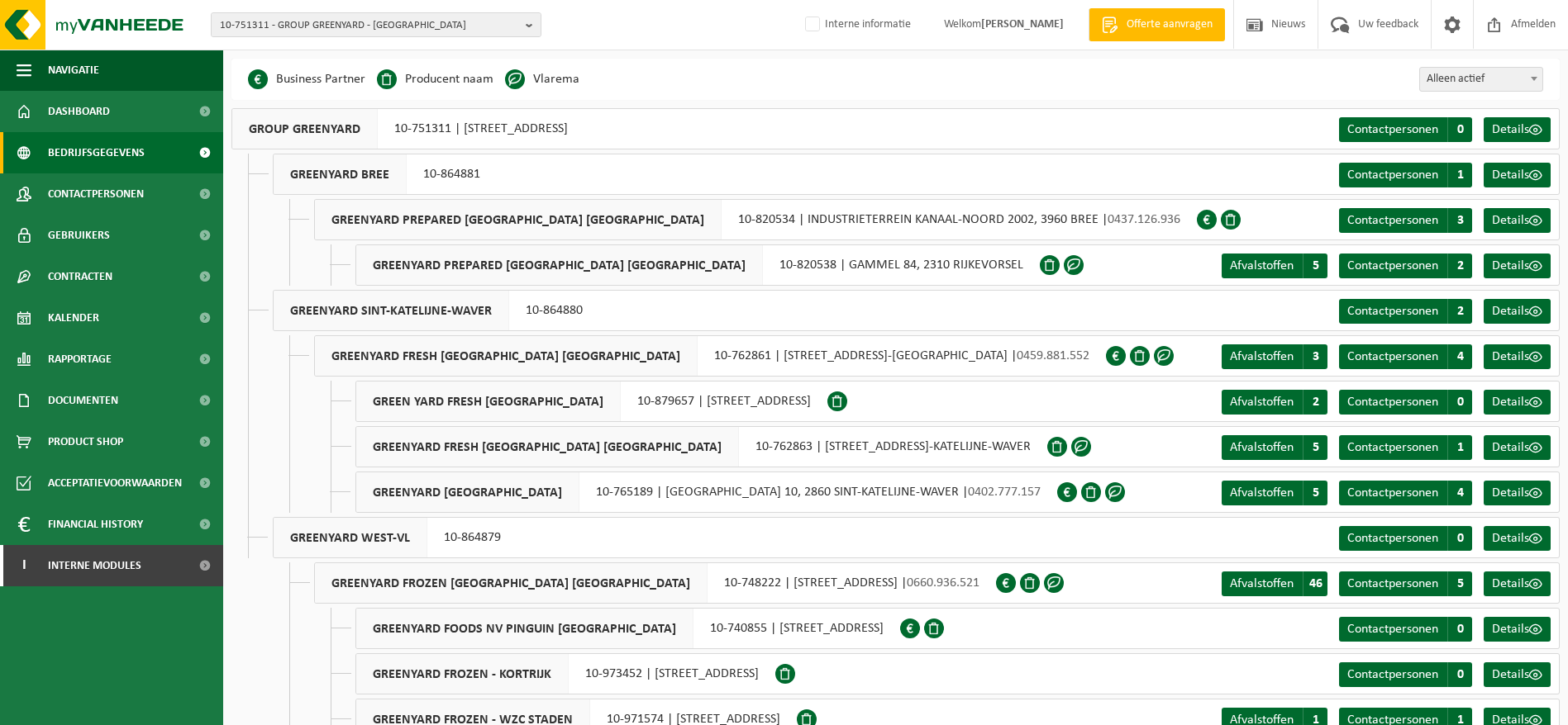
click at [81, 118] on span "Dashboard" at bounding box center [79, 111] width 62 height 42
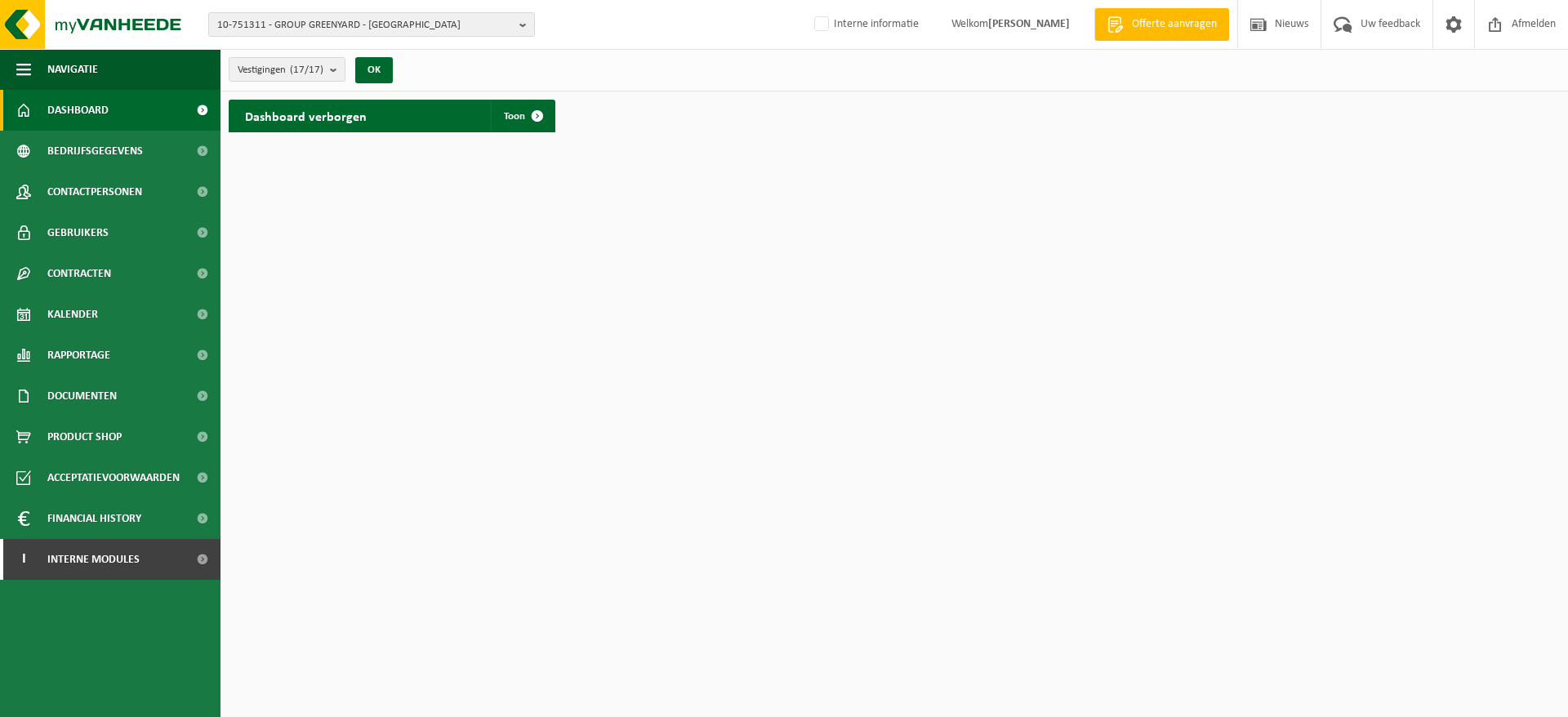
click at [340, 113] on h2 "Dashboard verborgen" at bounding box center [306, 116] width 154 height 32
click at [496, 119] on link "Toon" at bounding box center [522, 116] width 63 height 33
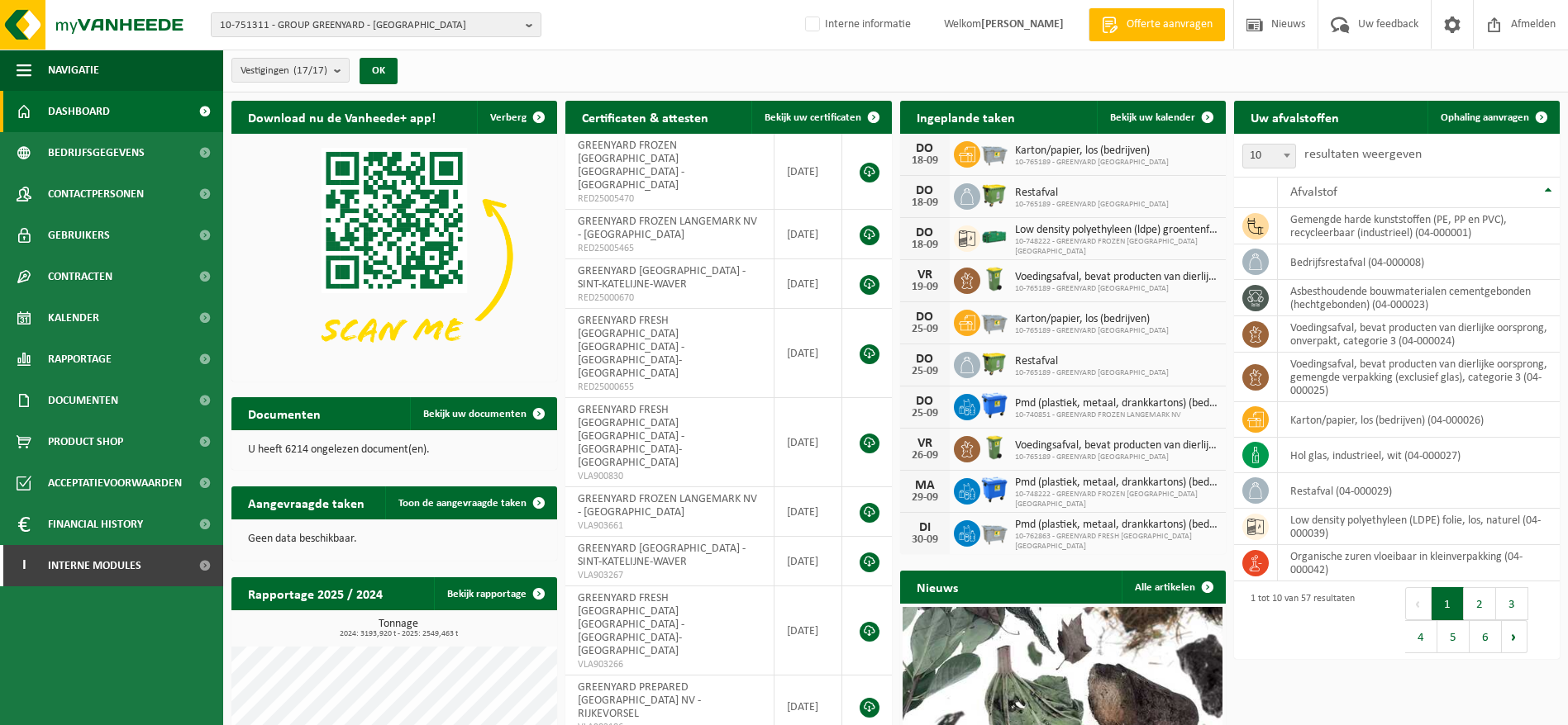
click at [125, 148] on span "Bedrijfsgegevens" at bounding box center [97, 153] width 97 height 42
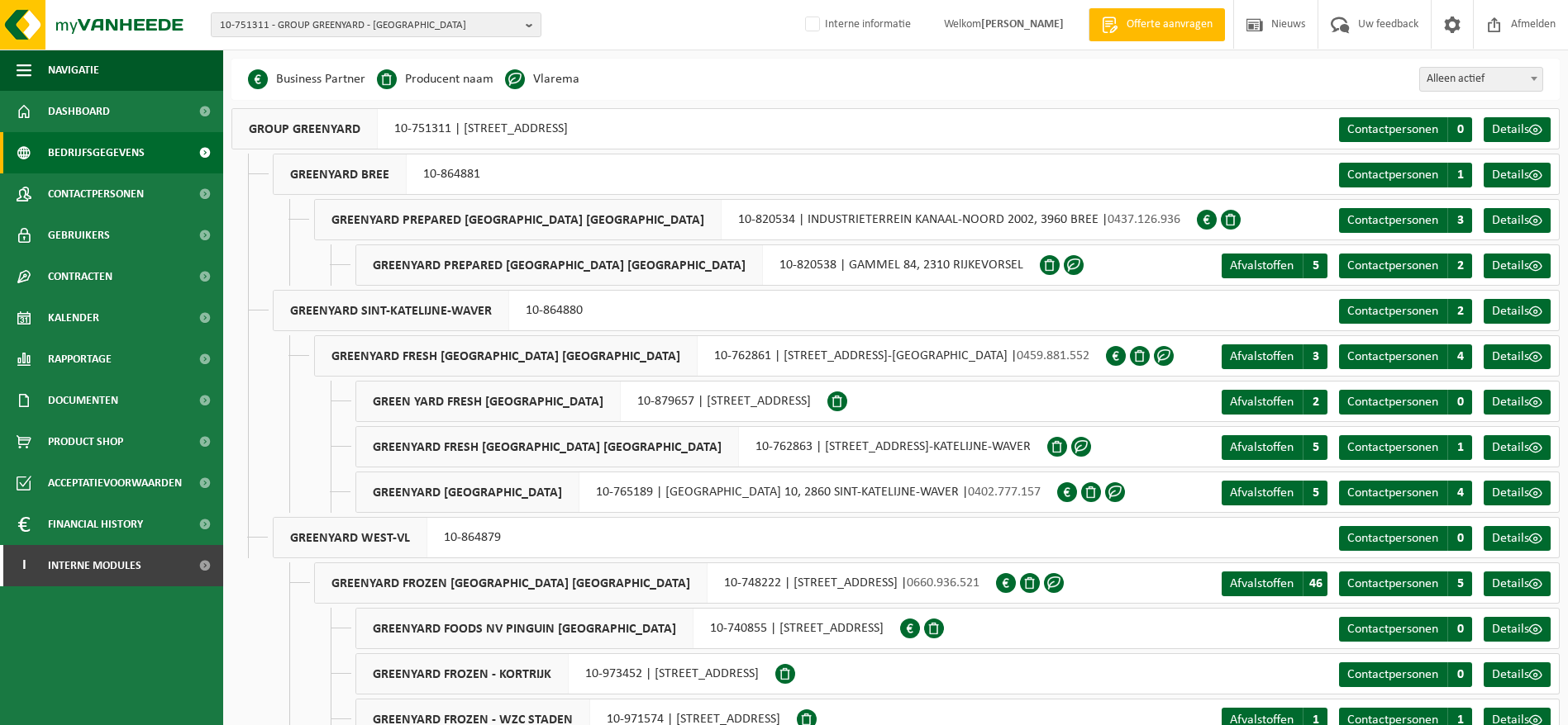
click at [500, 33] on span "10-751311 - GROUP GREENYARD - WESTROZEBEKE" at bounding box center [369, 25] width 300 height 25
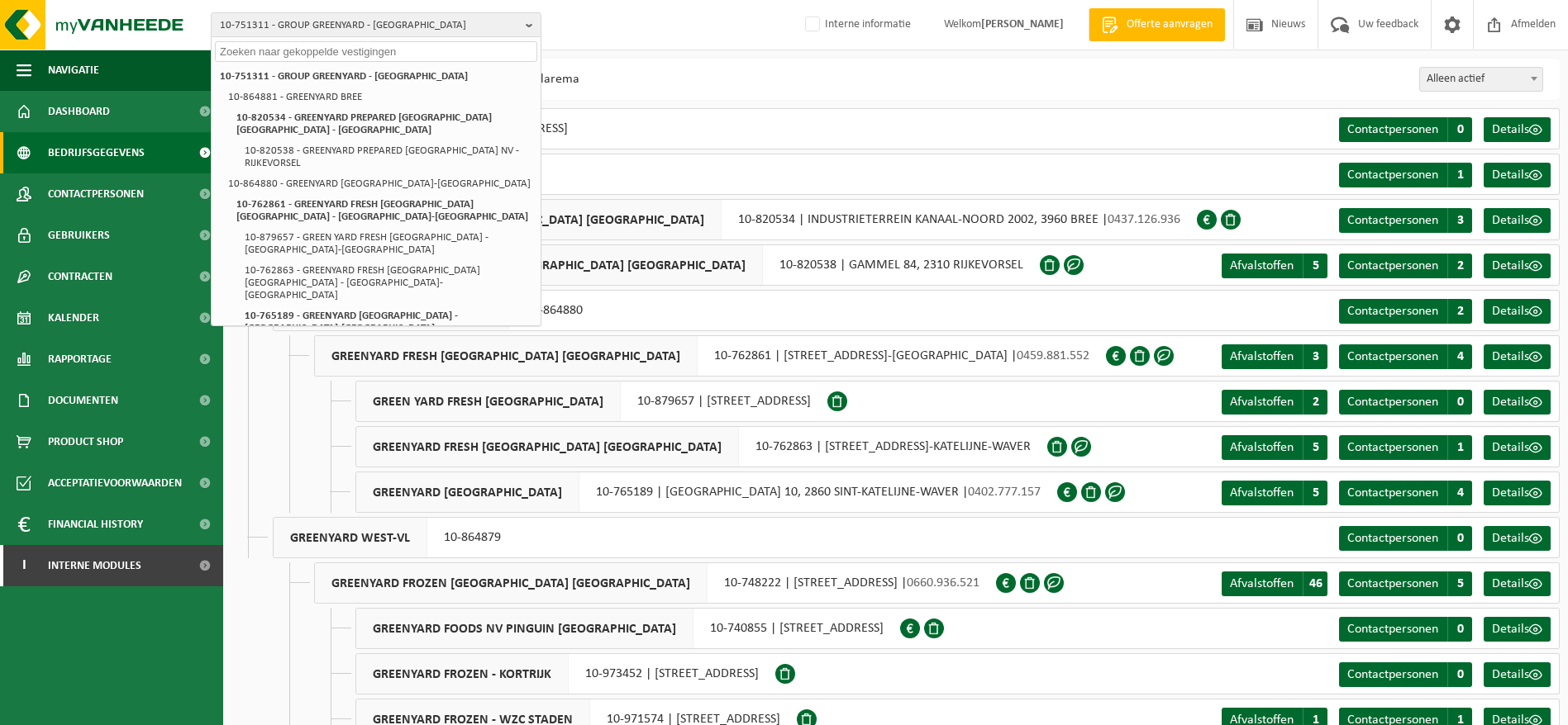
click at [659, 47] on div "10-751311 - GROUP GREENYARD - WESTROZEBEKE 10-751311 - GROUP GREENYARD - WESTRO…" at bounding box center [784, 25] width 1568 height 50
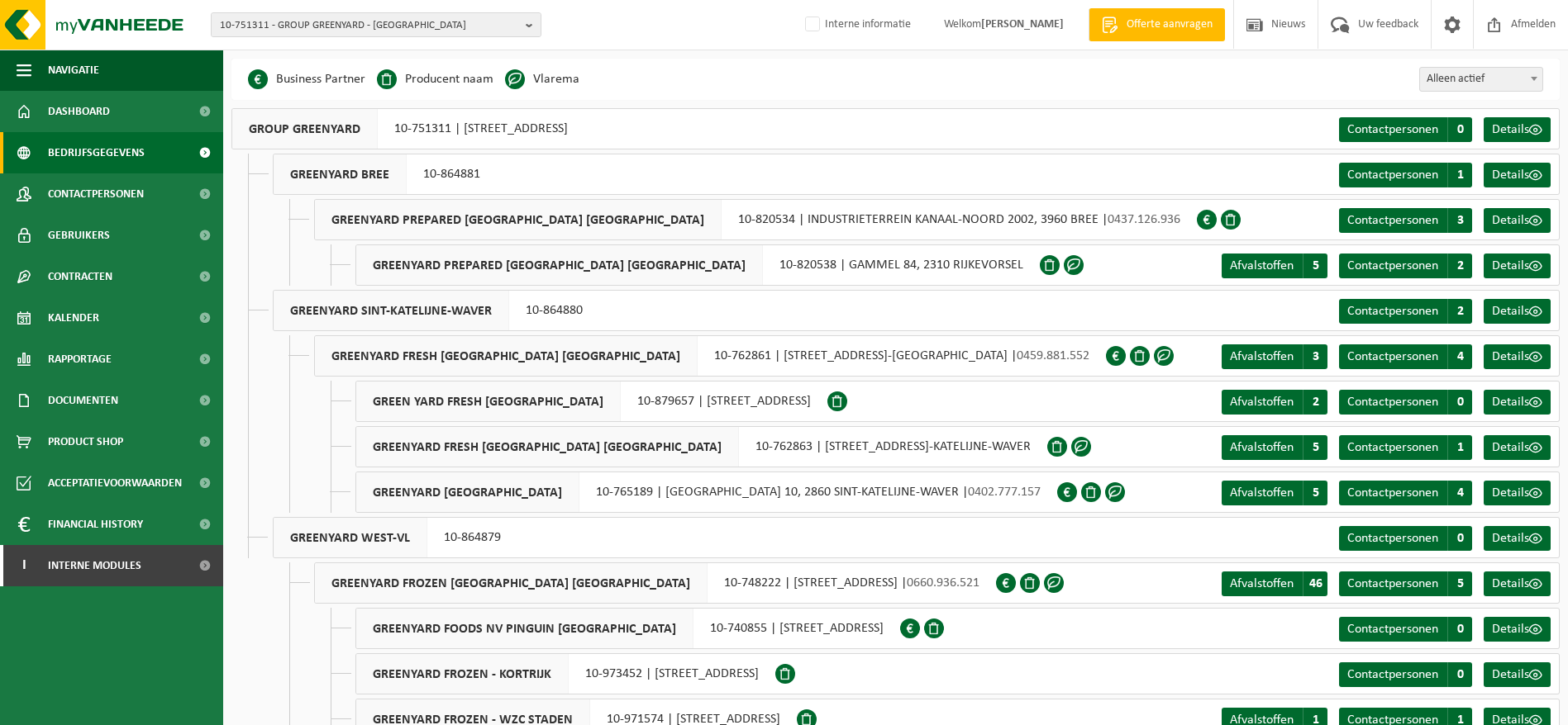
click at [508, 31] on span "10-751311 - GROUP GREENYARD - WESTROZEBEKE" at bounding box center [369, 25] width 300 height 25
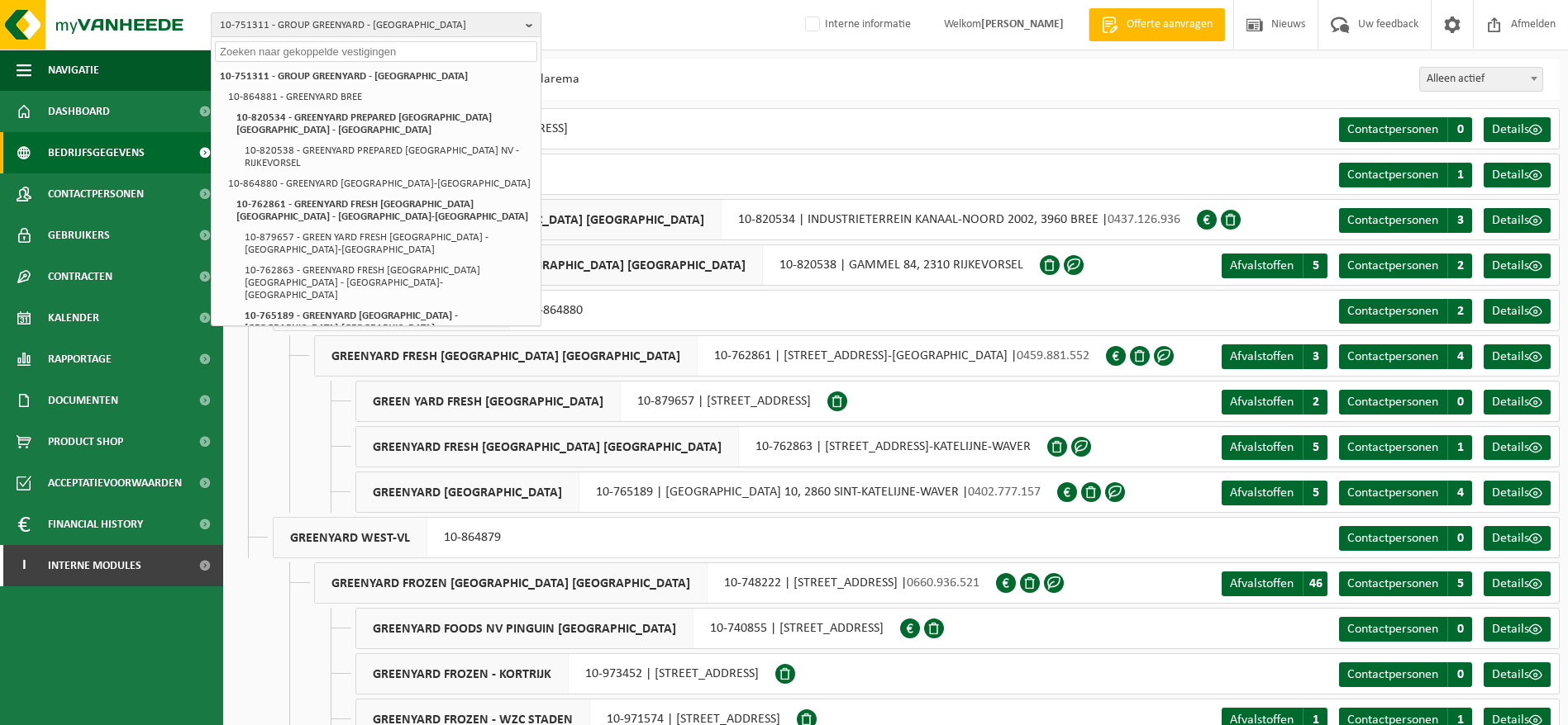
click at [501, 54] on input "text" at bounding box center [376, 52] width 322 height 20
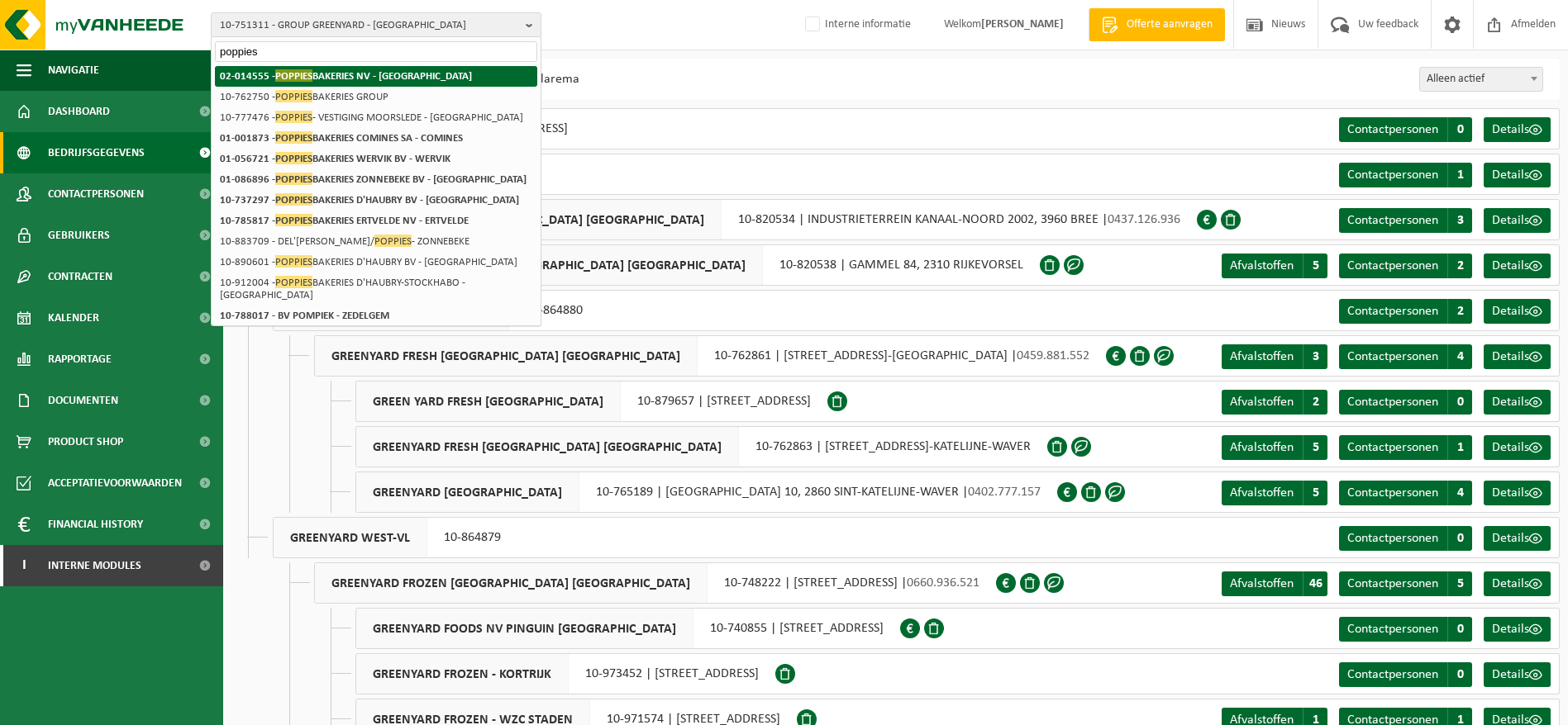
type input "poppies"
click at [365, 72] on strong "02-014555 - POPPIES BAKERIES NV - ZONNEBEKE" at bounding box center [345, 75] width 252 height 13
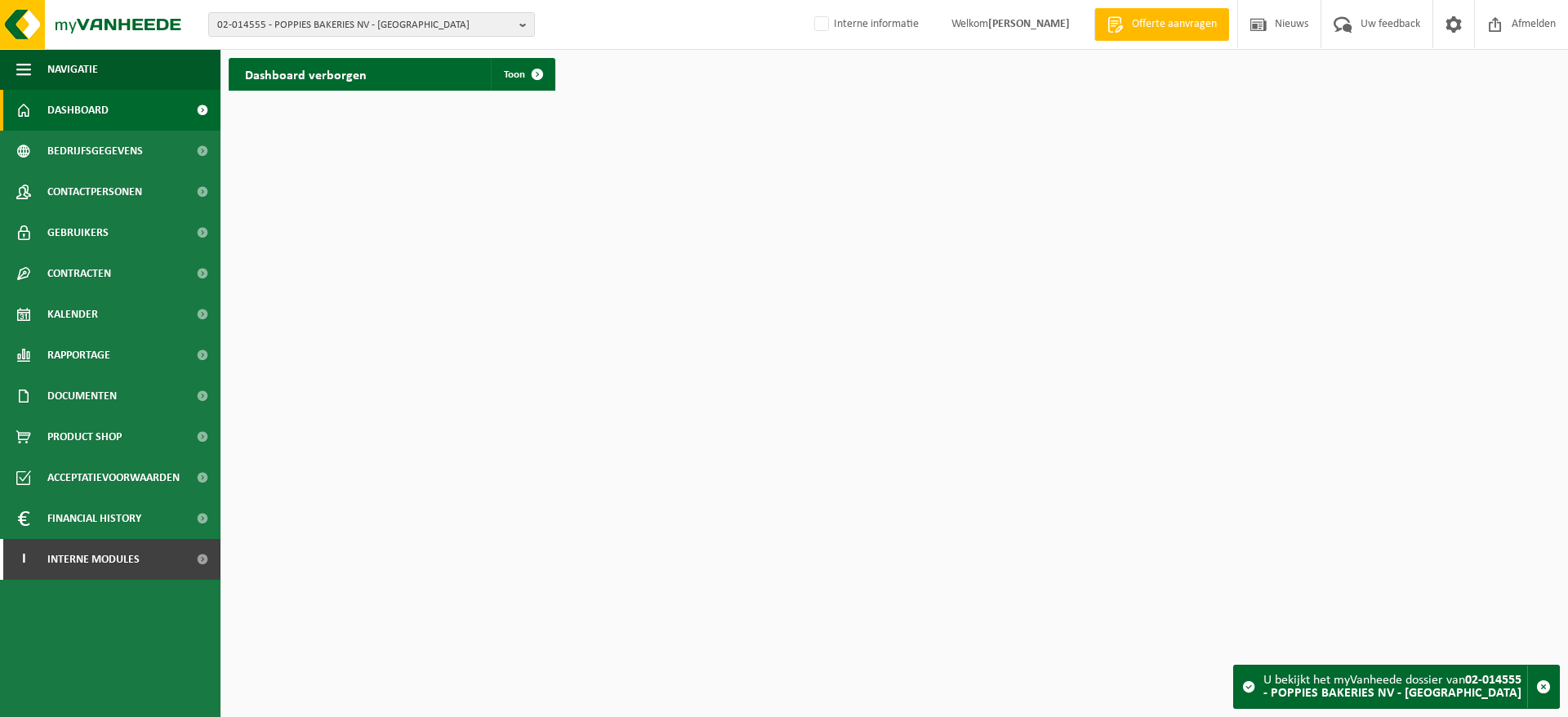
click at [94, 157] on span "Bedrijfsgegevens" at bounding box center [96, 151] width 96 height 41
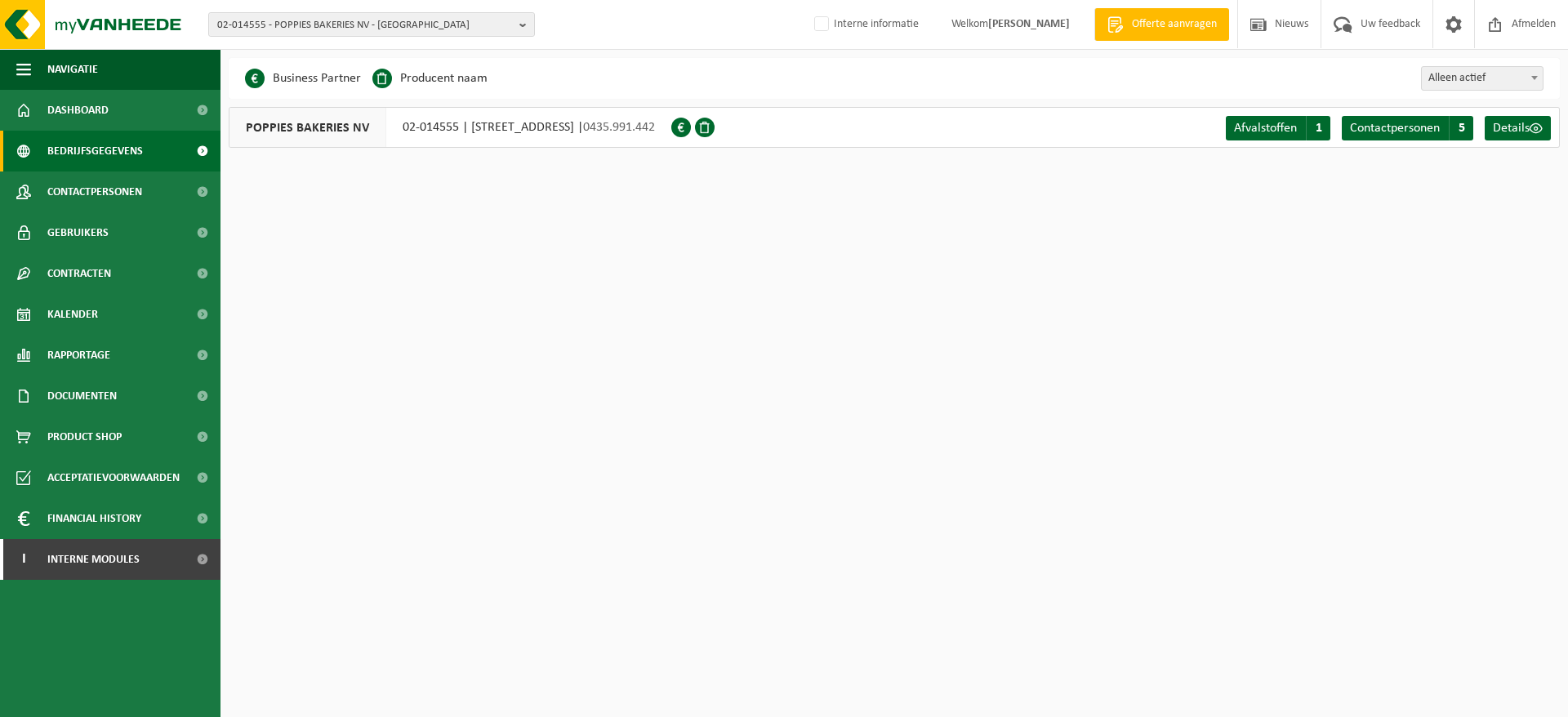
click at [430, 23] on span "02-014555 - POPPIES BAKERIES NV - [GEOGRAPHIC_DATA]" at bounding box center [365, 25] width 296 height 24
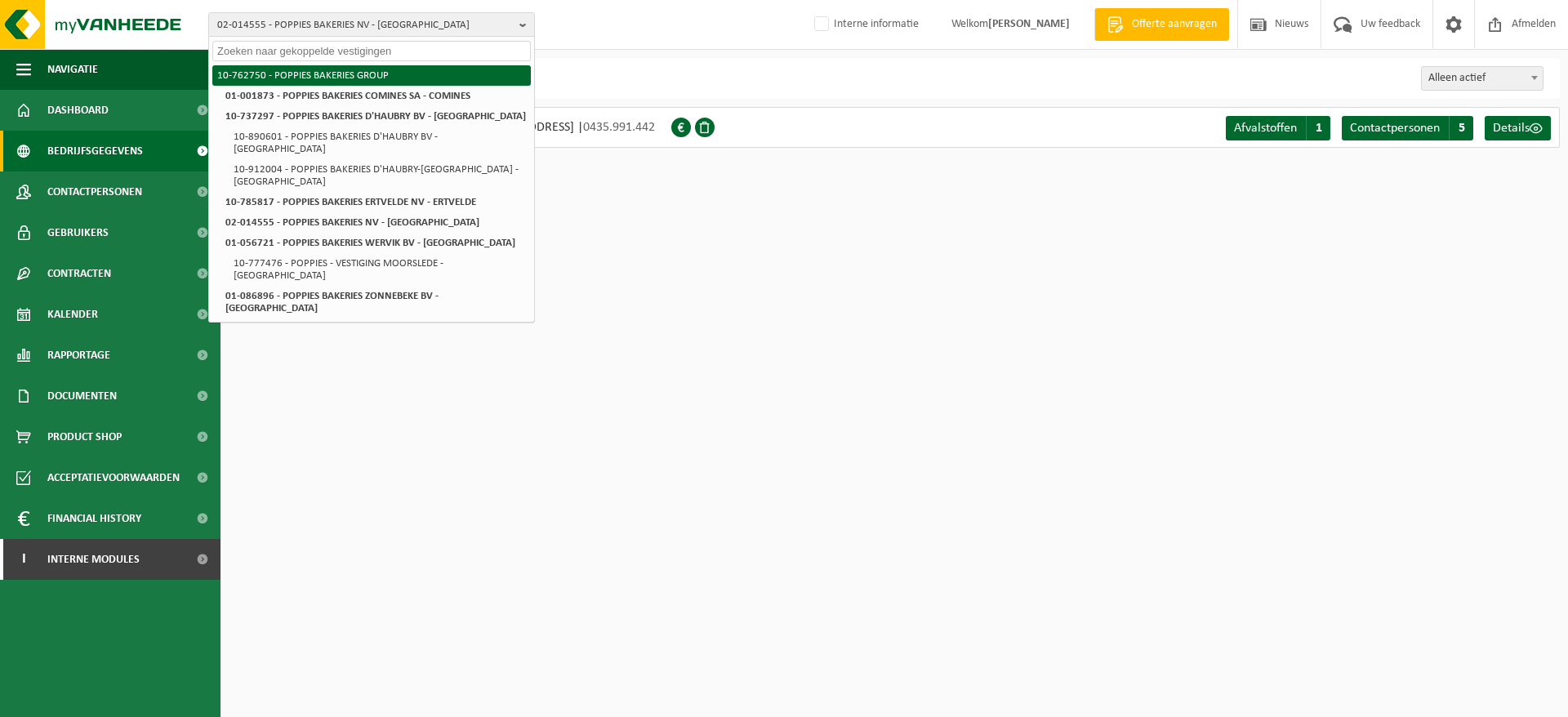
click at [398, 75] on li "10-762750 - POPPIES BAKERIES GROUP" at bounding box center [371, 75] width 318 height 20
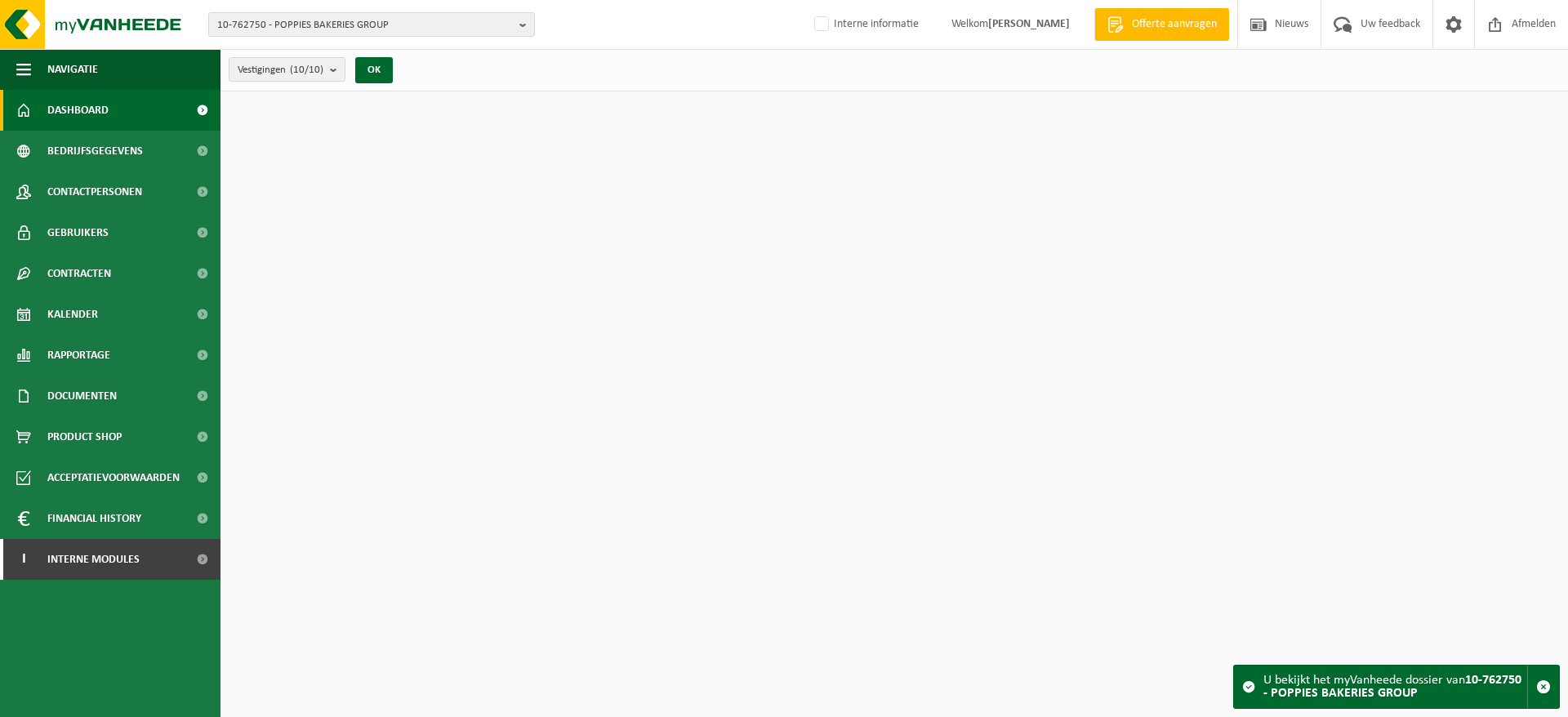
click at [149, 143] on link "Bedrijfsgegevens" at bounding box center [110, 151] width 220 height 41
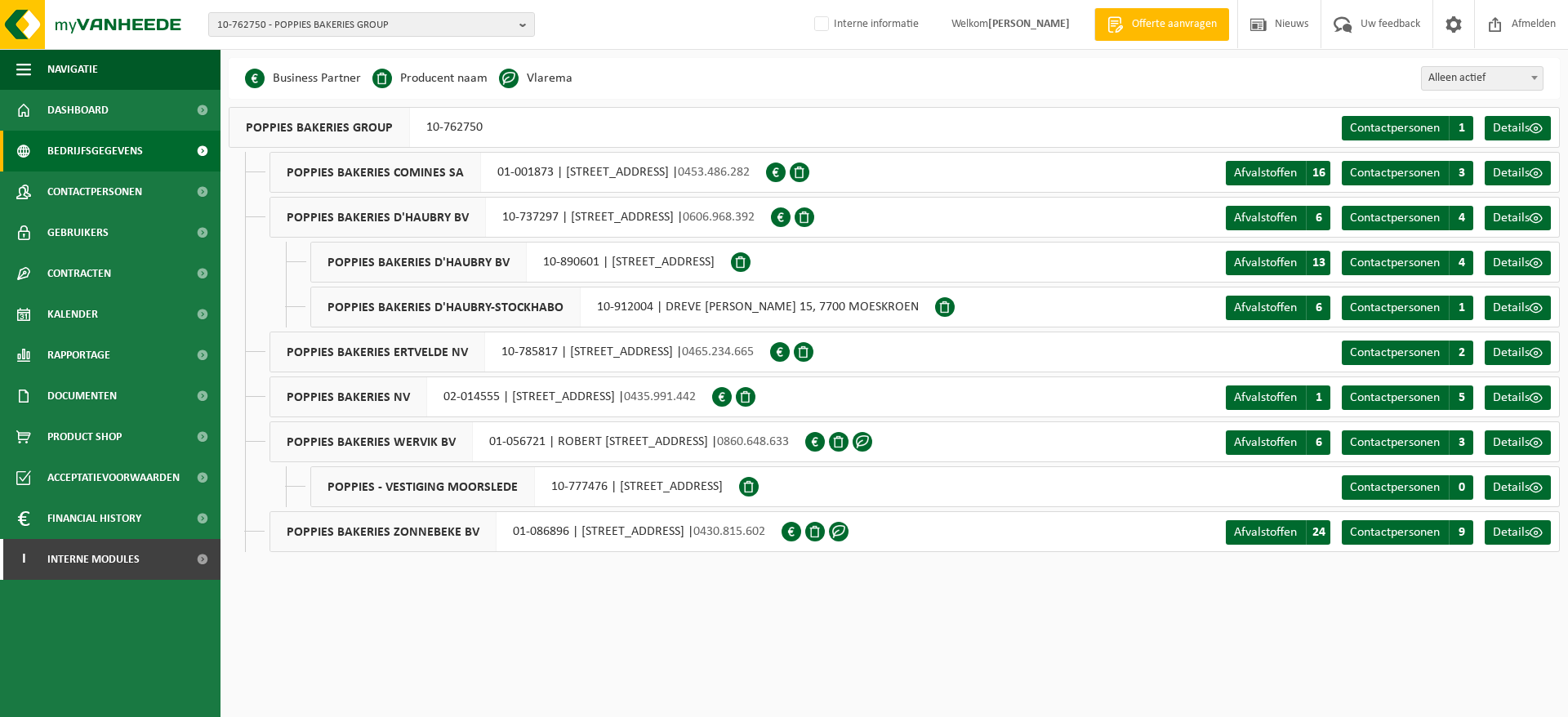
click at [373, 26] on span "10-762750 - POPPIES BAKERIES GROUP" at bounding box center [365, 25] width 296 height 24
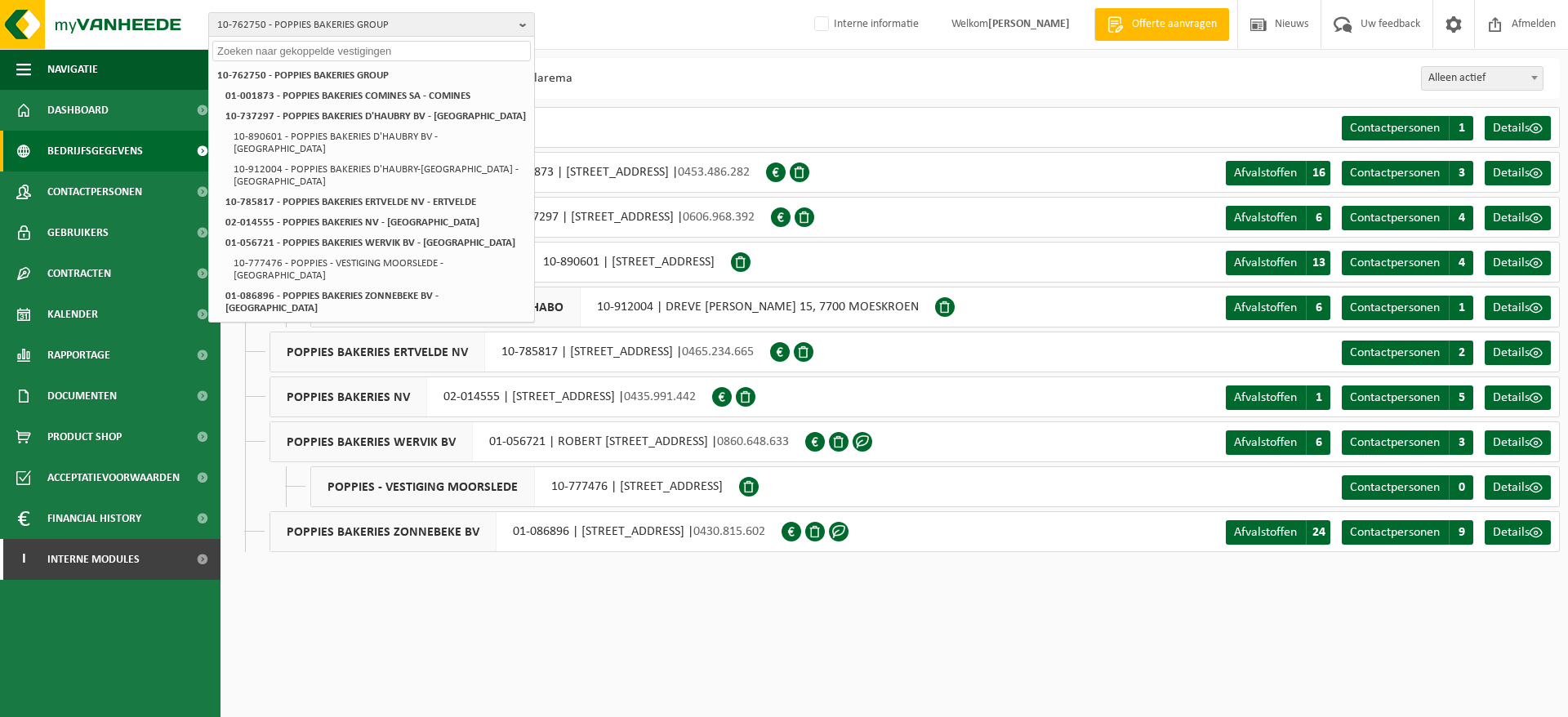
click at [360, 45] on input "text" at bounding box center [371, 51] width 318 height 20
paste input "01-001873"
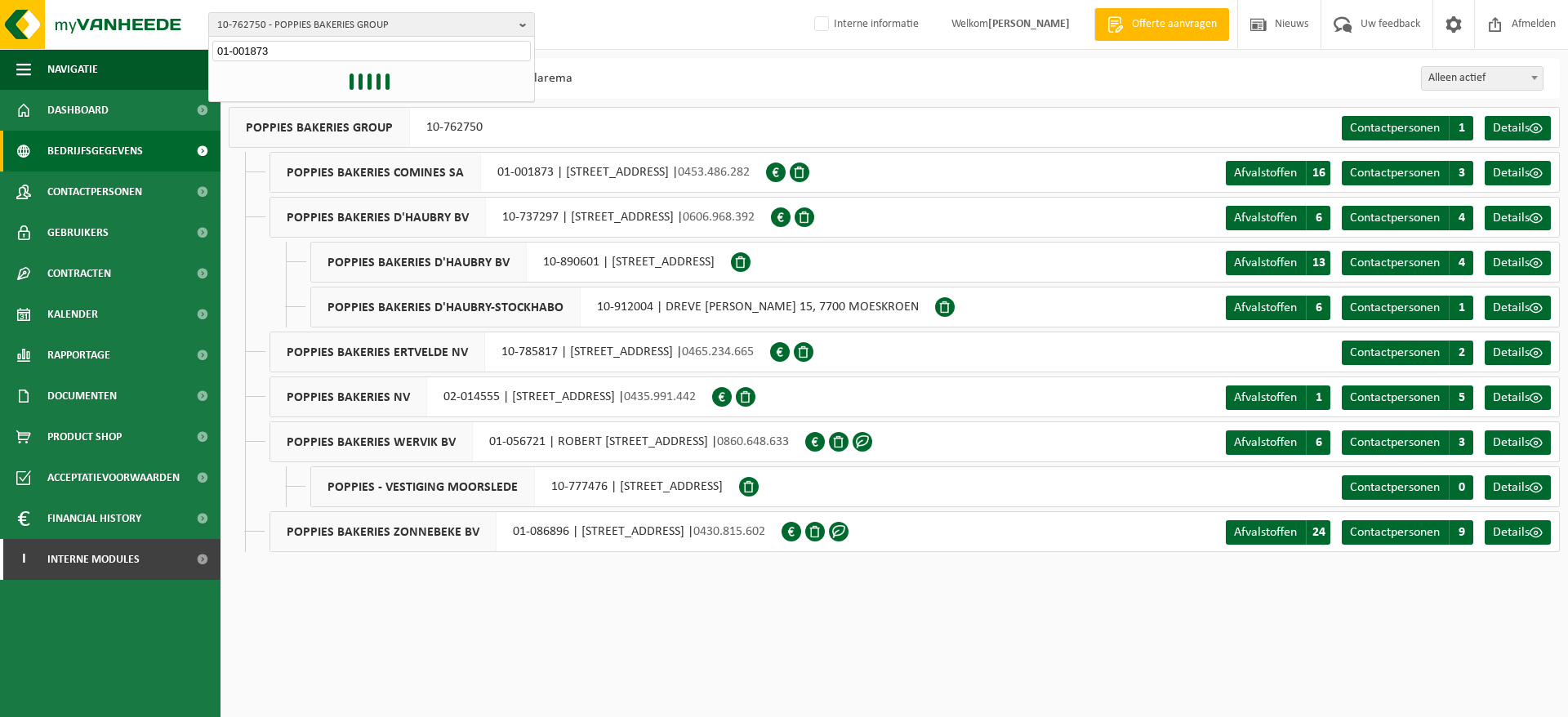
type input "01-001873"
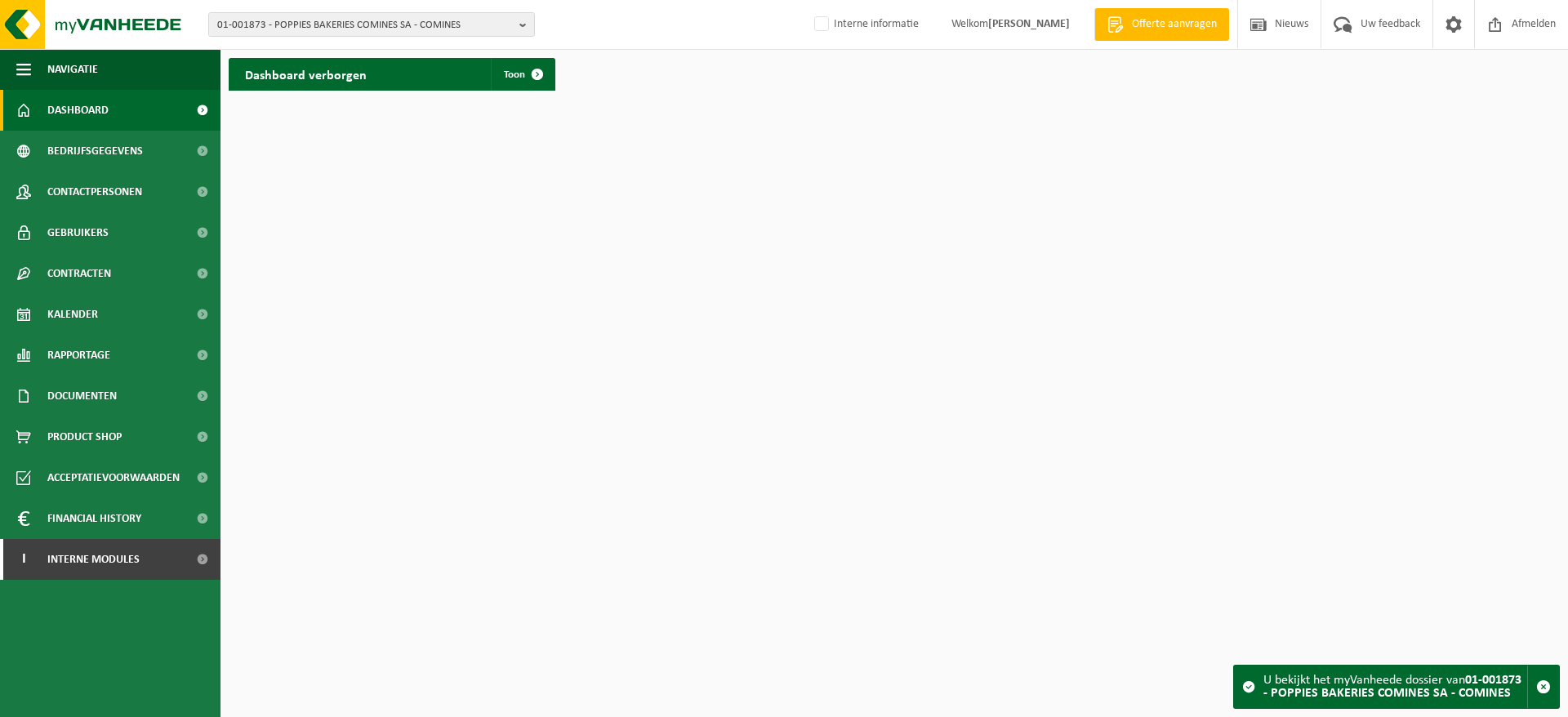
click at [137, 138] on span "Bedrijfsgegevens" at bounding box center [96, 151] width 96 height 41
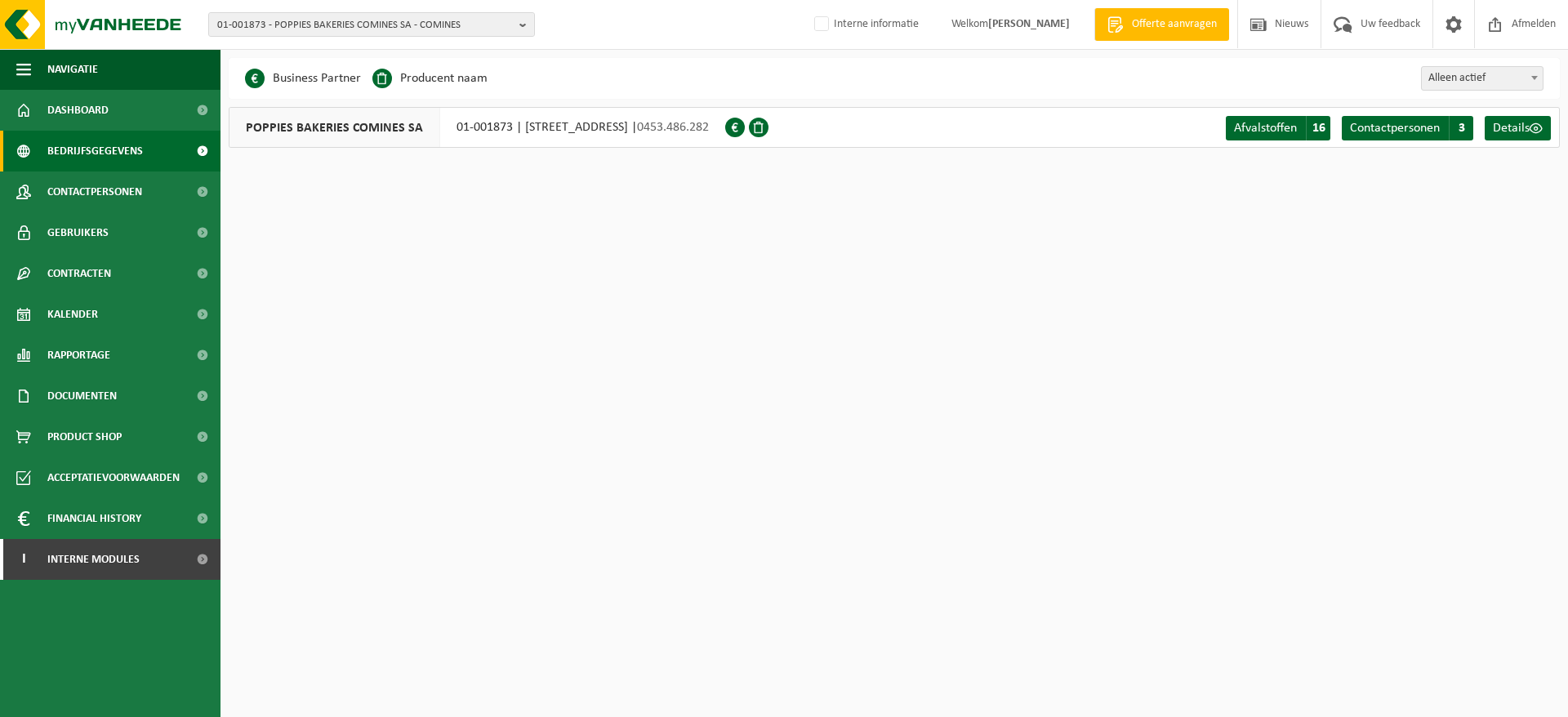
click at [79, 113] on span "Dashboard" at bounding box center [78, 110] width 61 height 41
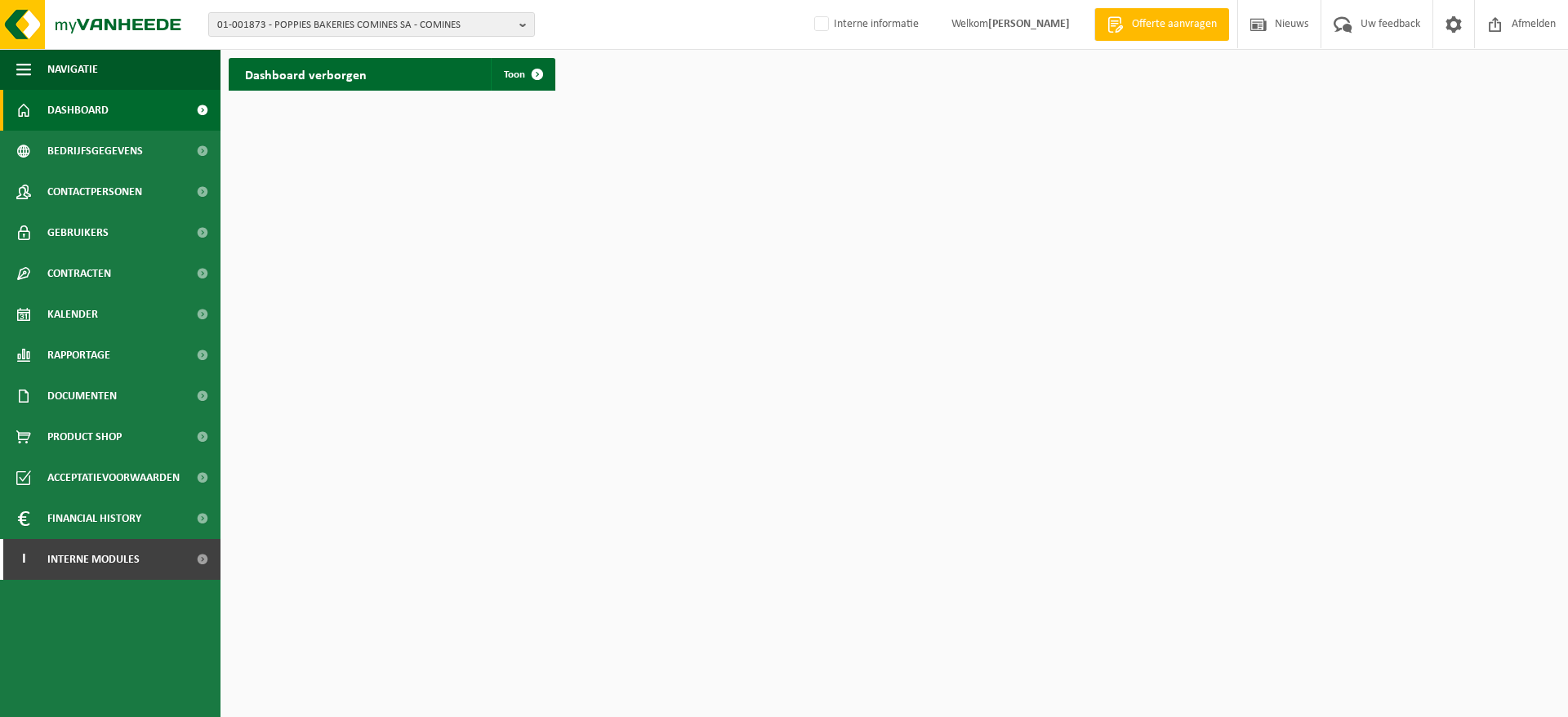
click at [512, 70] on span "Toon" at bounding box center [514, 75] width 21 height 11
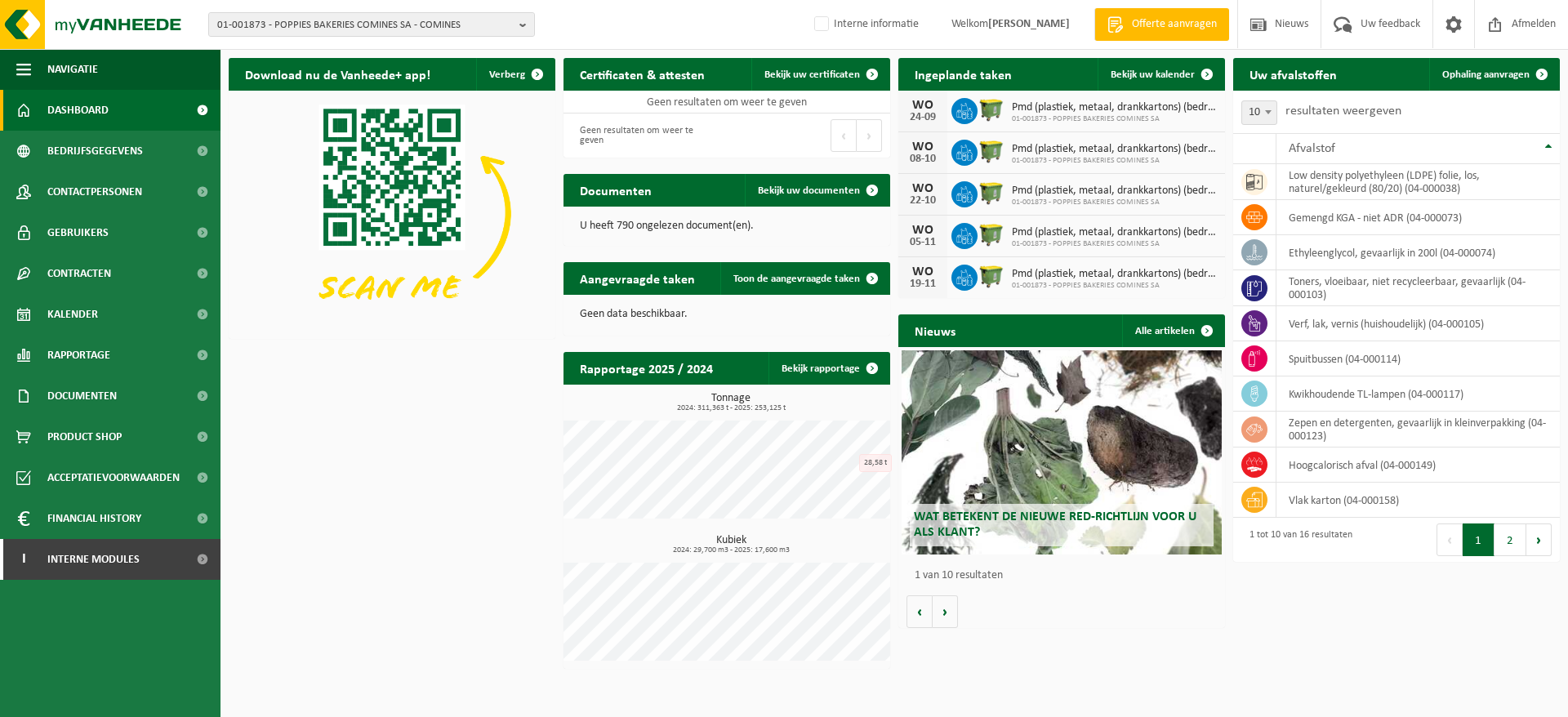
click at [390, 24] on span "01-001873 - POPPIES BAKERIES COMINES SA - COMINES" at bounding box center [365, 25] width 296 height 24
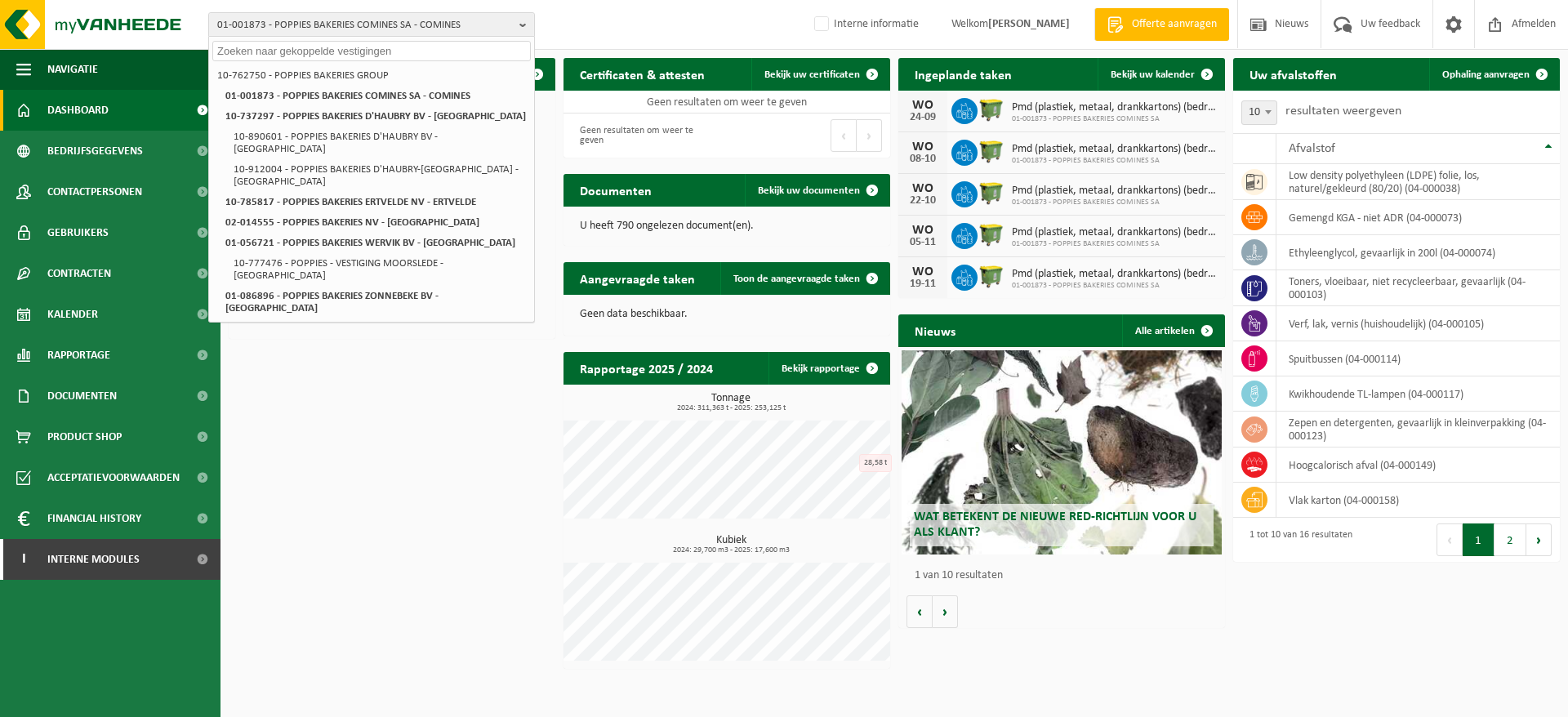
click at [99, 188] on span "Contactpersonen" at bounding box center [95, 192] width 95 height 41
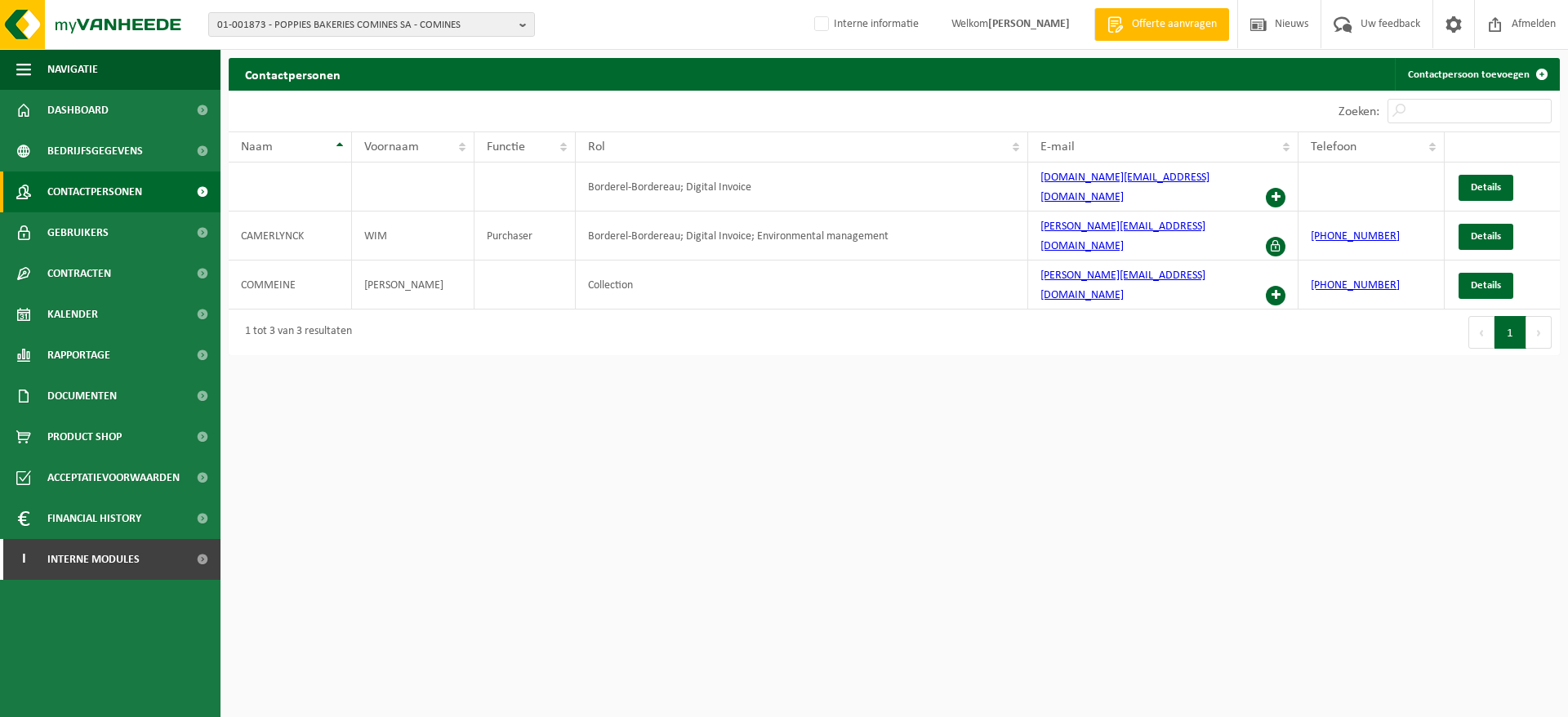
click at [74, 112] on span "Dashboard" at bounding box center [78, 110] width 61 height 41
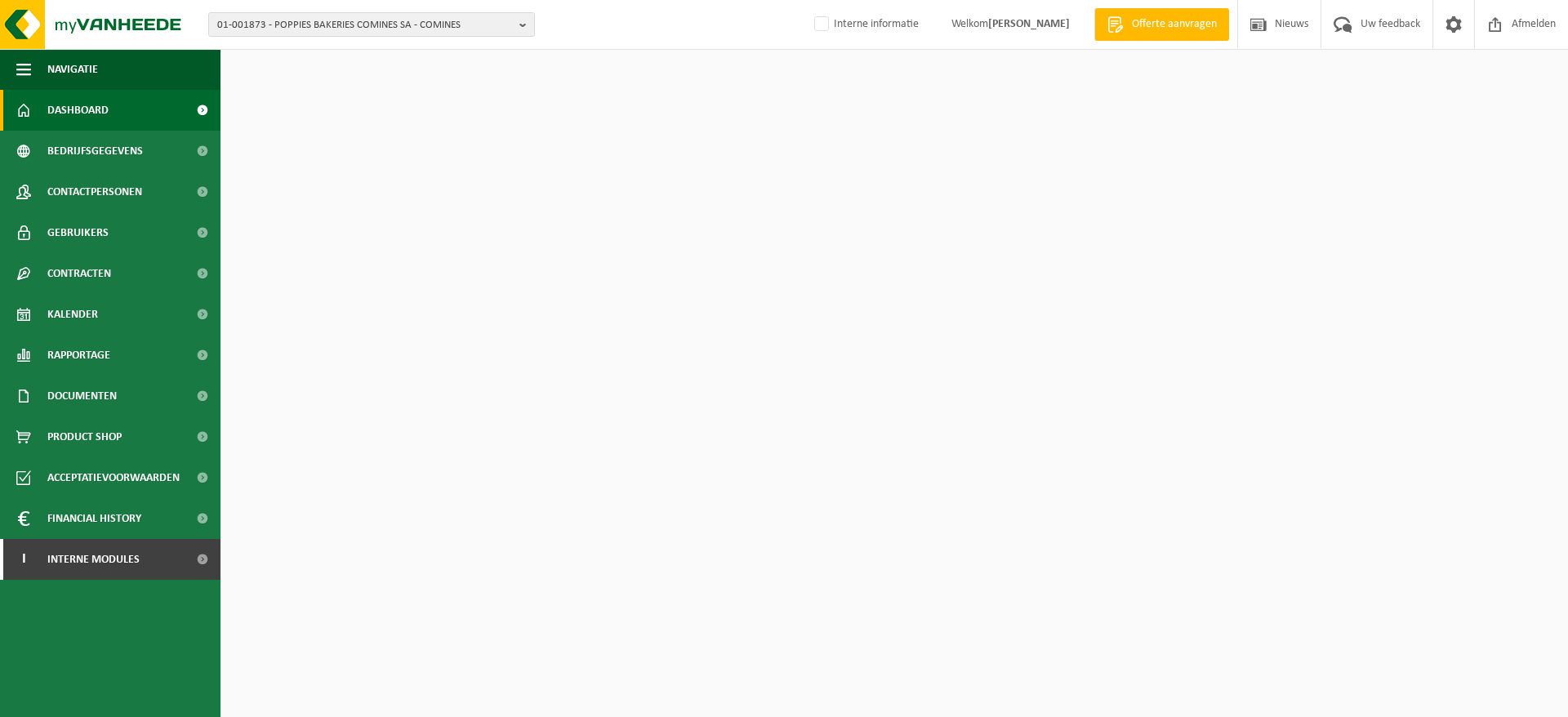
click at [355, 21] on span "01-001873 - POPPIES BAKERIES COMINES SA - COMINES" at bounding box center [365, 25] width 296 height 24
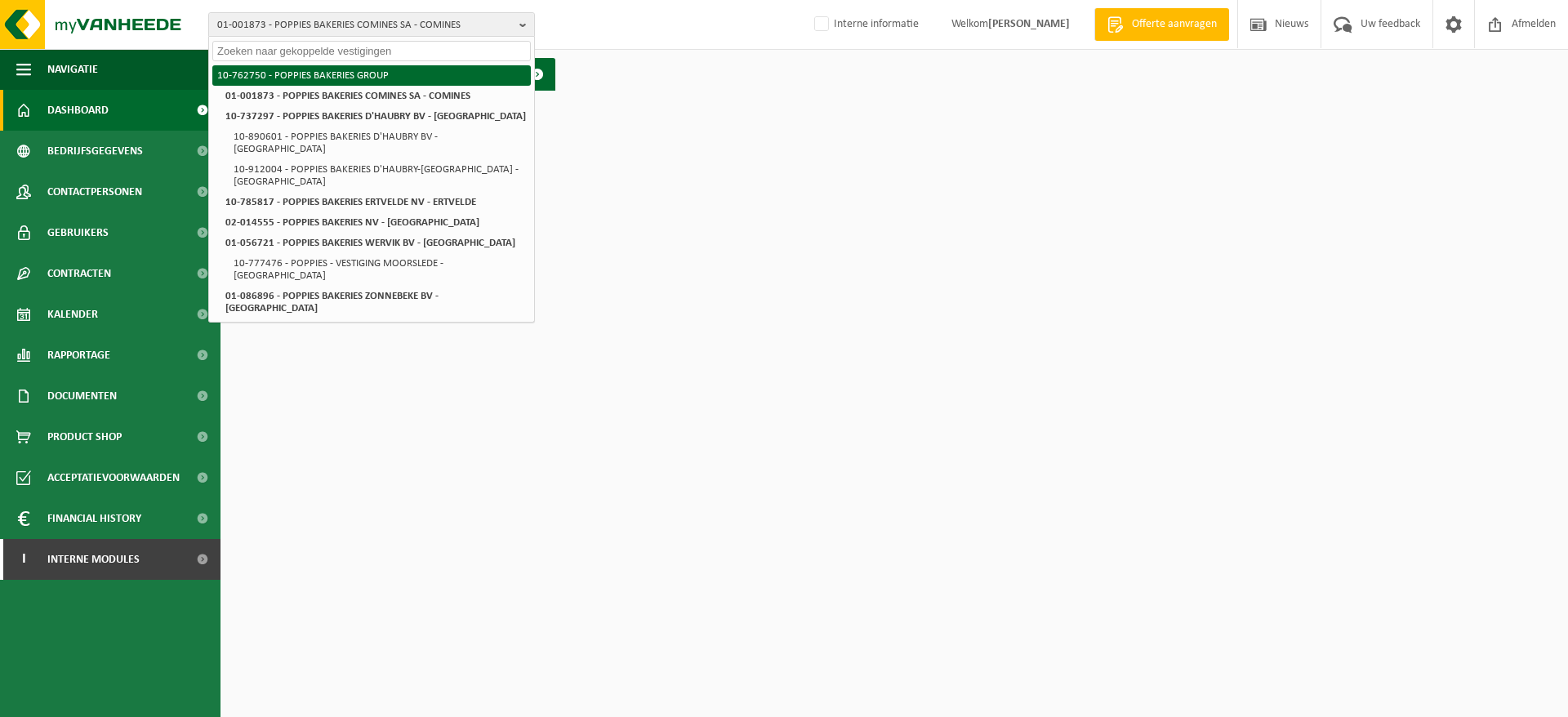
click at [344, 72] on li "10-762750 - POPPIES BAKERIES GROUP" at bounding box center [371, 75] width 318 height 20
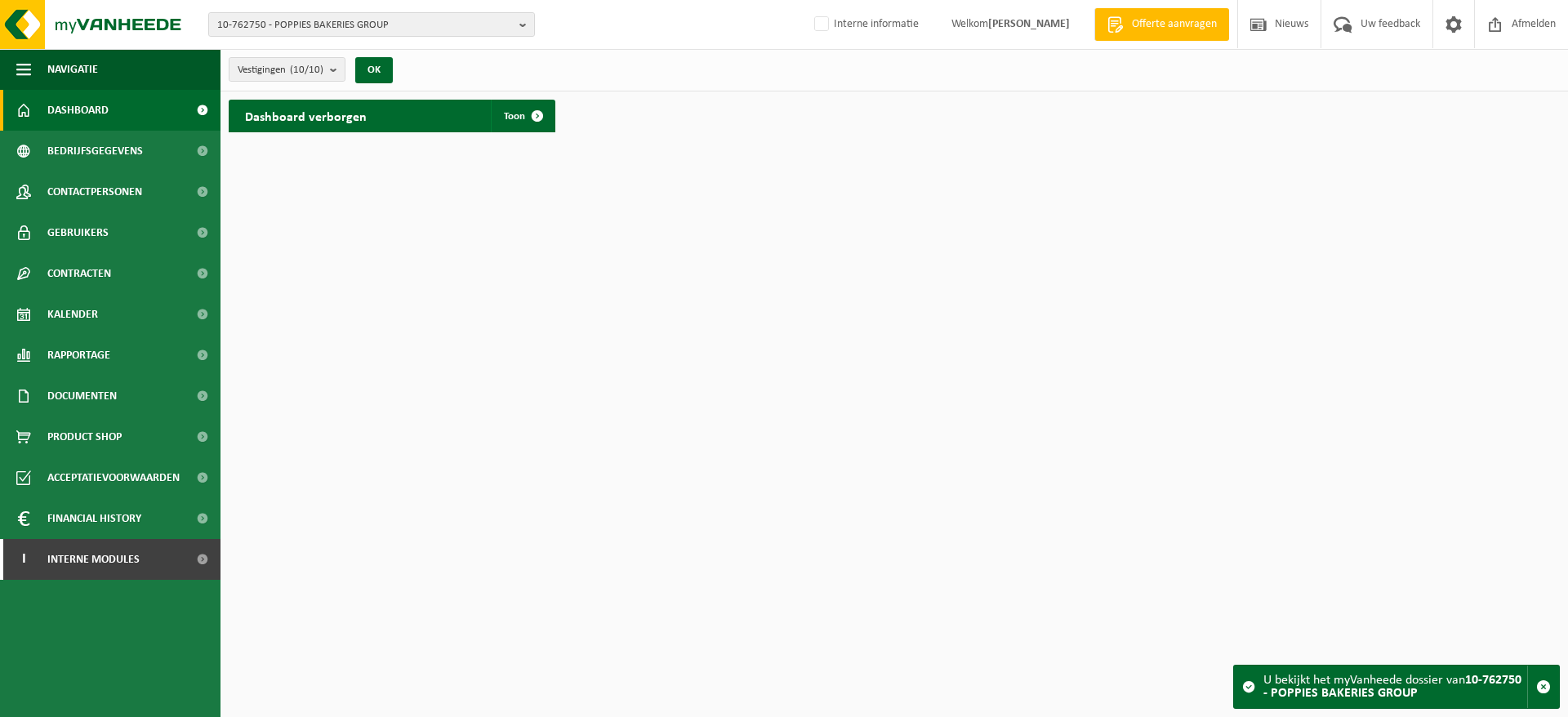
click at [89, 150] on span "Bedrijfsgegevens" at bounding box center [96, 151] width 96 height 41
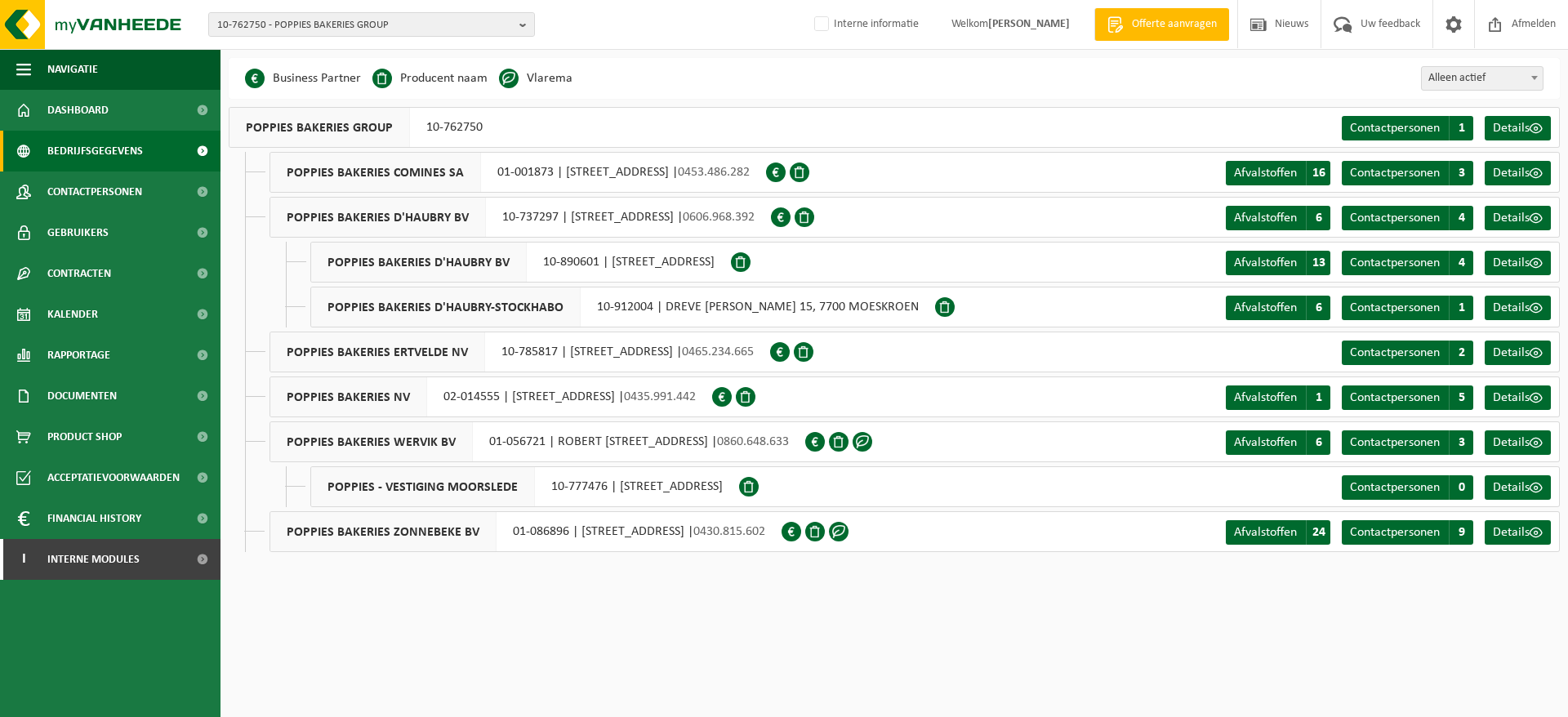
click at [1265, 170] on span "Afvalstoffen" at bounding box center [1265, 174] width 63 height 13
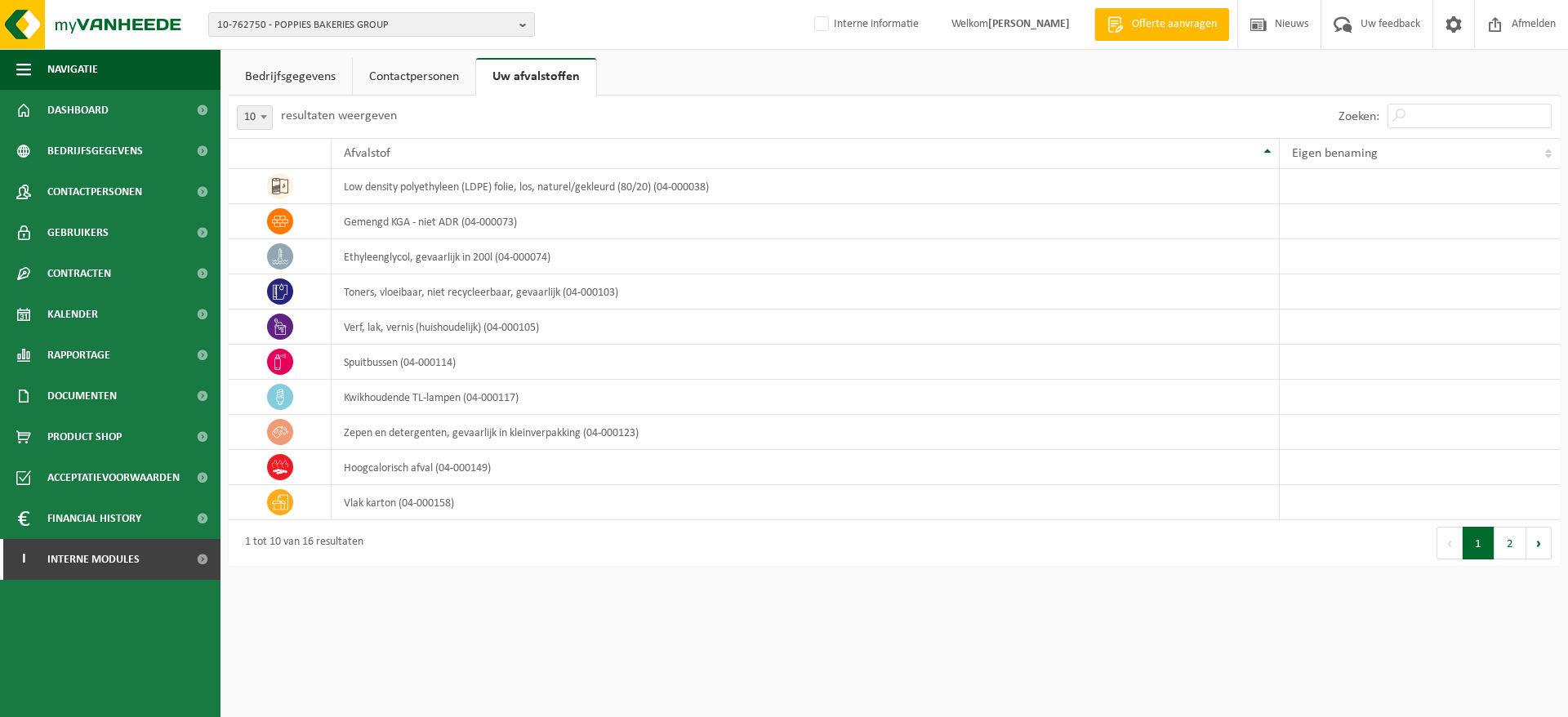
click at [1508, 543] on button "2" at bounding box center [1510, 543] width 32 height 33
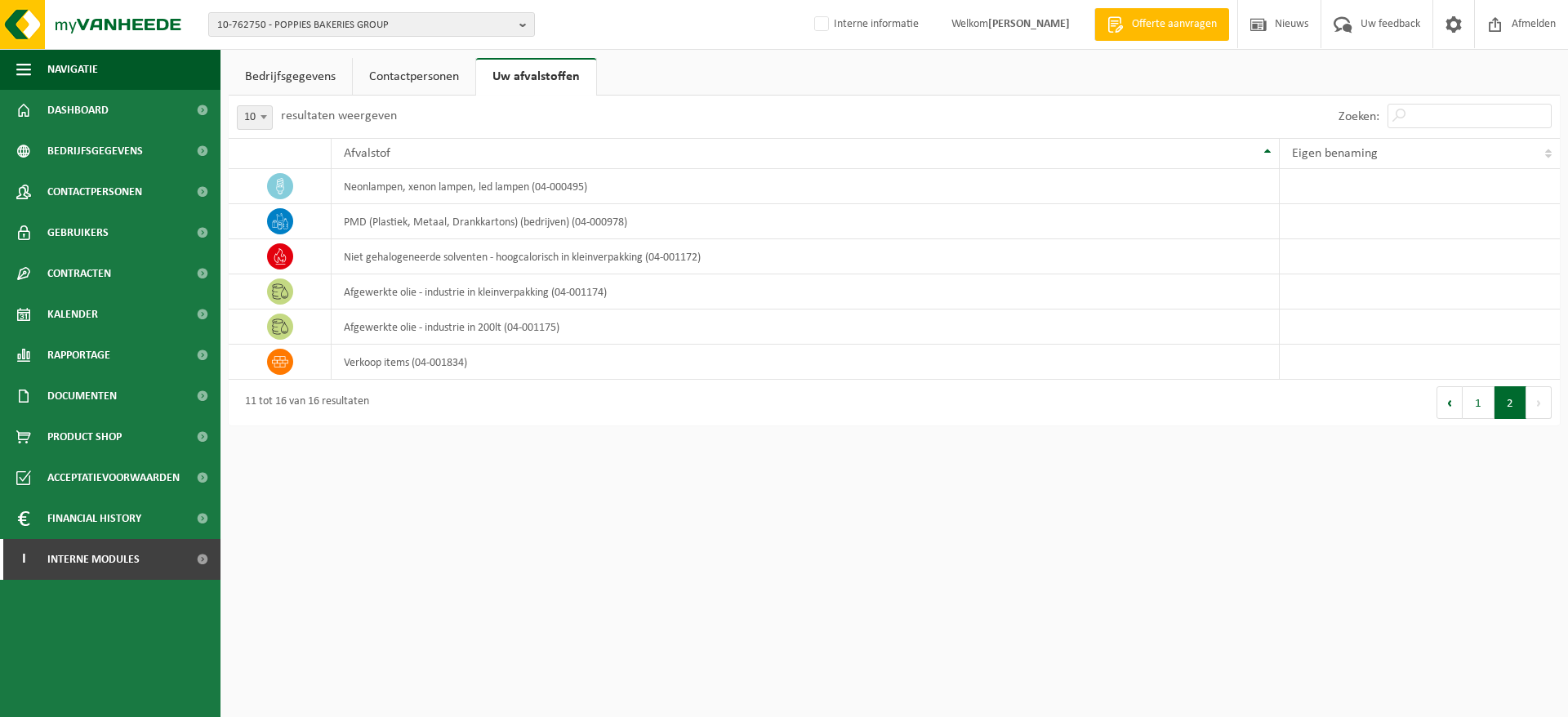
click at [1473, 405] on button "1" at bounding box center [1478, 403] width 32 height 33
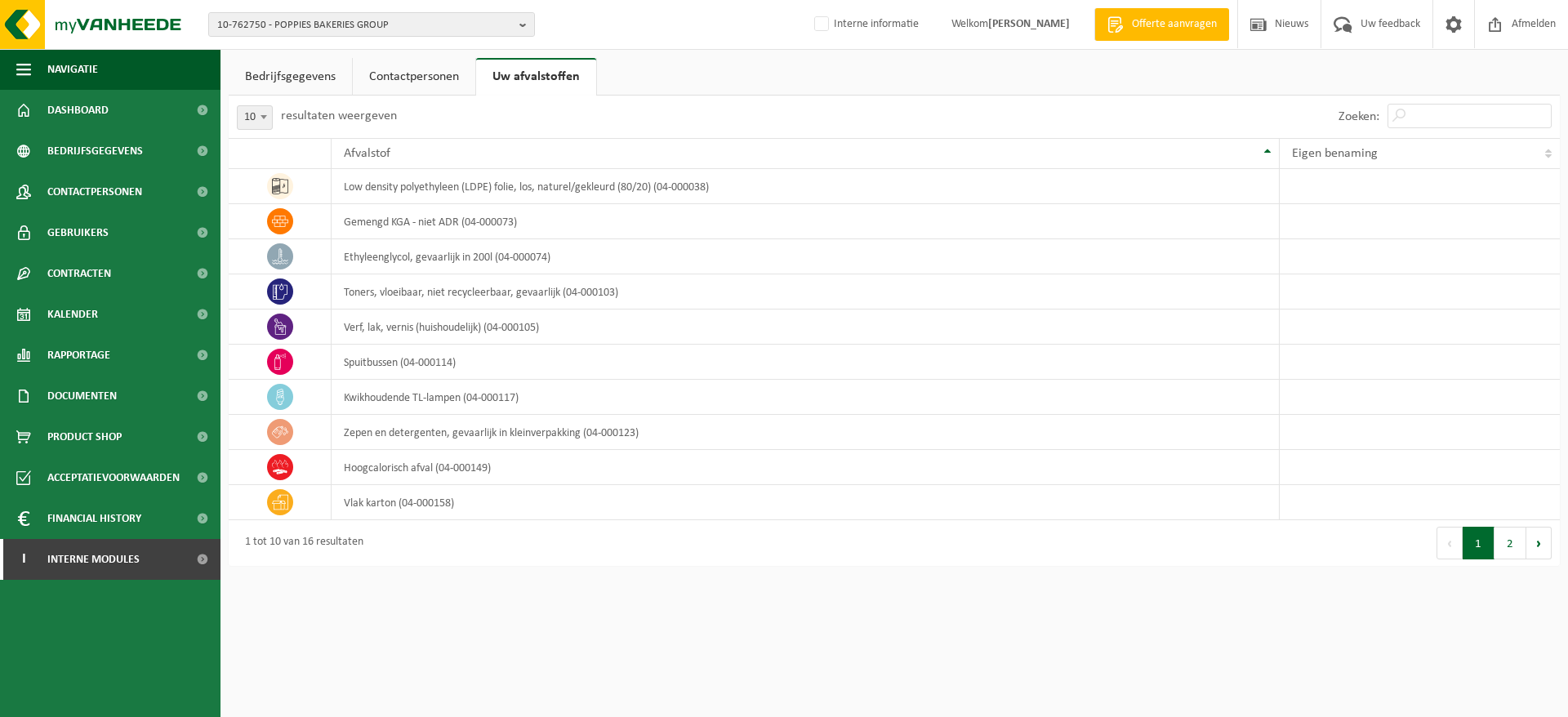
click at [1498, 544] on button "2" at bounding box center [1510, 543] width 32 height 33
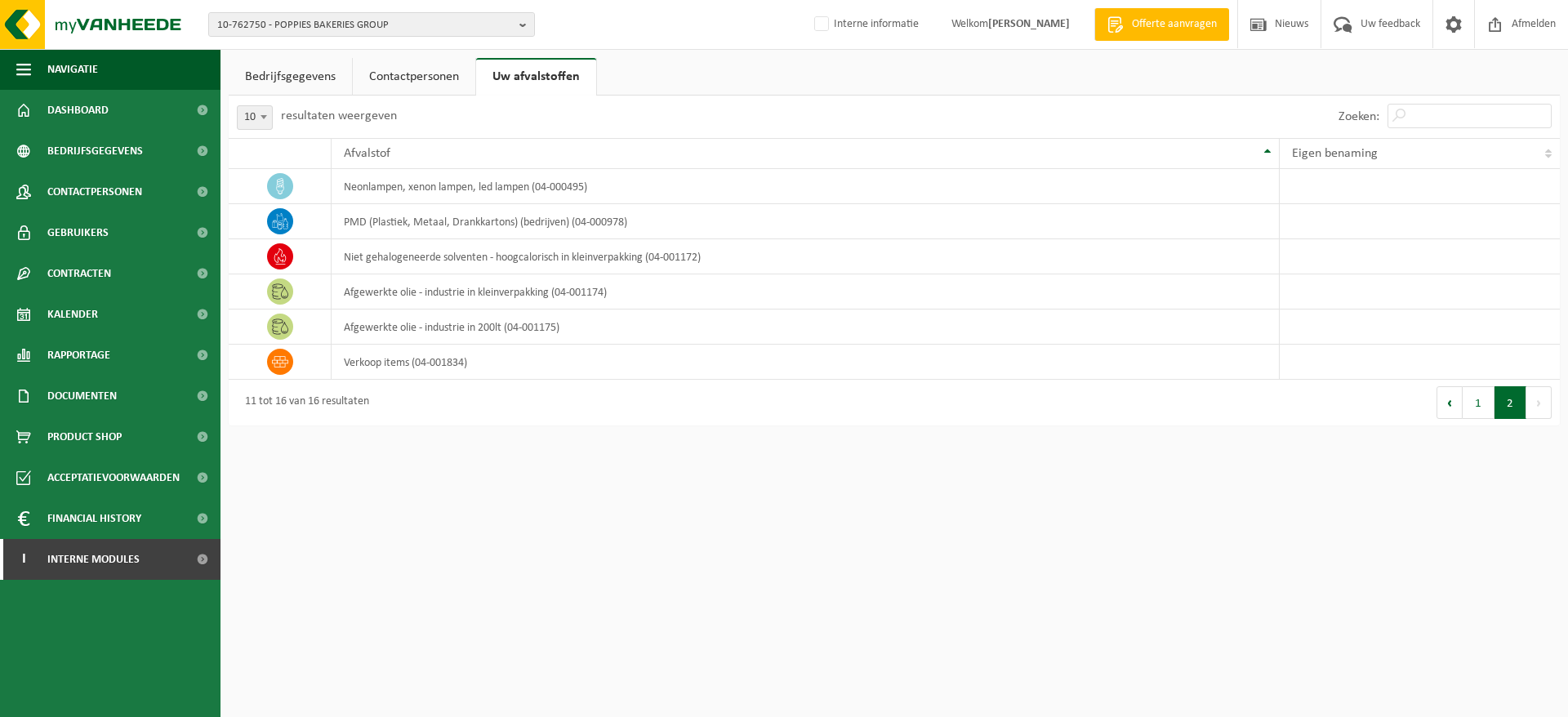
click at [310, 81] on link "Bedrijfsgegevens" at bounding box center [290, 76] width 123 height 38
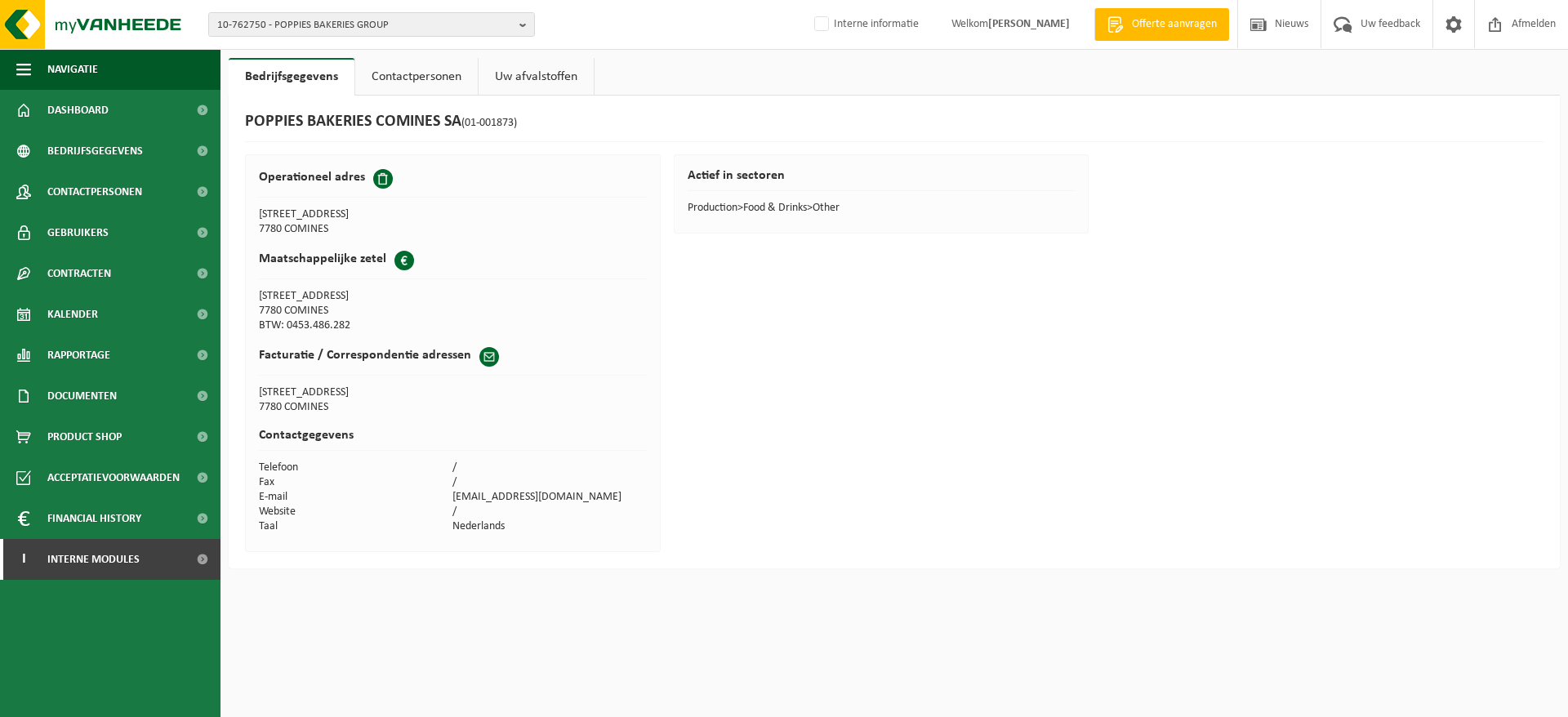
click at [432, 21] on span "10-762750 - POPPIES BAKERIES GROUP" at bounding box center [365, 25] width 296 height 24
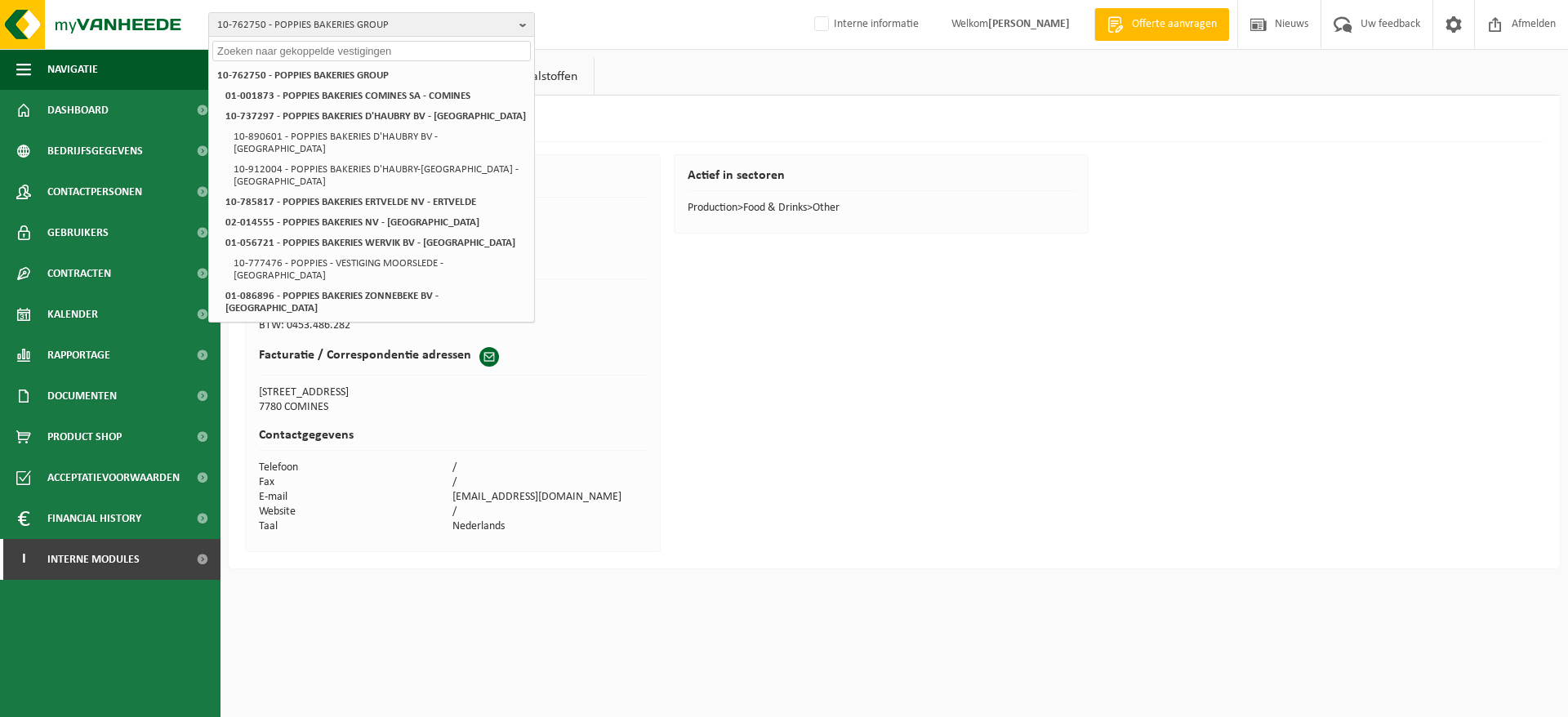
click at [421, 41] on input "text" at bounding box center [371, 51] width 318 height 20
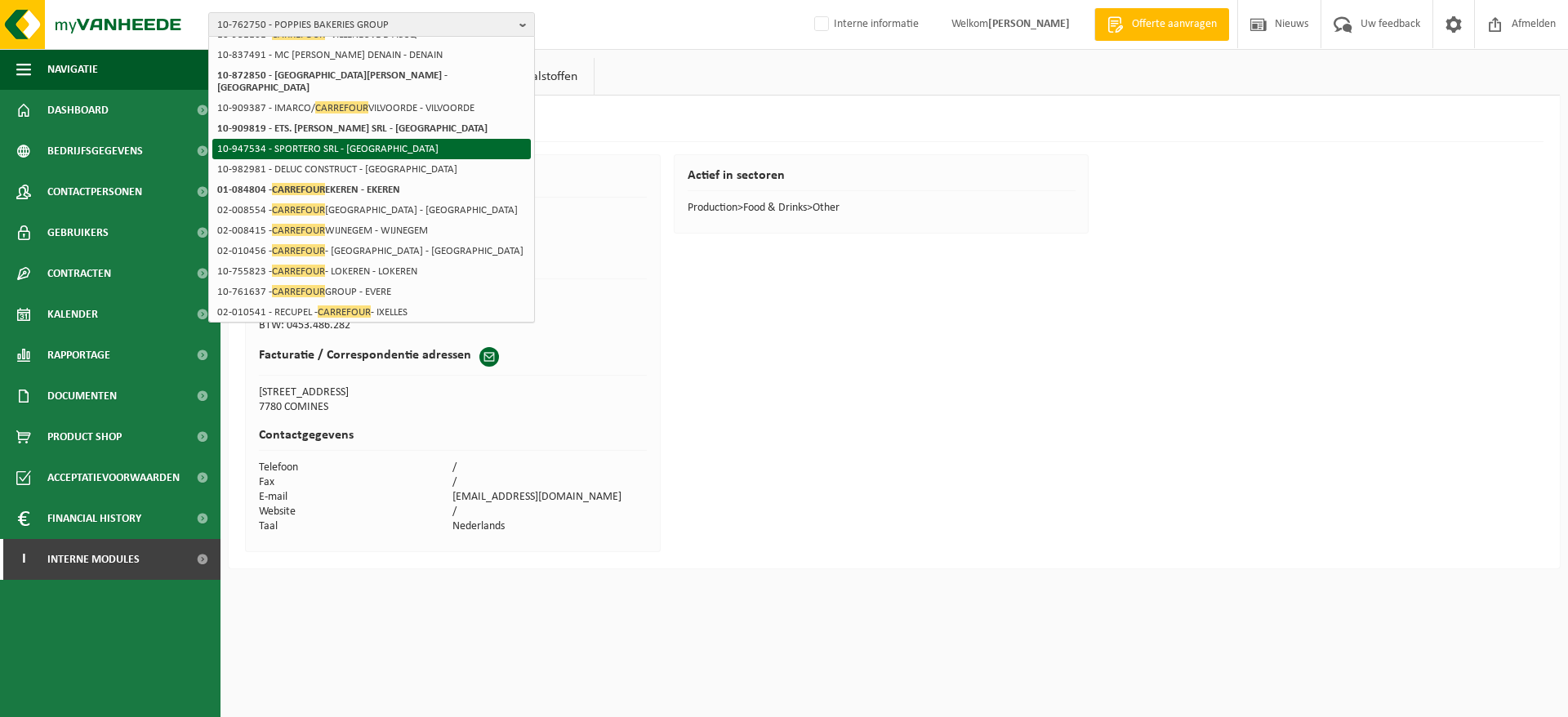
scroll to position [249, 0]
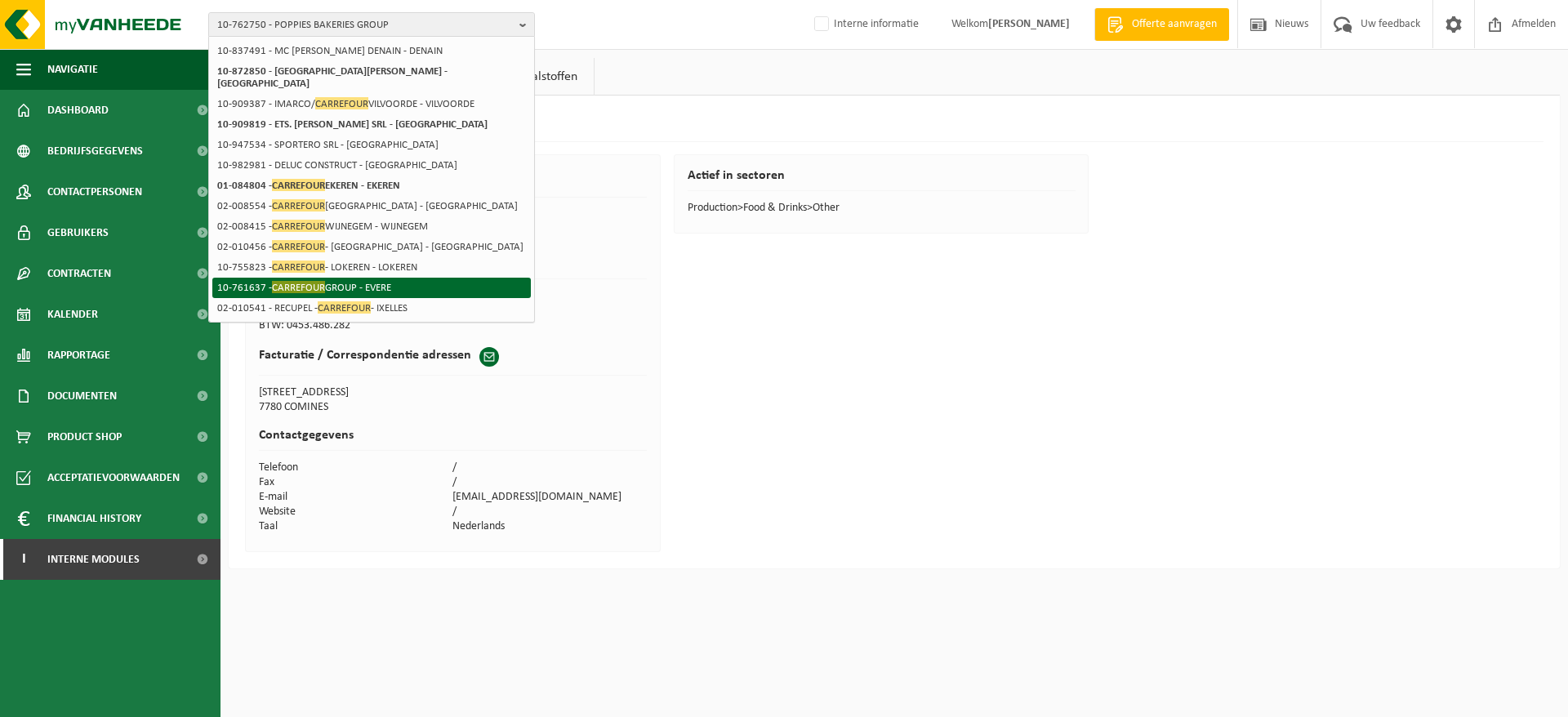
type input "carrefour"
click at [364, 290] on li "10-761637 - CARREFOUR GROUP - EVERE" at bounding box center [371, 288] width 318 height 20
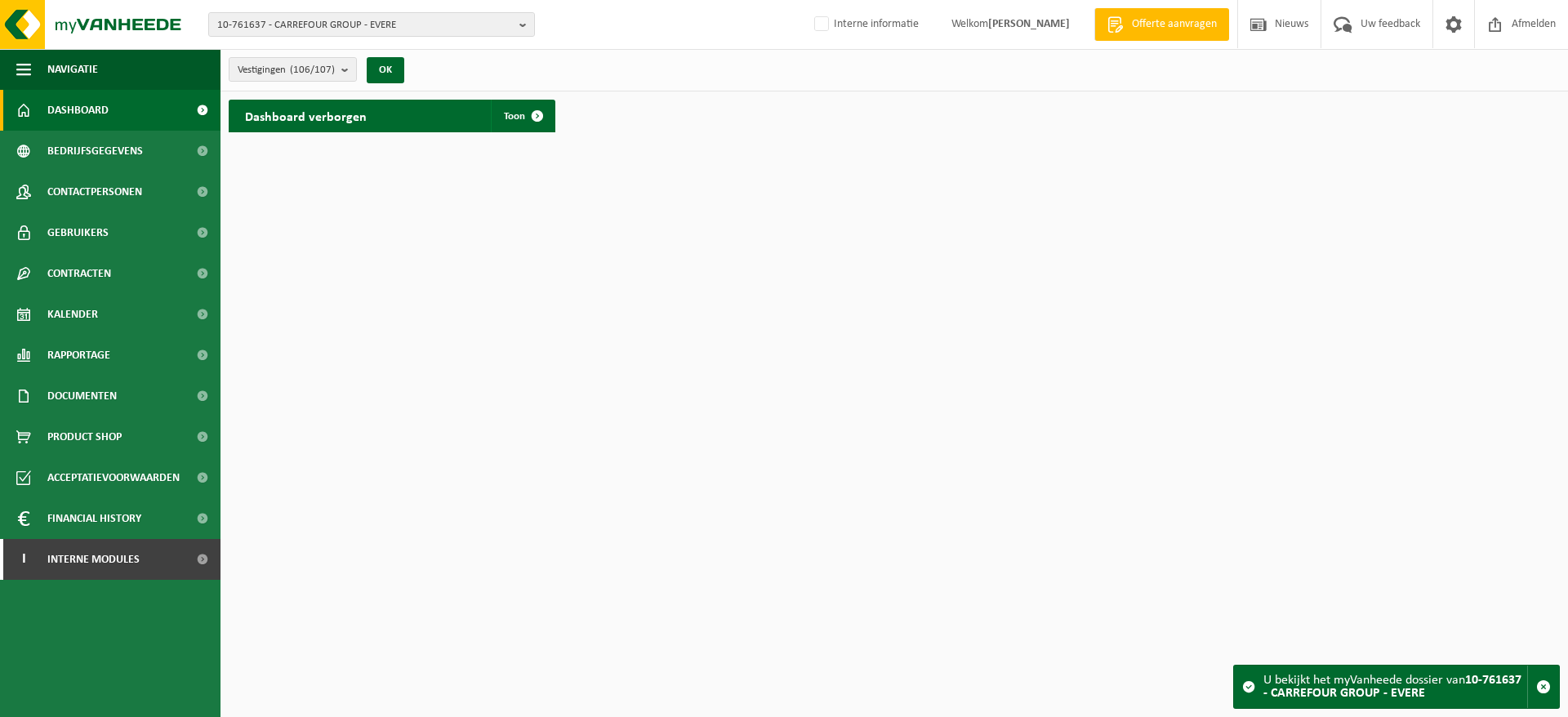
click at [394, 33] on span "10-761637 - CARREFOUR GROUP - EVERE" at bounding box center [365, 25] width 296 height 24
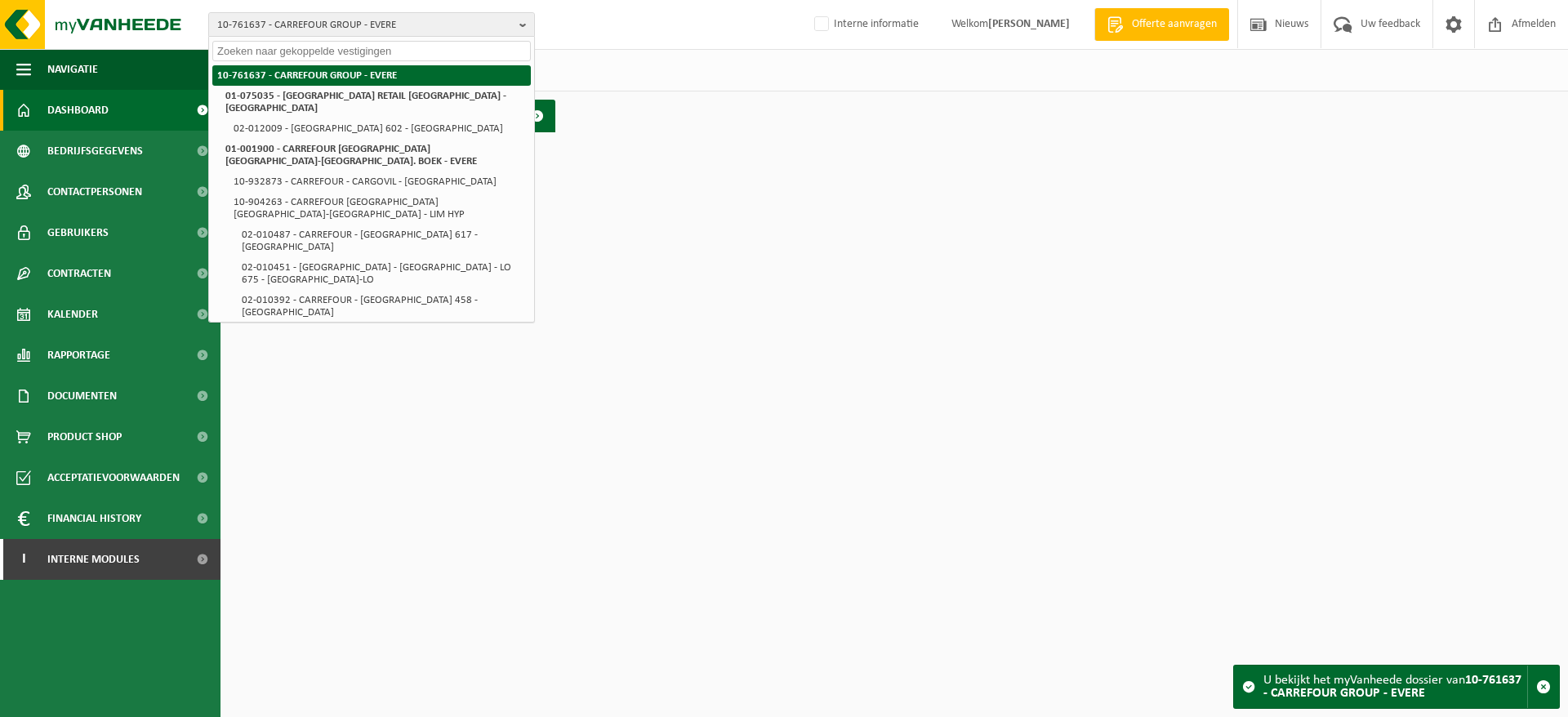
click at [382, 75] on li "10-761637 - CARREFOUR GROUP - EVERE" at bounding box center [371, 75] width 318 height 20
click at [109, 161] on span "Bedrijfsgegevens" at bounding box center [96, 151] width 96 height 41
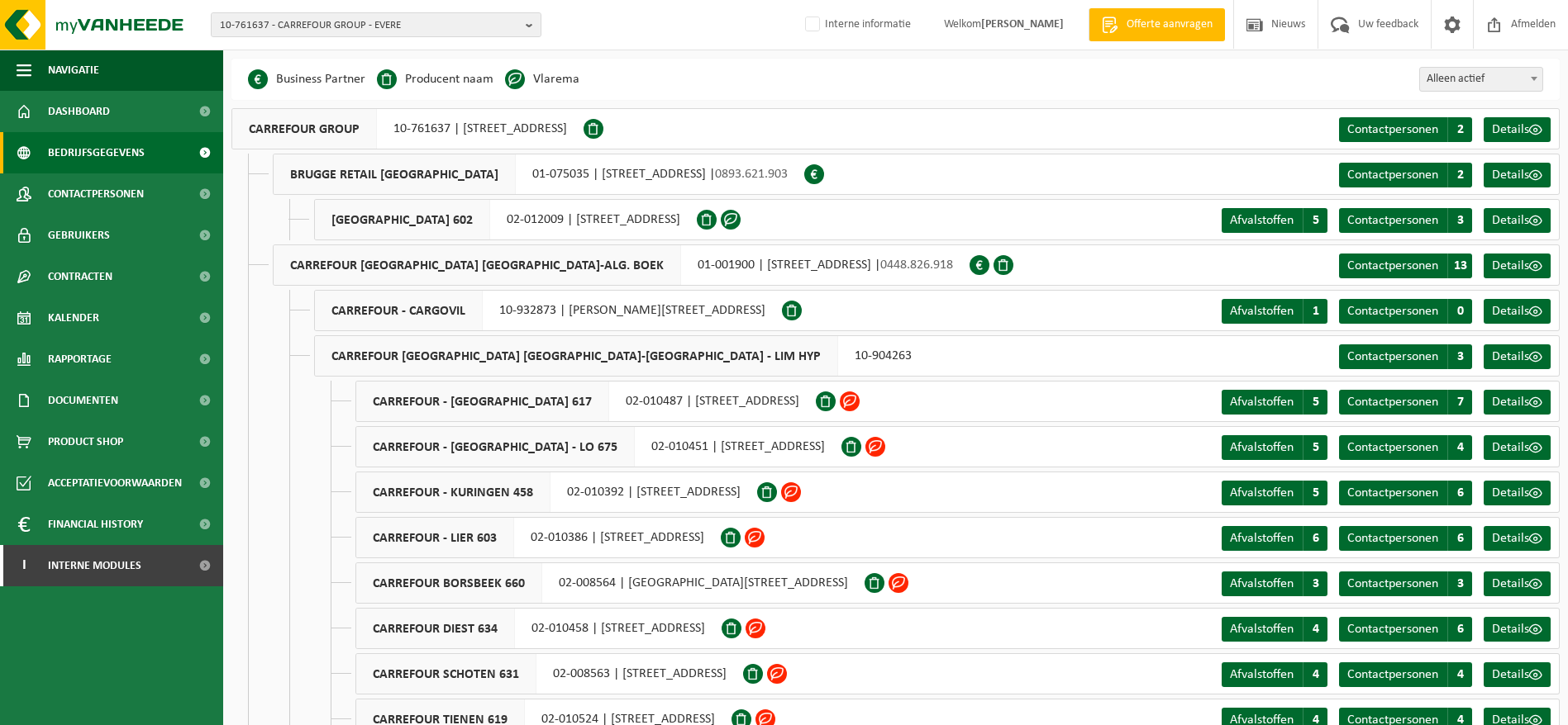
click at [57, 99] on span "Dashboard" at bounding box center [79, 111] width 62 height 42
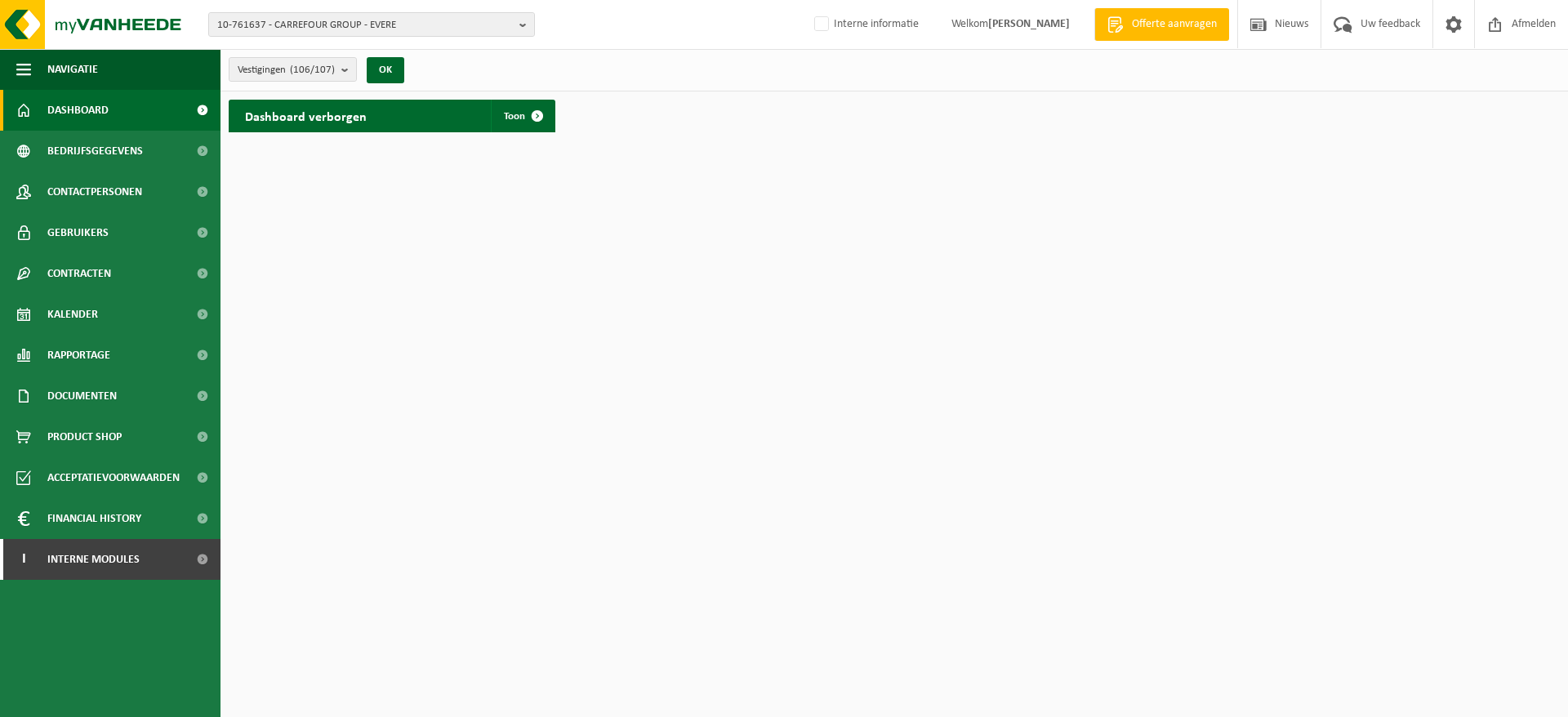
click at [505, 119] on span "Toon" at bounding box center [514, 117] width 21 height 11
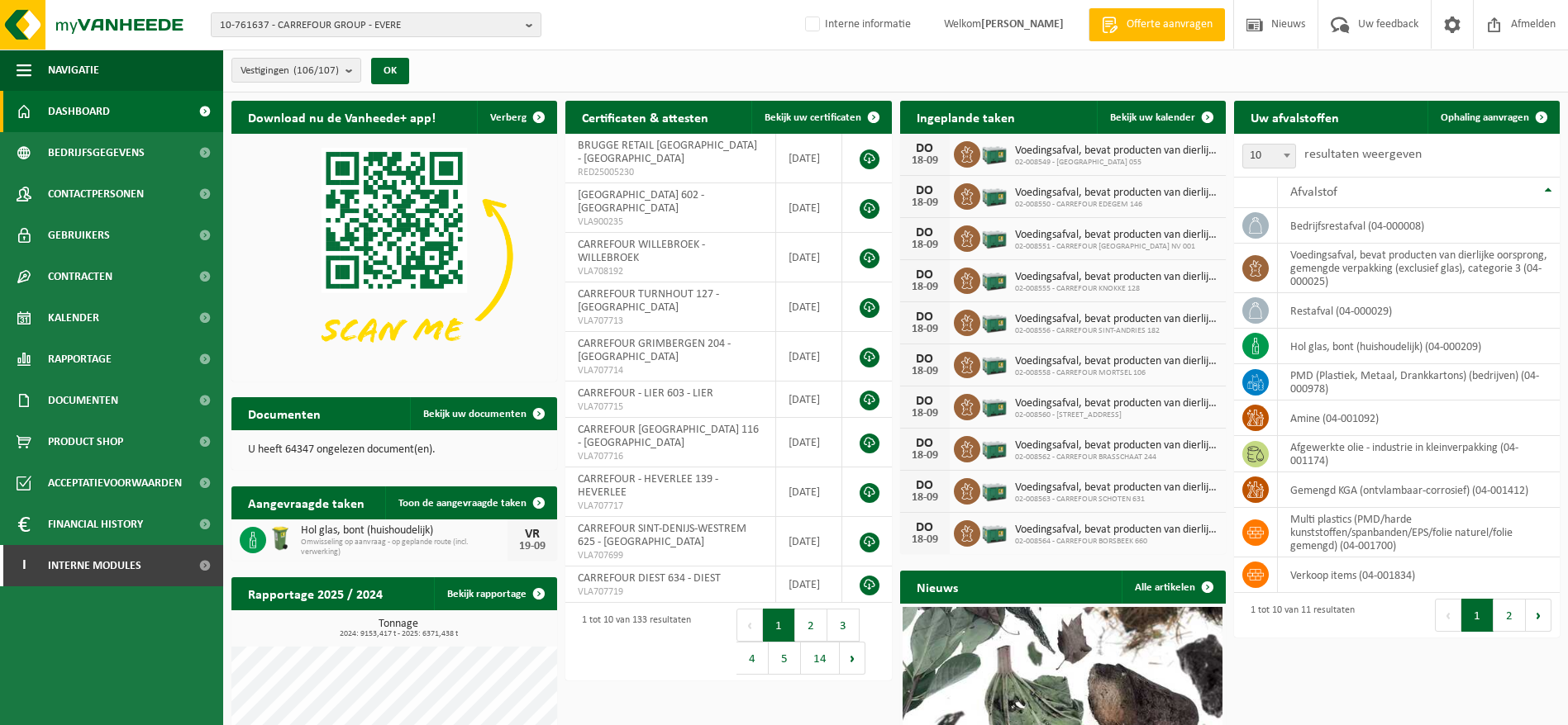
click at [85, 148] on span "Bedrijfsgegevens" at bounding box center [97, 153] width 97 height 42
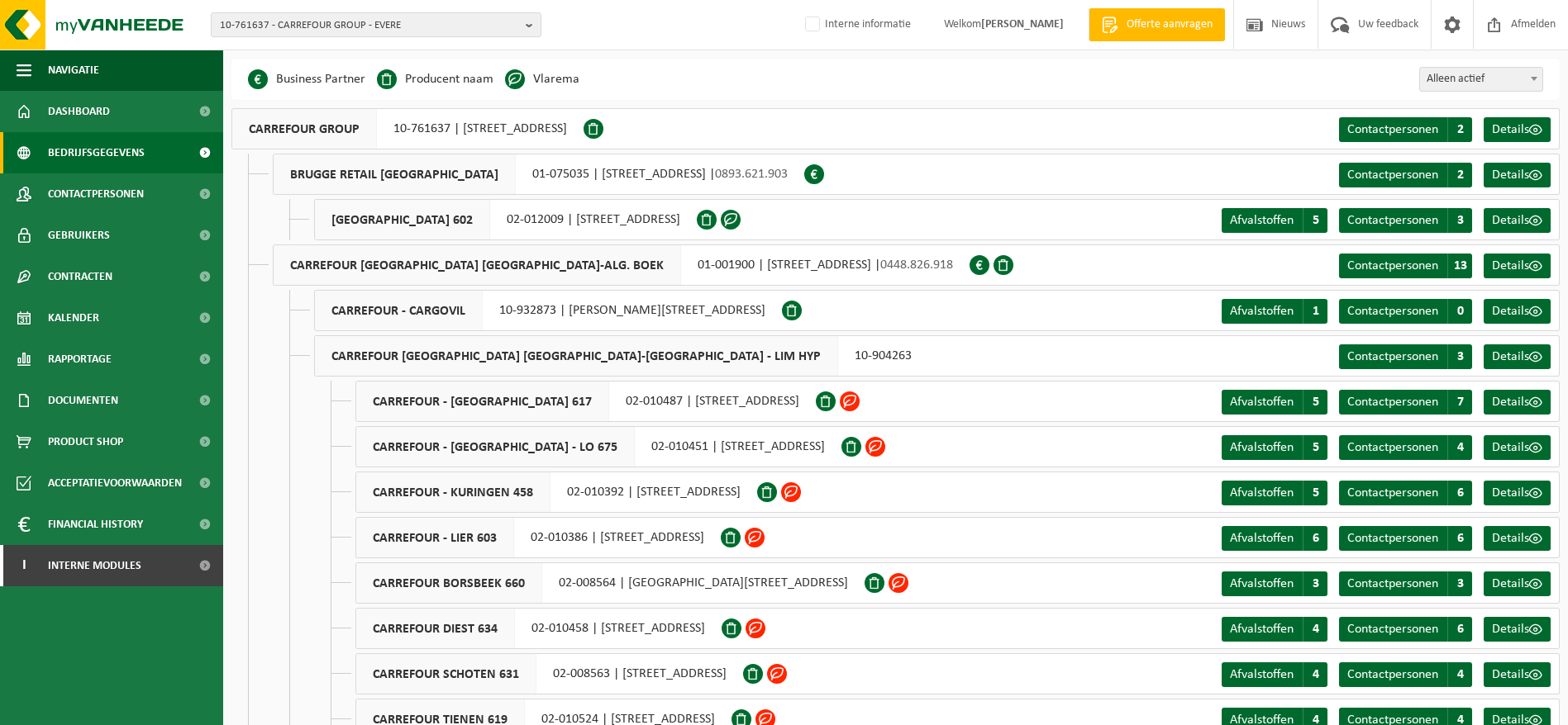
click at [1422, 266] on span "Contactpersonen" at bounding box center [1392, 266] width 91 height 14
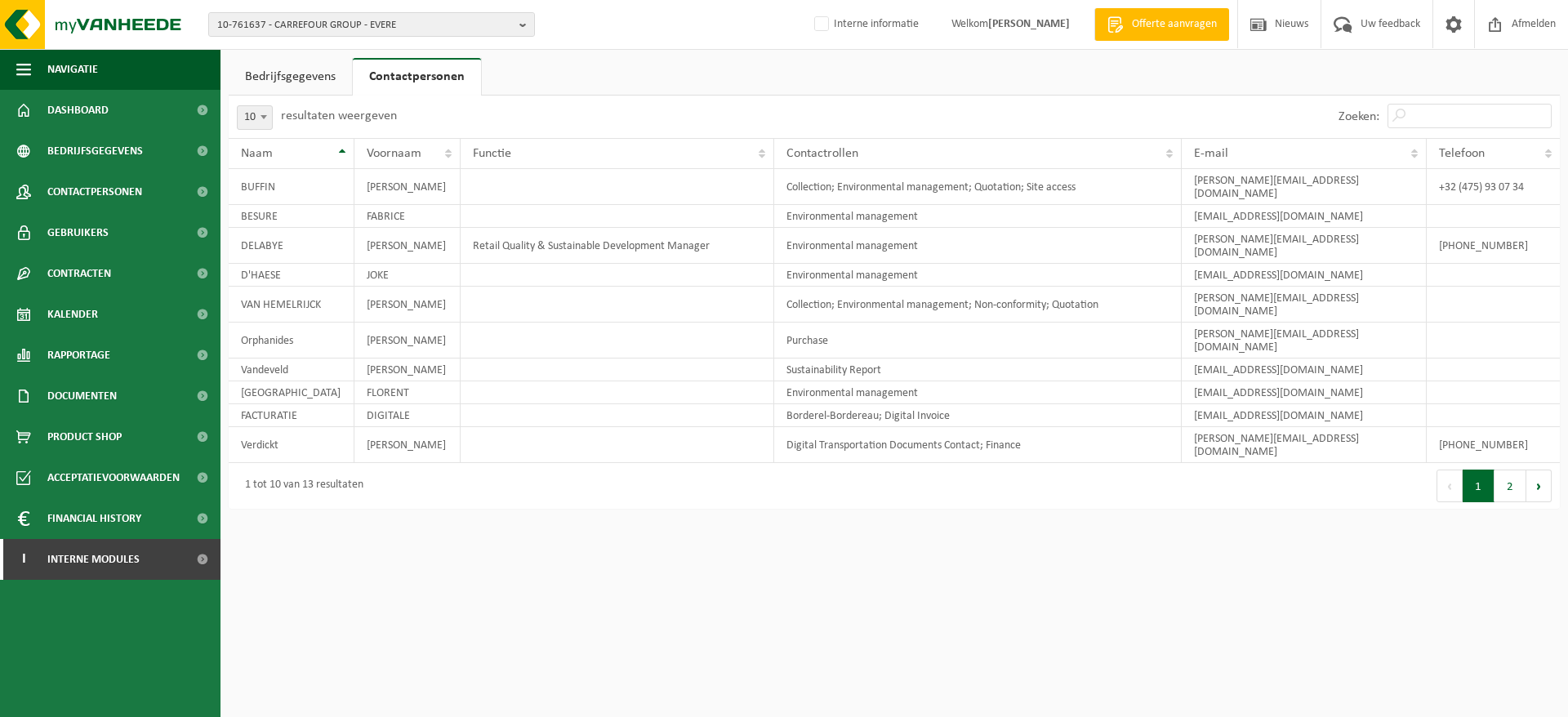
click at [107, 143] on span "Bedrijfsgegevens" at bounding box center [96, 151] width 96 height 41
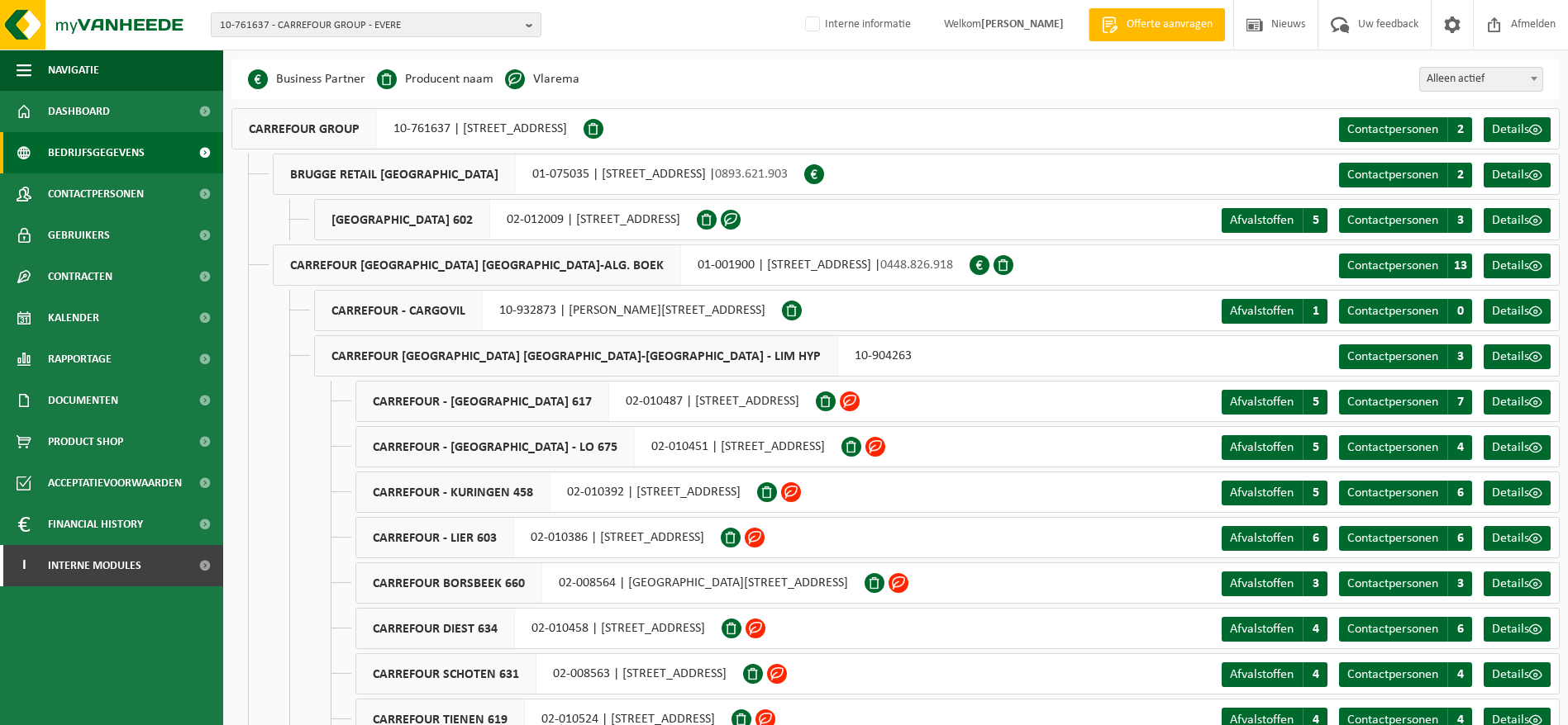
click at [104, 120] on span "Dashboard" at bounding box center [79, 111] width 62 height 42
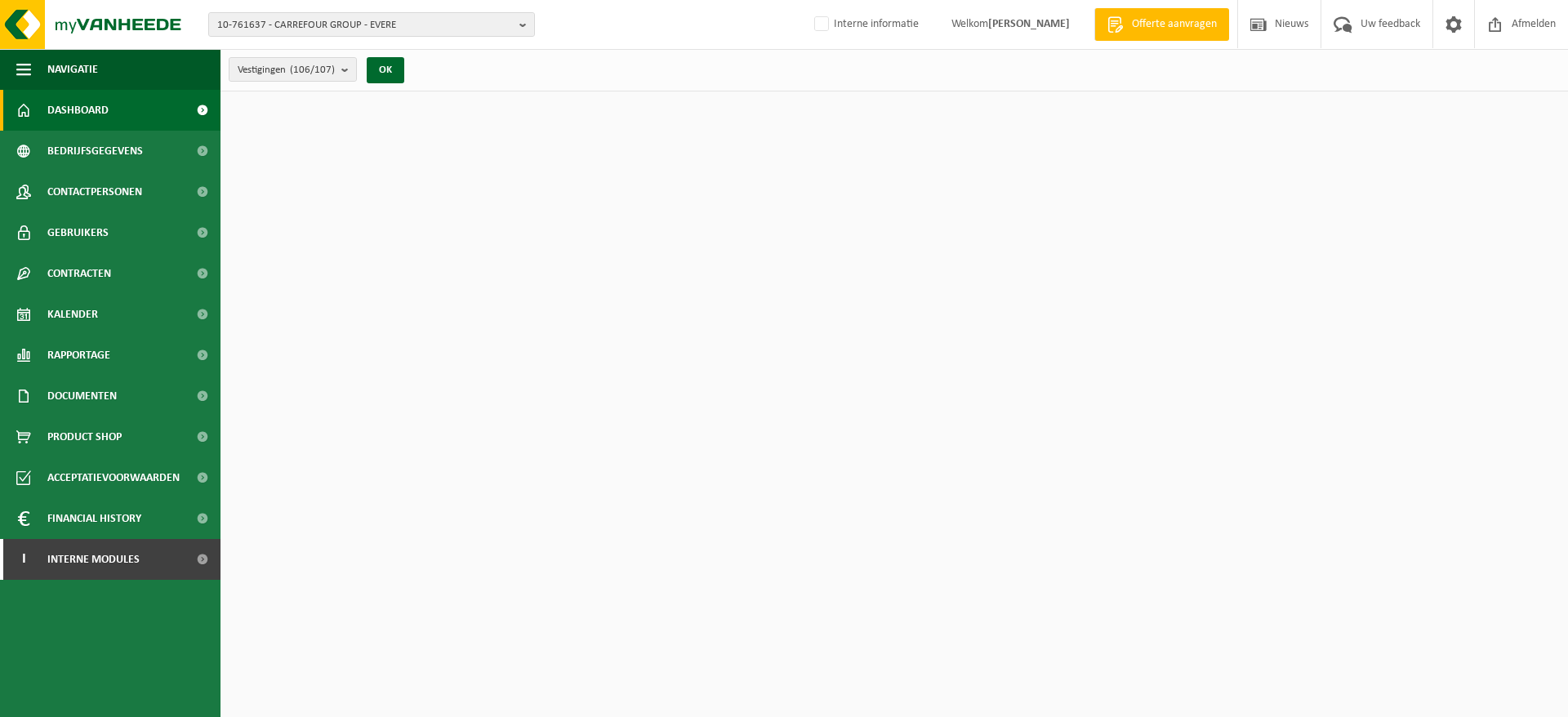
click at [391, 28] on span "10-761637 - CARREFOUR GROUP - EVERE" at bounding box center [365, 25] width 296 height 24
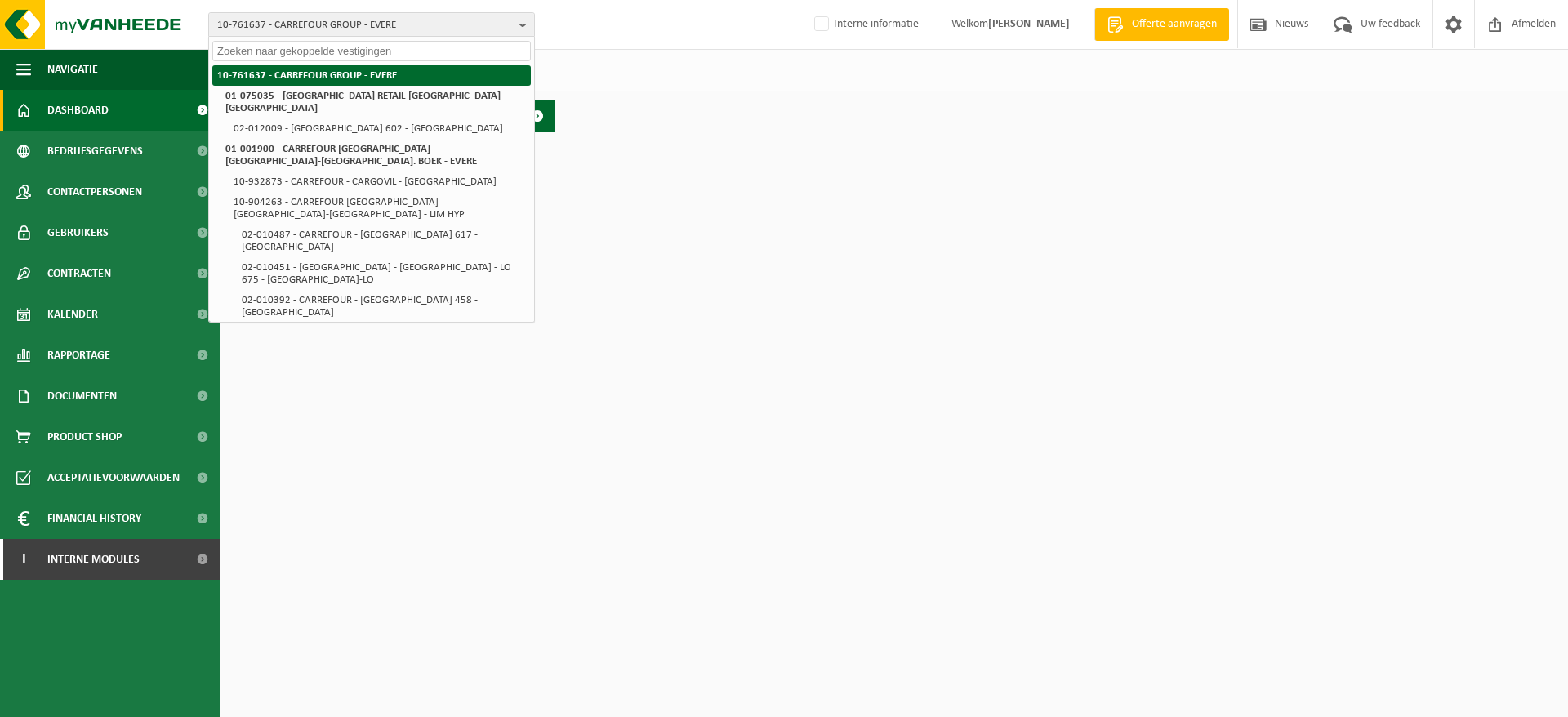
click at [365, 80] on li "10-761637 - CARREFOUR GROUP - EVERE" at bounding box center [371, 75] width 318 height 20
click at [129, 113] on link "Dashboard" at bounding box center [110, 110] width 220 height 41
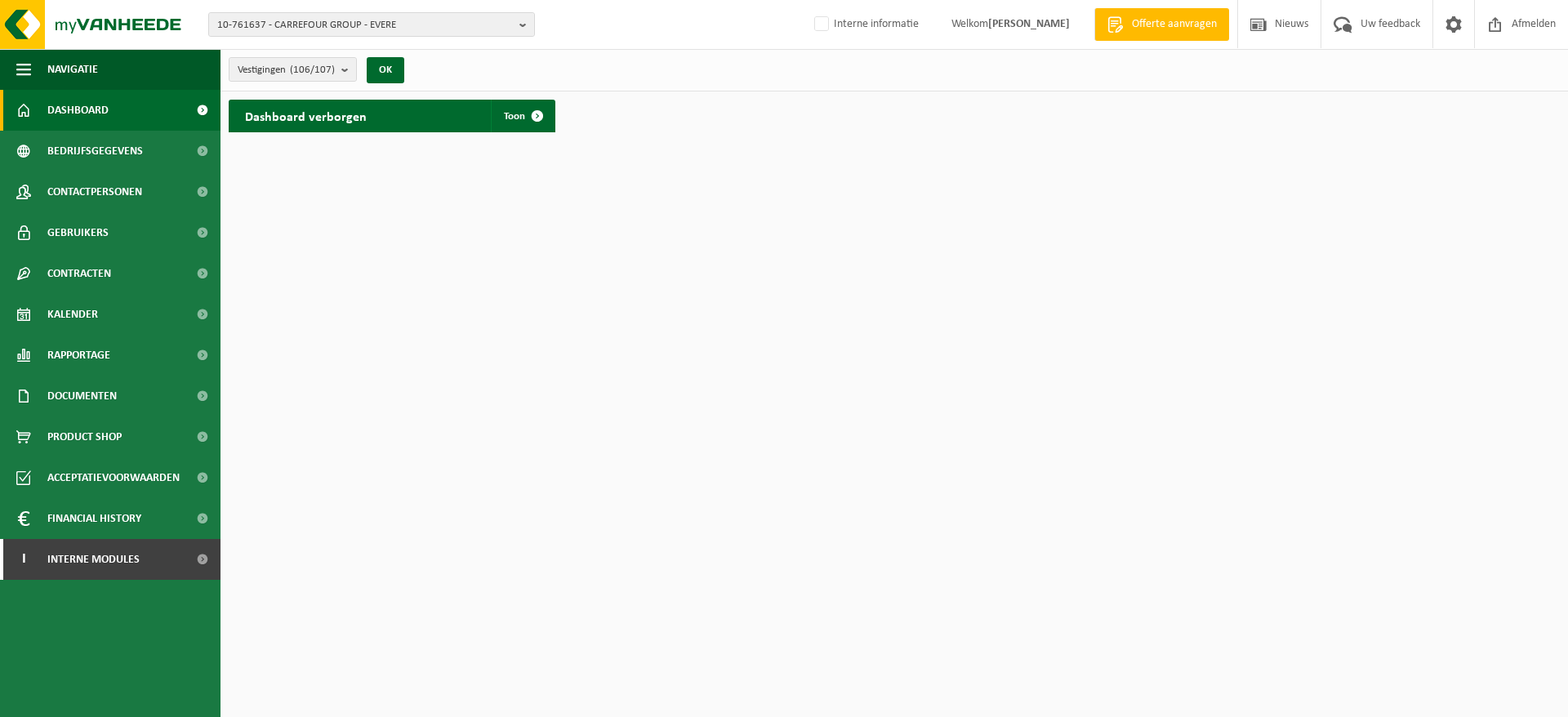
click at [365, 23] on span "10-761637 - CARREFOUR GROUP - EVERE" at bounding box center [365, 25] width 296 height 24
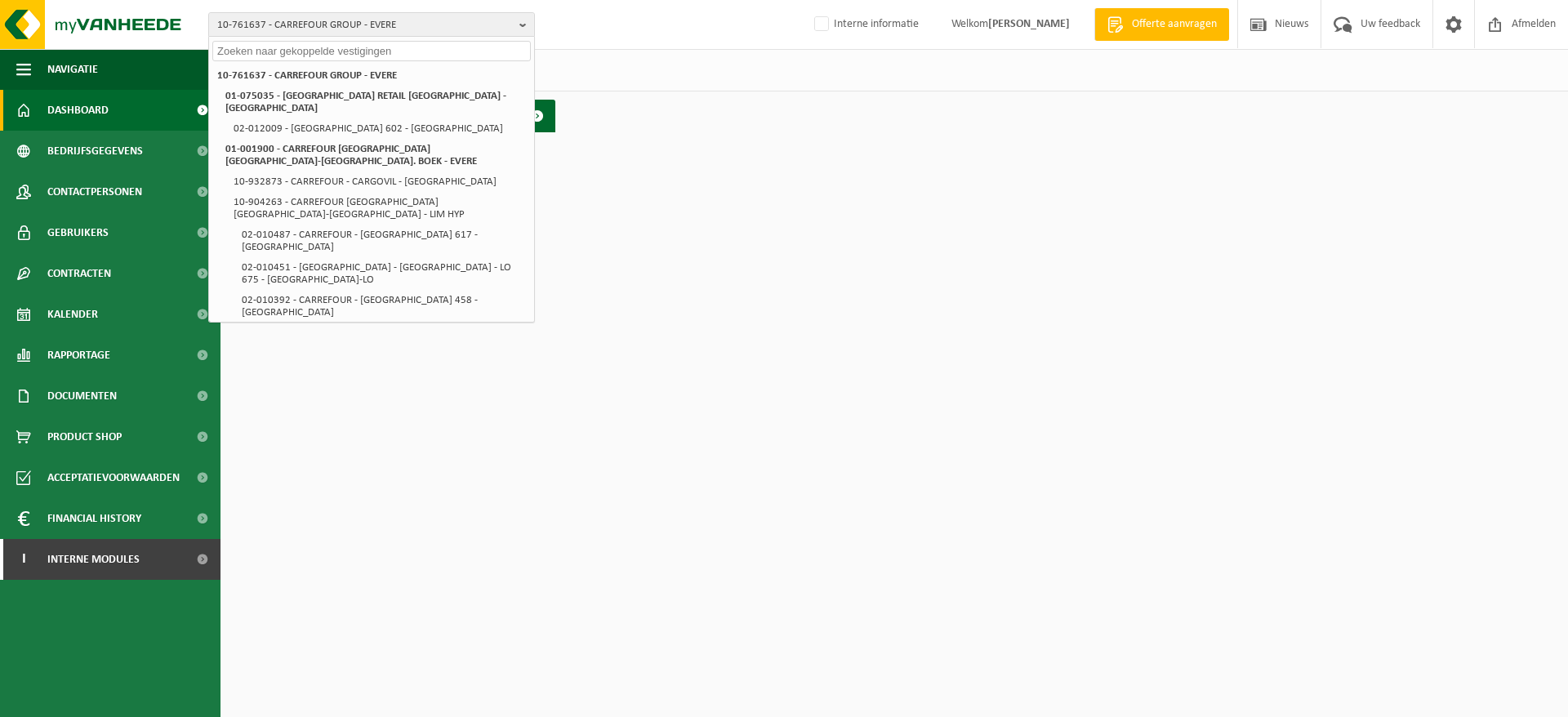
click at [90, 153] on span "Bedrijfsgegevens" at bounding box center [96, 151] width 96 height 41
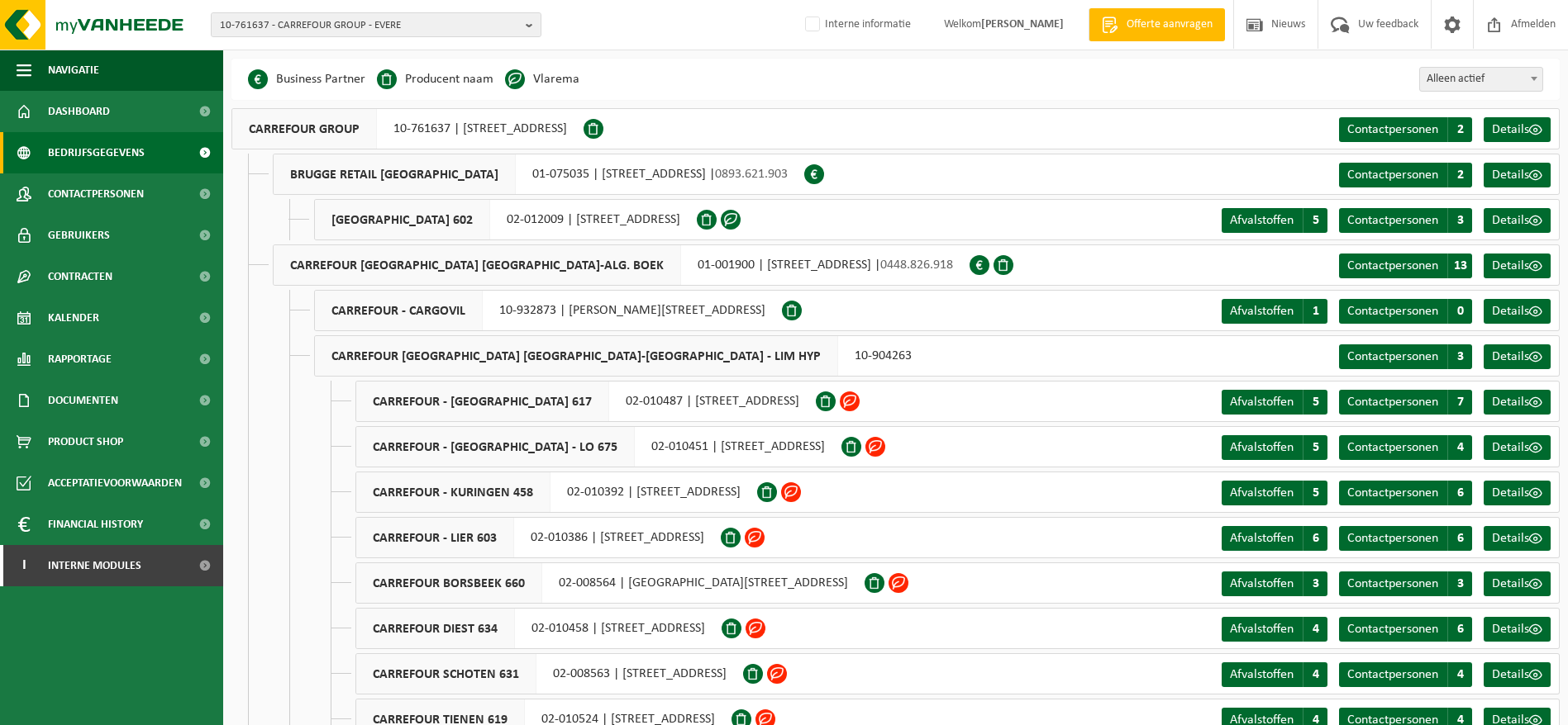
click at [112, 111] on link "Dashboard" at bounding box center [111, 111] width 223 height 42
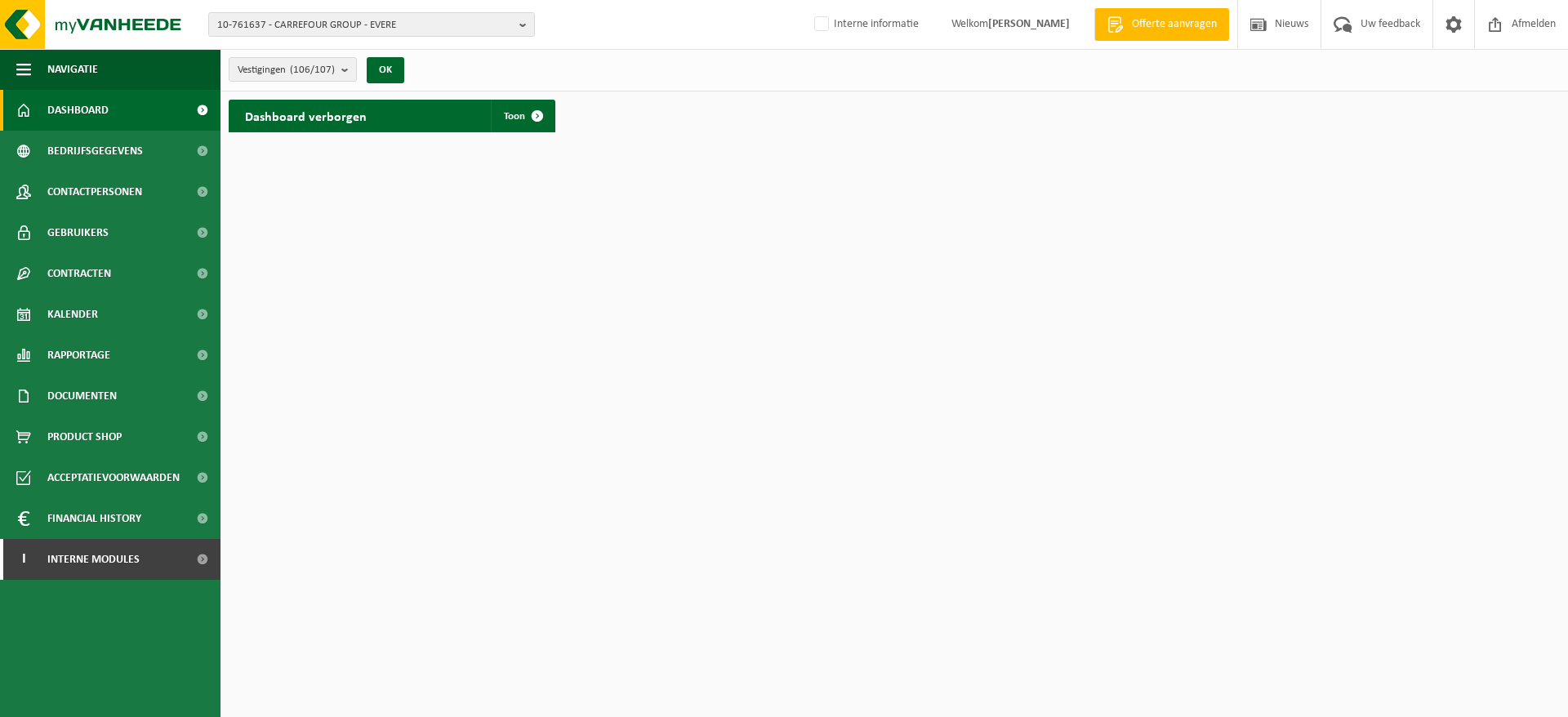
click at [525, 106] on span at bounding box center [537, 116] width 33 height 33
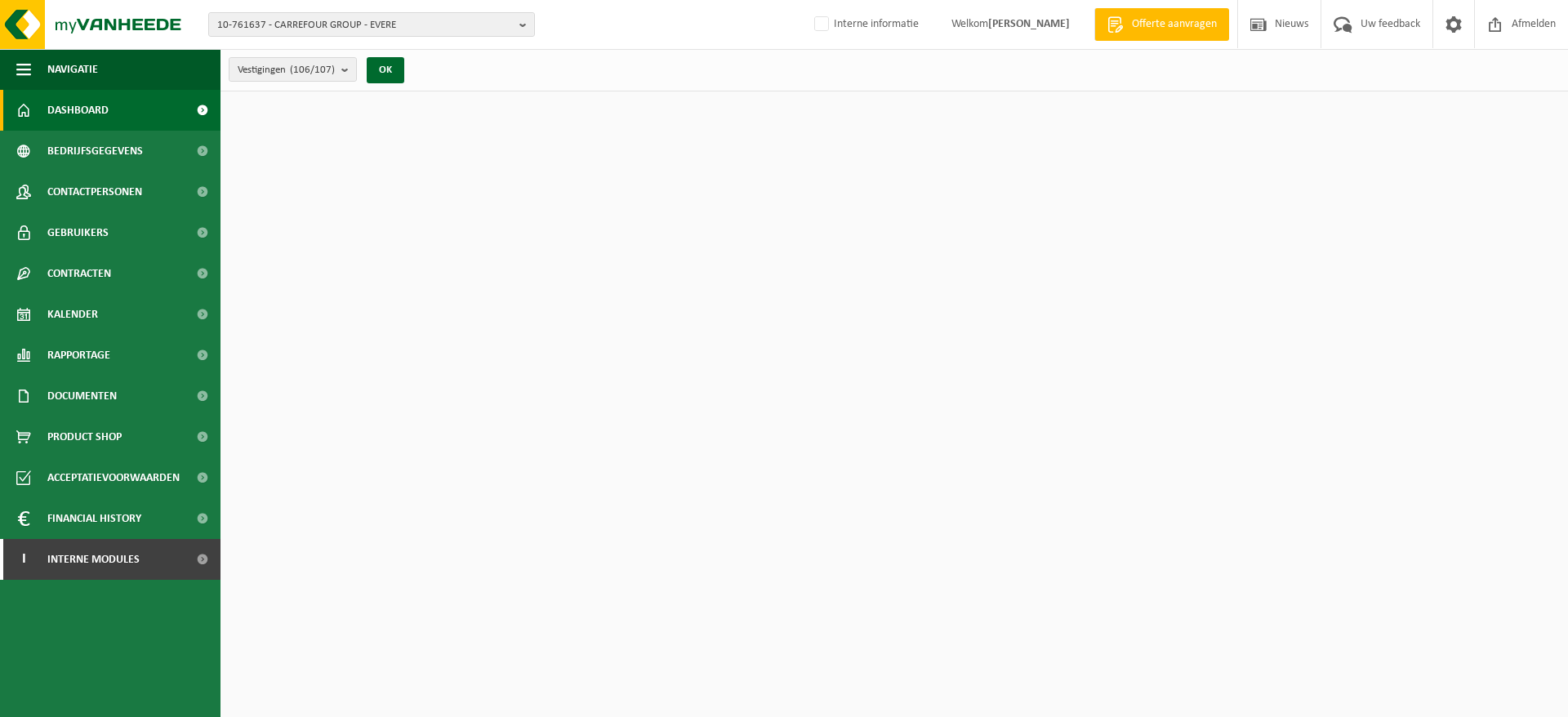
click at [76, 387] on span "Documenten" at bounding box center [82, 396] width 70 height 41
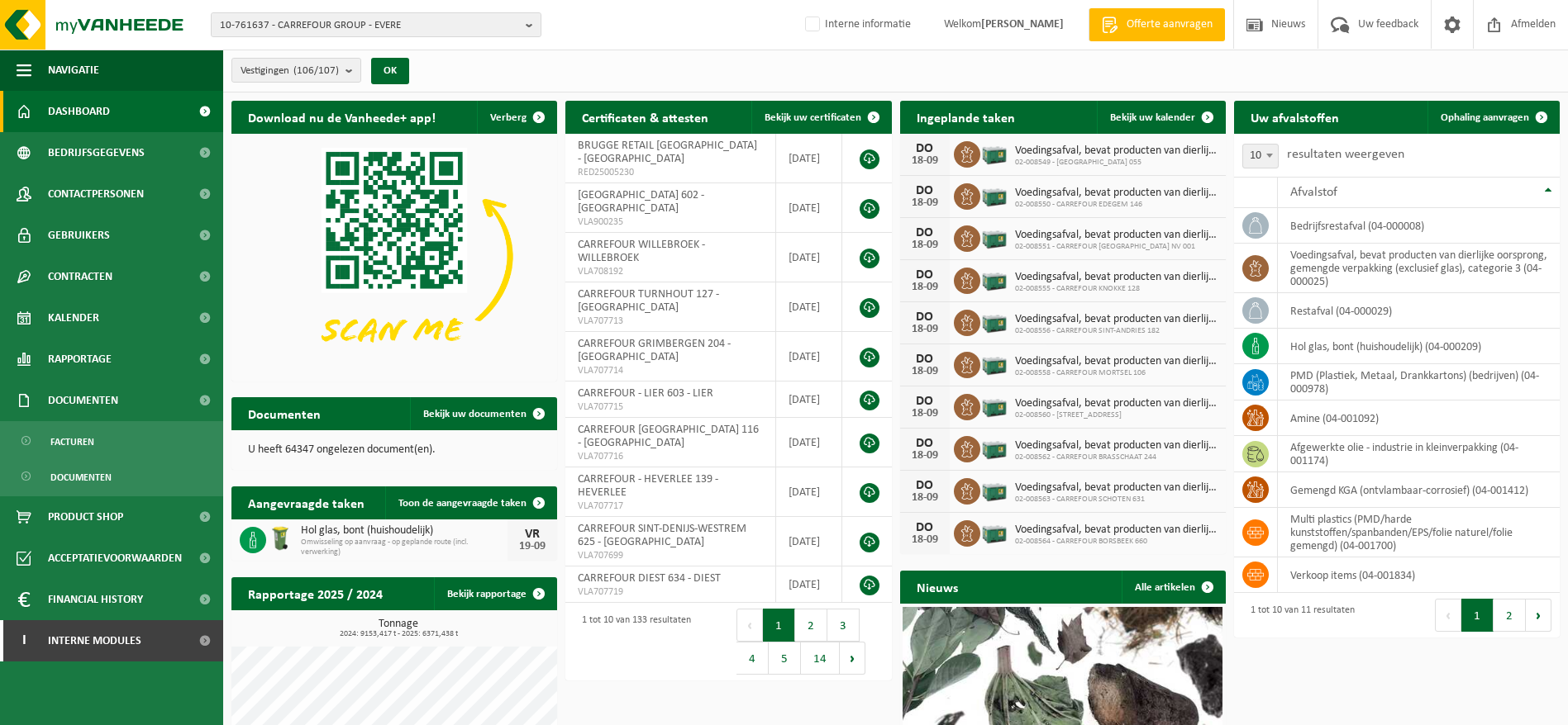
click at [91, 465] on span "Documenten" at bounding box center [81, 477] width 61 height 31
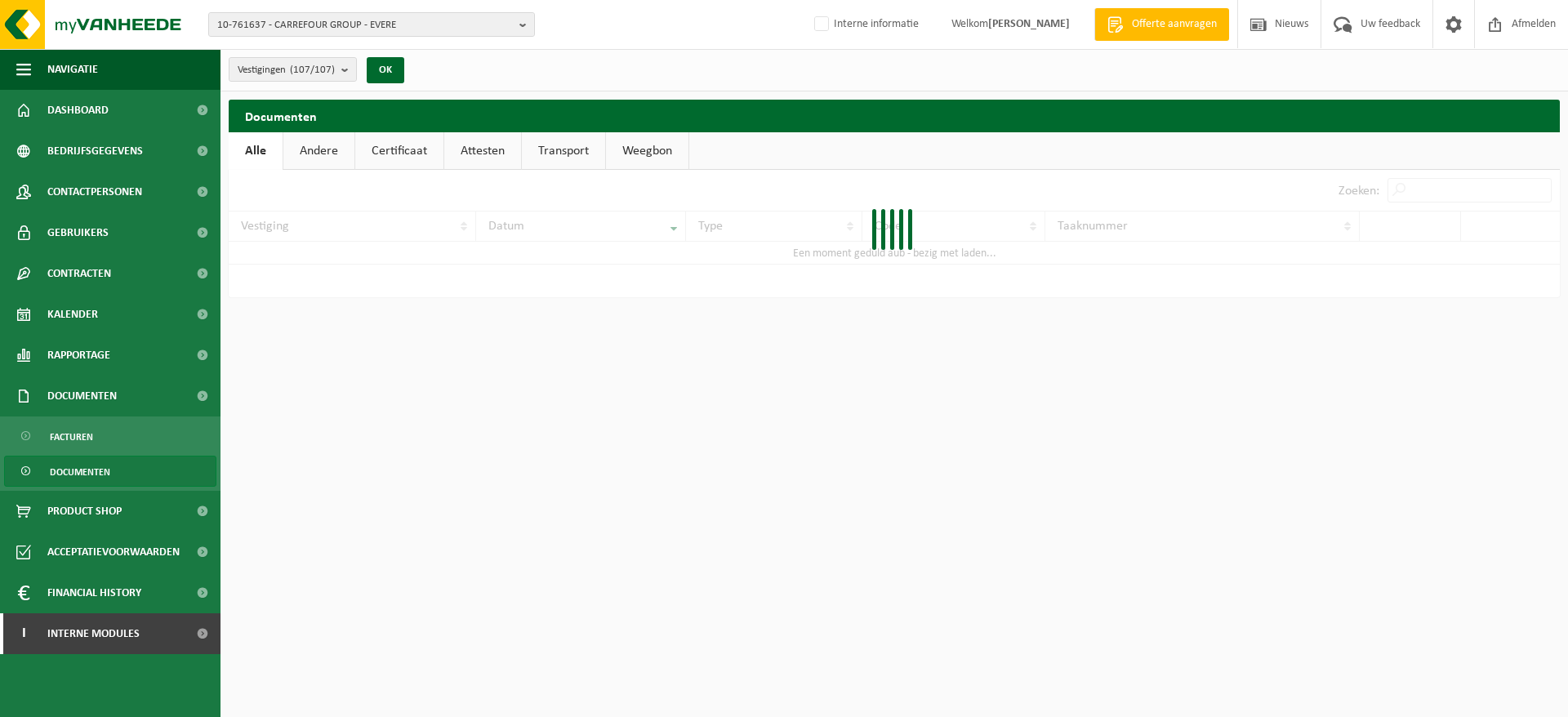
click at [389, 143] on link "Certificaat" at bounding box center [399, 151] width 88 height 38
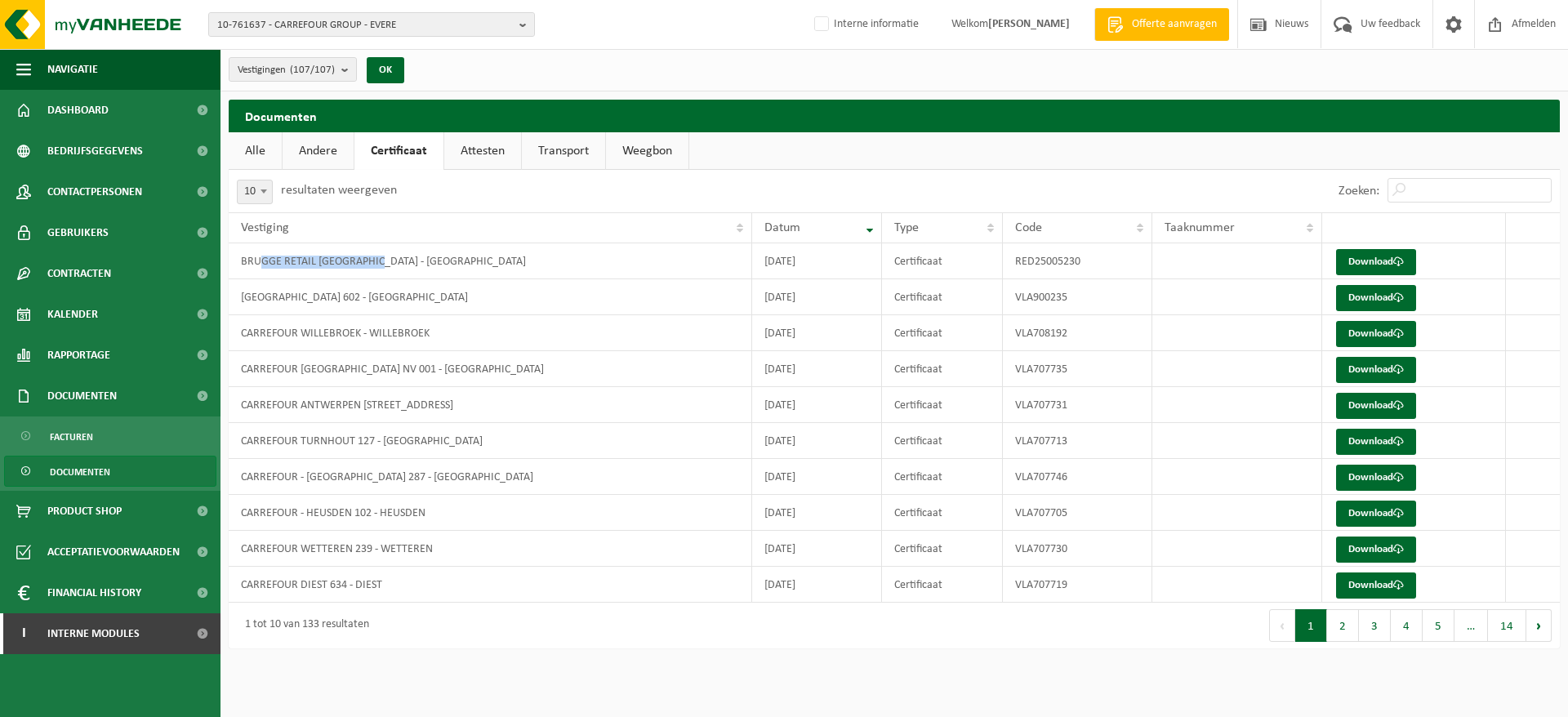
drag, startPoint x: 261, startPoint y: 259, endPoint x: 378, endPoint y: 255, distance: 117.1
click at [378, 255] on td "BRUGGE RETAIL [GEOGRAPHIC_DATA] - [GEOGRAPHIC_DATA]" at bounding box center [490, 261] width 524 height 36
click at [413, 13] on span "10-761637 - CARREFOUR GROUP - EVERE" at bounding box center [365, 25] width 296 height 24
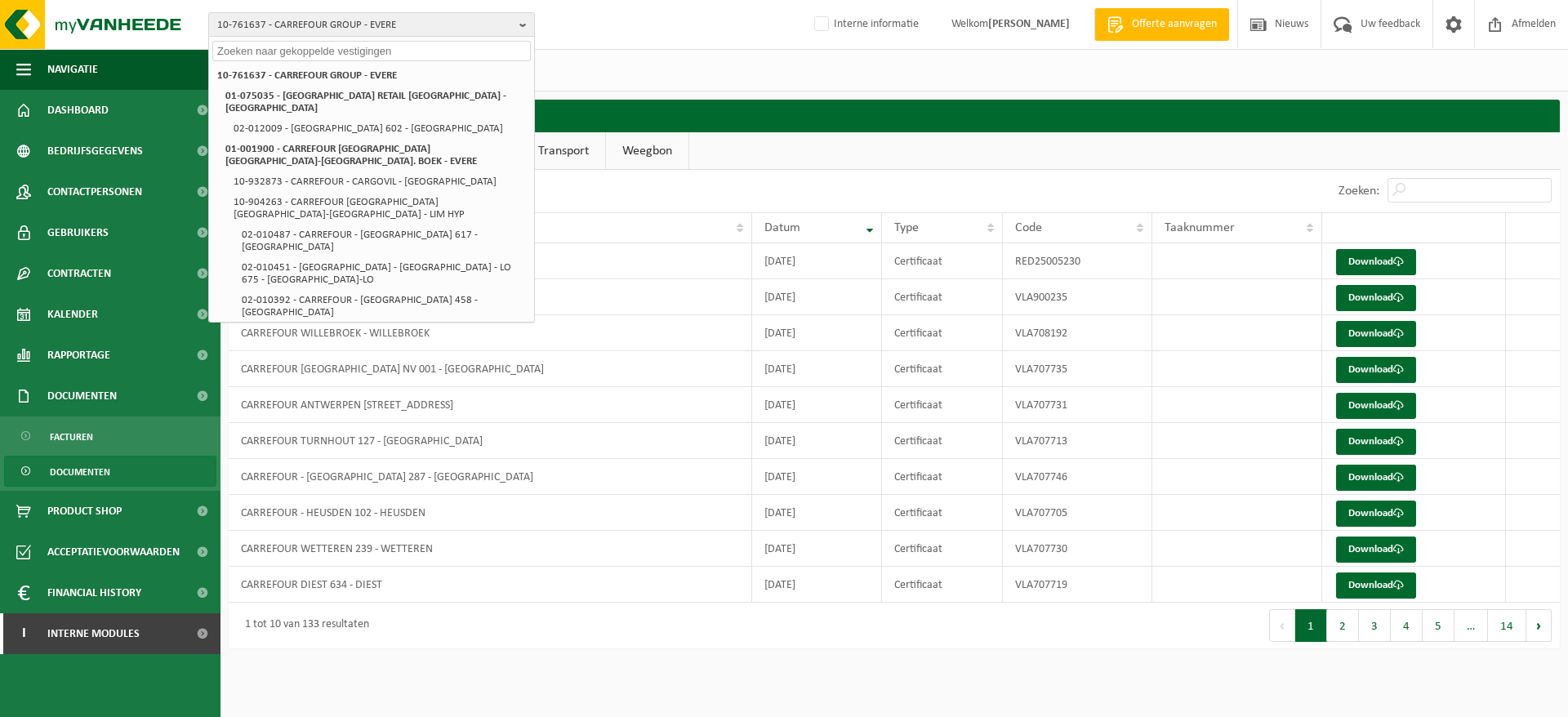
click at [380, 49] on input "text" at bounding box center [371, 51] width 318 height 20
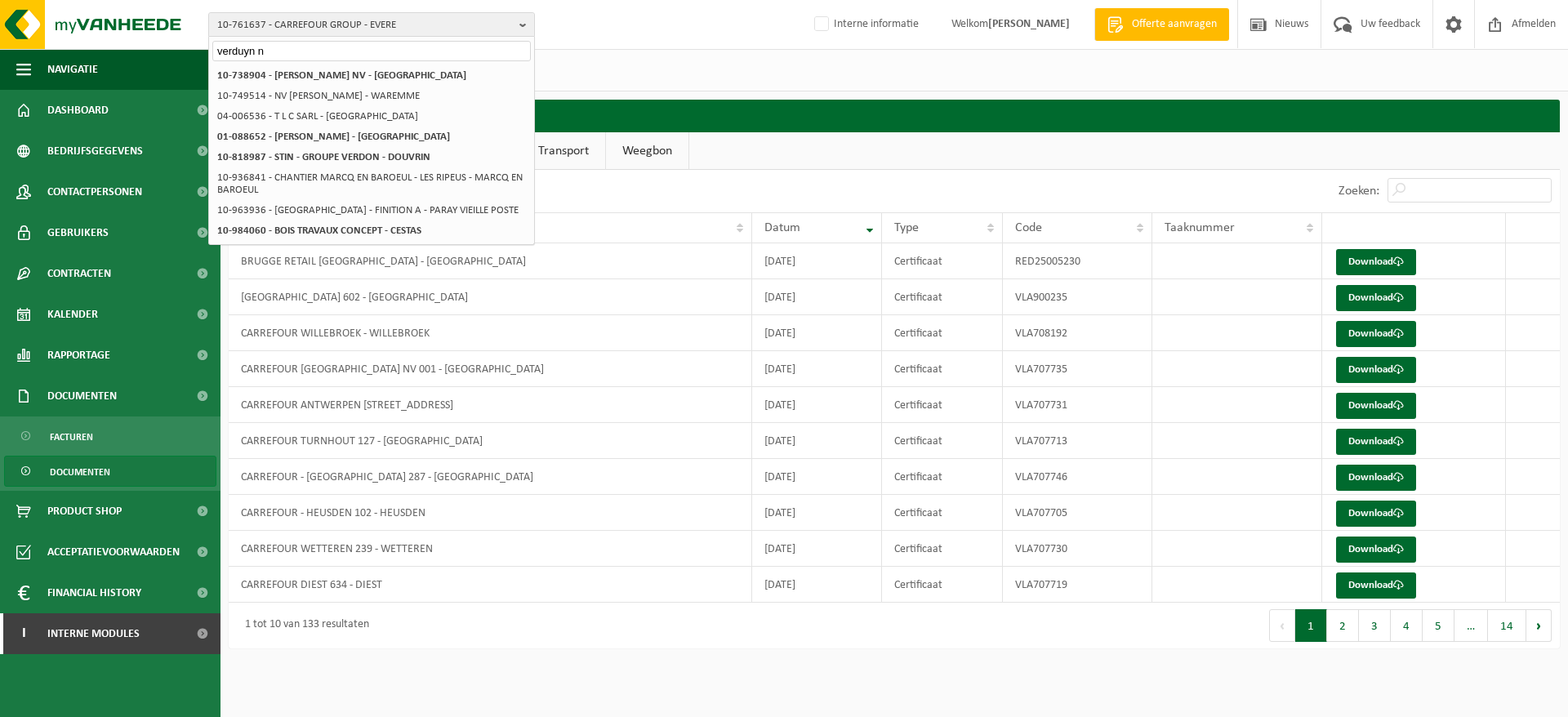
type input "verduyn n"
click at [382, 80] on strong "10-738904 - VERDUYN G. NV - KORTEMARK" at bounding box center [341, 75] width 249 height 11
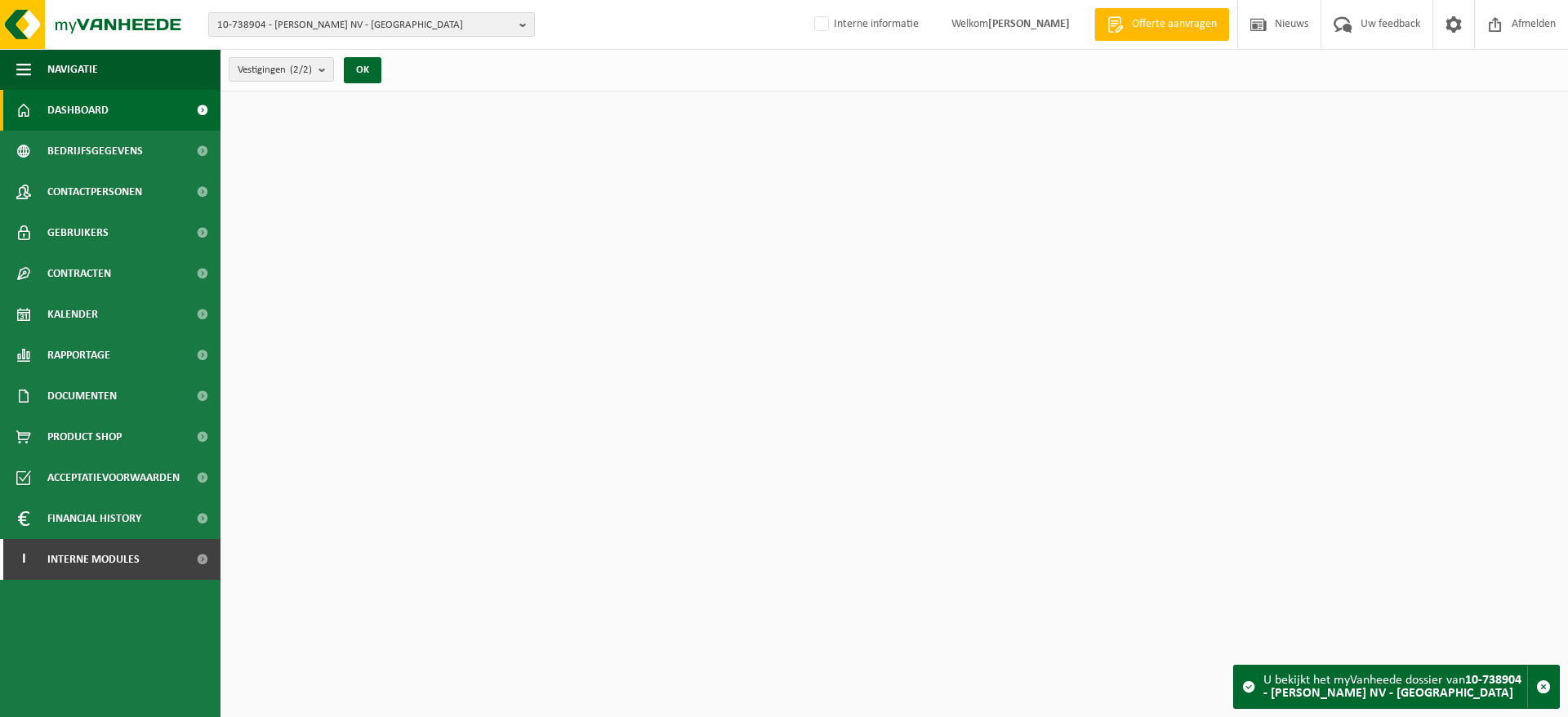
click at [374, 26] on span "10-738904 - [PERSON_NAME] NV - [GEOGRAPHIC_DATA]" at bounding box center [365, 25] width 296 height 24
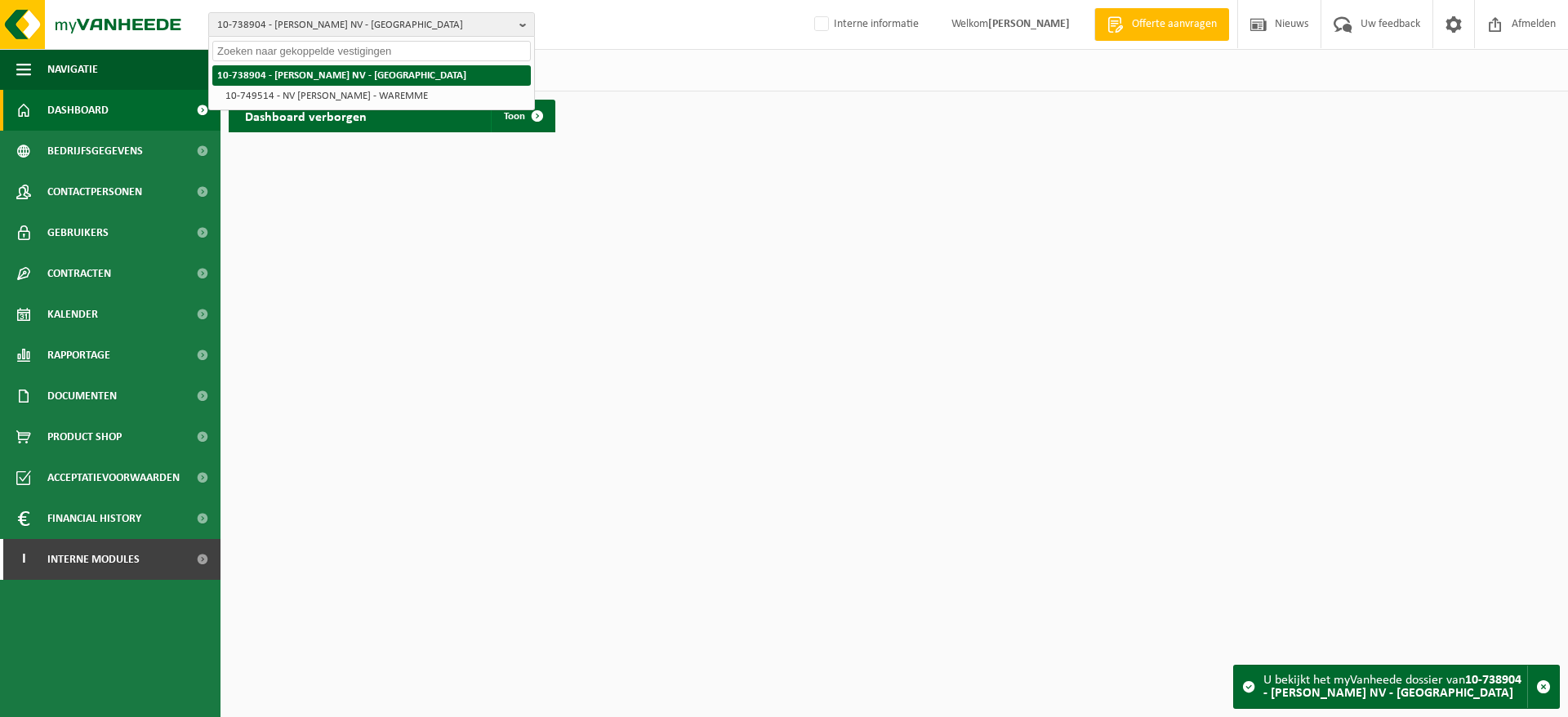
click at [366, 76] on strong "10-738904 - [PERSON_NAME] NV - [GEOGRAPHIC_DATA]" at bounding box center [341, 75] width 249 height 11
click at [657, 75] on div "Vestigingen (2/2) Alles selecteren Alles deselecteren Actieve selecteren VERDUY…" at bounding box center [894, 70] width 1348 height 43
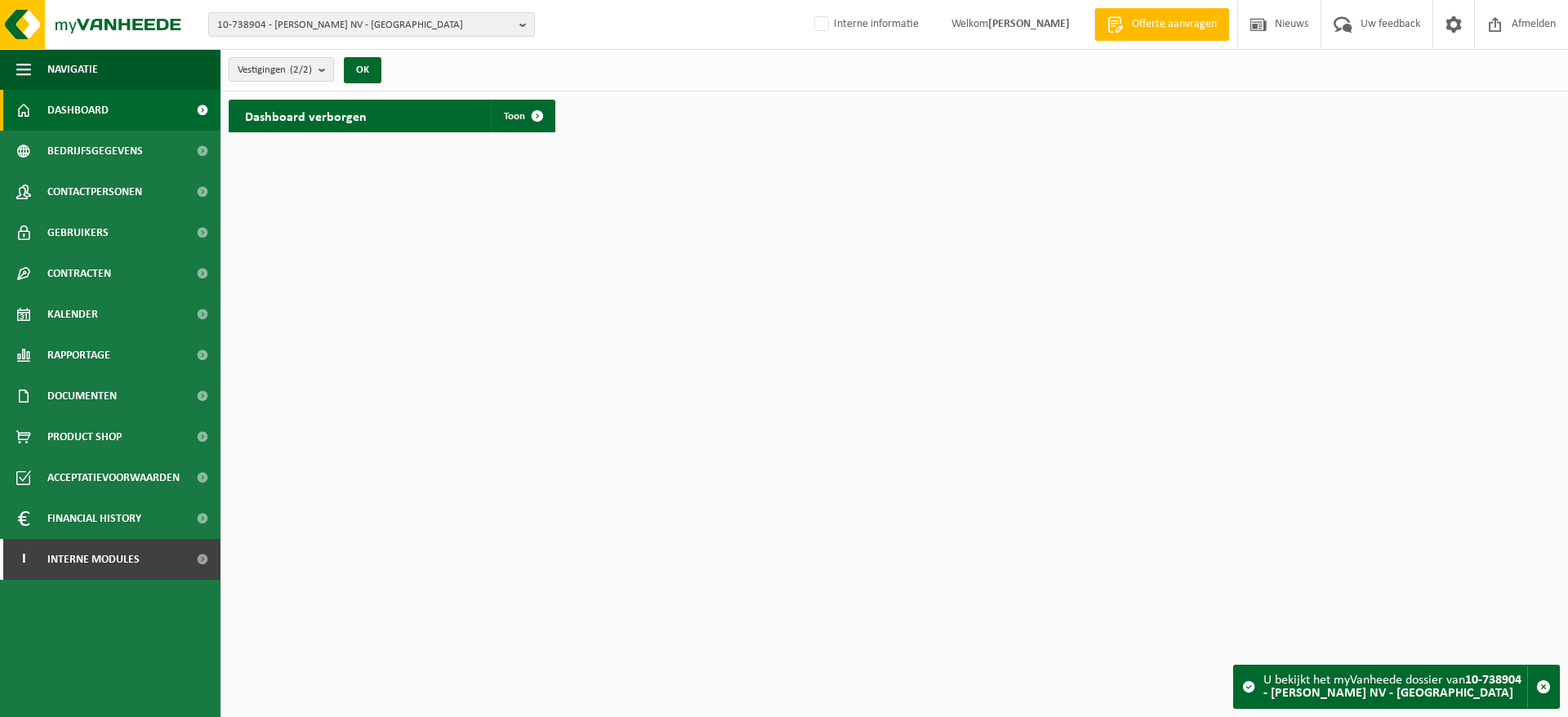
click at [98, 394] on span "Documenten" at bounding box center [82, 396] width 70 height 41
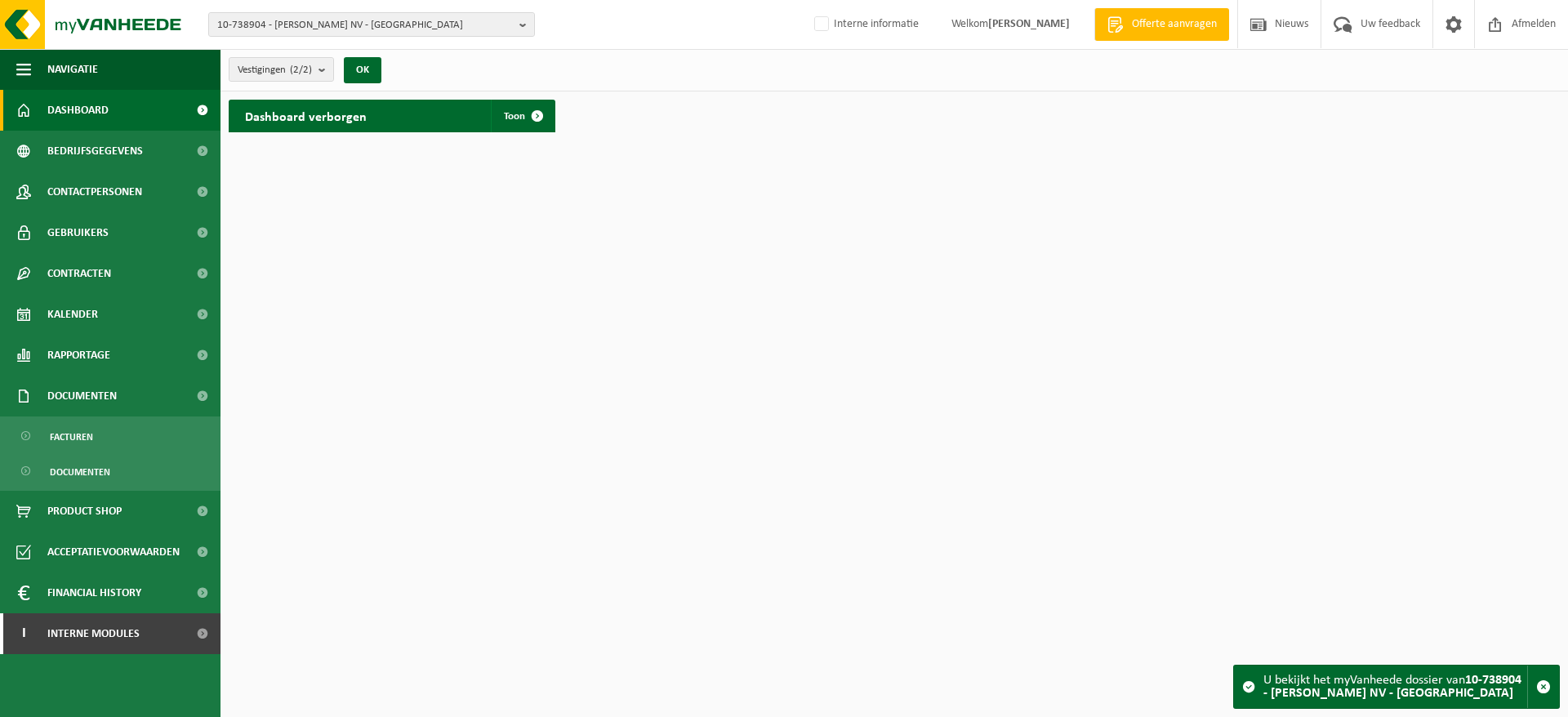
click at [91, 463] on span "Documenten" at bounding box center [80, 472] width 60 height 31
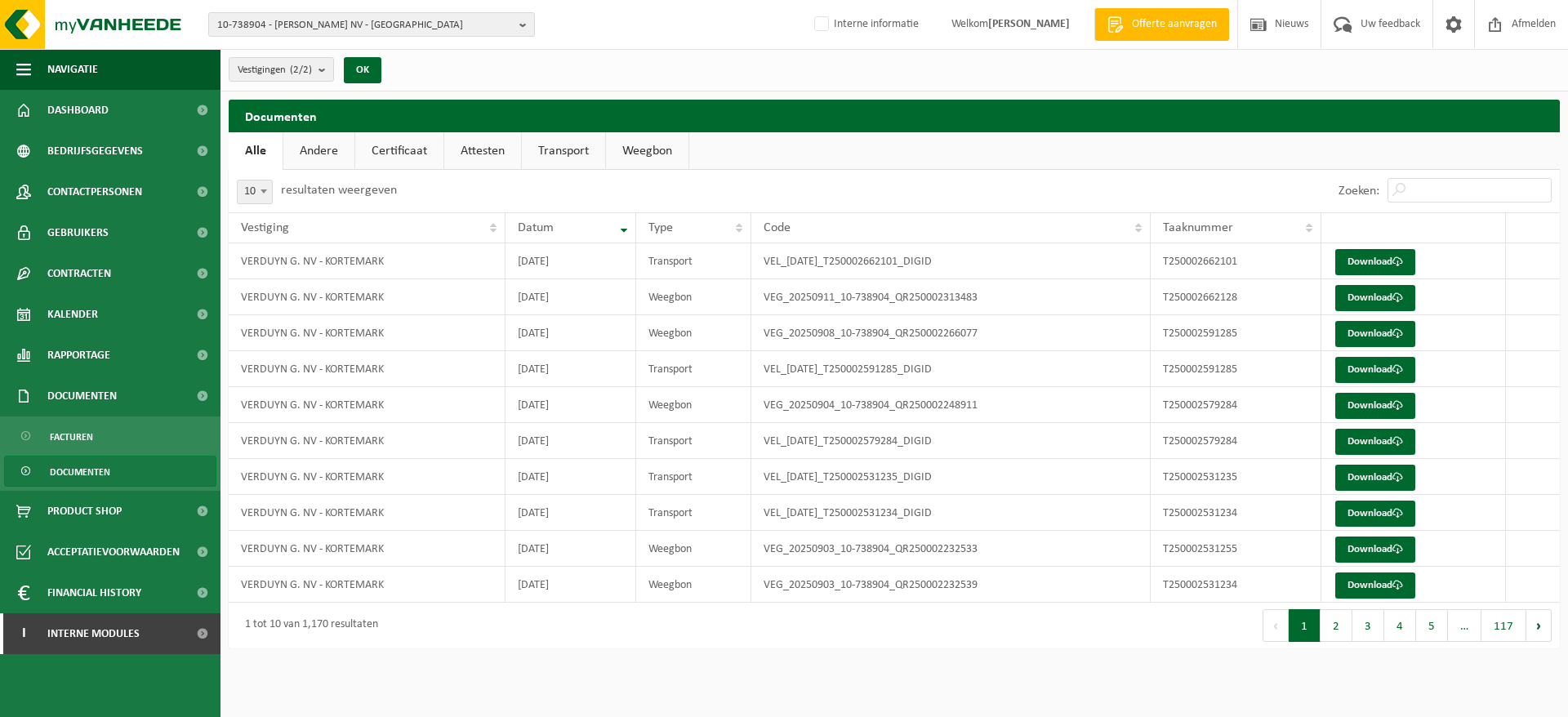
click at [475, 146] on link "Attesten" at bounding box center [483, 151] width 77 height 38
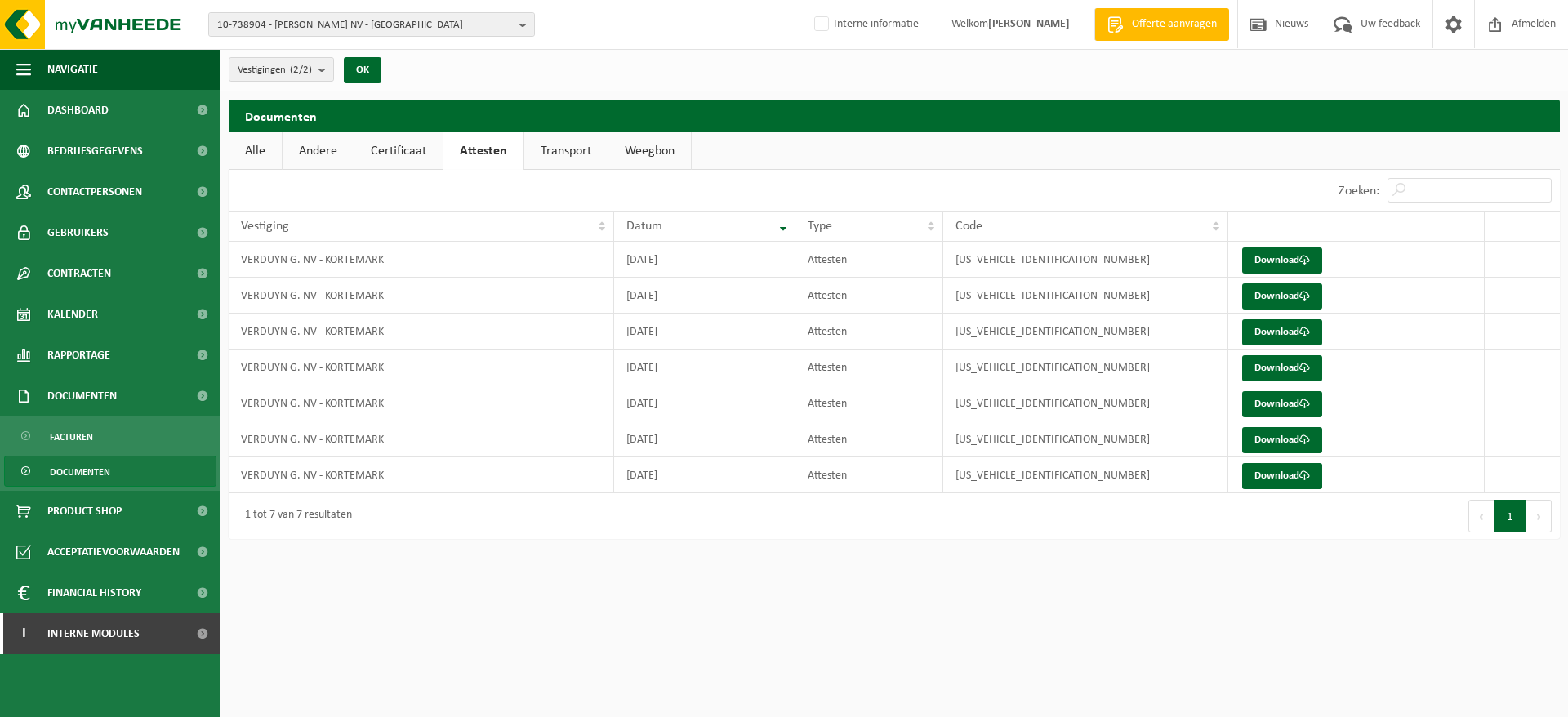
click at [410, 145] on link "Certificaat" at bounding box center [398, 151] width 88 height 38
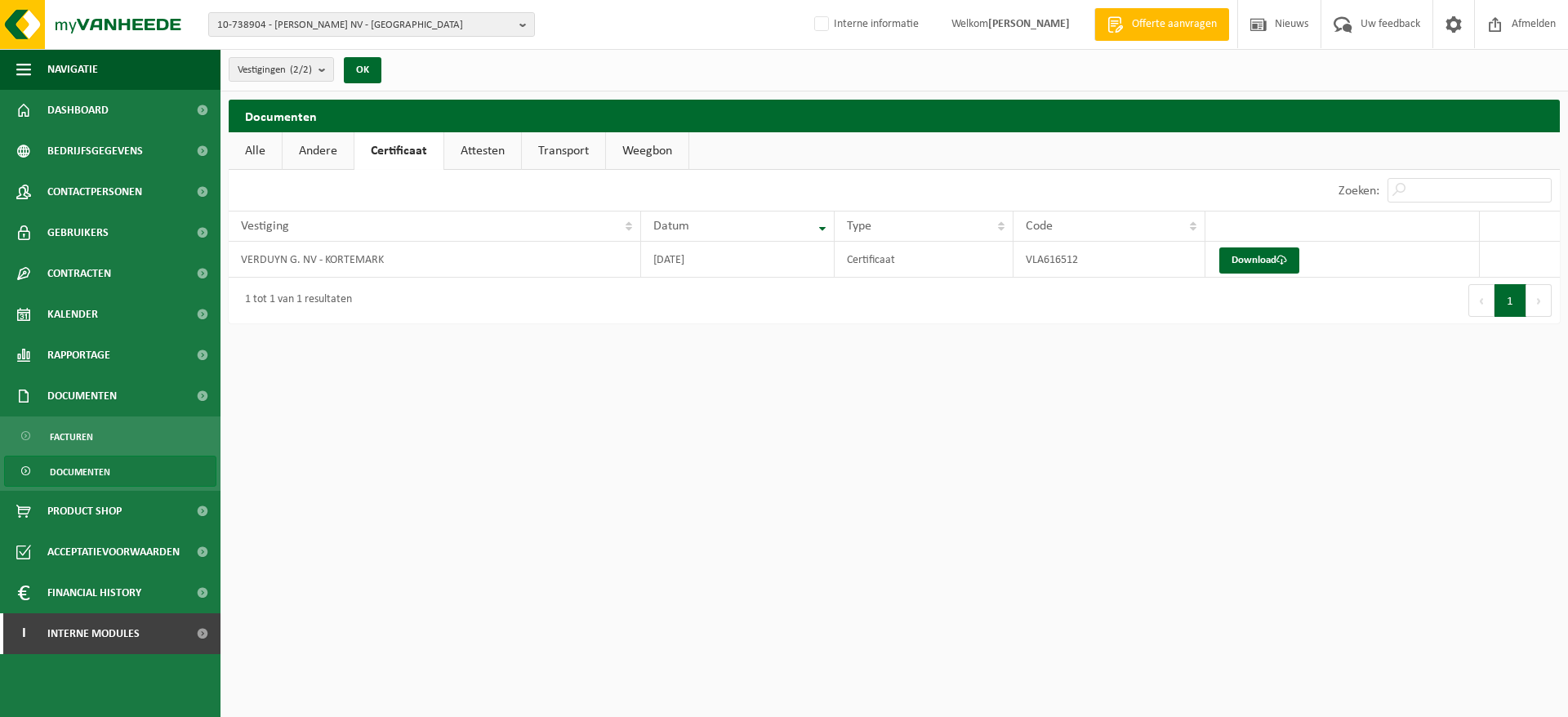
click at [480, 147] on link "Attesten" at bounding box center [483, 151] width 77 height 38
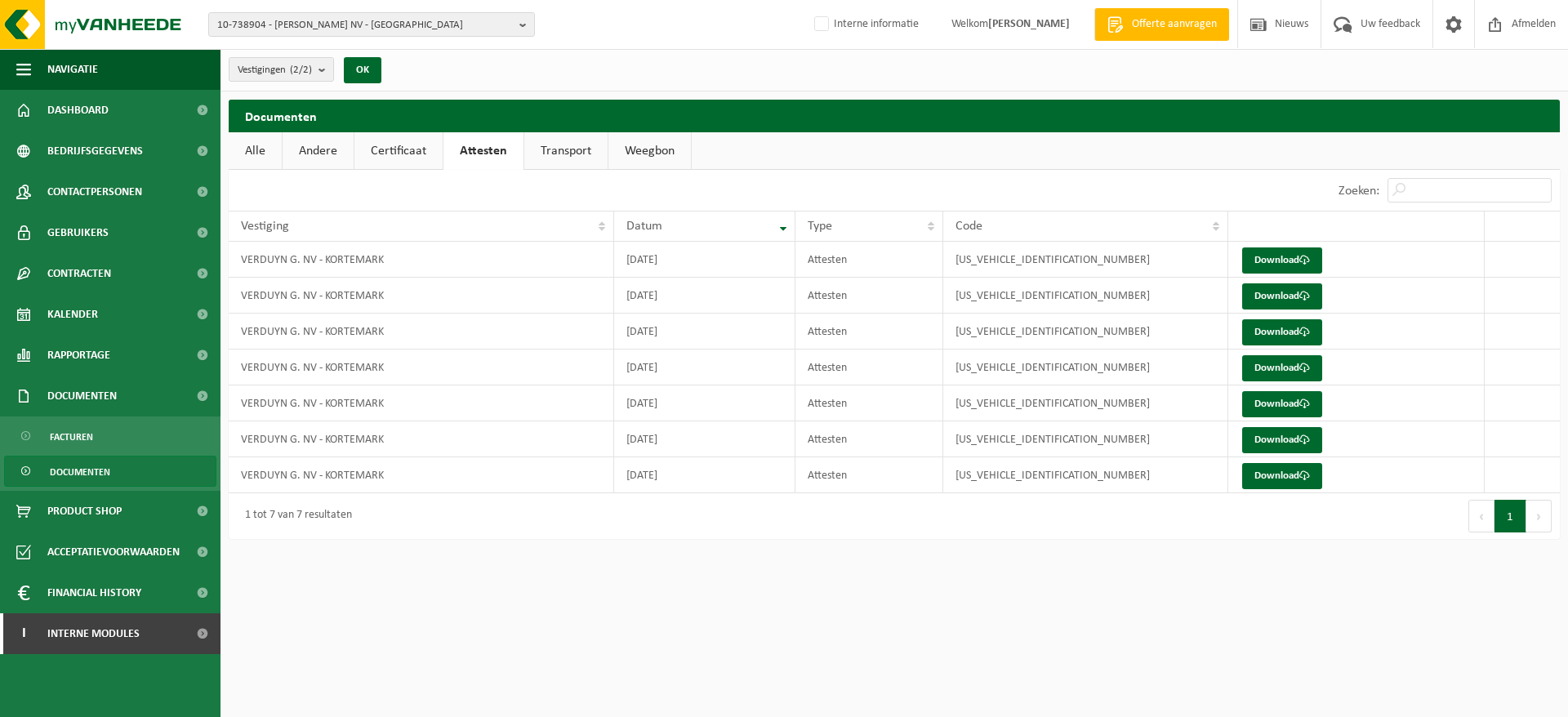
click at [415, 148] on link "Certificaat" at bounding box center [398, 151] width 88 height 38
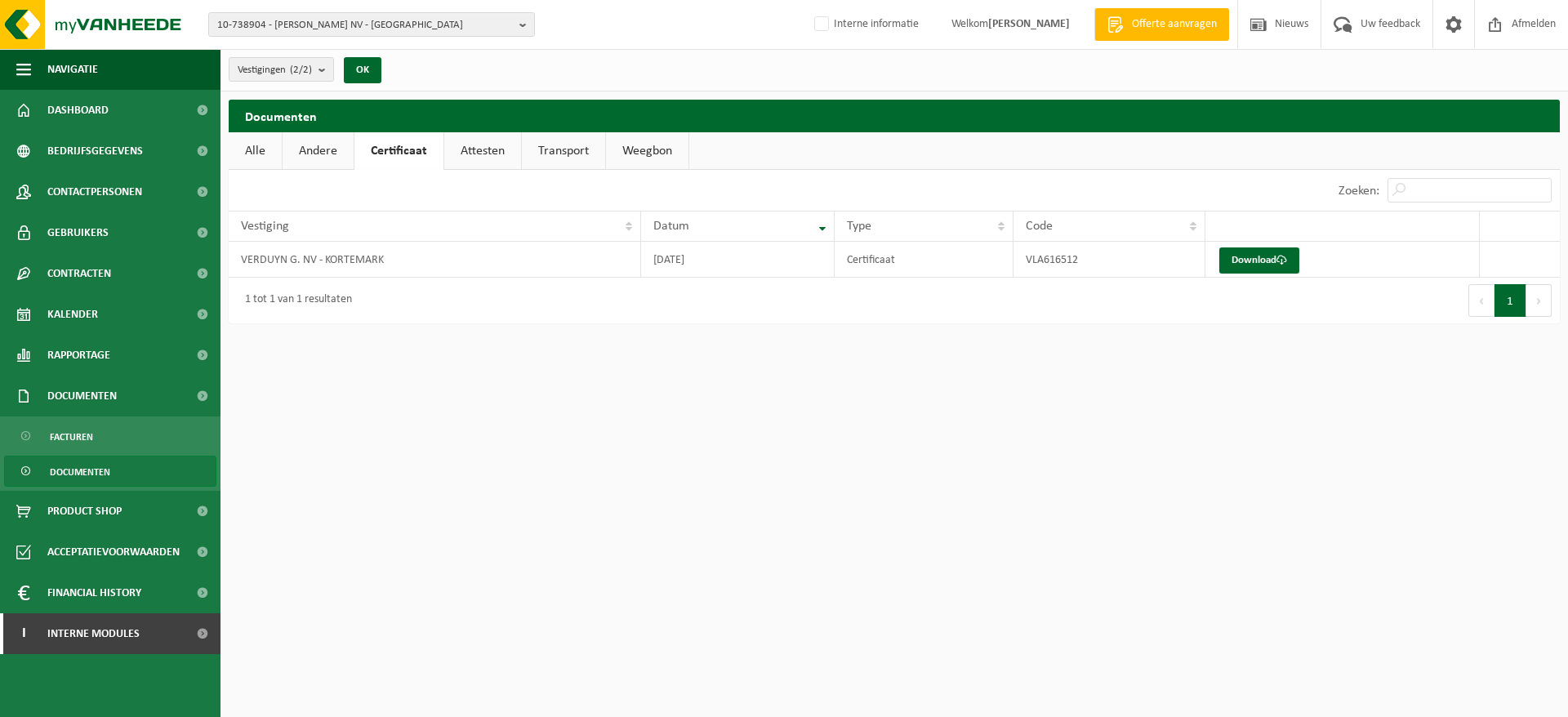
click at [396, 22] on span "10-738904 - VERDUYN G. NV - KORTEMARK" at bounding box center [365, 25] width 296 height 24
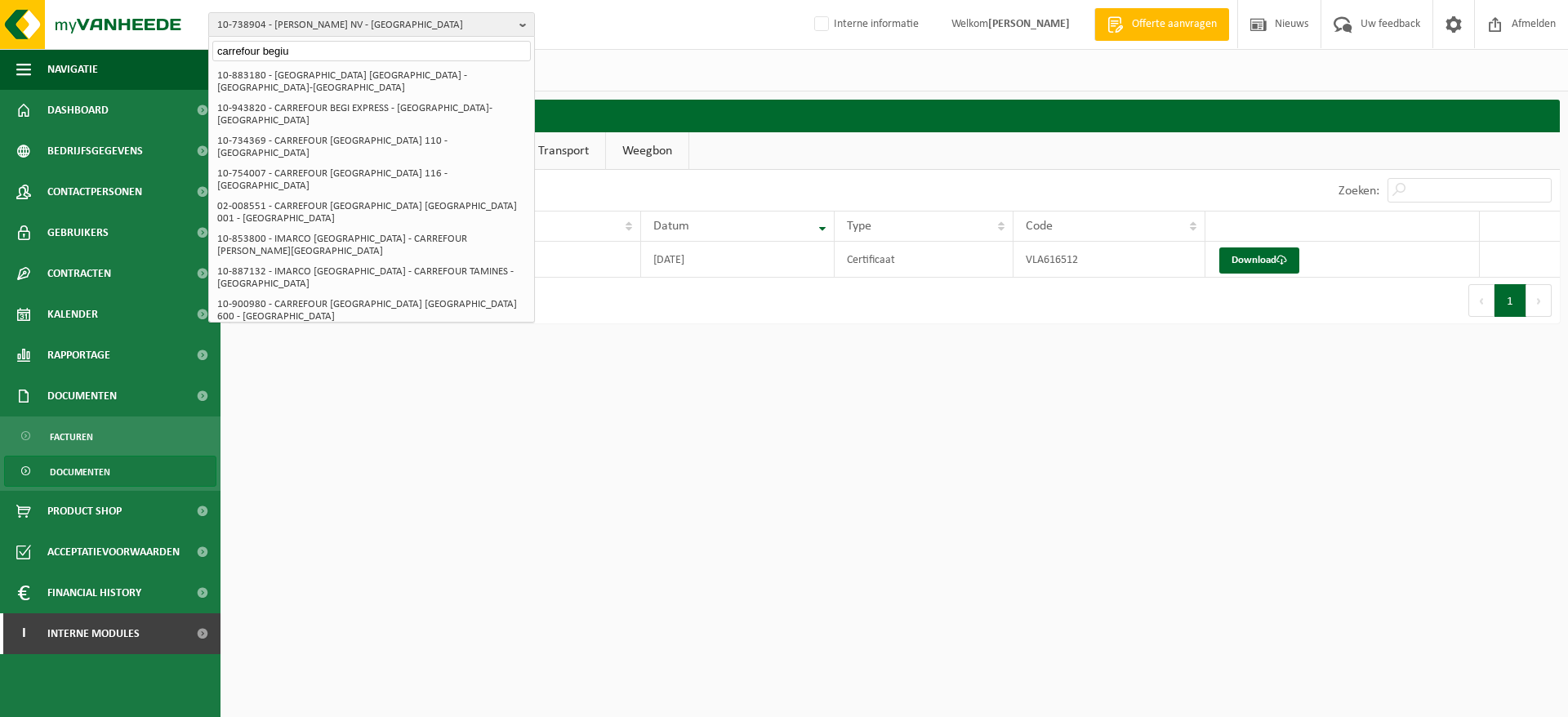
type input "carrefour begiu"
click at [398, 332] on strong "01-001900 - CARREFOUR [GEOGRAPHIC_DATA] [GEOGRAPHIC_DATA]-[GEOGRAPHIC_DATA]. BO…" at bounding box center [368, 343] width 303 height 23
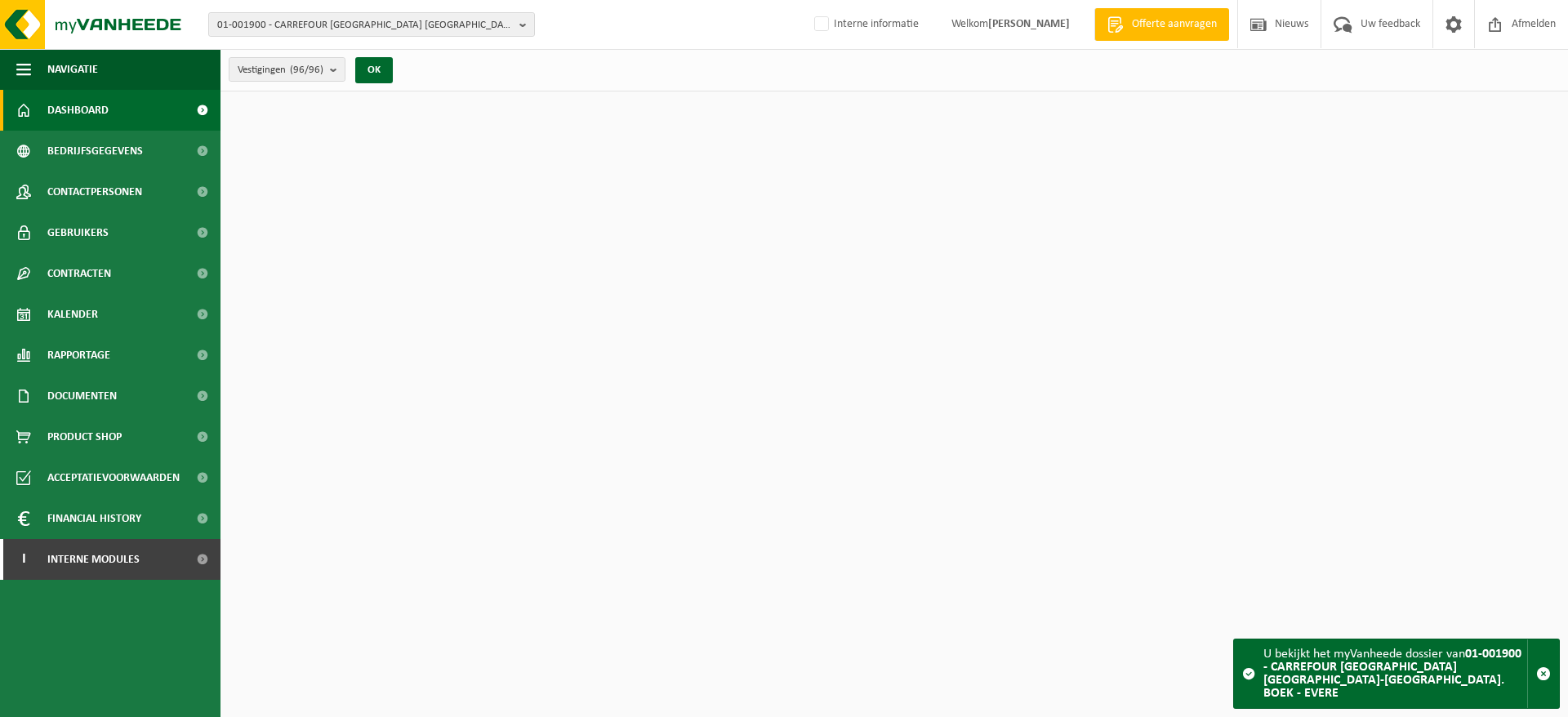
click at [386, 15] on span "01-001900 - CARREFOUR [GEOGRAPHIC_DATA] [GEOGRAPHIC_DATA]-[GEOGRAPHIC_DATA]. BO…" at bounding box center [365, 25] width 296 height 24
